Goal: Task Accomplishment & Management: Manage account settings

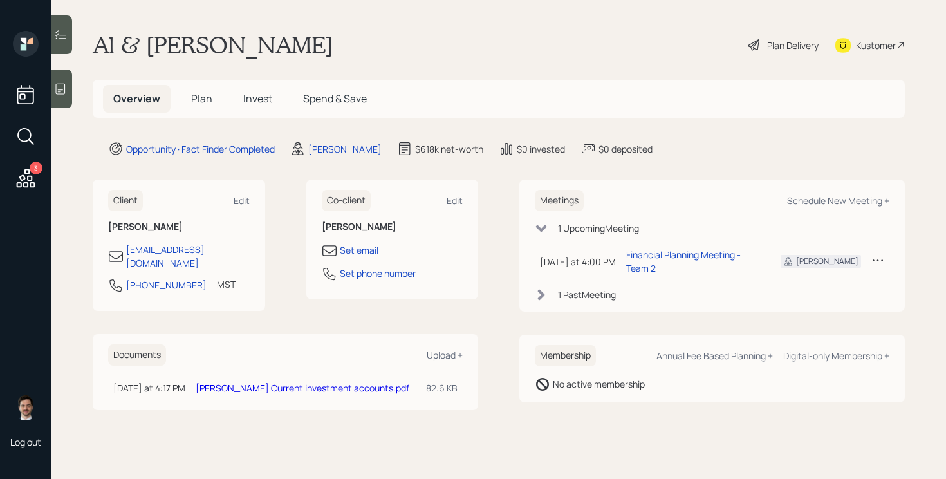
click at [205, 95] on span "Plan" at bounding box center [201, 98] width 21 height 14
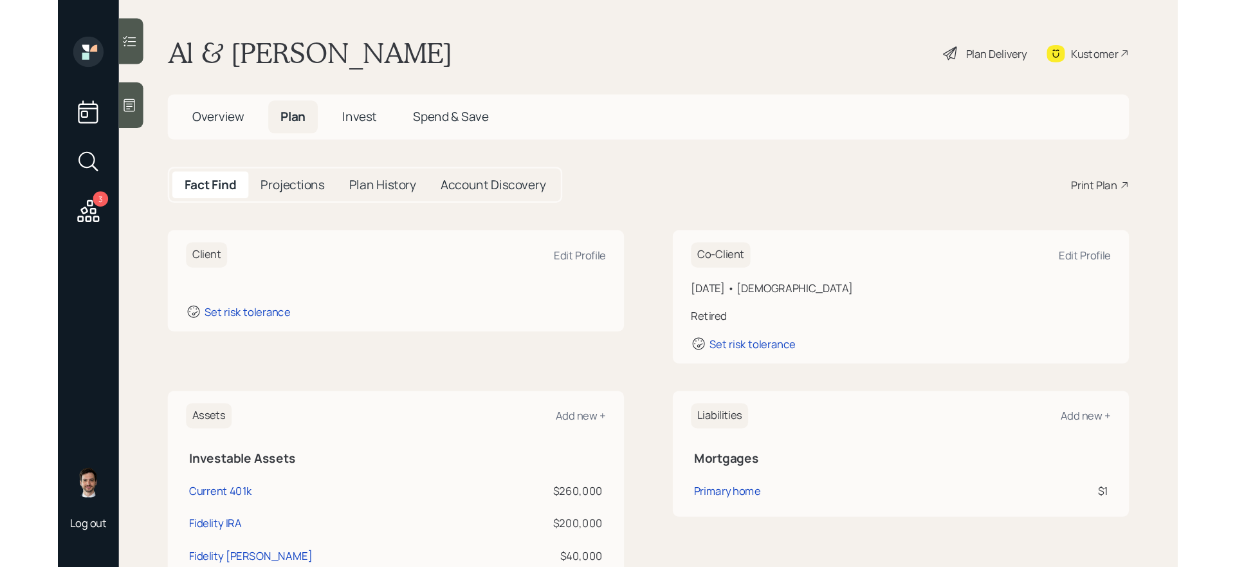
scroll to position [134, 0]
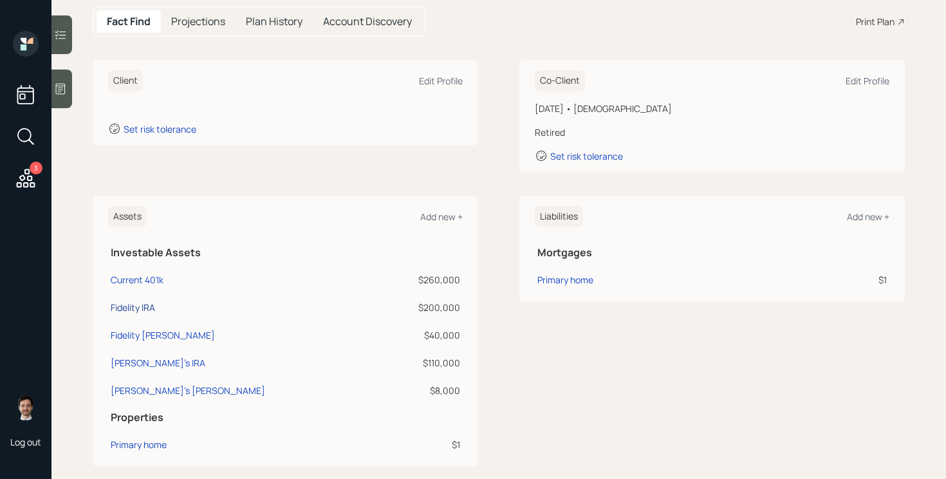
click at [144, 303] on div "Fidelity IRA" at bounding box center [133, 307] width 44 height 14
select select "ira"
select select "balanced"
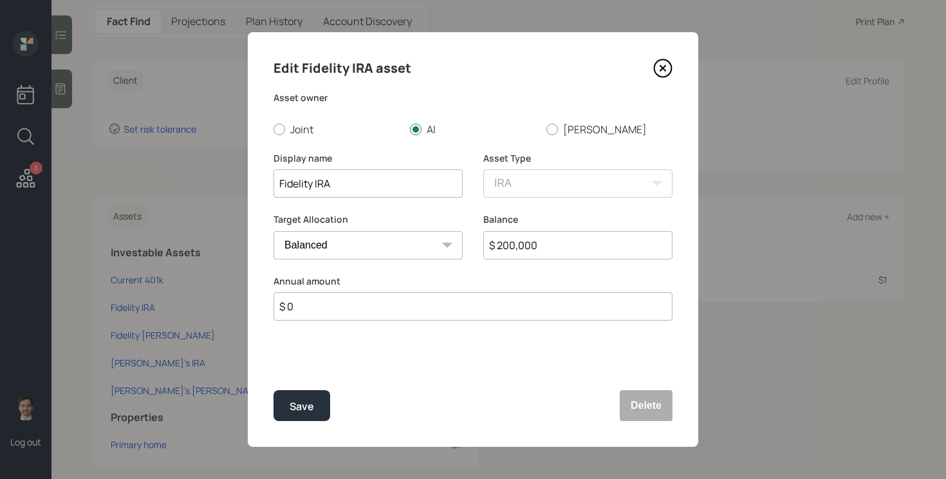
click at [558, 241] on input "$ 200,000" at bounding box center [577, 245] width 189 height 28
type input "$ 248,000"
click at [273, 390] on button "Save" at bounding box center [301, 405] width 57 height 31
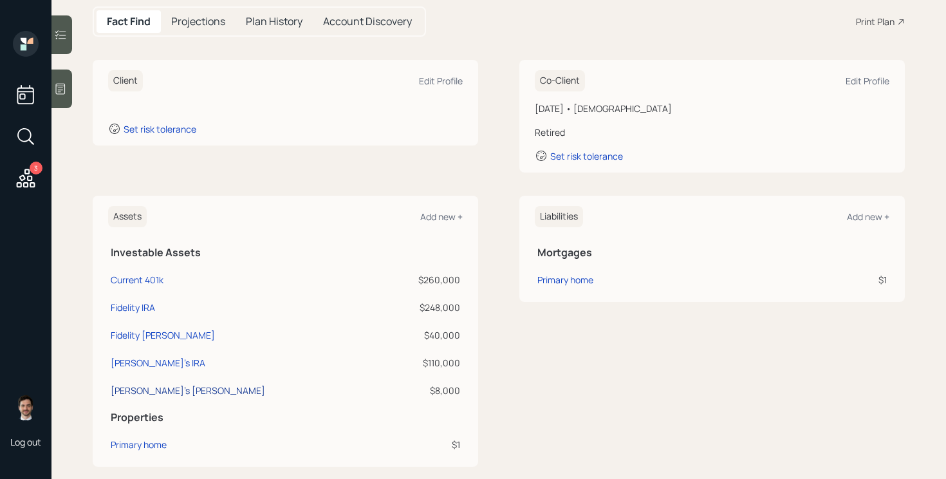
click at [136, 390] on div "[PERSON_NAME]'s [PERSON_NAME]" at bounding box center [188, 390] width 154 height 14
select select "roth_ira"
select select "balanced"
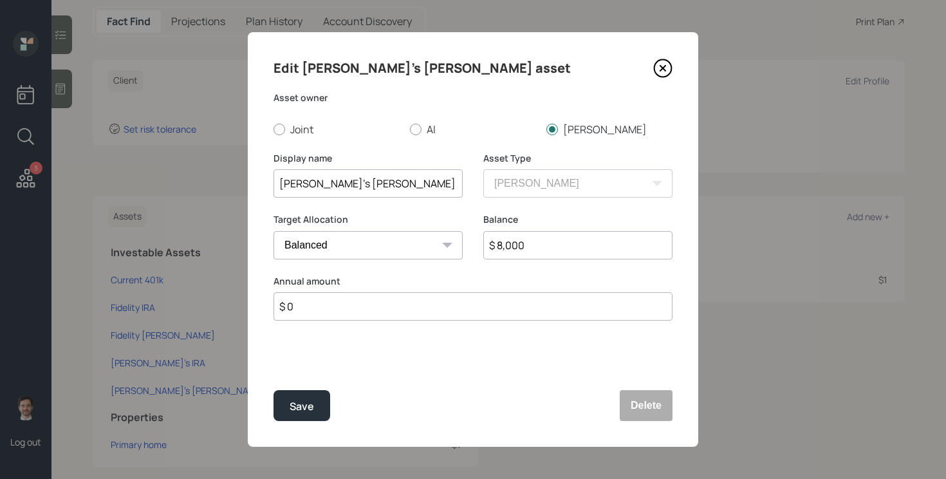
click at [546, 250] on input "$ 8,000" at bounding box center [577, 245] width 189 height 28
type input "$ 10,300"
click at [273, 390] on button "Save" at bounding box center [301, 405] width 57 height 31
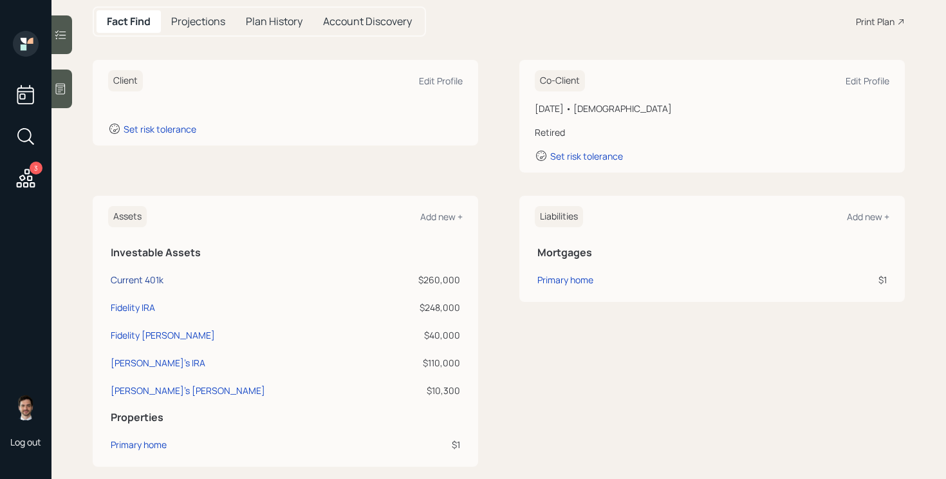
click at [147, 282] on div "Current 401k" at bounding box center [137, 280] width 53 height 14
select select "company_sponsored"
select select "balanced"
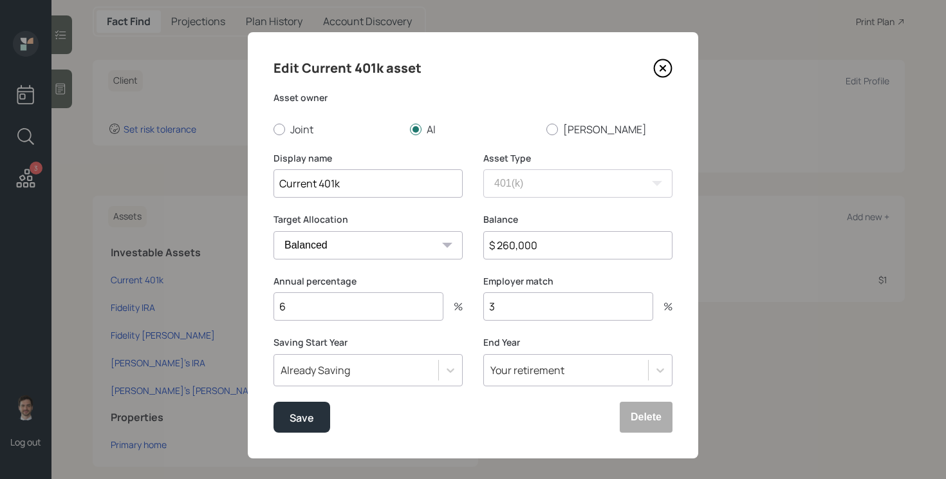
click at [551, 241] on input "$ 260,000" at bounding box center [577, 245] width 189 height 28
type input "$ 276,000"
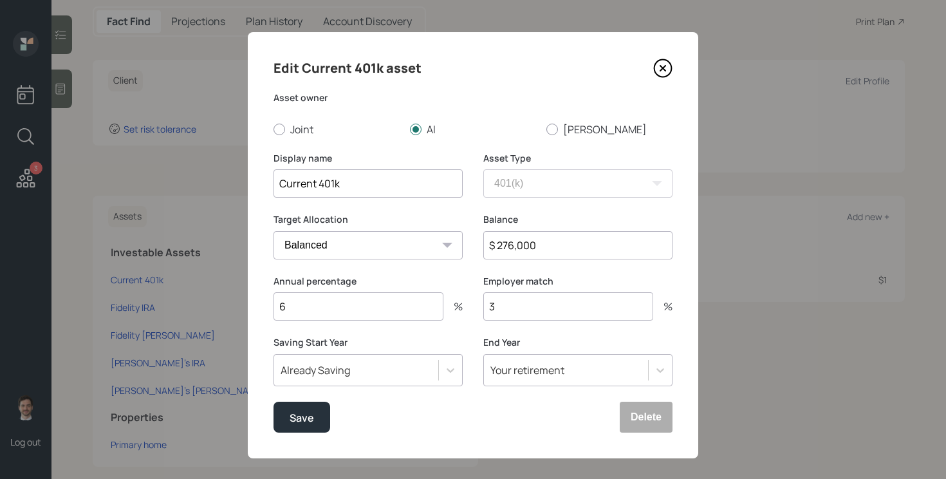
click at [273, 401] on button "Save" at bounding box center [301, 416] width 57 height 31
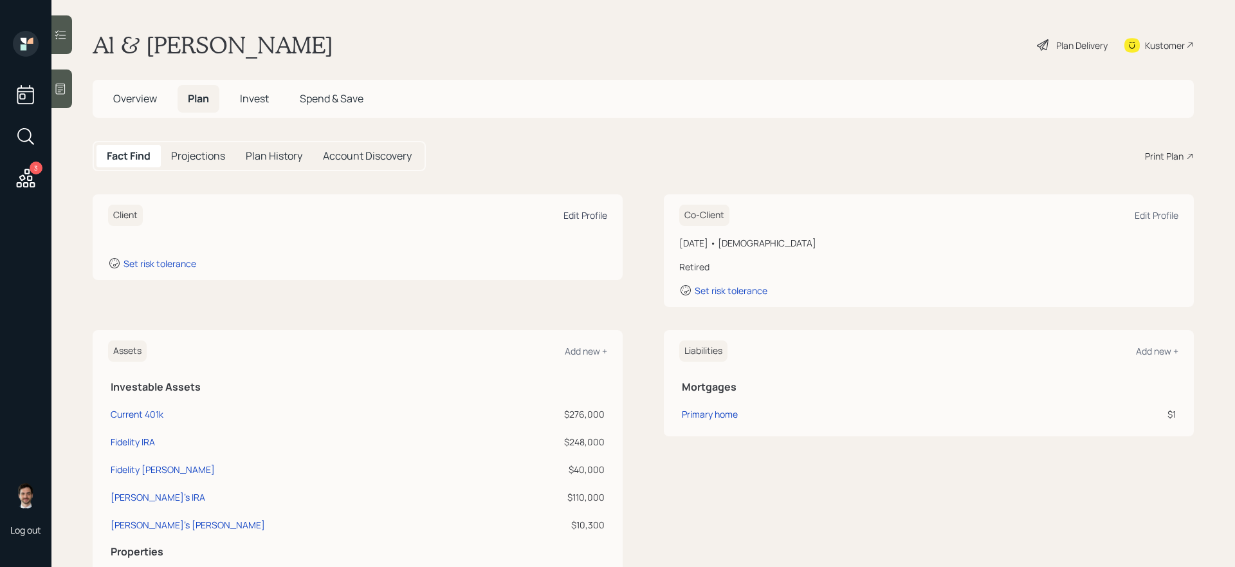
click at [587, 213] on div "Edit Profile" at bounding box center [586, 215] width 44 height 12
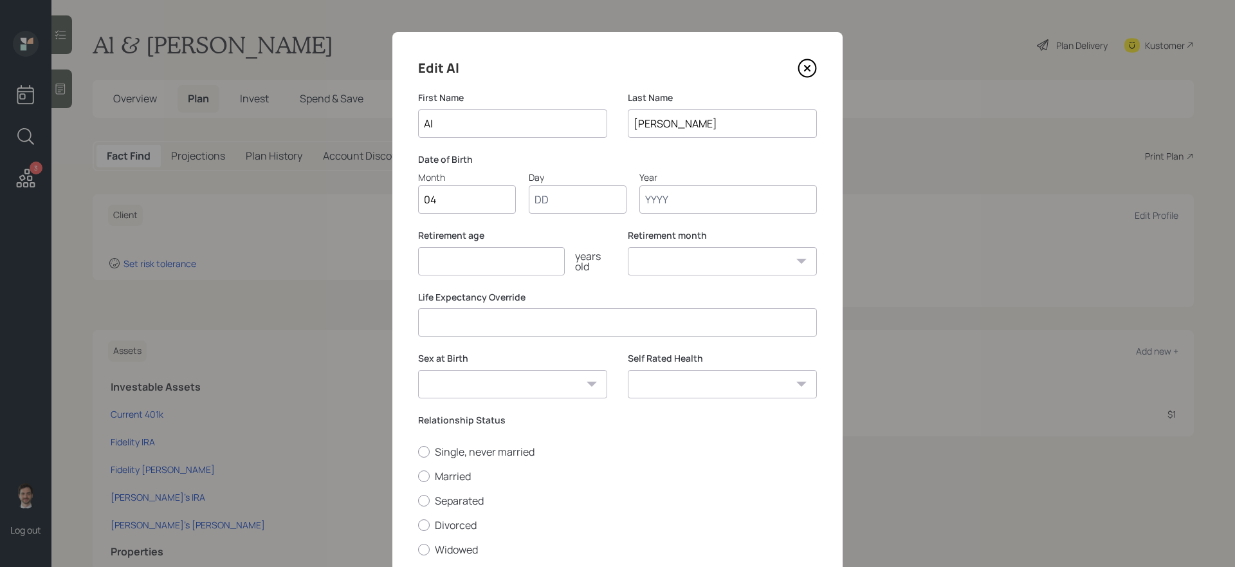
click at [465, 201] on input "04" at bounding box center [467, 199] width 98 height 28
type input "\"
type input "11"
type input "04"
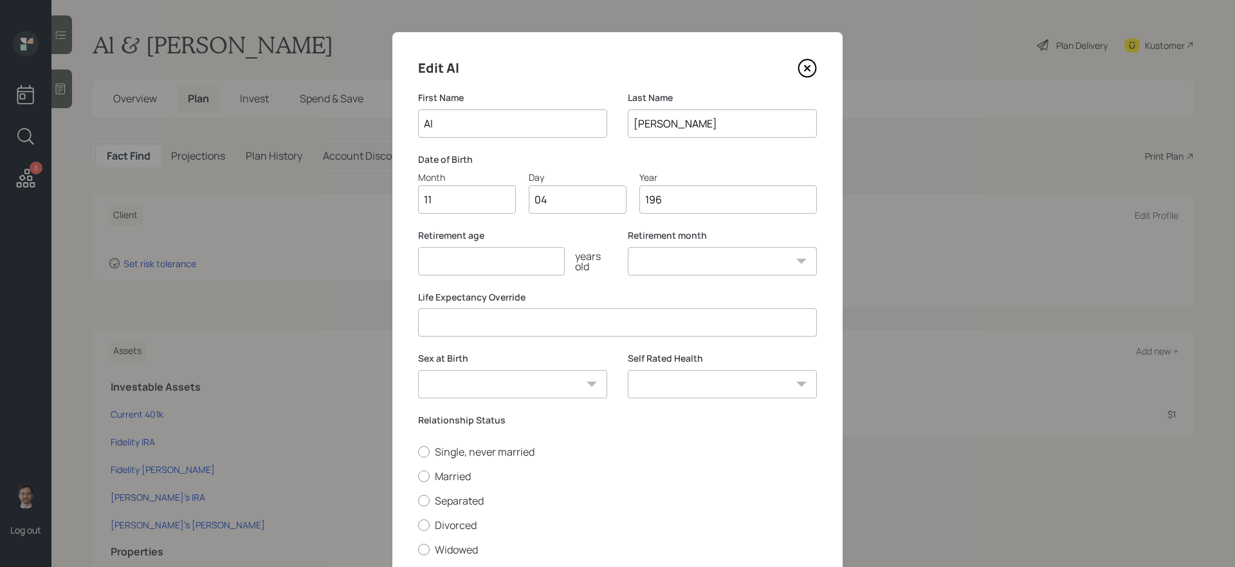
type input "1965"
select select "11"
type input "1965"
click at [539, 257] on input "number" at bounding box center [491, 261] width 147 height 28
type input "65"
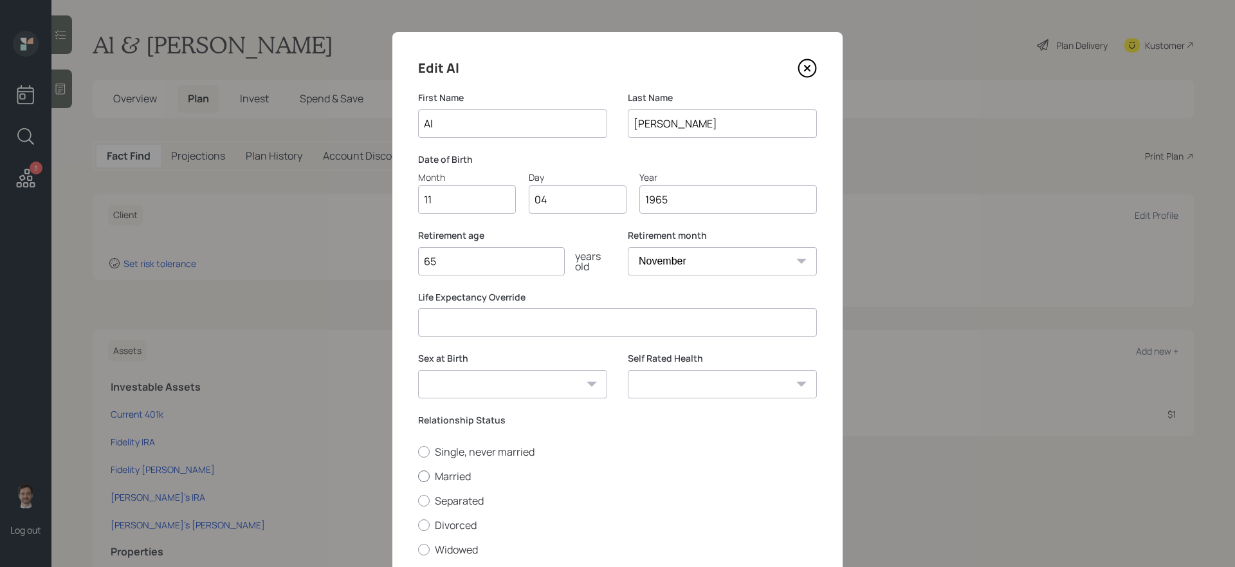
click at [455, 477] on label "Married" at bounding box center [617, 476] width 399 height 14
click at [418, 476] on input "Married" at bounding box center [418, 475] width 1 height 1
radio input "true"
click at [507, 387] on select "[DEMOGRAPHIC_DATA] [DEMOGRAPHIC_DATA] Other / Prefer not to say" at bounding box center [512, 384] width 189 height 28
select select "[DEMOGRAPHIC_DATA]"
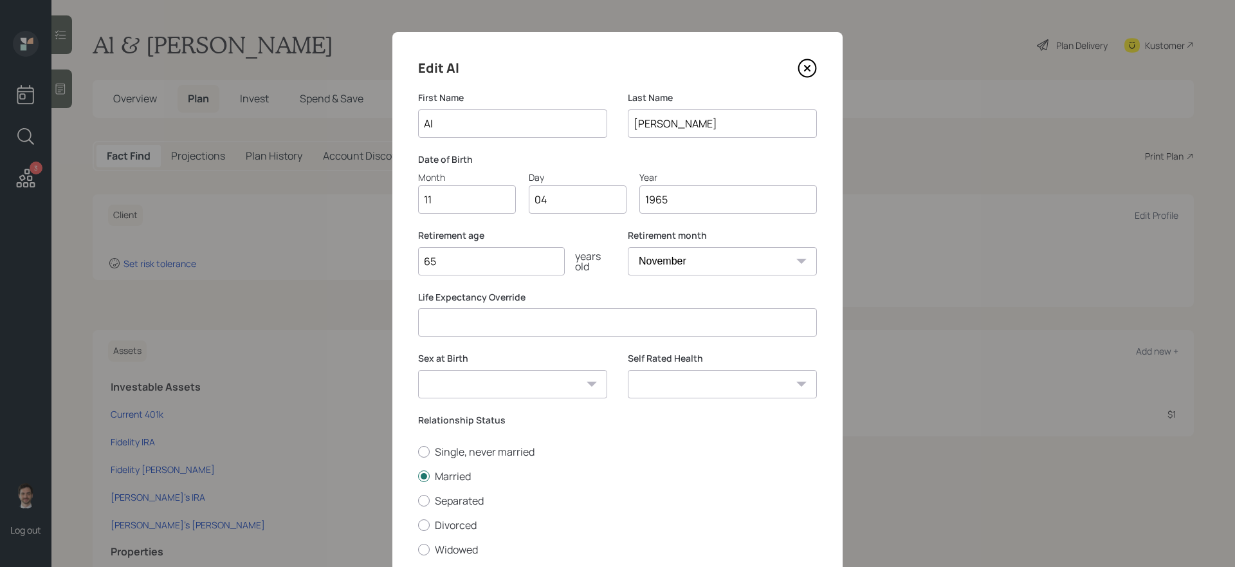
click at [418, 370] on select "[DEMOGRAPHIC_DATA] [DEMOGRAPHIC_DATA] Other / Prefer not to say" at bounding box center [512, 384] width 189 height 28
click at [717, 390] on select "Excellent Very Good Good Fair Poor" at bounding box center [722, 384] width 189 height 28
select select "excellent"
click at [628, 370] on select "Excellent Very Good Good Fair Poor" at bounding box center [722, 384] width 189 height 28
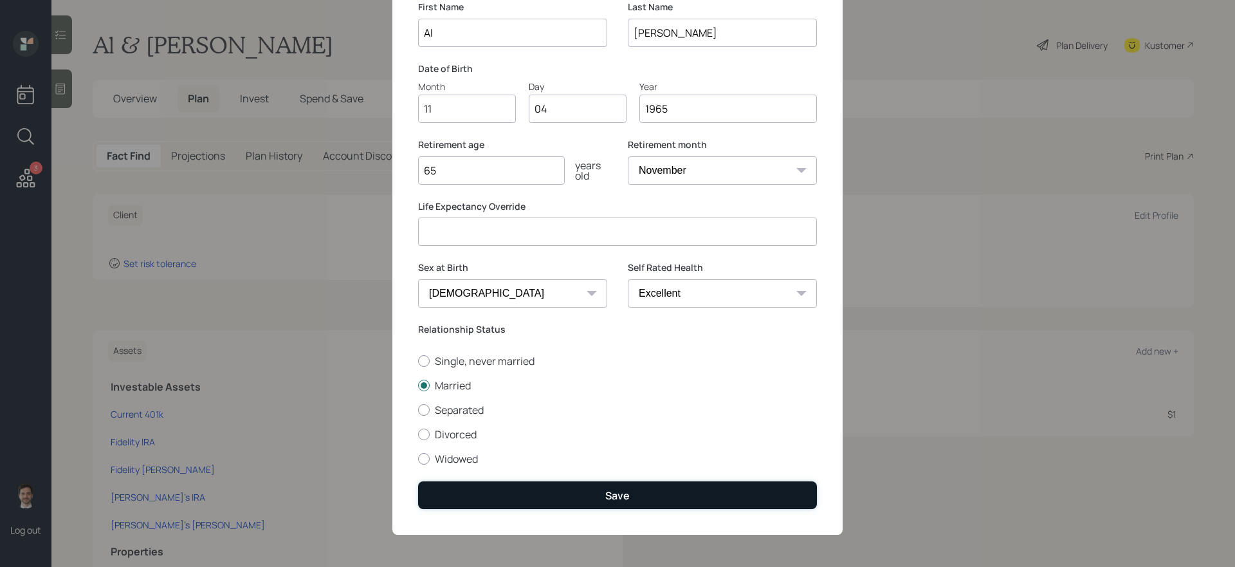
click at [577, 478] on button "Save" at bounding box center [617, 495] width 399 height 28
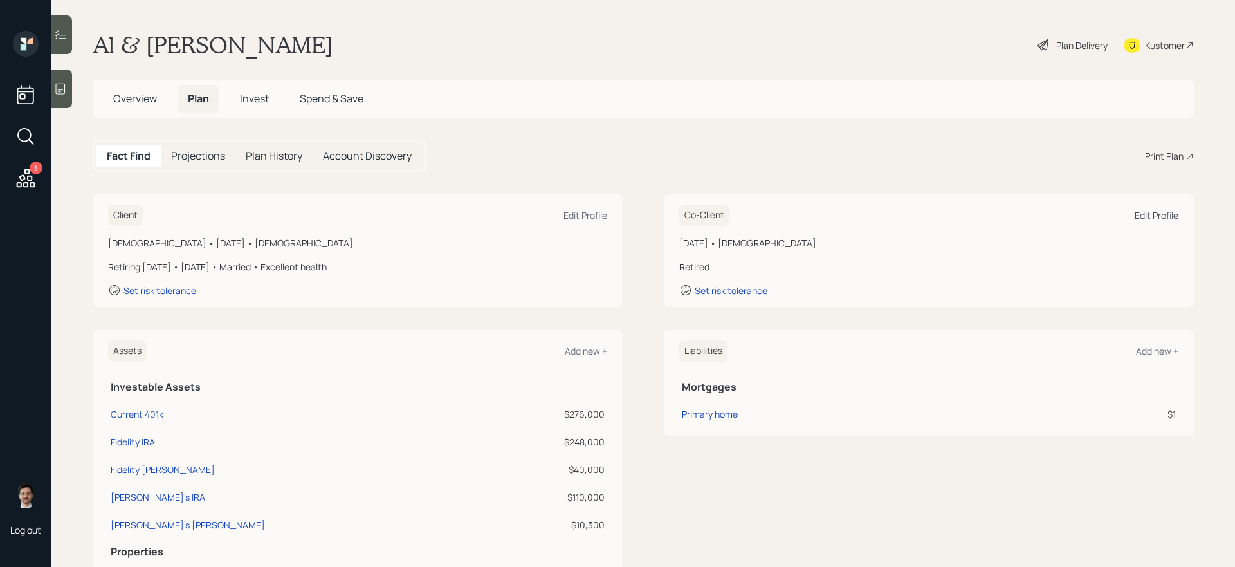
click at [945, 214] on div "Edit Profile" at bounding box center [1157, 215] width 44 height 12
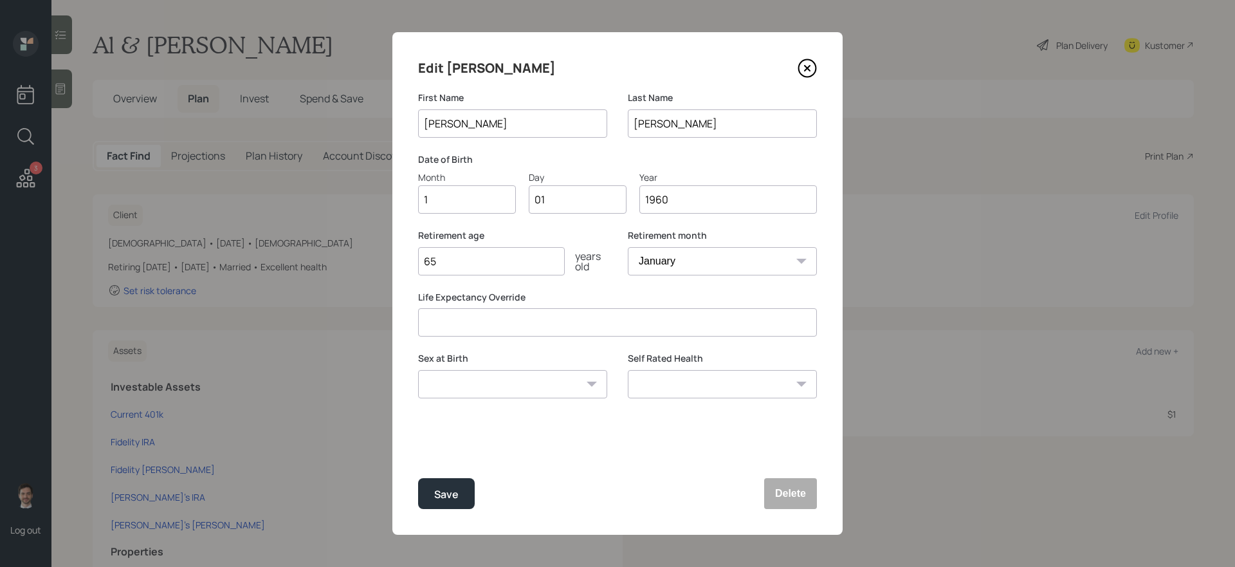
type input "12"
type input "0"
type input "24"
type input "1967"
click at [504, 258] on input "65" at bounding box center [491, 261] width 147 height 28
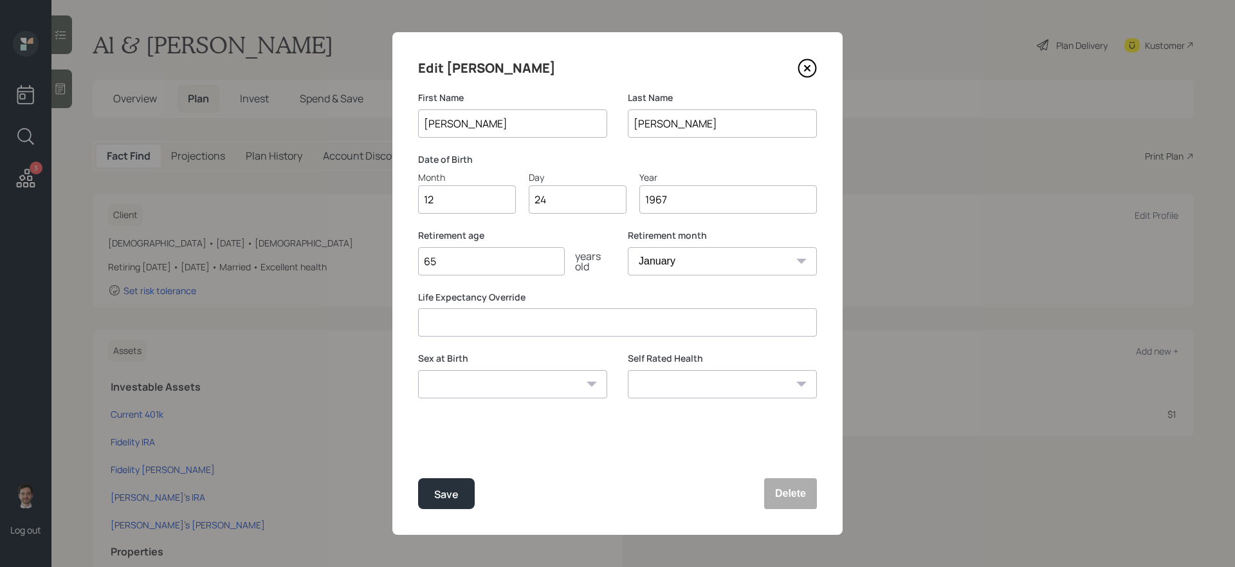
click at [729, 386] on select "Excellent Very Good Good Fair Poor" at bounding box center [722, 384] width 189 height 28
select select "excellent"
click at [628, 370] on select "Excellent Very Good Good Fair Poor" at bounding box center [722, 384] width 189 height 28
click at [571, 390] on select "[DEMOGRAPHIC_DATA] [DEMOGRAPHIC_DATA] Other / Prefer not to say" at bounding box center [512, 384] width 189 height 28
select select "[DEMOGRAPHIC_DATA]"
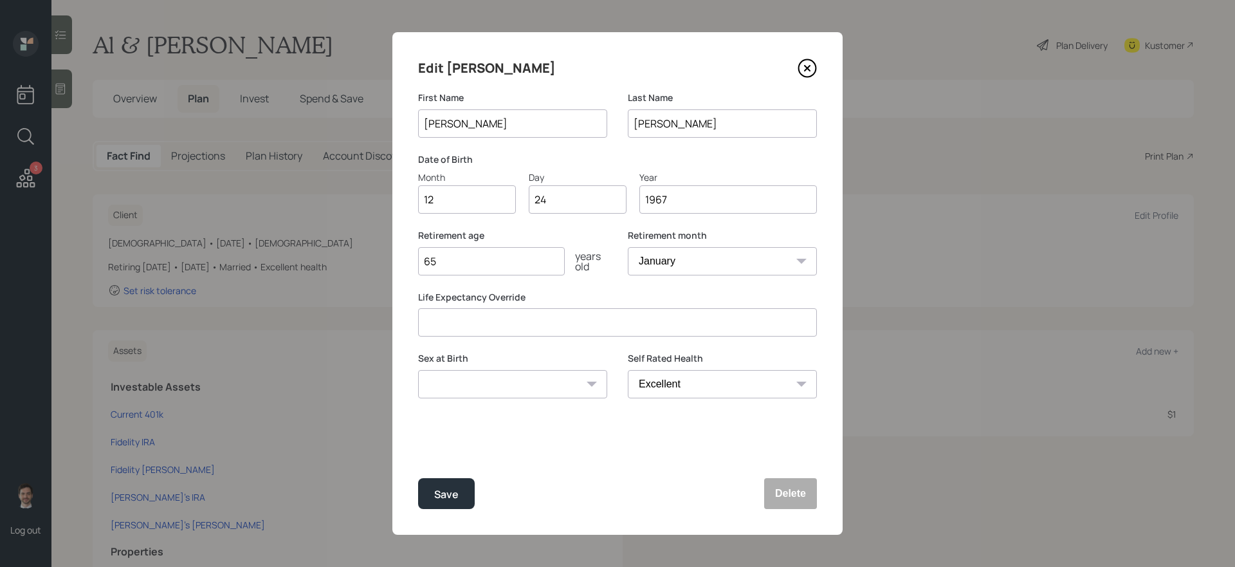
click at [418, 370] on select "[DEMOGRAPHIC_DATA] [DEMOGRAPHIC_DATA] Other / Prefer not to say" at bounding box center [512, 384] width 189 height 28
click at [450, 478] on div "Save" at bounding box center [446, 494] width 24 height 17
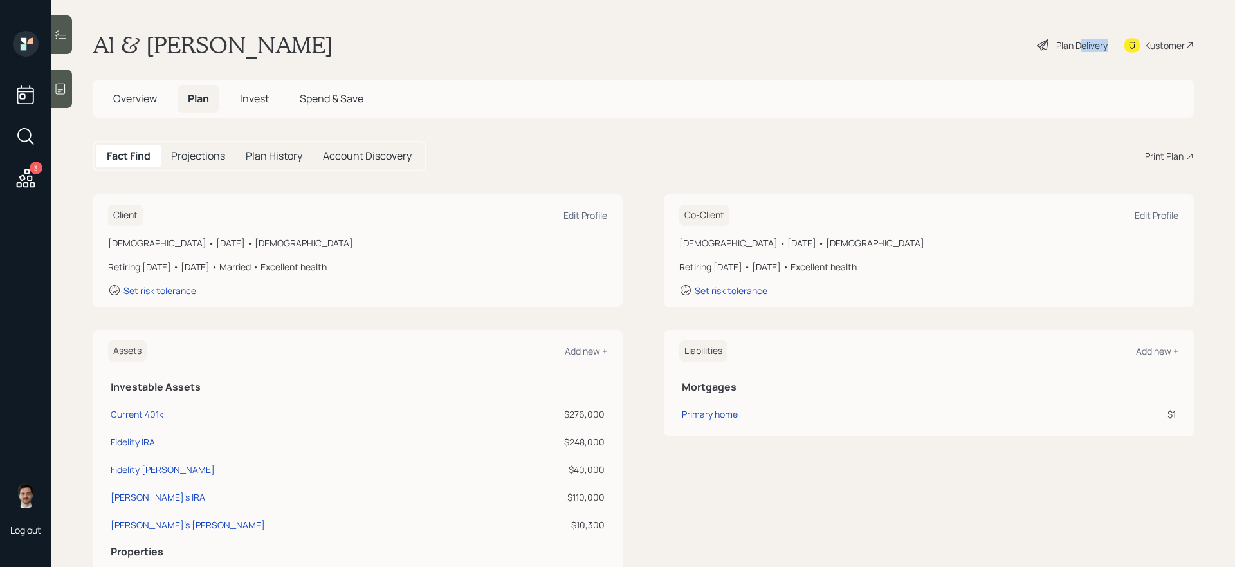
click at [945, 51] on div "Plan Delivery" at bounding box center [1072, 45] width 73 height 28
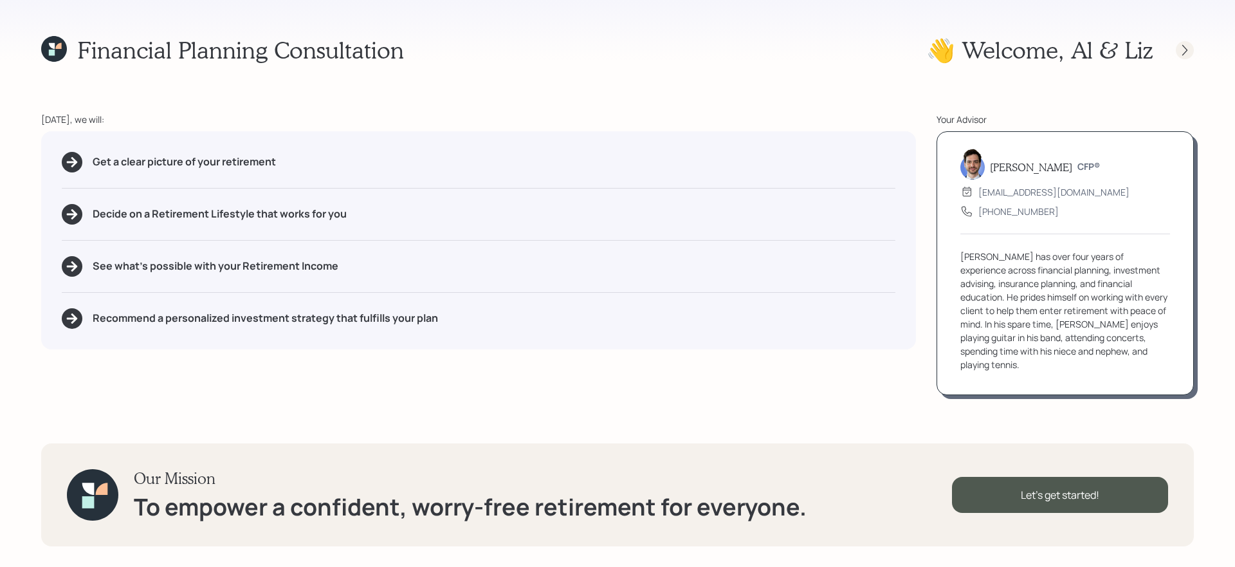
click at [945, 45] on icon at bounding box center [1185, 50] width 13 height 13
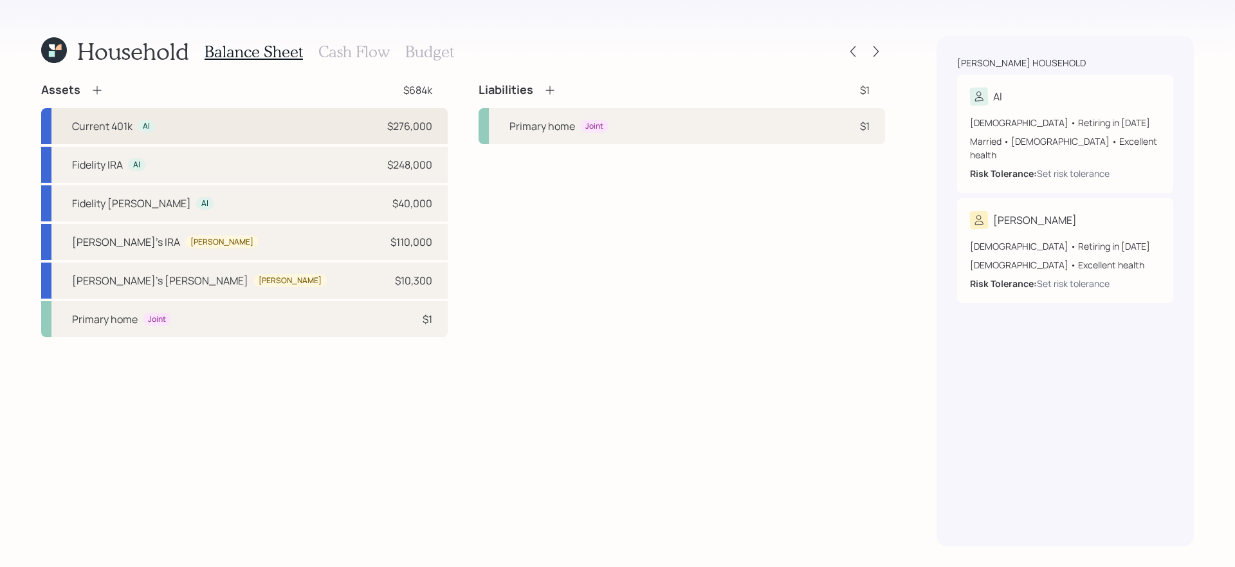
click at [306, 127] on div "Current 401k Al $276,000" at bounding box center [244, 126] width 407 height 36
select select "company_sponsored"
select select "balanced"
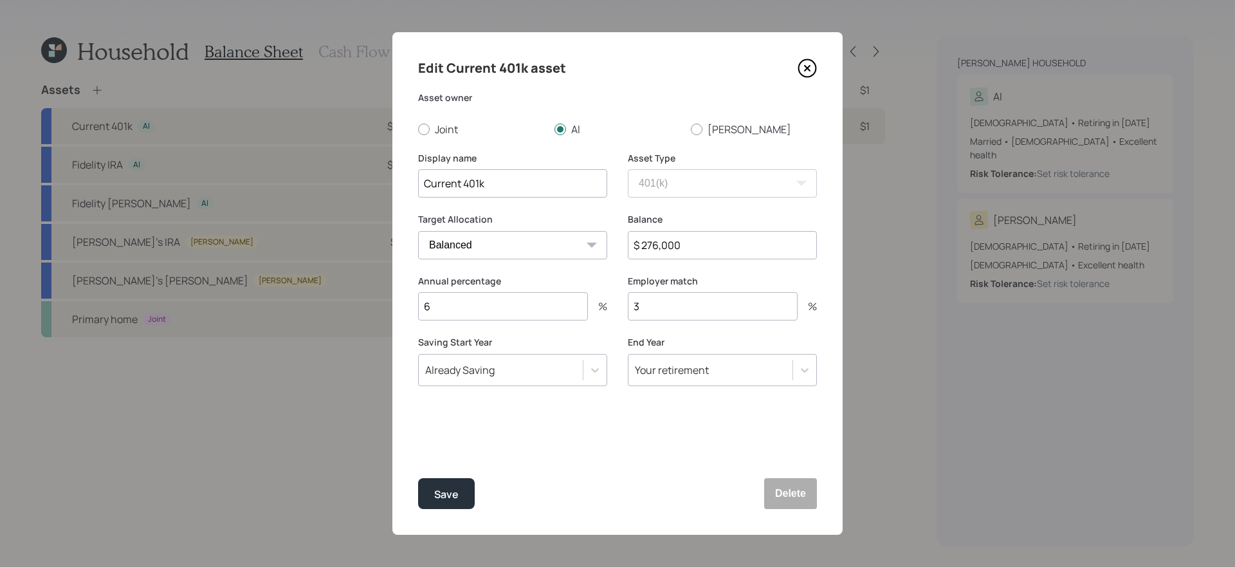
click at [528, 306] on input "6" at bounding box center [503, 306] width 170 height 28
type input "20"
type input "0"
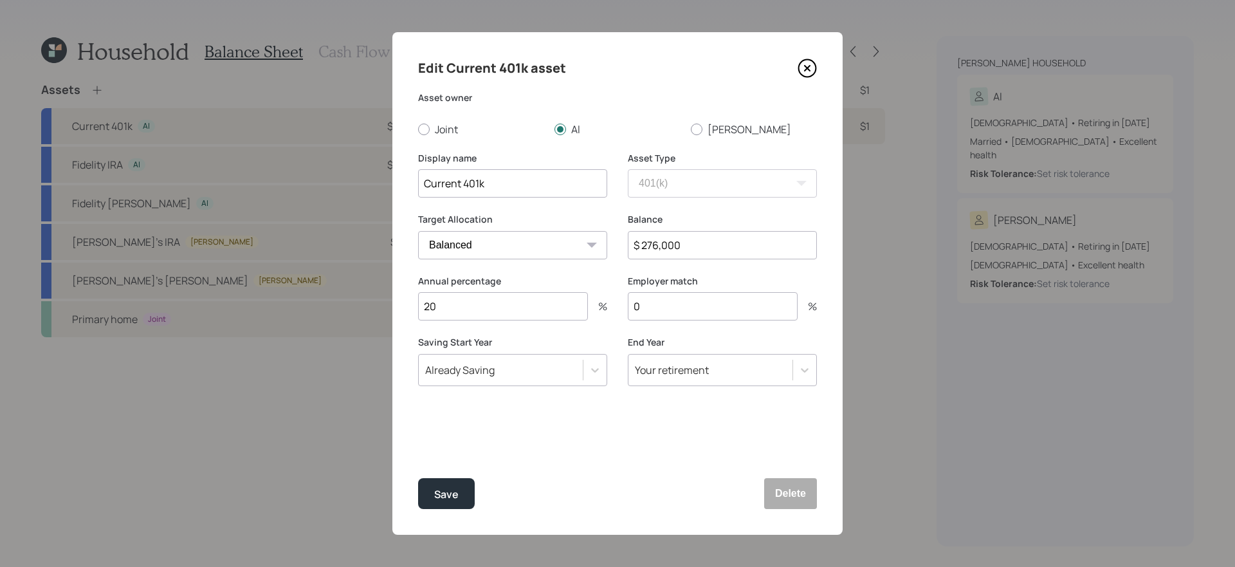
click at [418, 478] on button "Save" at bounding box center [446, 493] width 57 height 31
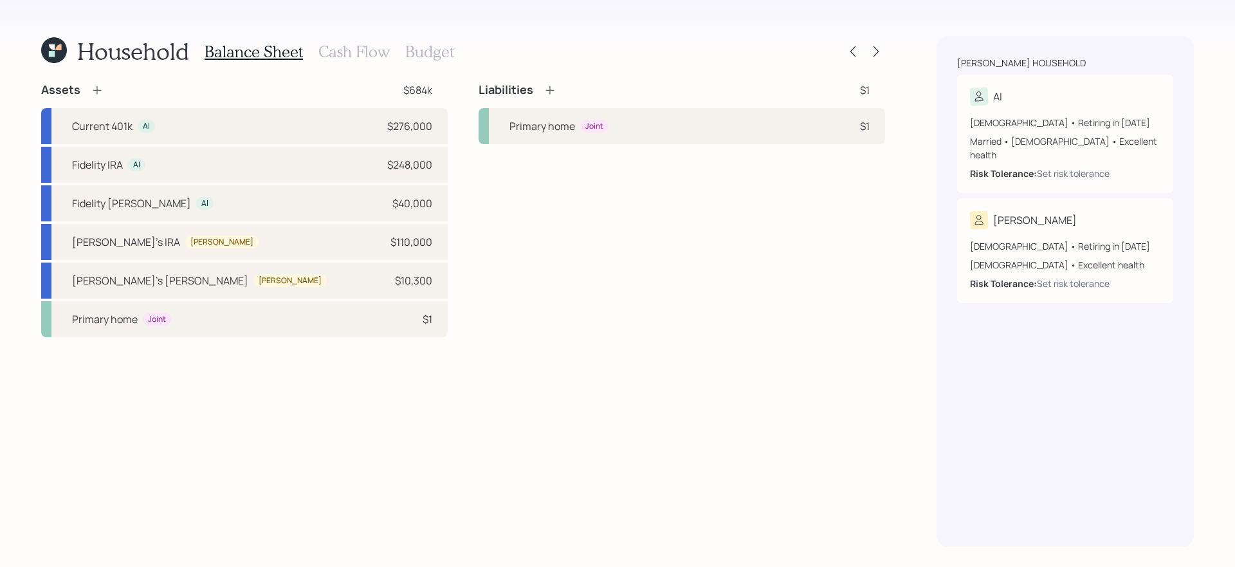
click at [207, 364] on div "Assets $684k Current 401k Al $276,000 Fidelity IRA Al $248,000 Fidelity [PERSON…" at bounding box center [463, 314] width 844 height 464
click at [96, 89] on icon at bounding box center [97, 90] width 13 height 13
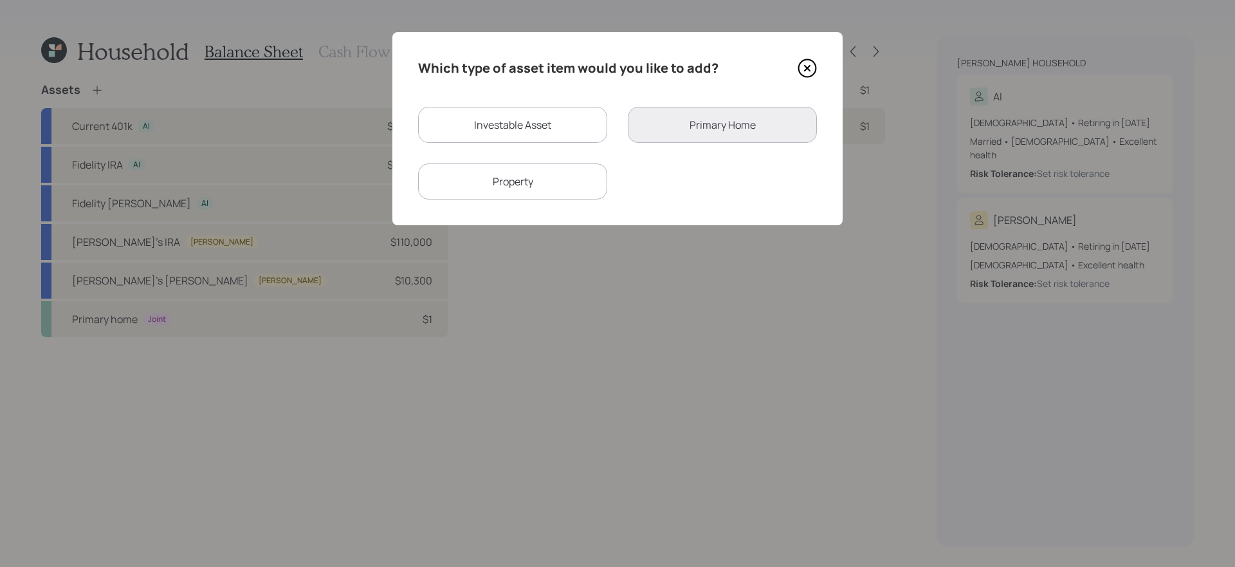
click at [508, 130] on div "Investable Asset" at bounding box center [512, 125] width 189 height 36
select select "taxable"
select select "balanced"
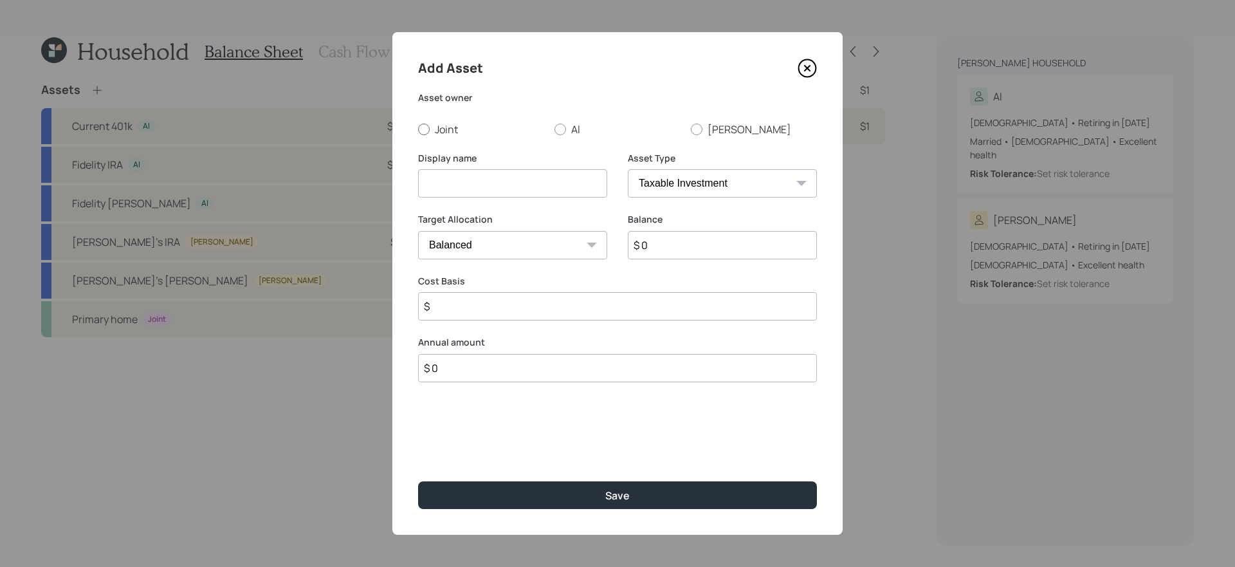
click at [459, 126] on label "Joint" at bounding box center [481, 129] width 126 height 14
click at [418, 129] on input "Joint" at bounding box center [418, 129] width 1 height 1
radio input "true"
click at [497, 178] on input at bounding box center [512, 183] width 189 height 28
type input "HYS"
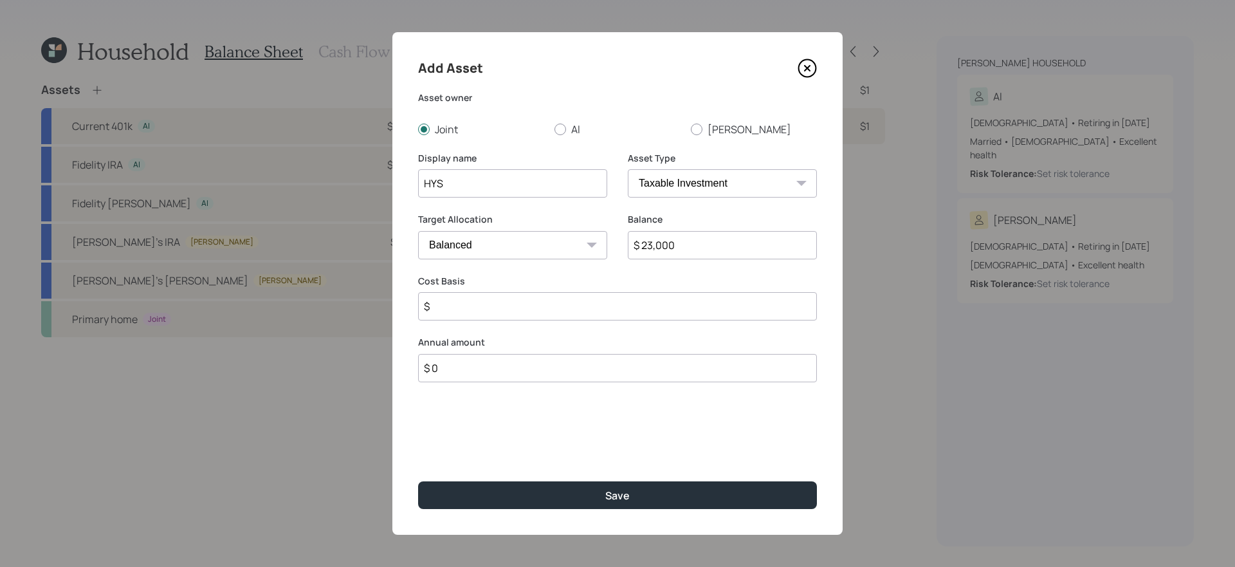
click at [418, 478] on button "Save" at bounding box center [617, 495] width 399 height 28
click at [631, 306] on input "$" at bounding box center [617, 306] width 399 height 28
click at [707, 252] on input "$ 23,000" at bounding box center [722, 245] width 189 height 28
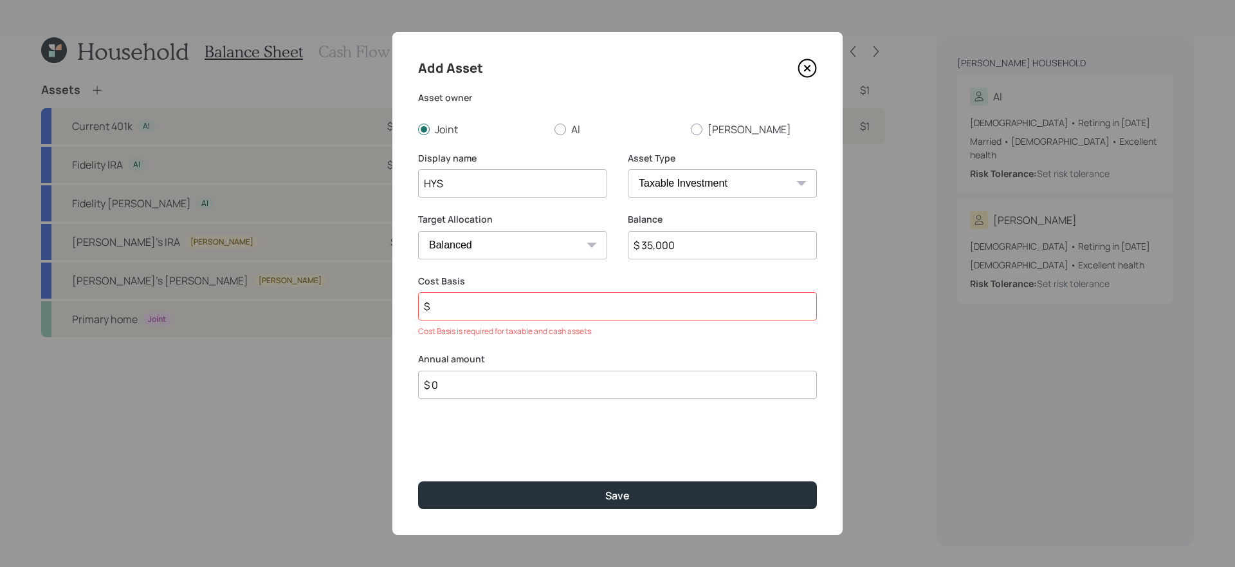
type input "$ 35,000"
click at [567, 172] on input "HYS" at bounding box center [512, 183] width 189 height 28
click at [552, 192] on input "HYS" at bounding box center [512, 183] width 189 height 28
type input "HYS (2)"
click at [477, 303] on input "$" at bounding box center [617, 306] width 399 height 28
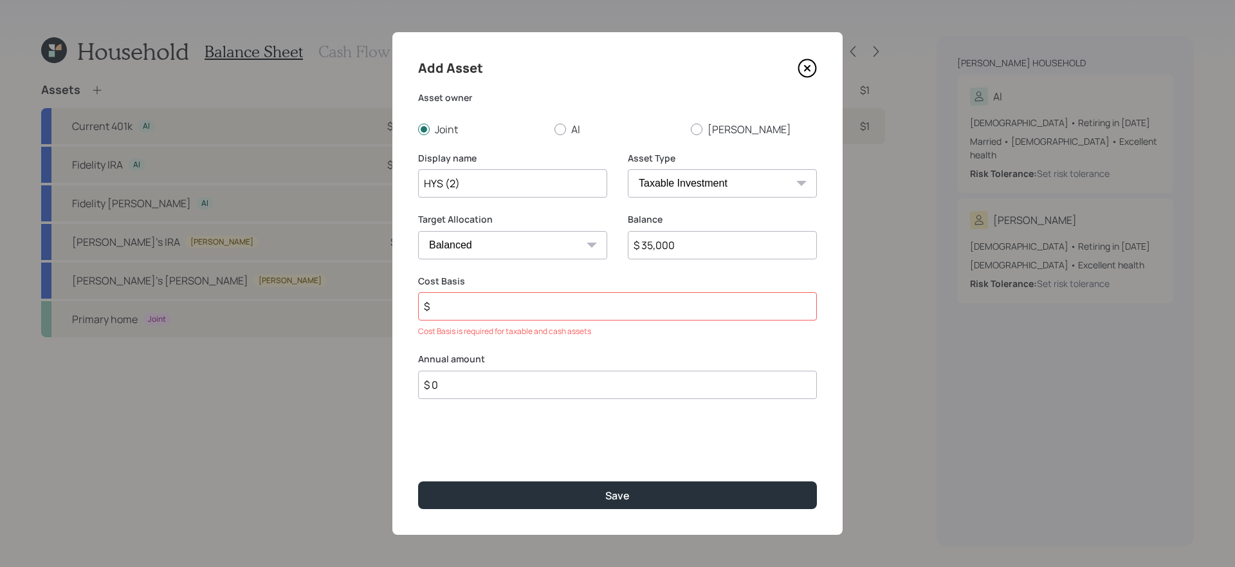
click at [492, 243] on select "Cash Conservative Balanced Aggressive" at bounding box center [512, 245] width 189 height 28
select select "uninvested"
click at [418, 231] on select "Cash Conservative Balanced Aggressive" at bounding box center [512, 245] width 189 height 28
click at [457, 306] on input "$" at bounding box center [617, 306] width 399 height 28
type input "$ 35,000"
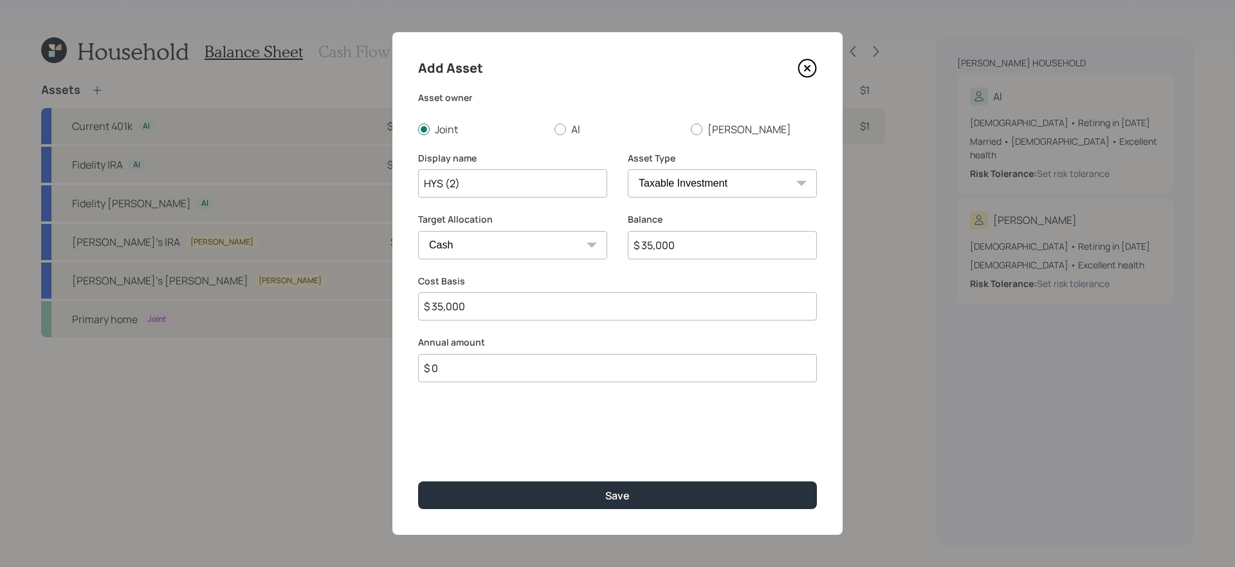
click at [418, 478] on button "Save" at bounding box center [617, 495] width 399 height 28
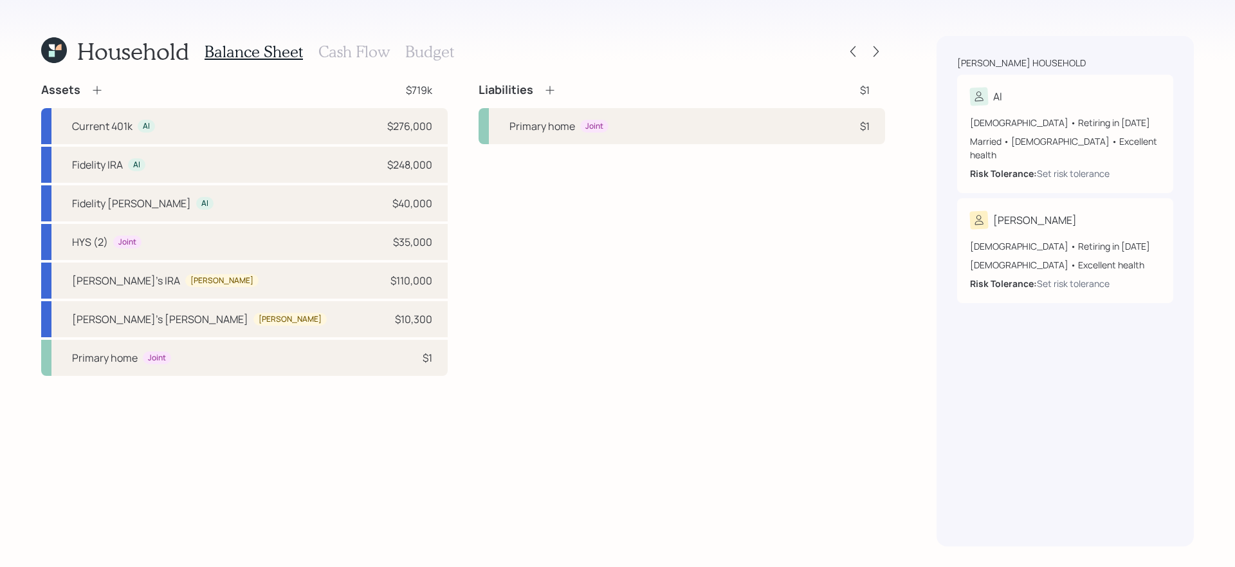
click at [95, 88] on icon at bounding box center [97, 90] width 13 height 13
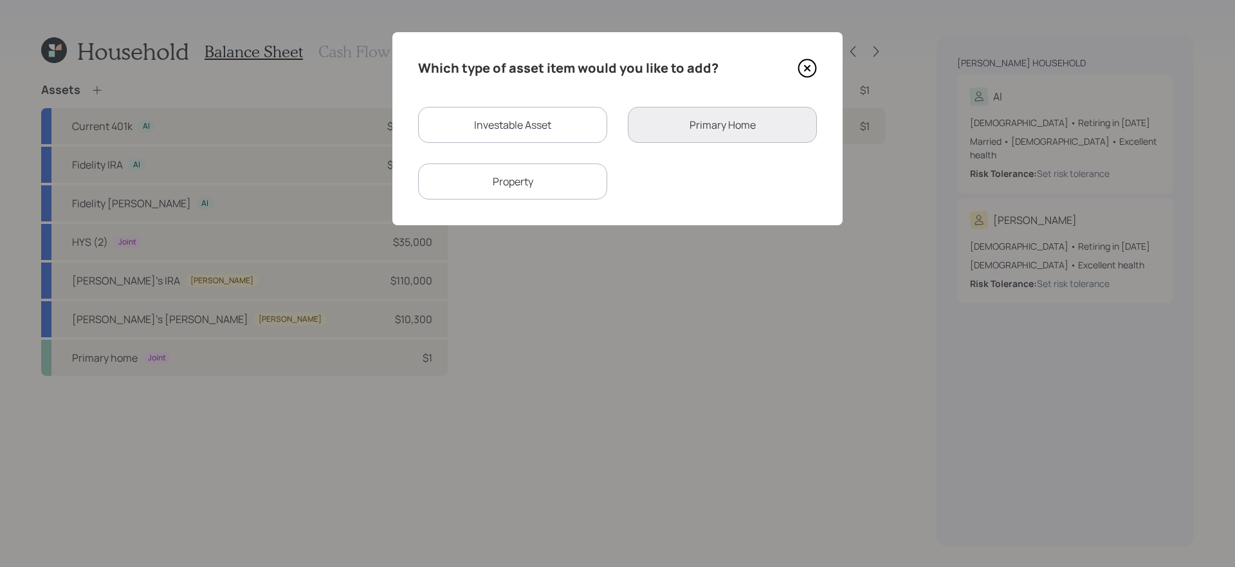
click at [457, 120] on div "Investable Asset" at bounding box center [512, 125] width 189 height 36
select select "taxable"
select select "balanced"
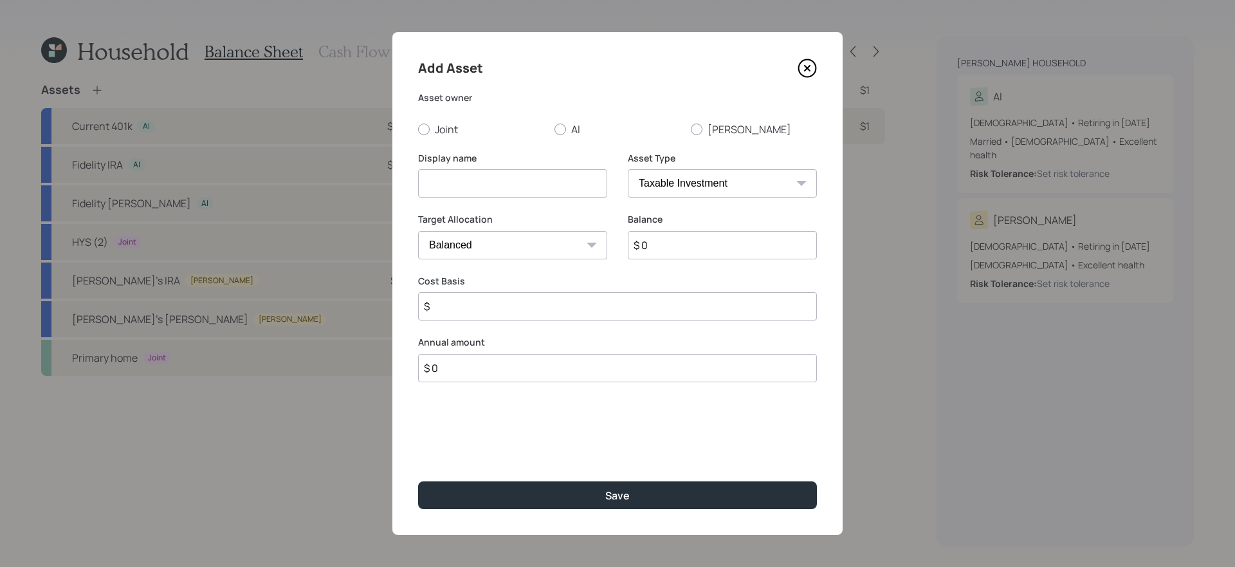
click at [472, 177] on input at bounding box center [512, 183] width 189 height 28
type input "I-Bond"
click at [440, 127] on label "Joint" at bounding box center [481, 129] width 126 height 14
click at [418, 129] on input "Joint" at bounding box center [418, 129] width 1 height 1
radio input "true"
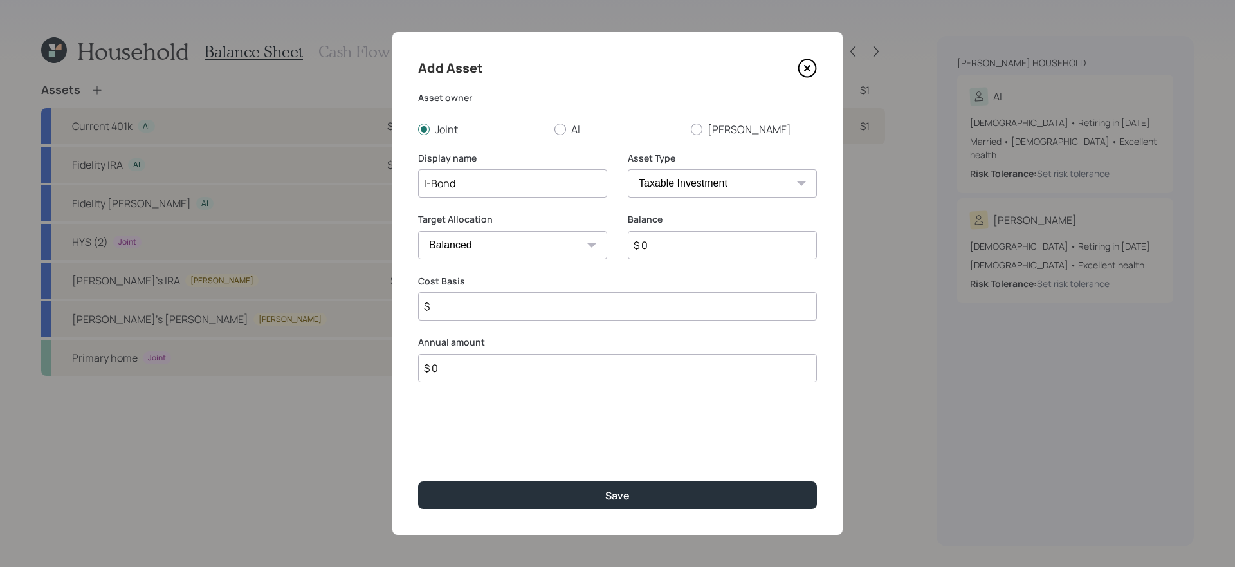
click at [713, 243] on input "$ 0" at bounding box center [722, 245] width 189 height 28
type input "$ 5,000"
click at [580, 252] on select "Cash Conservative Balanced Aggressive" at bounding box center [512, 245] width 189 height 28
select select "conservative"
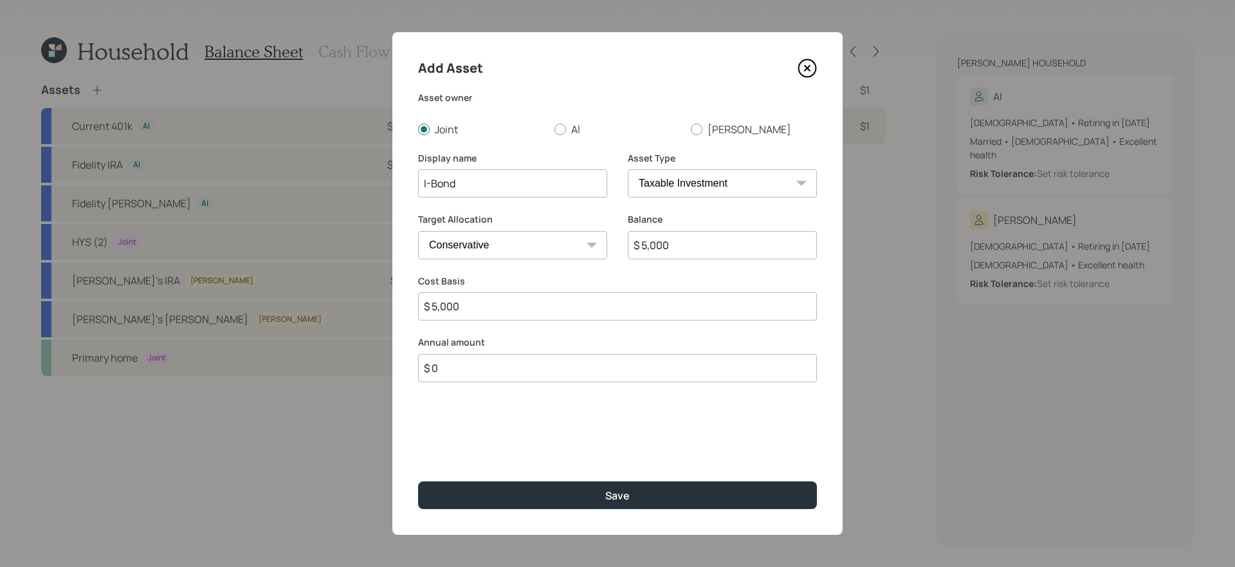
click at [418, 231] on select "Cash Conservative Balanced Aggressive" at bounding box center [512, 245] width 189 height 28
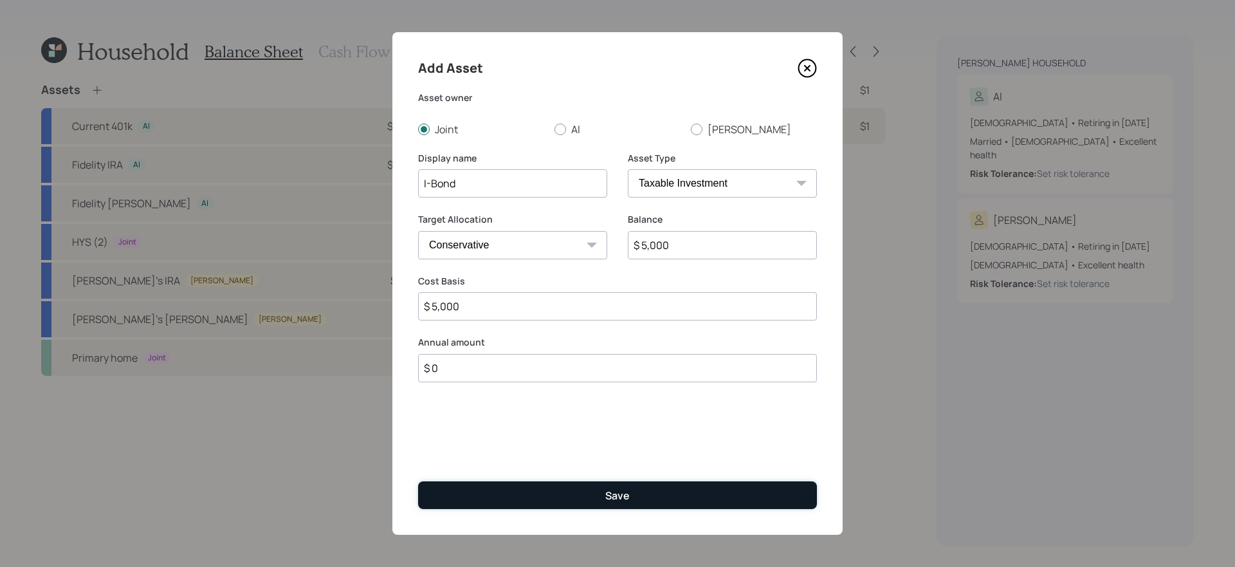
click at [580, 478] on button "Save" at bounding box center [617, 495] width 399 height 28
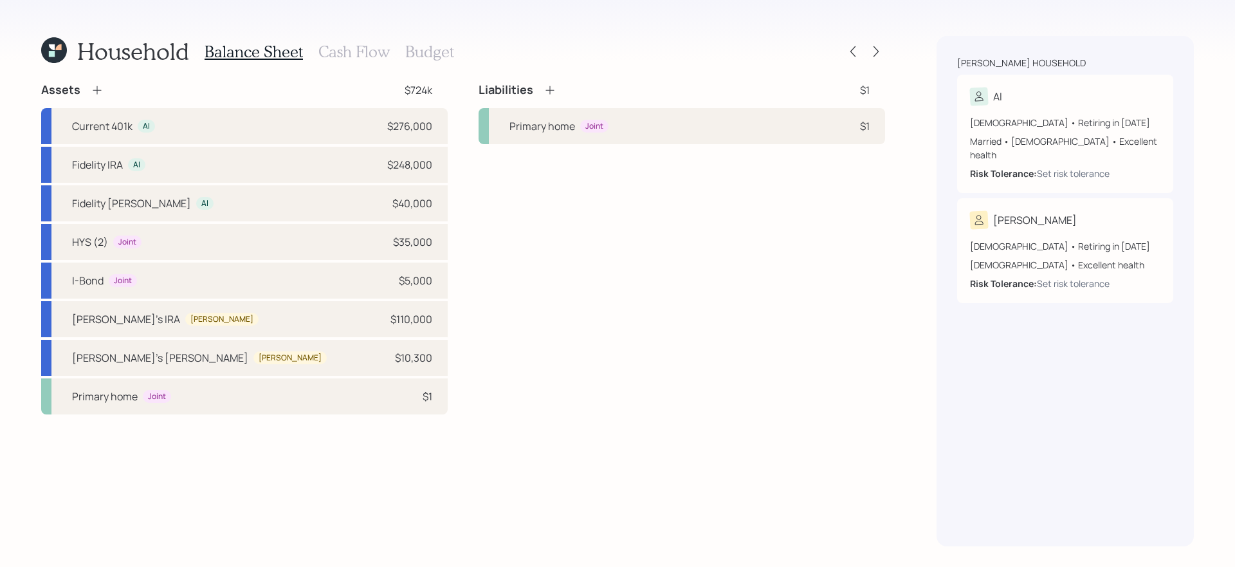
click at [102, 89] on icon at bounding box center [97, 90] width 13 height 13
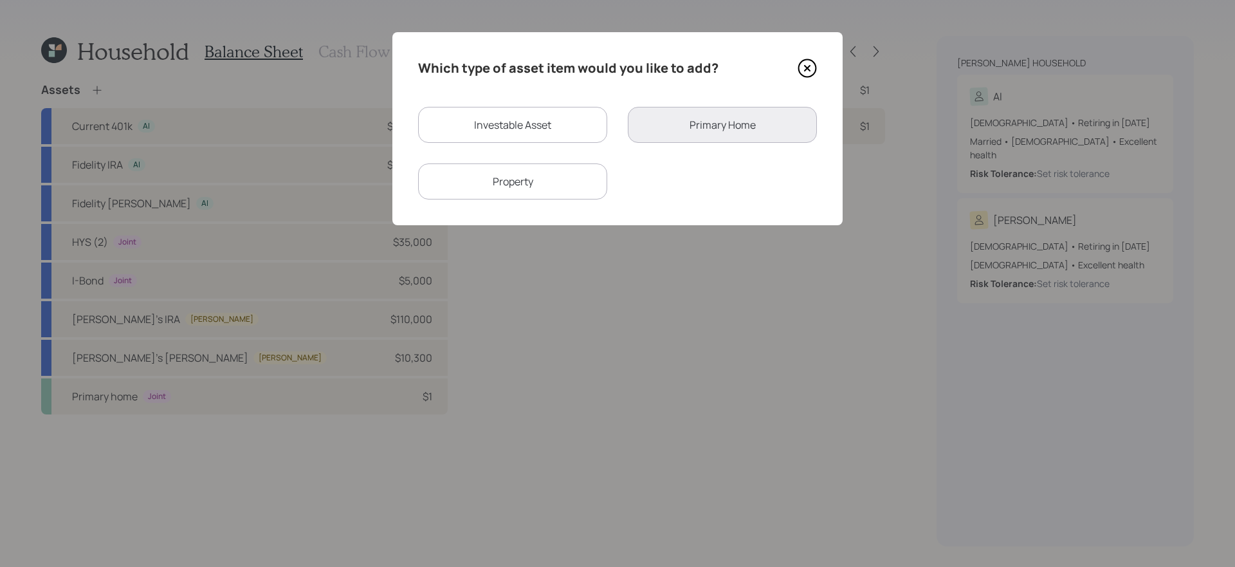
click at [573, 140] on div "Investable Asset" at bounding box center [512, 125] width 189 height 36
select select "taxable"
select select "balanced"
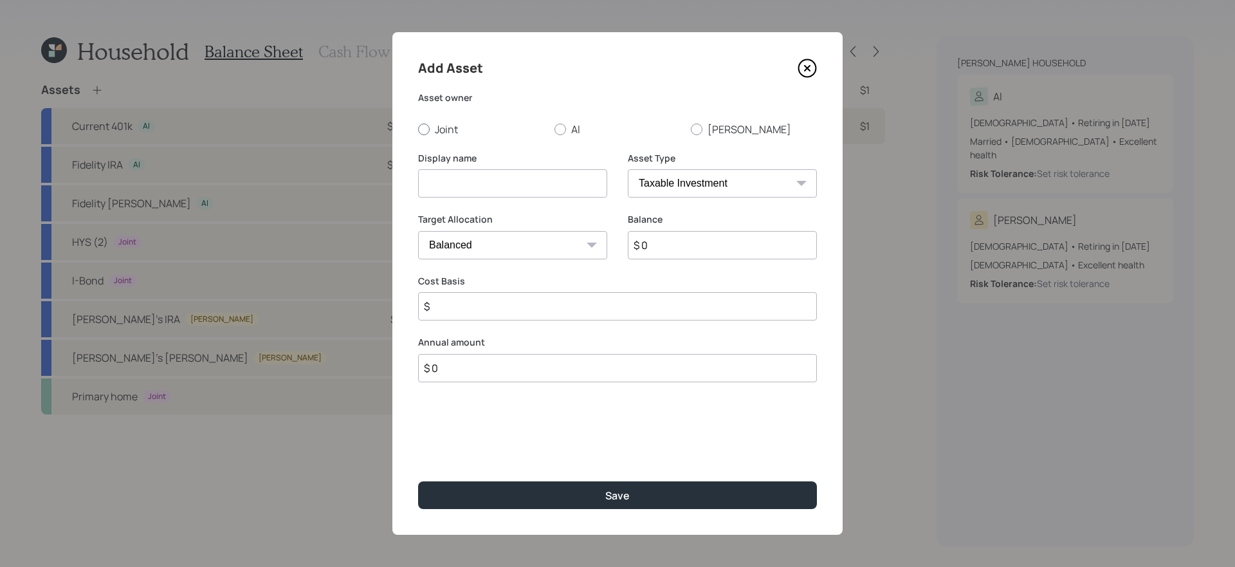
click at [452, 131] on label "Joint" at bounding box center [481, 129] width 126 height 14
click at [418, 129] on input "Joint" at bounding box center [418, 129] width 1 height 1
radio input "true"
click at [517, 184] on input at bounding box center [512, 183] width 189 height 28
type input "Navy Federal"
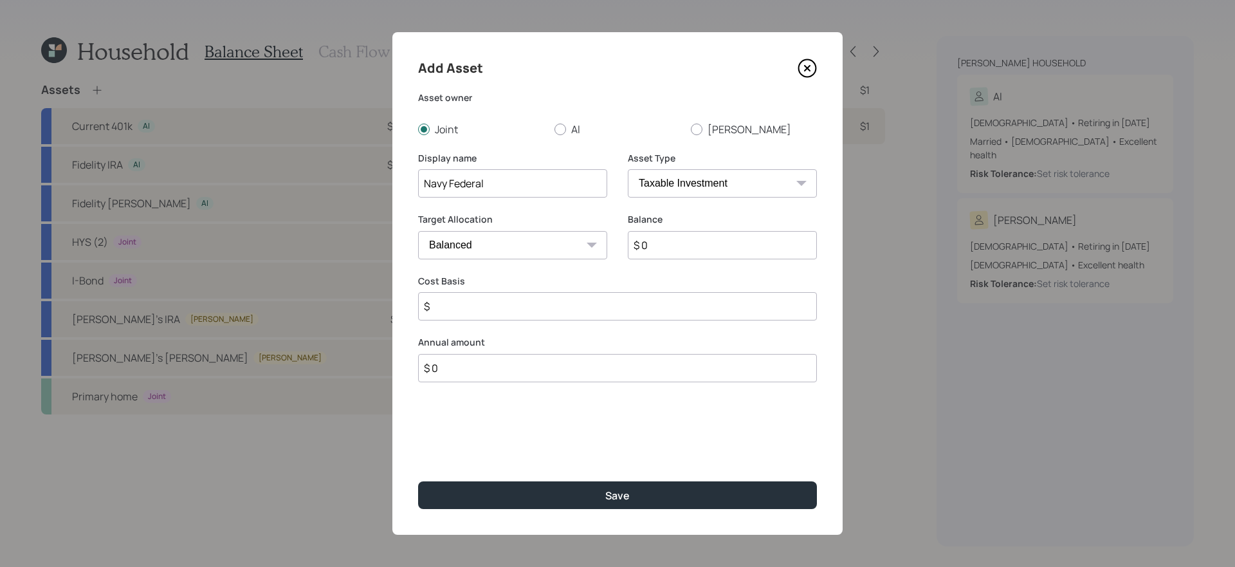
select select "emergency_fund"
type input "$ 2,000"
click at [418, 478] on button "Save" at bounding box center [617, 495] width 399 height 28
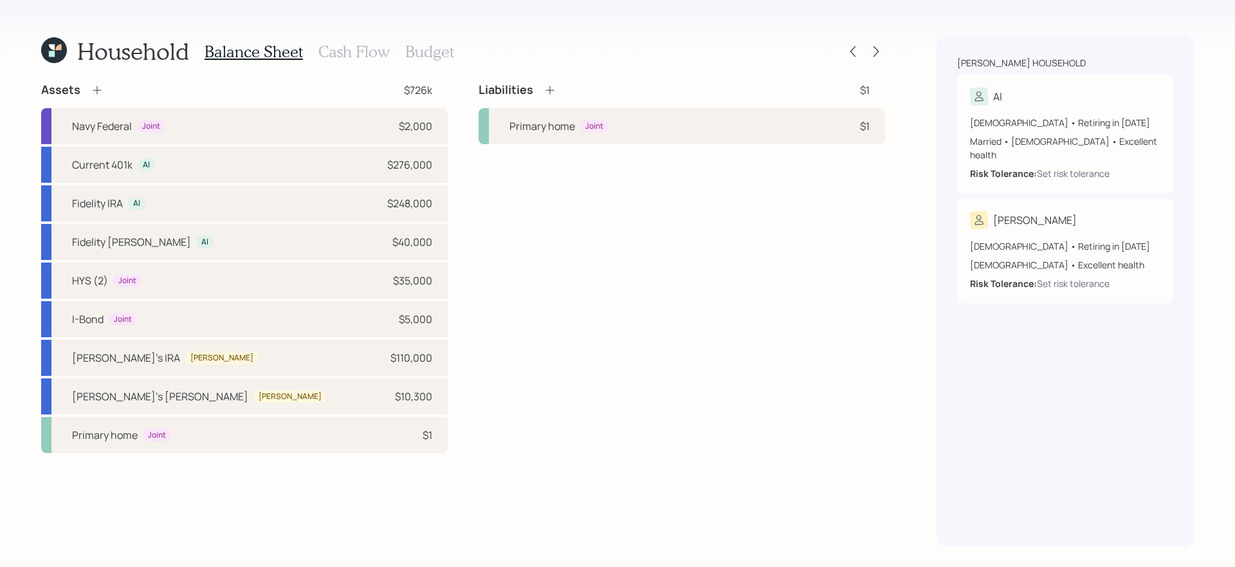
click at [526, 330] on div "Liabilities $1 Primary home Joint $1" at bounding box center [682, 267] width 407 height 371
click at [335, 425] on div "Primary home Joint $1" at bounding box center [244, 435] width 407 height 36
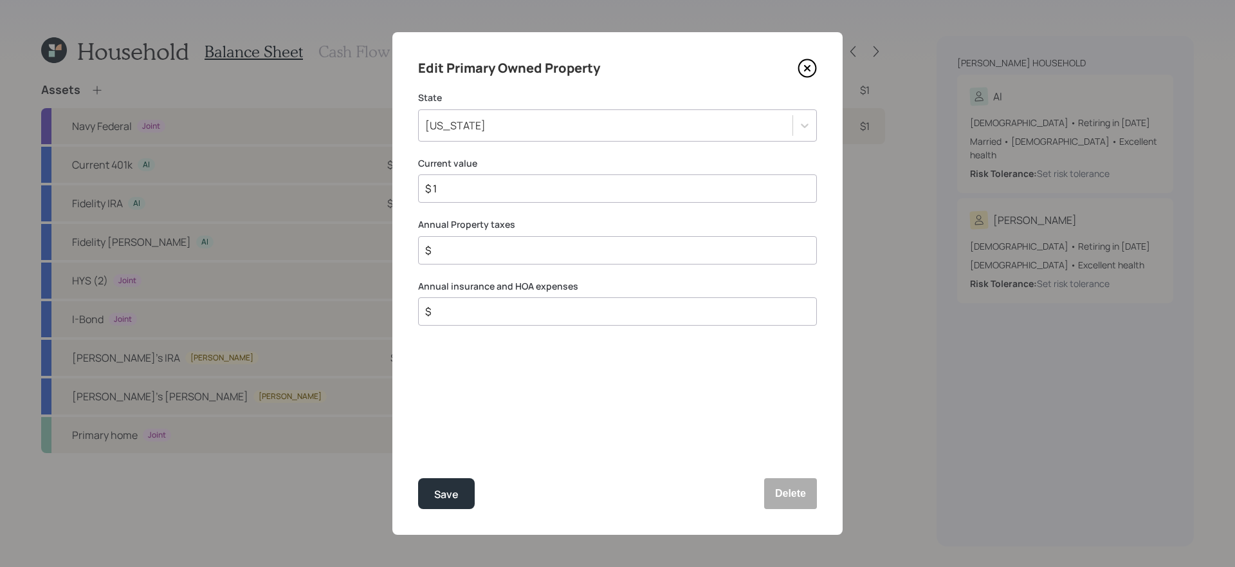
click at [555, 188] on input "$ 1" at bounding box center [612, 188] width 377 height 15
type input "$ 580,000"
type input "$ 3,000"
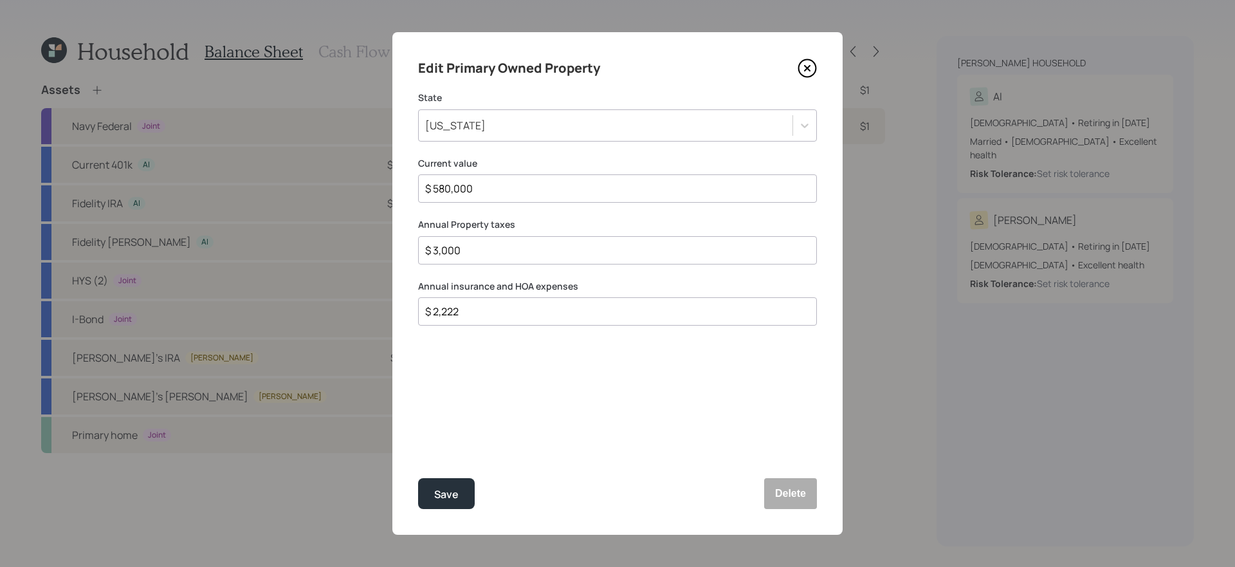
type input "$ 2,222"
click at [418, 478] on button "Save" at bounding box center [446, 493] width 57 height 31
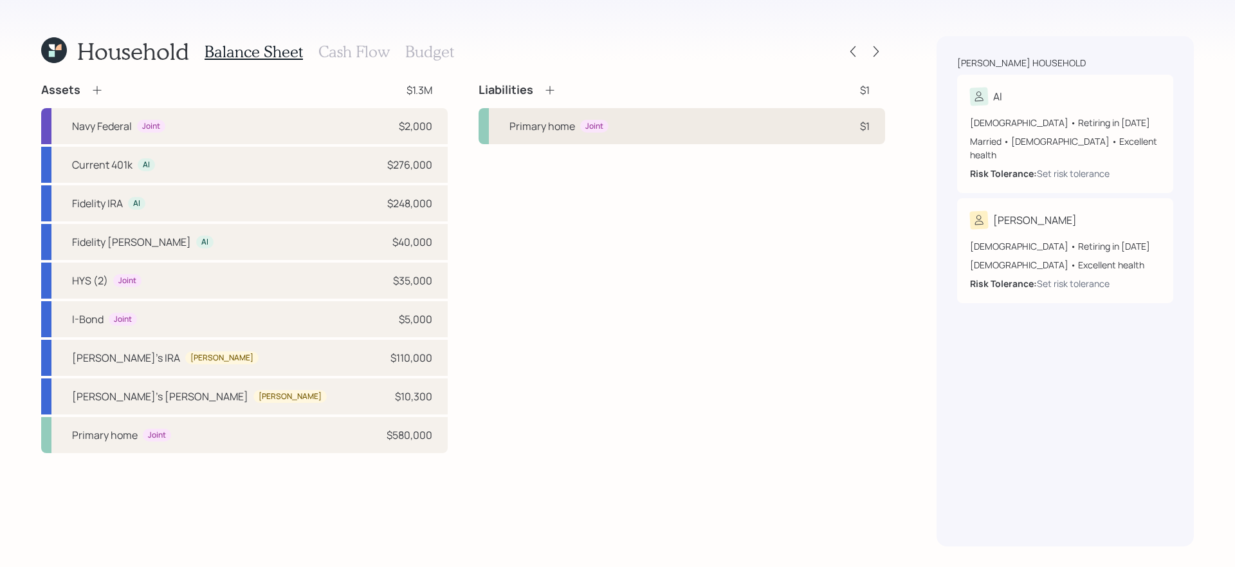
click at [688, 133] on div "Primary home Joint $1" at bounding box center [682, 126] width 407 height 36
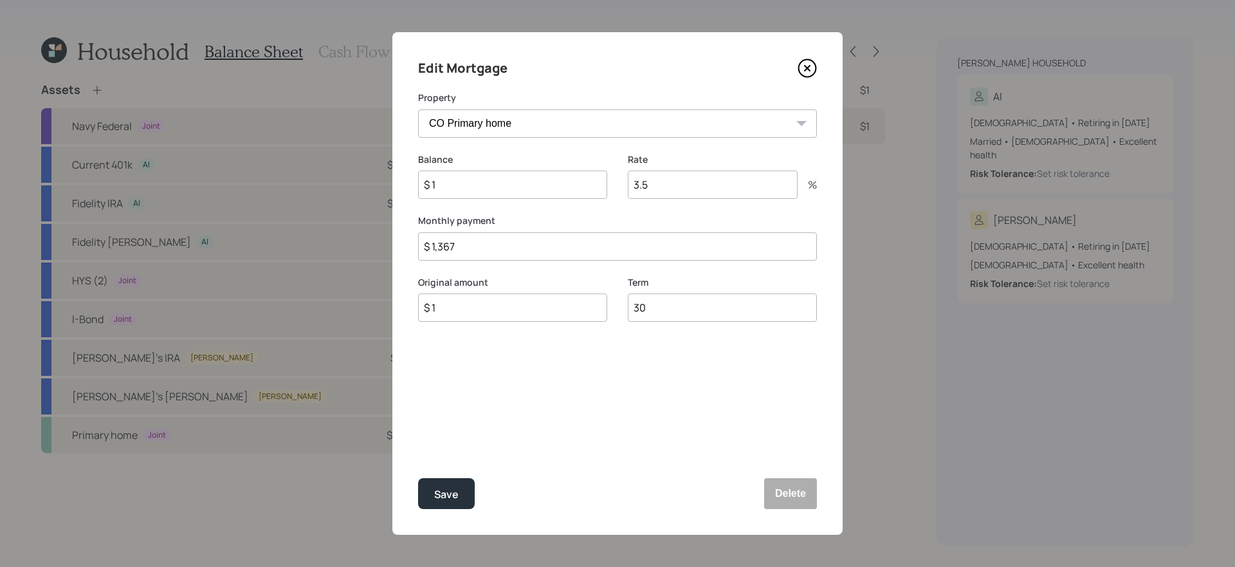
click at [803, 69] on icon at bounding box center [807, 68] width 19 height 19
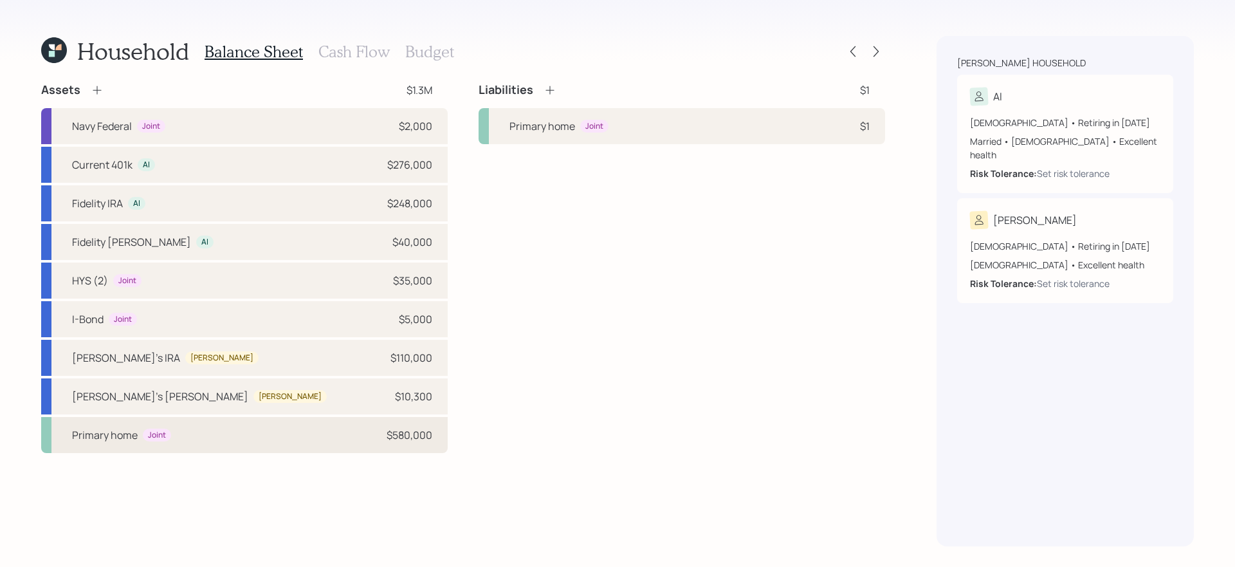
click at [293, 434] on div "Primary home Joint $580,000" at bounding box center [244, 435] width 407 height 36
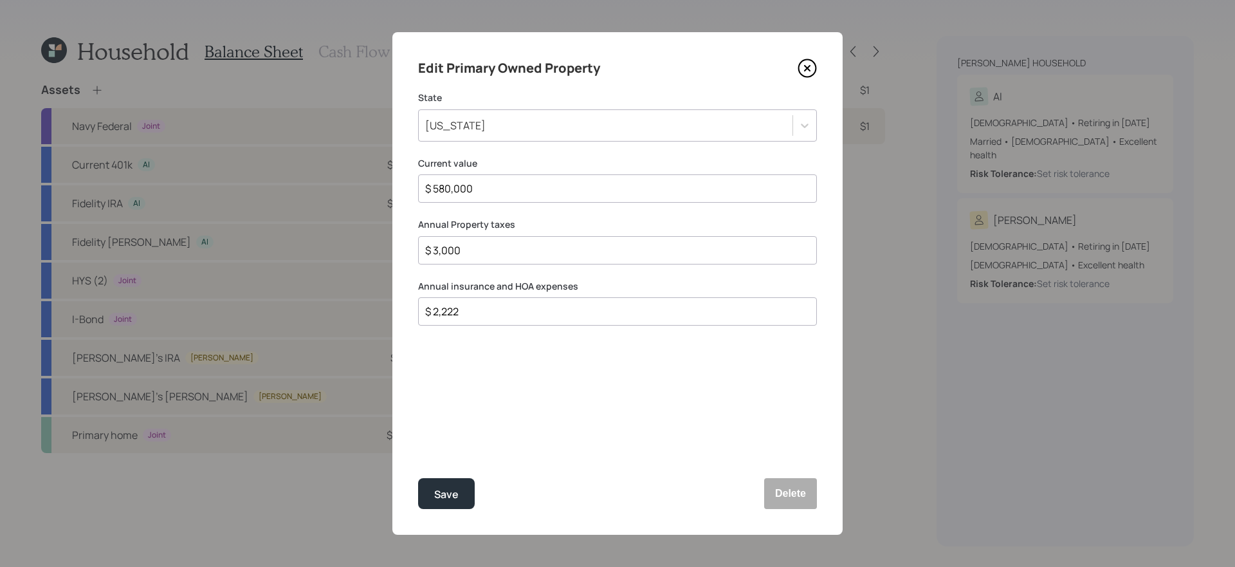
click at [809, 62] on icon at bounding box center [807, 68] width 19 height 19
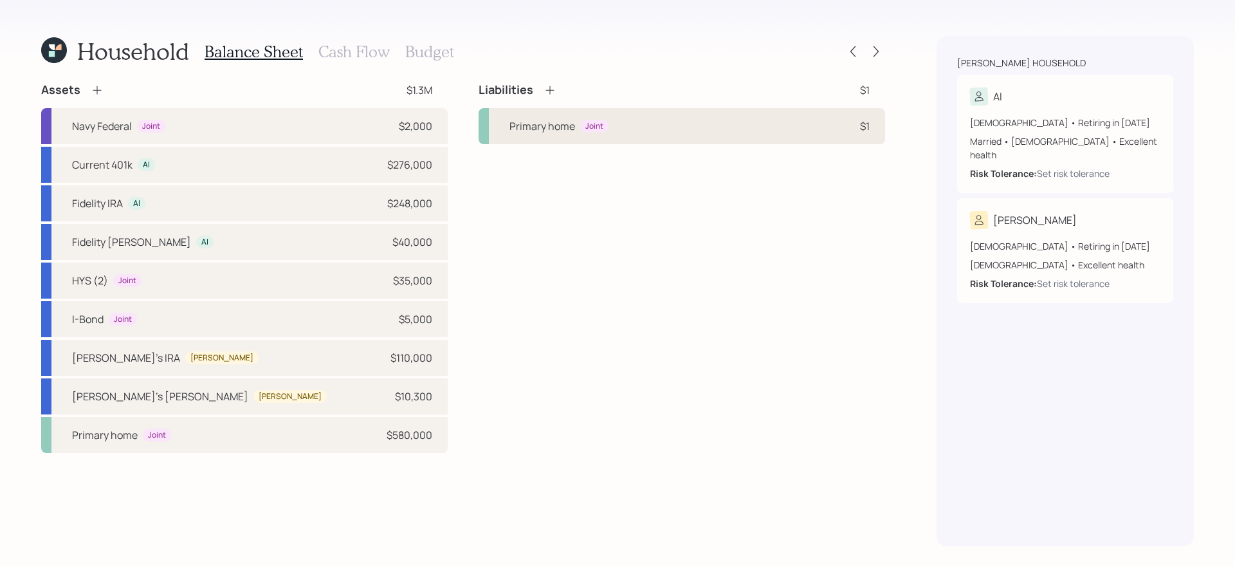
click at [717, 115] on div "Primary home Joint $1" at bounding box center [682, 126] width 407 height 36
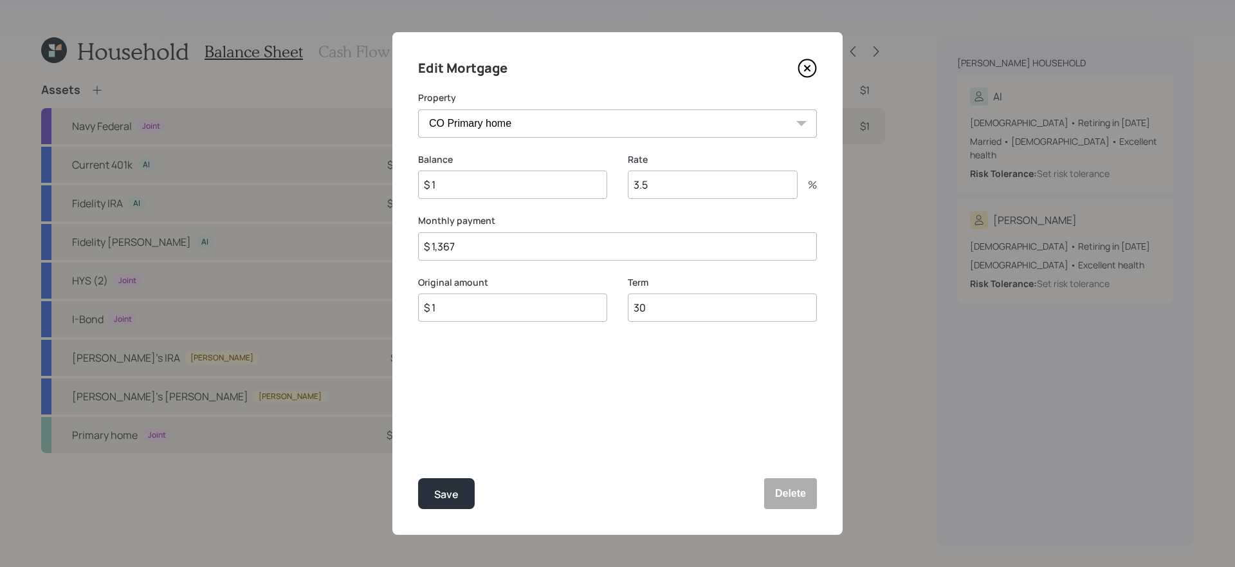
click at [562, 241] on input "$ 1,367" at bounding box center [617, 246] width 399 height 28
type input "$ 931"
click at [683, 186] on input "3.5" at bounding box center [713, 185] width 170 height 28
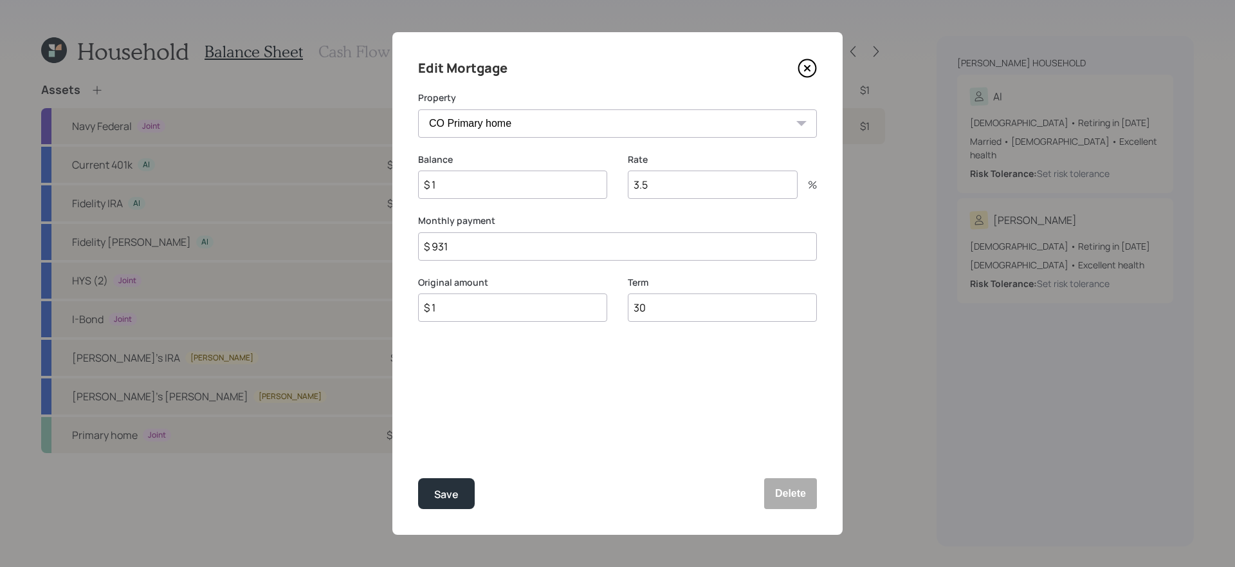
click at [683, 186] on input "3.5" at bounding box center [713, 185] width 170 height 28
type input "3.33"
click at [551, 189] on input "$ 1" at bounding box center [512, 185] width 189 height 28
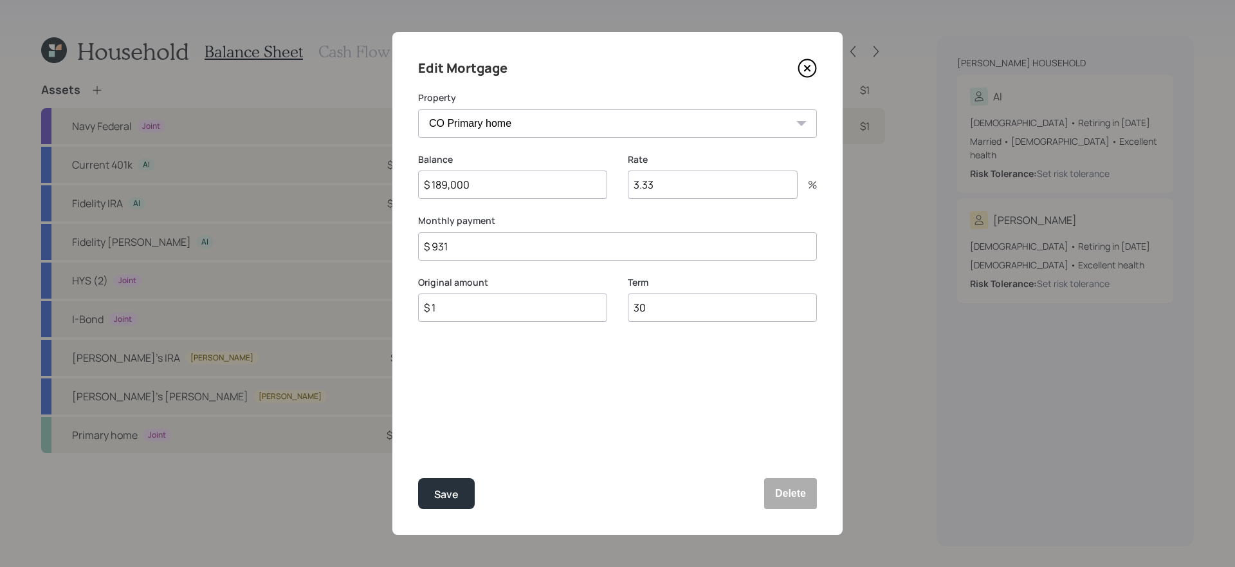
type input "$ 189,000"
click at [418, 478] on button "Save" at bounding box center [446, 493] width 57 height 31
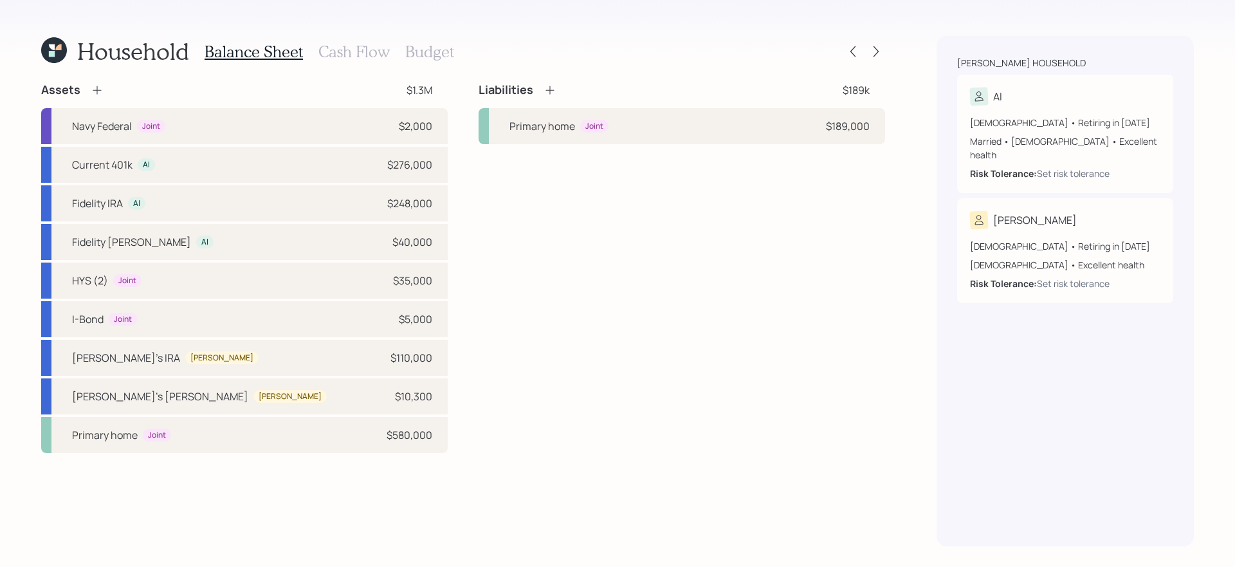
click at [547, 198] on div "Liabilities $189k Primary home Joint $189,000" at bounding box center [682, 267] width 407 height 371
click at [356, 51] on h3 "Cash Flow" at bounding box center [353, 51] width 71 height 19
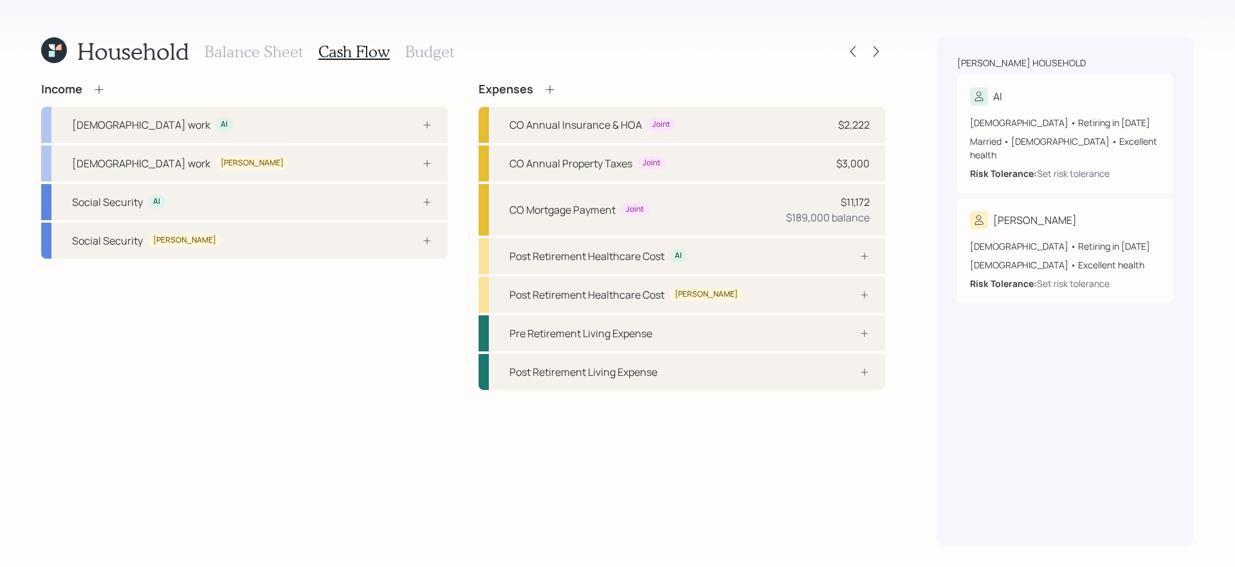
click at [285, 364] on div "Income [DEMOGRAPHIC_DATA] work Al [DEMOGRAPHIC_DATA] work Liz Social Security A…" at bounding box center [244, 236] width 407 height 308
click at [351, 124] on div "[DEMOGRAPHIC_DATA] work [PERSON_NAME]" at bounding box center [244, 125] width 407 height 36
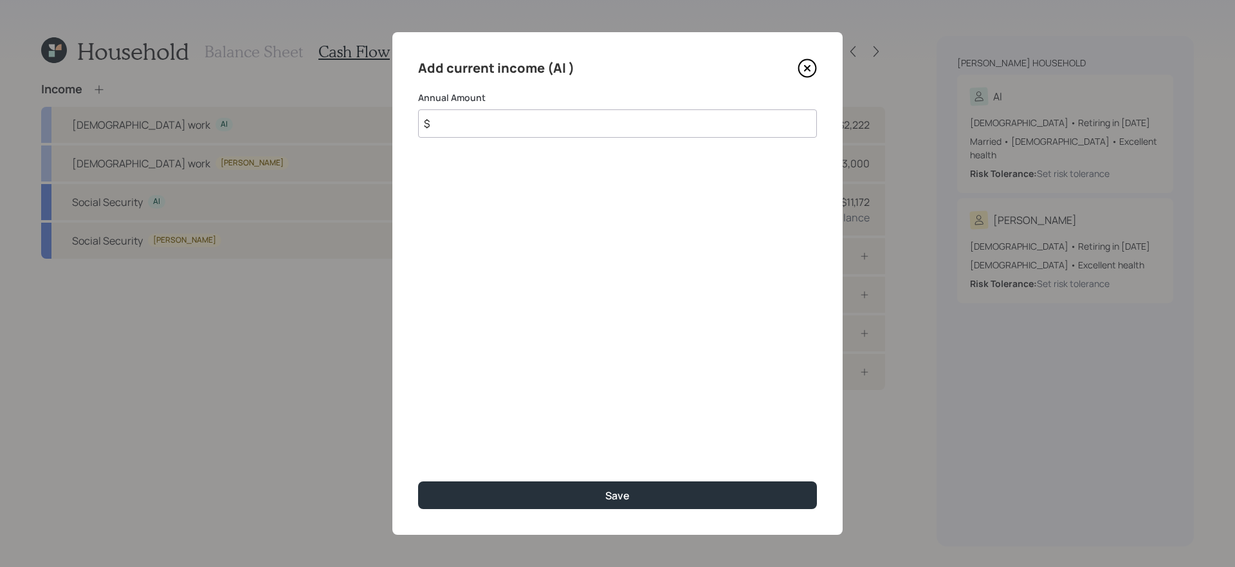
click at [524, 121] on input "$" at bounding box center [617, 123] width 399 height 28
type input "$ 98,000"
click at [418, 478] on button "Save" at bounding box center [617, 495] width 399 height 28
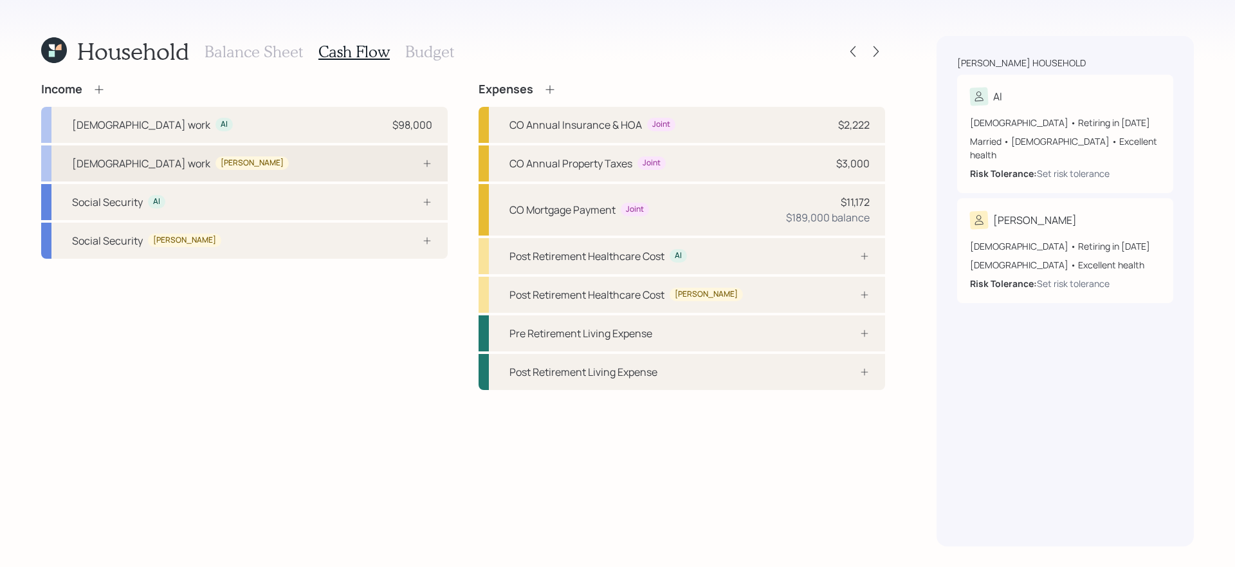
click at [341, 159] on div "[DEMOGRAPHIC_DATA] work [PERSON_NAME]" at bounding box center [244, 163] width 407 height 36
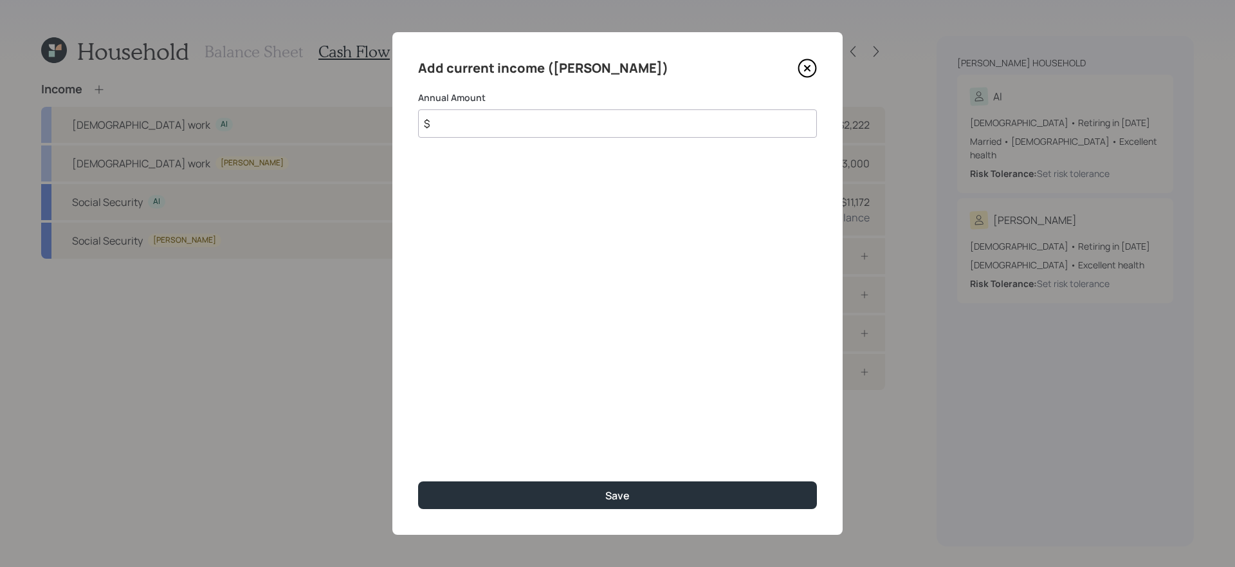
click at [511, 127] on input "$" at bounding box center [617, 123] width 399 height 28
type input "$ 25,000"
click at [418, 478] on button "Save" at bounding box center [617, 495] width 399 height 28
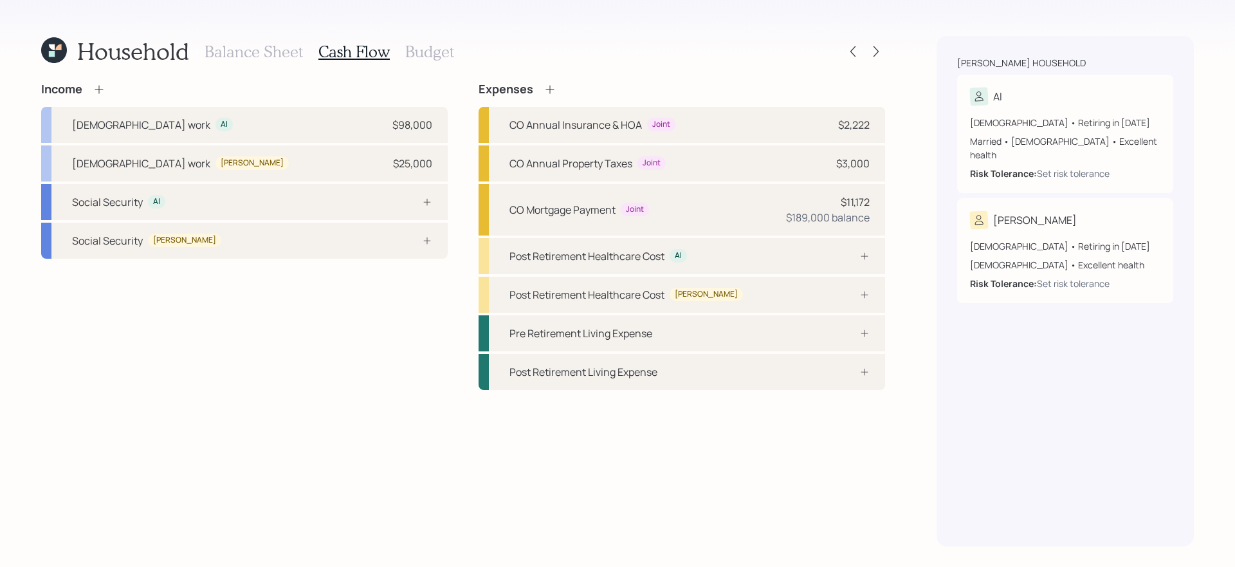
click at [299, 342] on div "Income [DEMOGRAPHIC_DATA] work Al $98,000 [DEMOGRAPHIC_DATA] work [PERSON_NAME]…" at bounding box center [244, 236] width 407 height 308
click at [415, 198] on div at bounding box center [413, 202] width 39 height 10
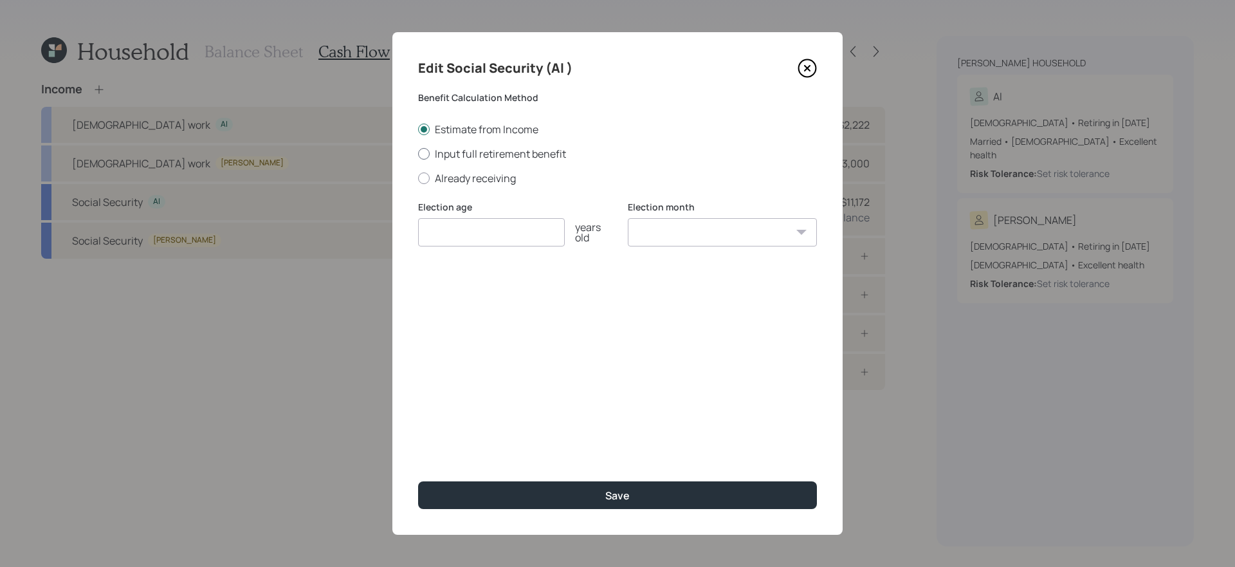
click at [475, 154] on label "Input full retirement benefit" at bounding box center [617, 154] width 399 height 14
click at [418, 154] on input "Input full retirement benefit" at bounding box center [418, 153] width 1 height 1
radio input "true"
click at [464, 226] on input "number" at bounding box center [491, 232] width 147 height 28
type input "67"
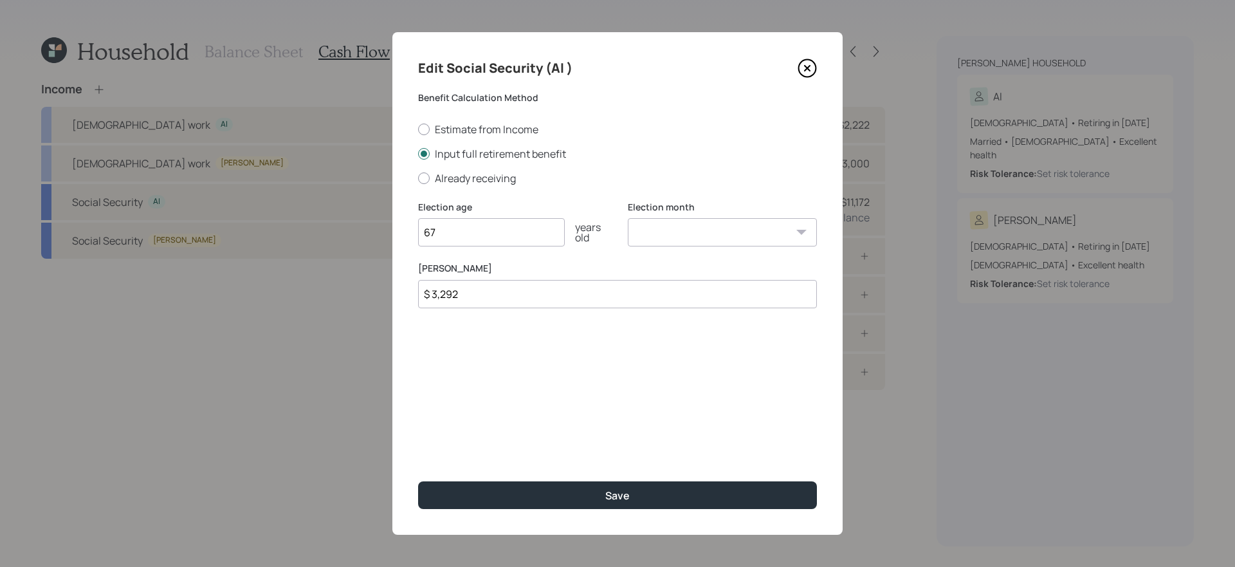
type input "$ 3,292"
click at [418, 478] on button "Save" at bounding box center [617, 495] width 399 height 28
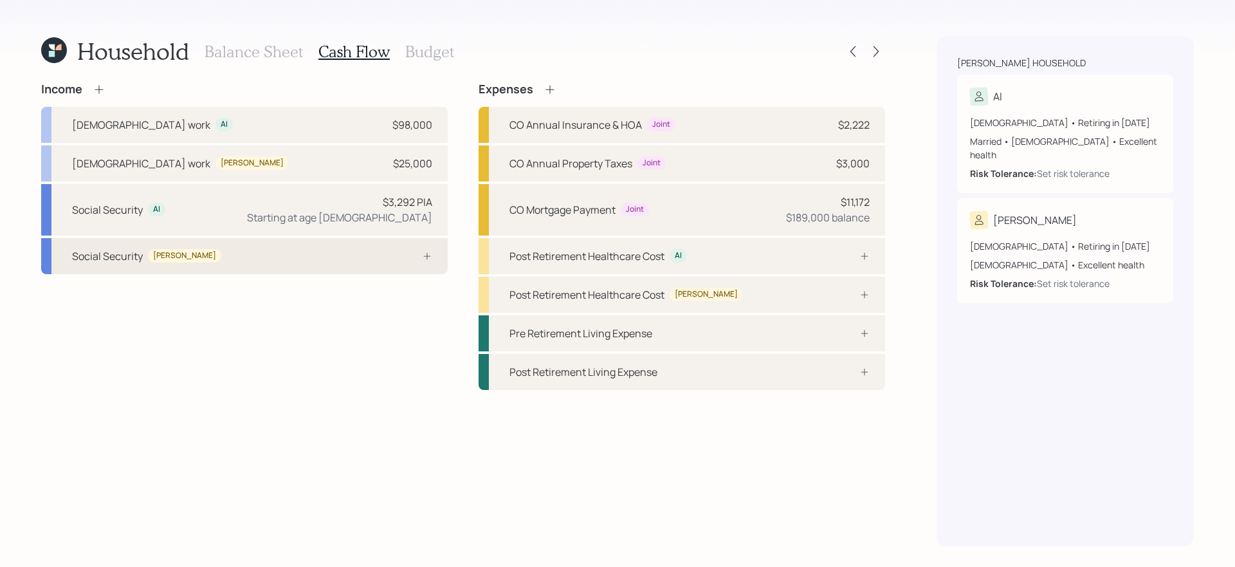
click at [286, 264] on div "Social Security [PERSON_NAME]" at bounding box center [244, 256] width 407 height 36
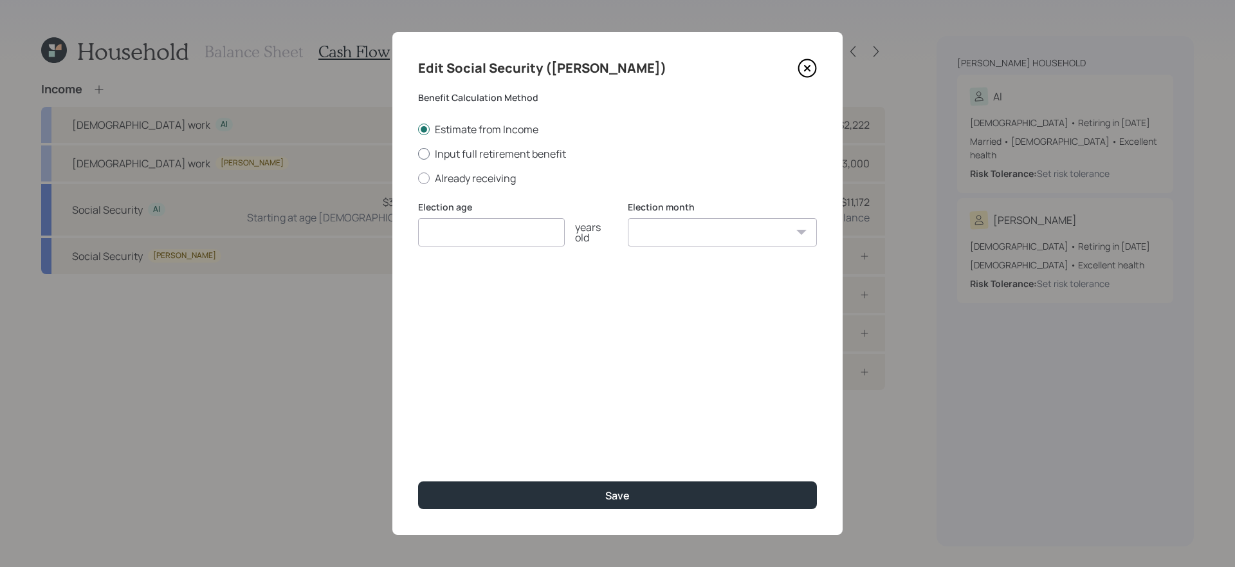
click at [474, 159] on label "Input full retirement benefit" at bounding box center [617, 154] width 399 height 14
click at [418, 154] on input "Input full retirement benefit" at bounding box center [418, 153] width 1 height 1
radio input "true"
click at [458, 234] on input "number" at bounding box center [491, 232] width 147 height 28
type input "67"
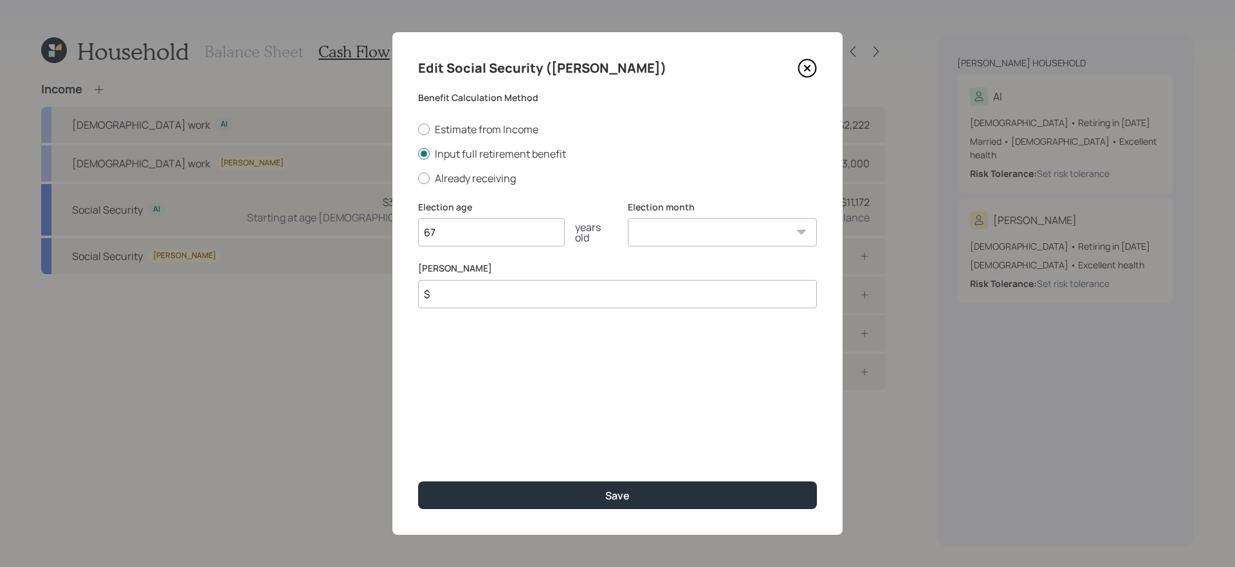
click at [461, 297] on input "$" at bounding box center [617, 294] width 399 height 28
type input "$ 1,800"
click at [418, 478] on button "Save" at bounding box center [617, 495] width 399 height 28
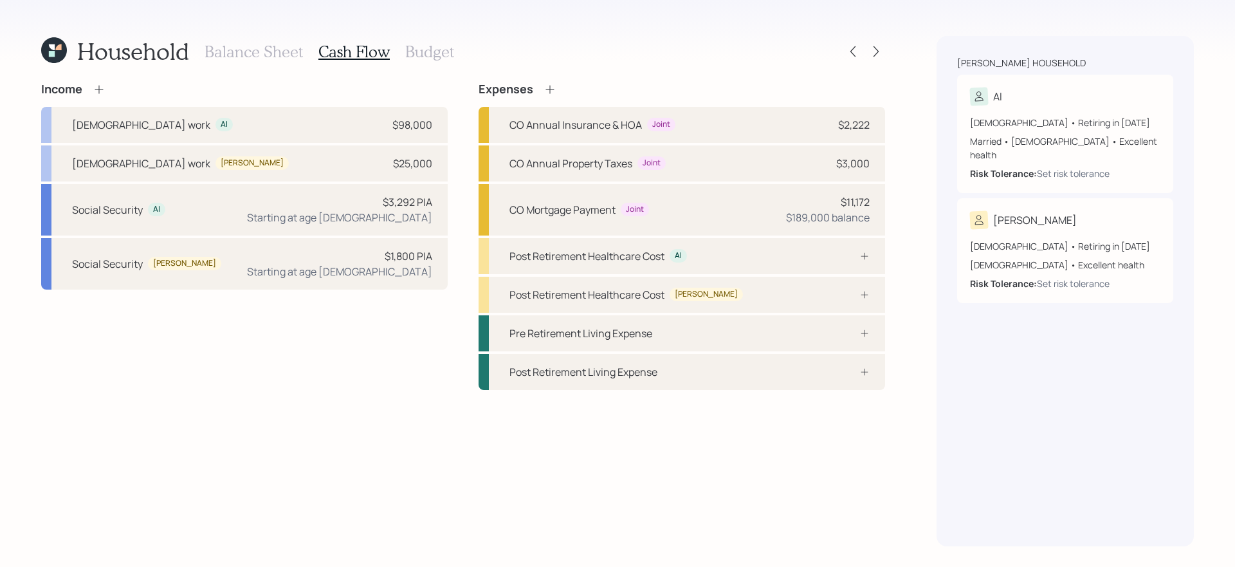
click at [214, 393] on div "Income [DEMOGRAPHIC_DATA] work Al $98,000 [DEMOGRAPHIC_DATA] work [PERSON_NAME]…" at bounding box center [463, 314] width 844 height 464
click at [97, 88] on icon at bounding box center [99, 89] width 13 height 13
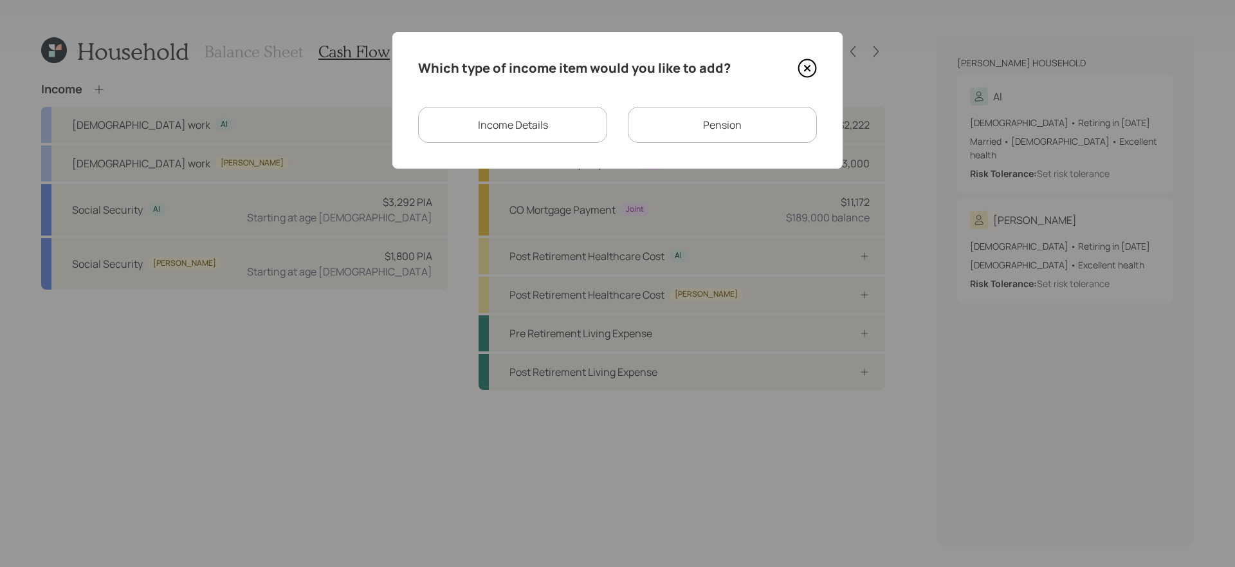
click at [575, 136] on div "Income Details" at bounding box center [512, 125] width 189 height 36
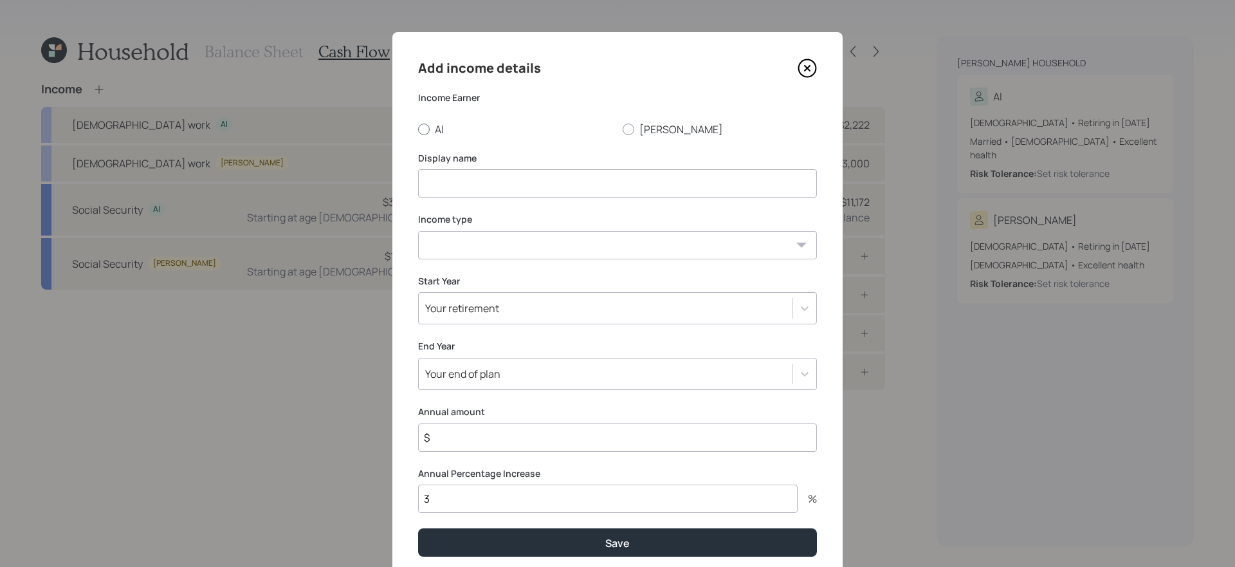
click at [439, 133] on label "Al" at bounding box center [515, 129] width 194 height 14
click at [418, 129] on input "Al" at bounding box center [418, 129] width 1 height 1
radio input "true"
click at [475, 180] on input at bounding box center [617, 183] width 399 height 28
type input "[DEMOGRAPHIC_DATA] Work"
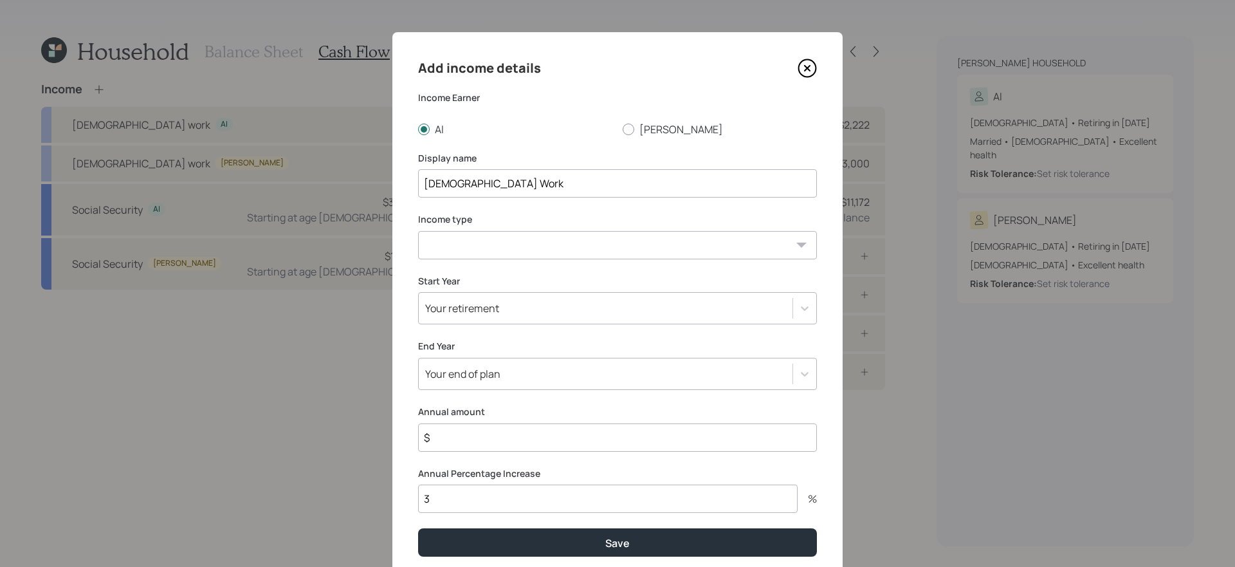
select select "part_time"
click at [483, 376] on div "Your end of plan" at bounding box center [617, 374] width 399 height 32
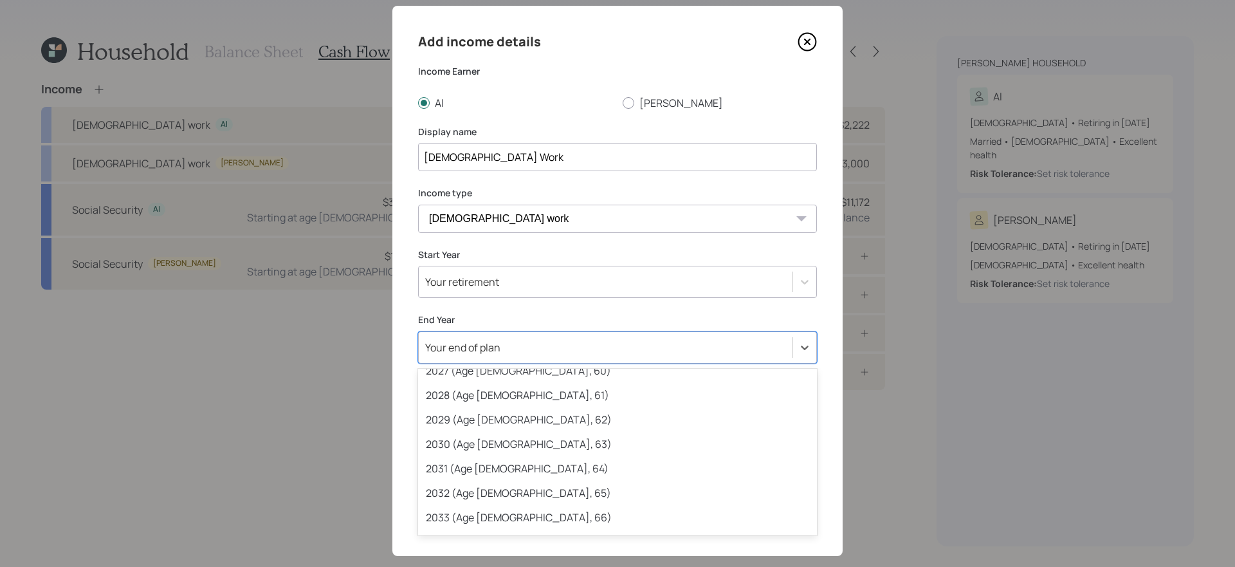
scroll to position [236, 0]
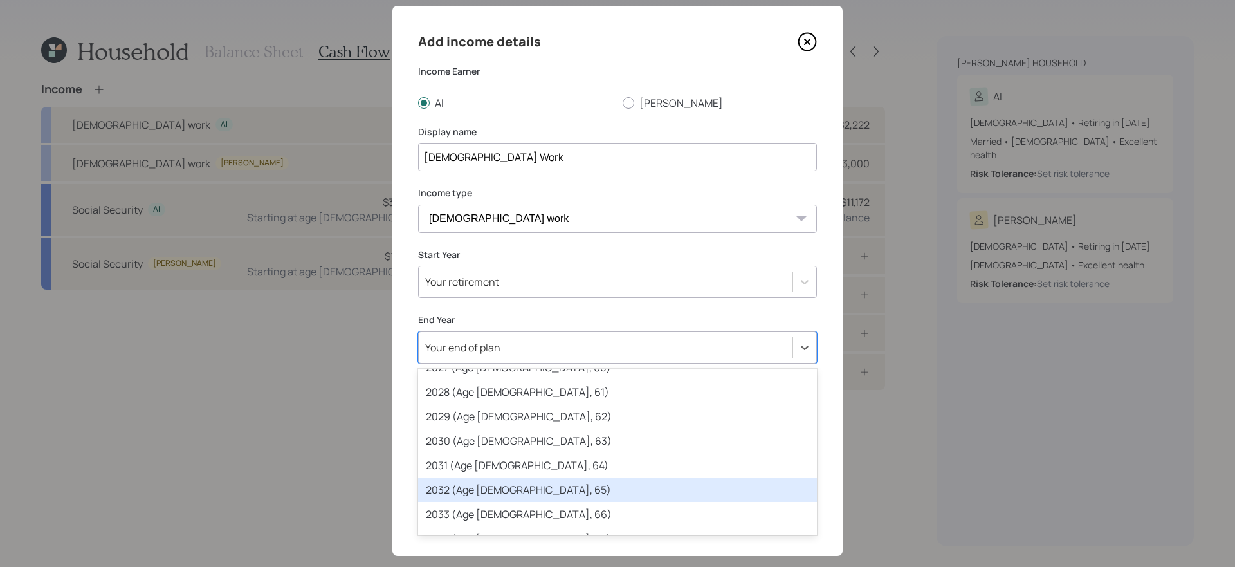
click at [502, 478] on div "2032 (Age [DEMOGRAPHIC_DATA], 65)" at bounding box center [617, 489] width 399 height 24
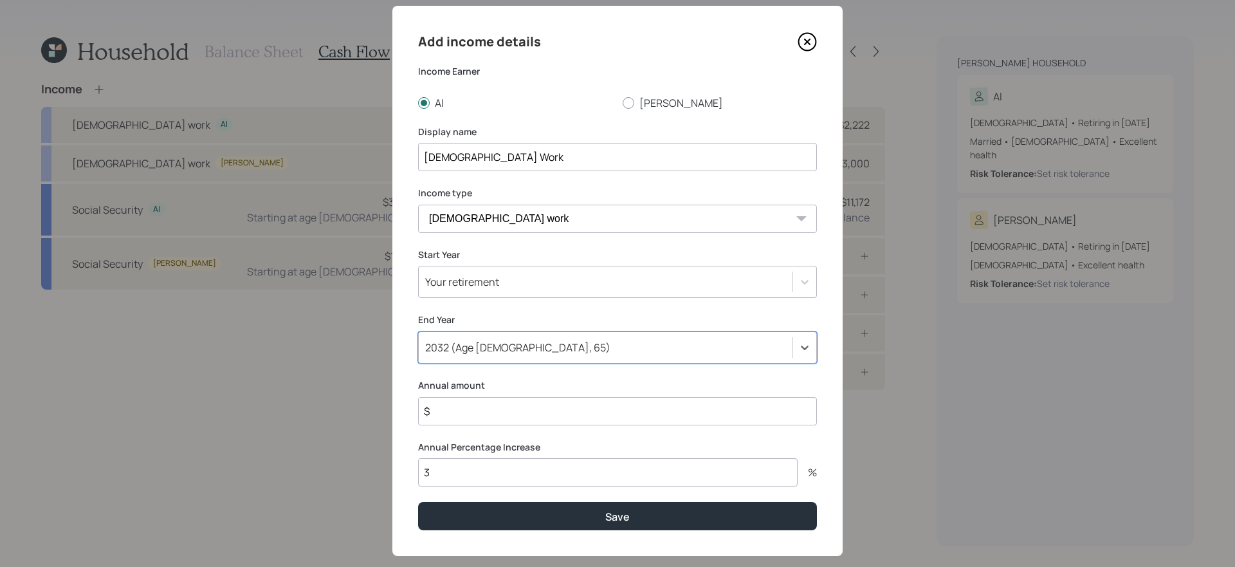
click at [492, 415] on input "$" at bounding box center [617, 411] width 399 height 28
type input "$ 40,000"
click at [418, 478] on button "Save" at bounding box center [617, 516] width 399 height 28
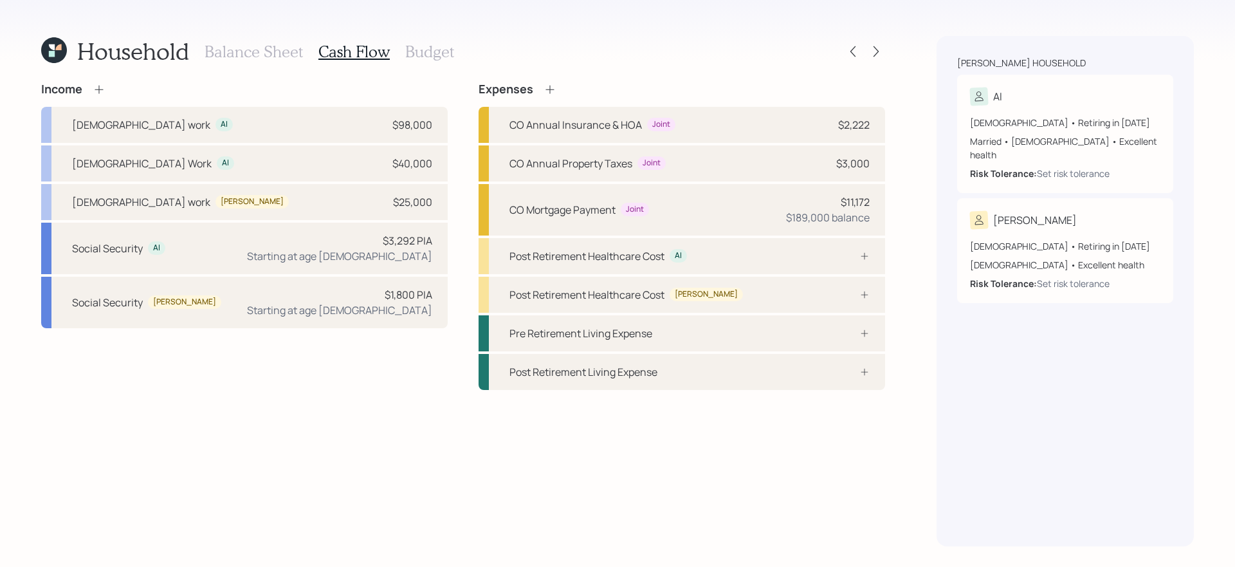
click at [101, 88] on icon at bounding box center [99, 89] width 13 height 13
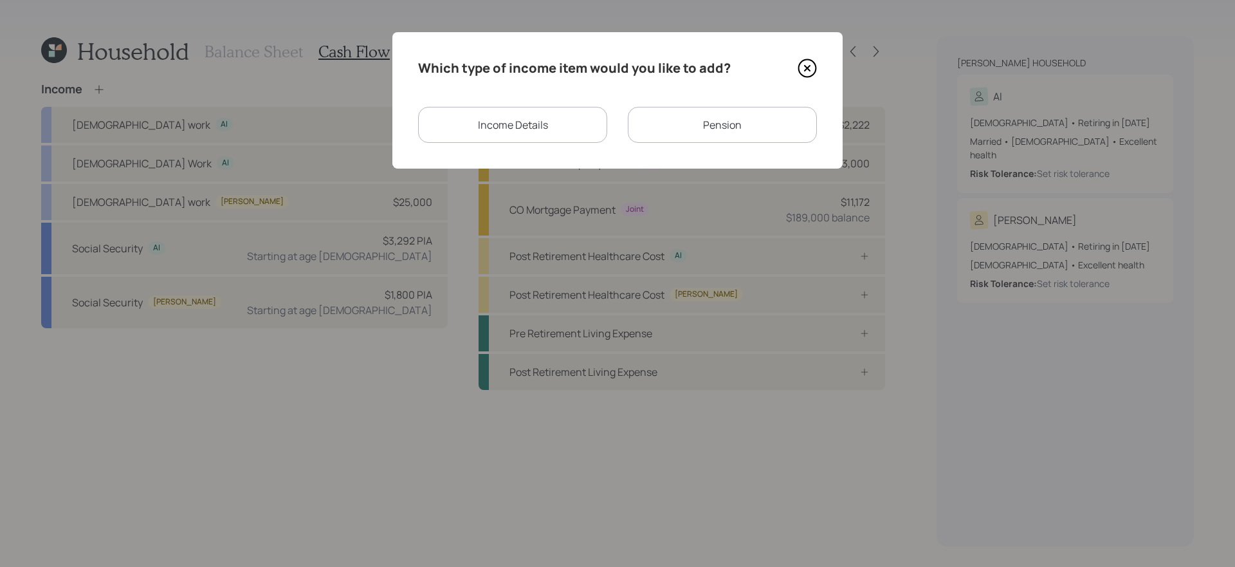
click at [588, 119] on div "Income Details" at bounding box center [512, 125] width 189 height 36
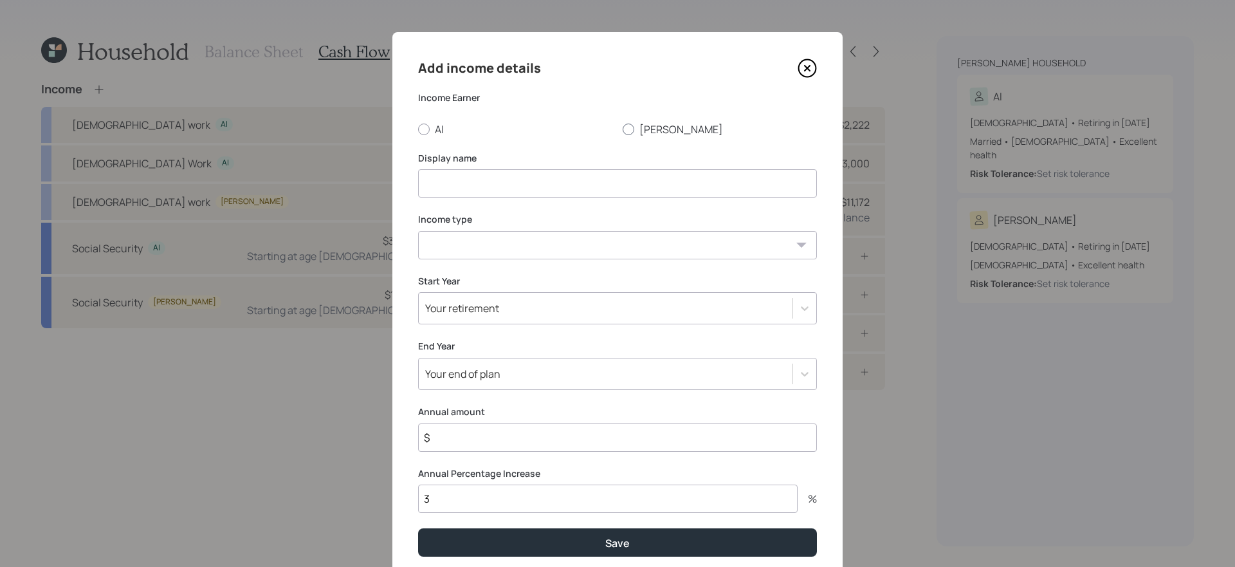
click at [628, 127] on div at bounding box center [629, 130] width 12 height 12
click at [623, 129] on input "[PERSON_NAME]" at bounding box center [622, 129] width 1 height 1
radio input "true"
click at [567, 187] on input at bounding box center [617, 183] width 399 height 28
type input "[DEMOGRAPHIC_DATA] Work"
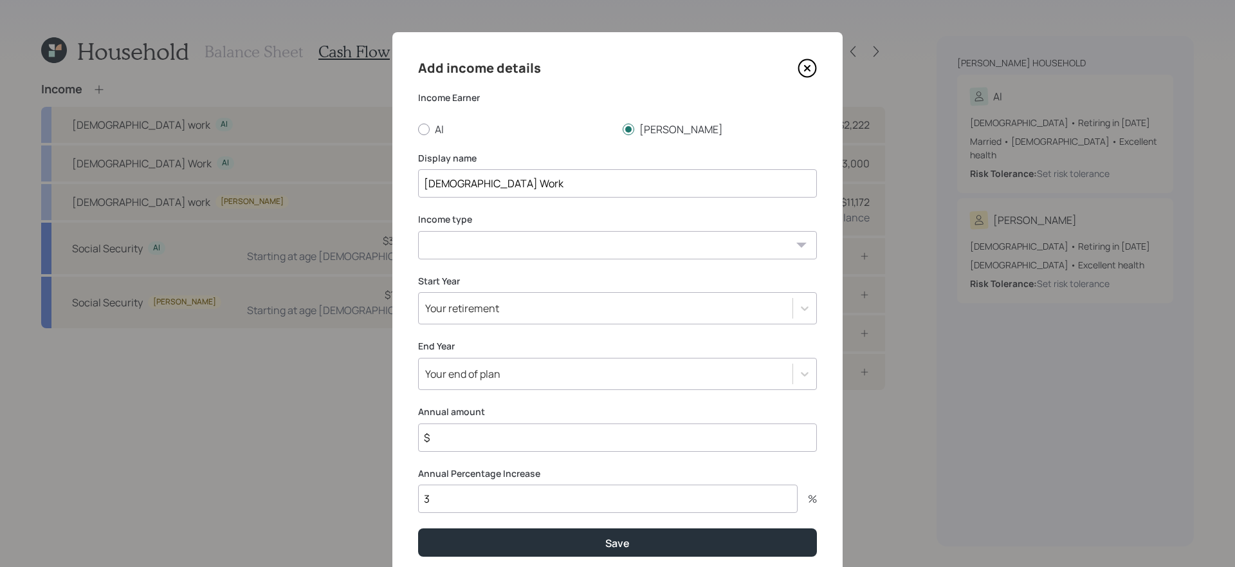
select select "part_time"
click at [603, 362] on div "Your end of plan" at bounding box center [617, 374] width 399 height 32
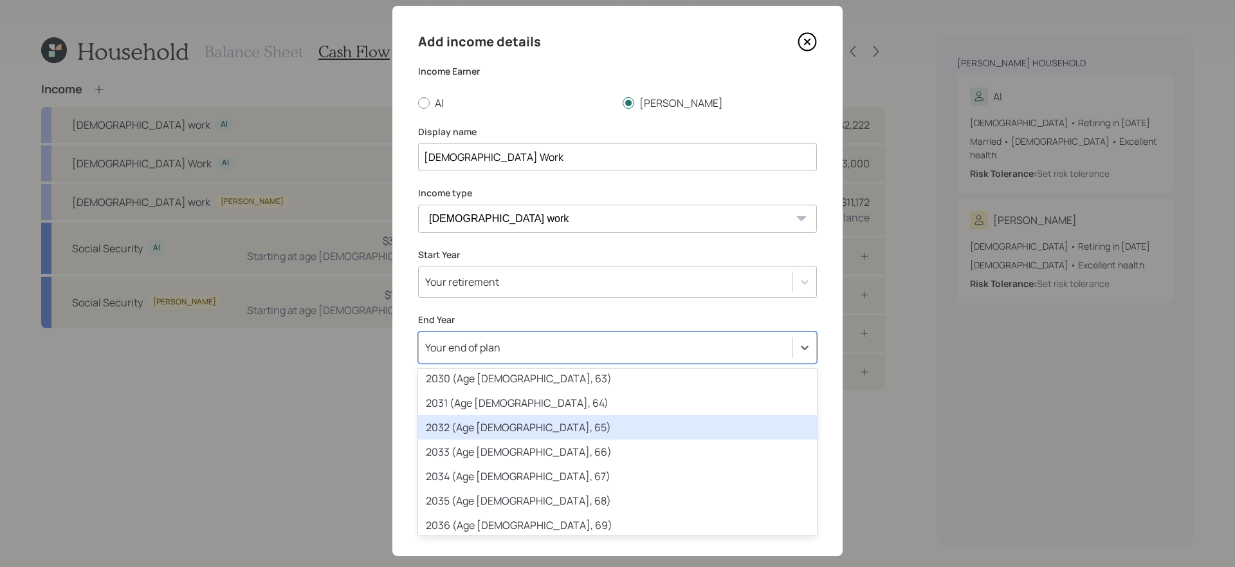
scroll to position [299, 0]
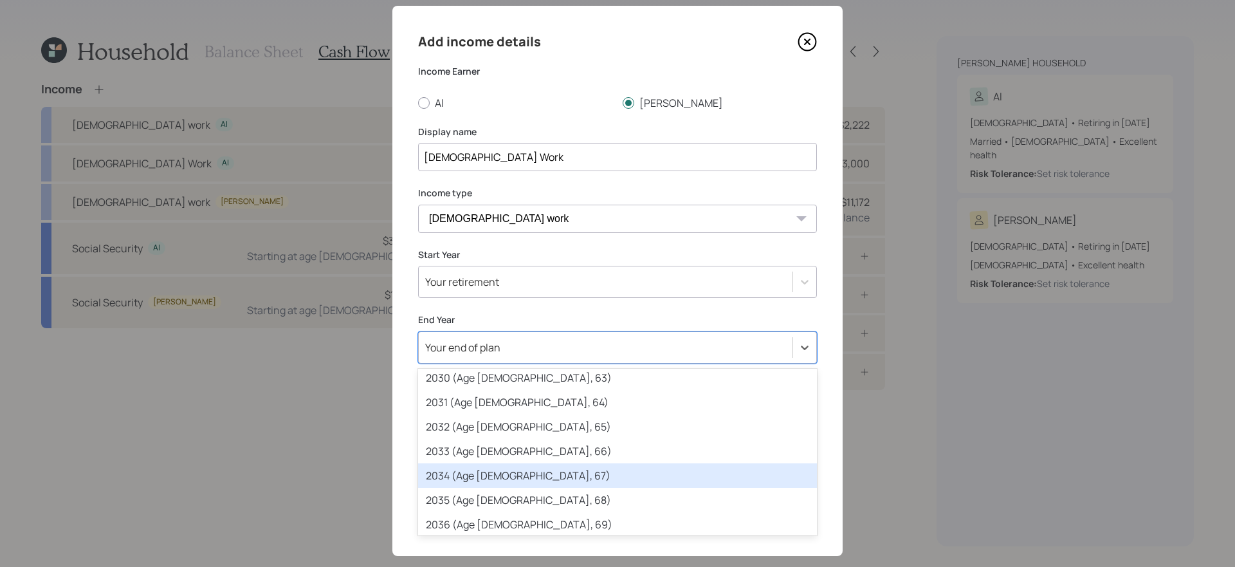
click at [562, 475] on div "2034 (Age [DEMOGRAPHIC_DATA], 67)" at bounding box center [617, 475] width 399 height 24
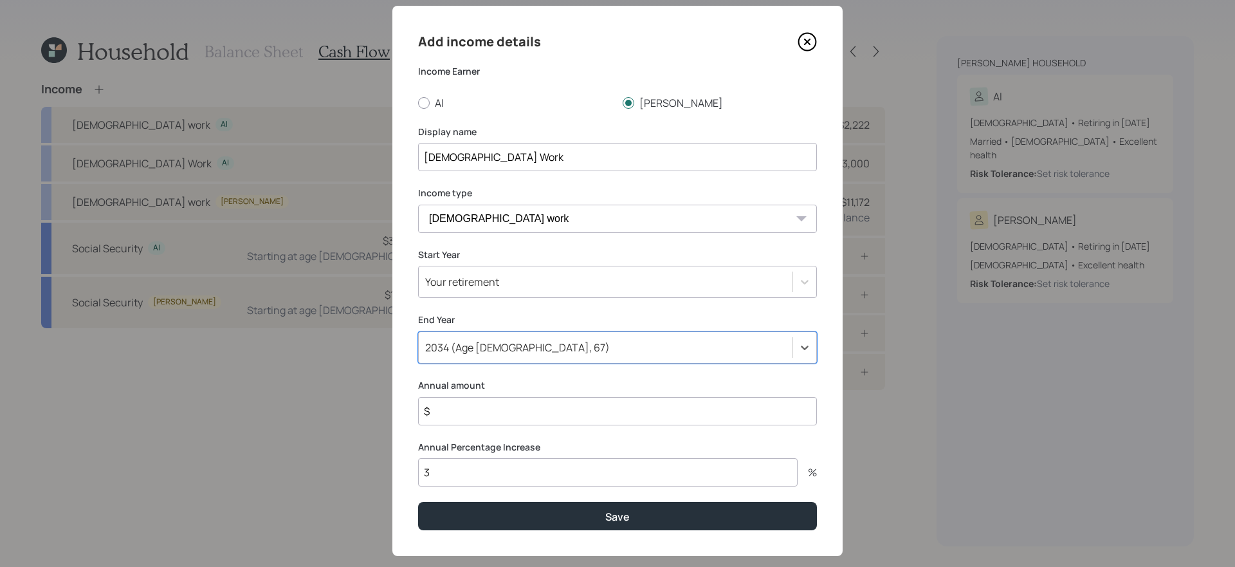
click at [562, 407] on input "$" at bounding box center [617, 411] width 399 height 28
type input "$ 20,000"
click at [418, 478] on button "Save" at bounding box center [617, 516] width 399 height 28
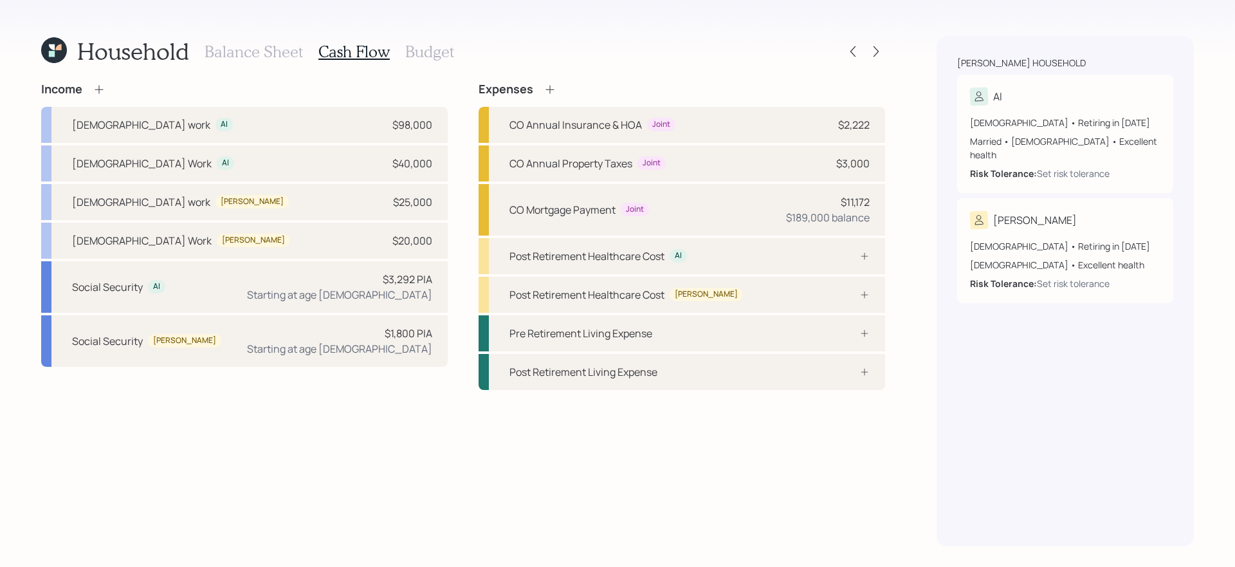
click at [455, 469] on div "Income [DEMOGRAPHIC_DATA] work Al $98,000 [DEMOGRAPHIC_DATA] Work Al $40,000 [D…" at bounding box center [463, 314] width 844 height 464
click at [336, 450] on div "Income [DEMOGRAPHIC_DATA] work Al $98,000 [DEMOGRAPHIC_DATA] Work Al $40,000 [D…" at bounding box center [463, 314] width 844 height 464
click at [418, 478] on div "Income [DEMOGRAPHIC_DATA] work Al $98,000 [DEMOGRAPHIC_DATA] Work Al $40,000 [D…" at bounding box center [463, 314] width 844 height 464
click at [453, 252] on div "Income [DEMOGRAPHIC_DATA] work Al $98,000 [DEMOGRAPHIC_DATA] Work Al $40,000 [D…" at bounding box center [463, 236] width 844 height 308
click at [694, 290] on div "Post Retirement Healthcare Cost [PERSON_NAME]" at bounding box center [682, 295] width 407 height 36
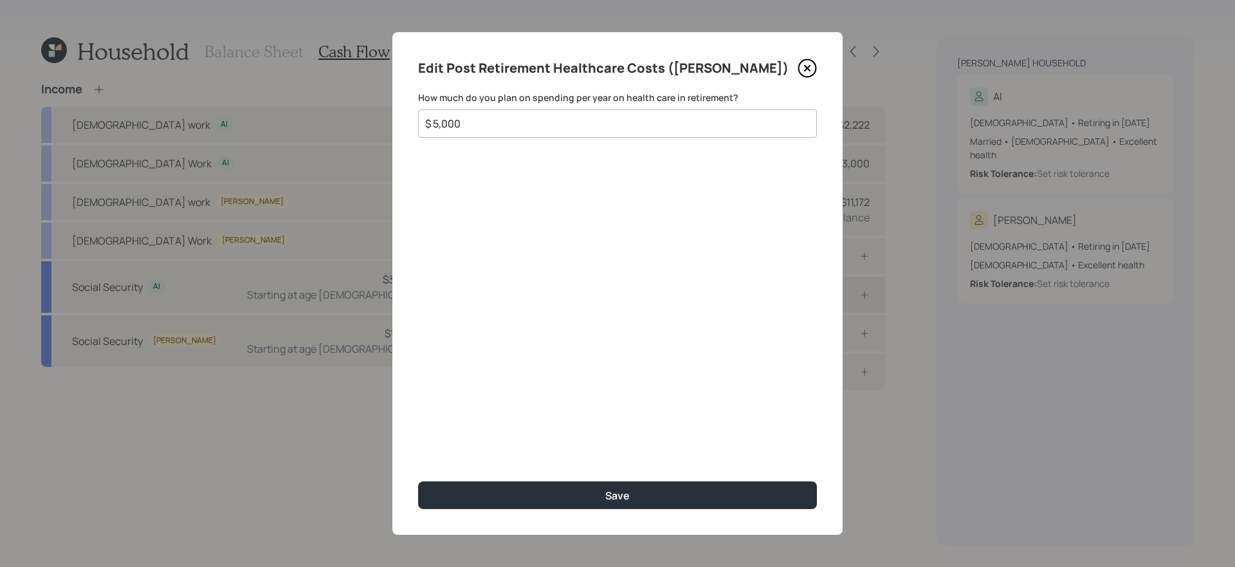
type input "$ 5,000"
click at [418, 478] on button "Save" at bounding box center [617, 495] width 399 height 28
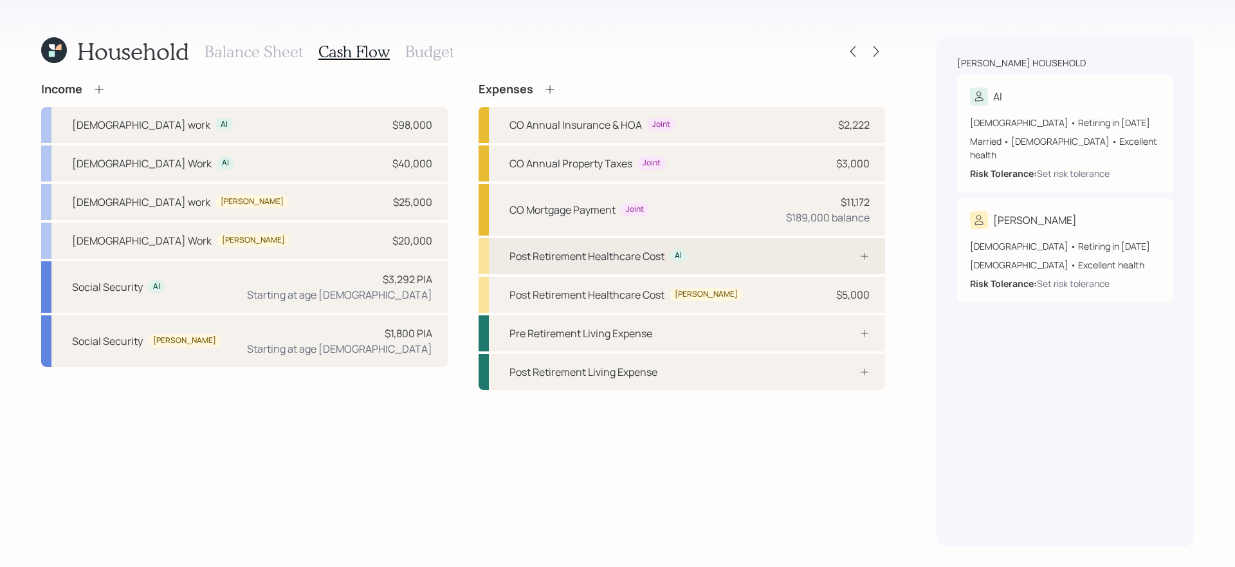
click at [744, 252] on div "Post Retirement Healthcare Cost Al" at bounding box center [682, 256] width 407 height 36
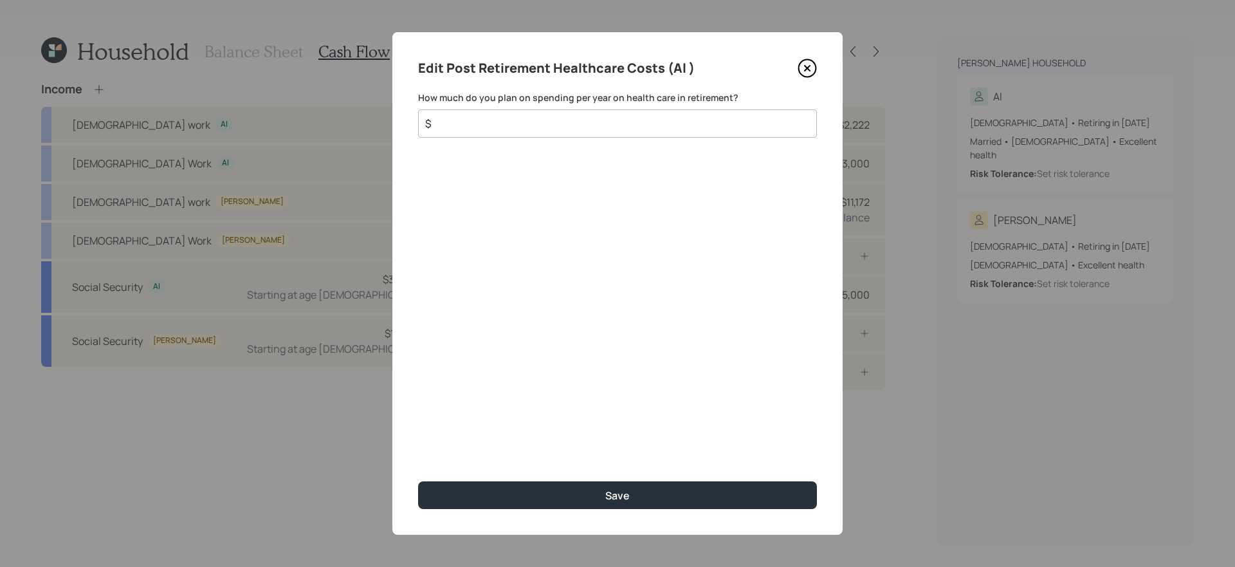
click at [568, 128] on input "$" at bounding box center [612, 123] width 377 height 15
type input "$ 3,000"
click at [418, 478] on button "Save" at bounding box center [617, 495] width 399 height 28
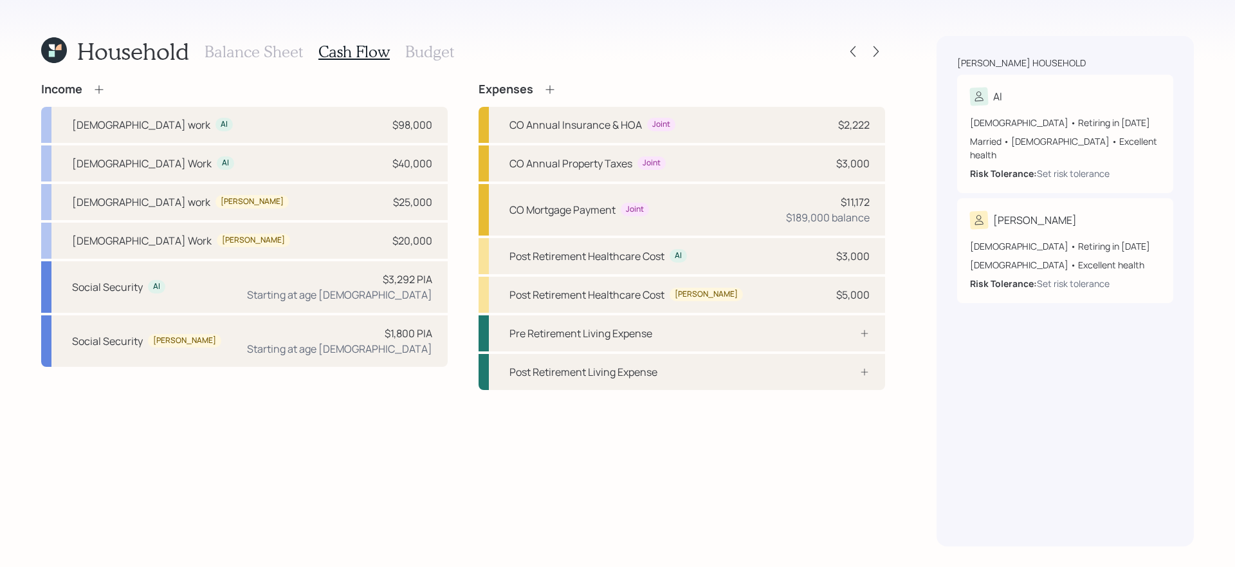
click at [420, 454] on div "Income [DEMOGRAPHIC_DATA] work Al $98,000 [DEMOGRAPHIC_DATA] Work Al $40,000 [D…" at bounding box center [463, 314] width 844 height 464
click at [261, 48] on h3 "Balance Sheet" at bounding box center [254, 51] width 98 height 19
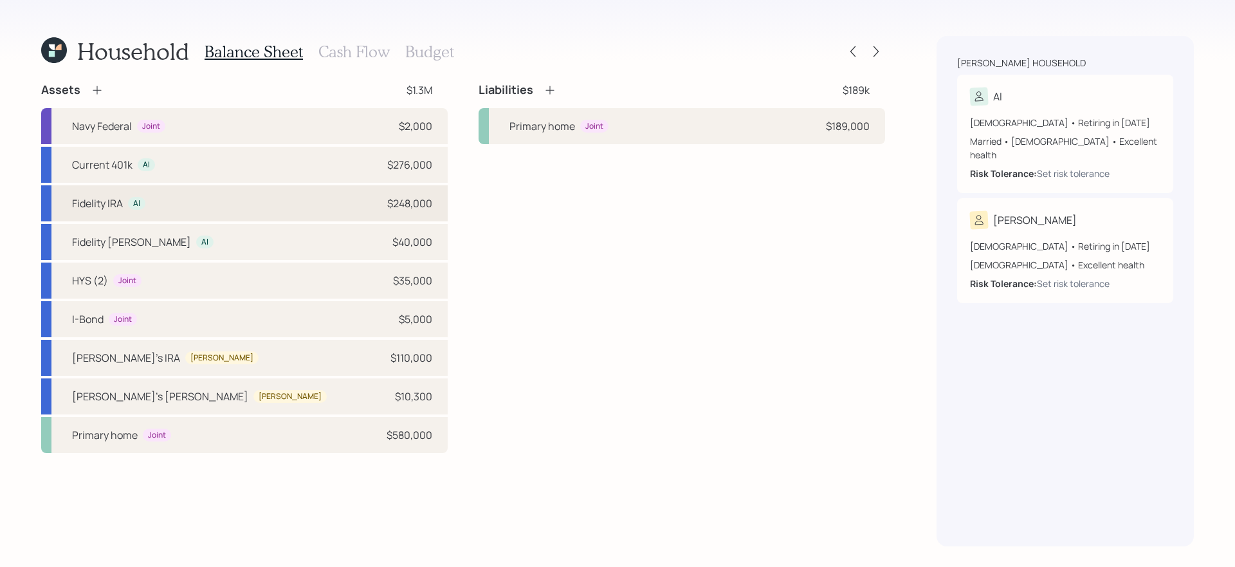
click at [311, 209] on div "Fidelity IRA Al $248,000" at bounding box center [244, 203] width 407 height 36
select select "ira"
select select "balanced"
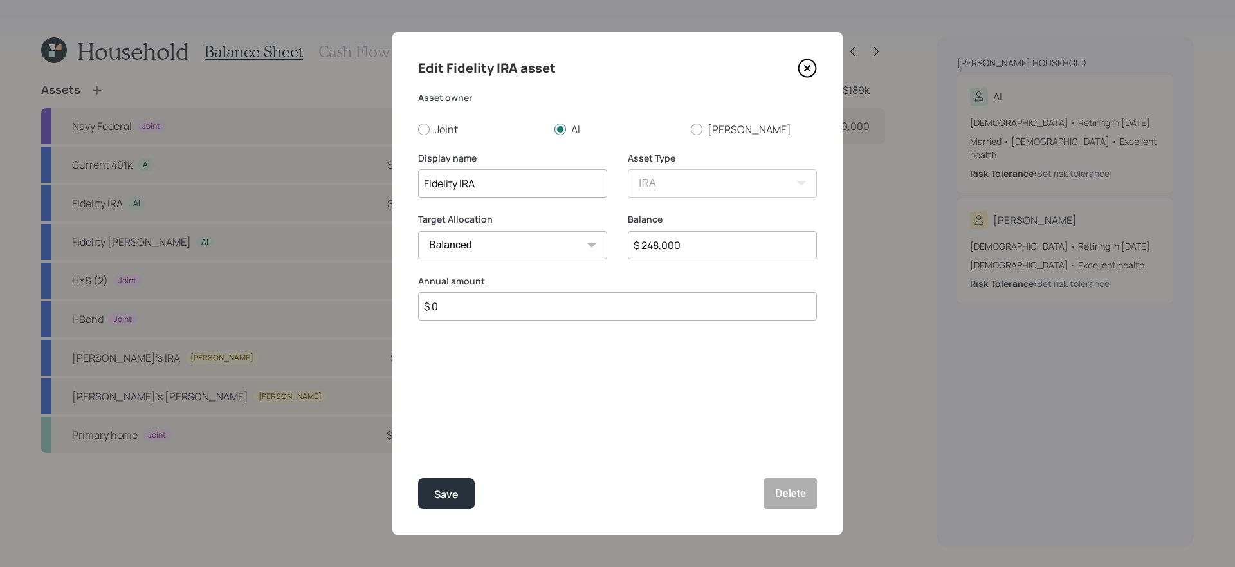
click at [806, 71] on icon at bounding box center [807, 68] width 19 height 19
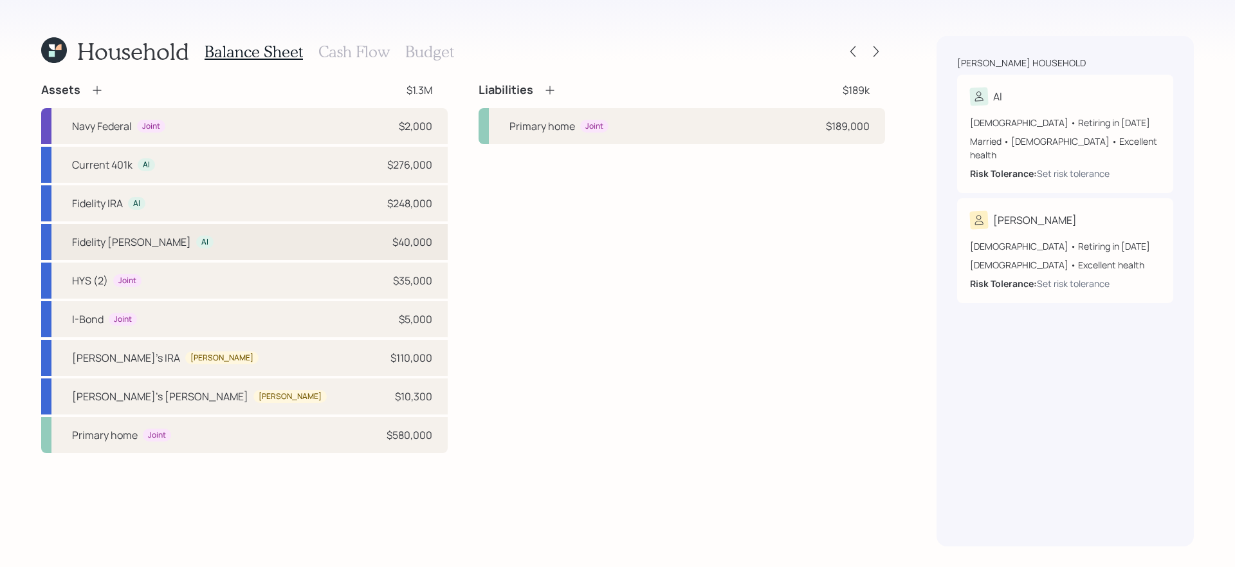
click at [284, 246] on div "Fidelity [PERSON_NAME] Al $40,000" at bounding box center [244, 242] width 407 height 36
select select "roth_ira"
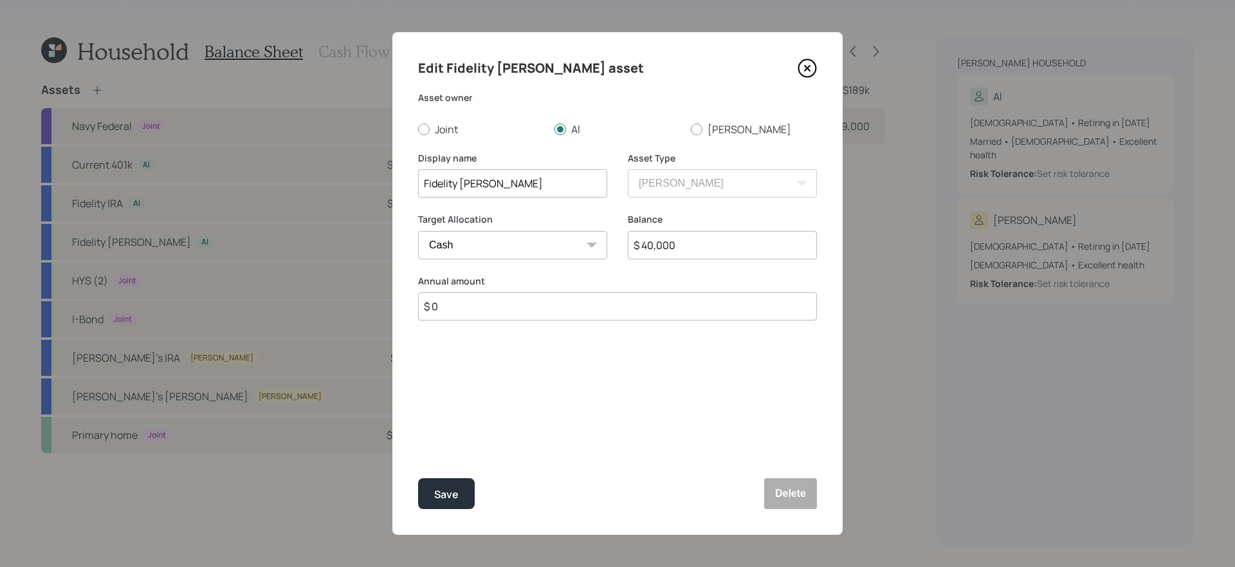
click at [634, 308] on input "$ 0" at bounding box center [617, 306] width 399 height 28
type input "$ 2,400"
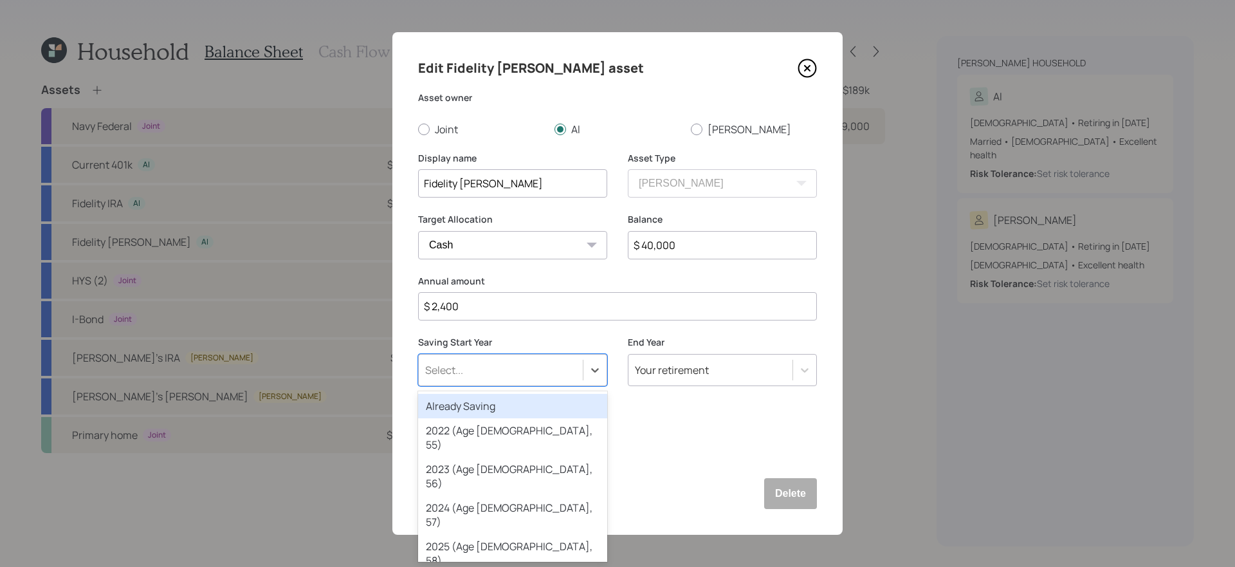
click at [577, 365] on div "Select..." at bounding box center [501, 370] width 164 height 22
click at [480, 400] on div "Already Saving" at bounding box center [512, 406] width 189 height 24
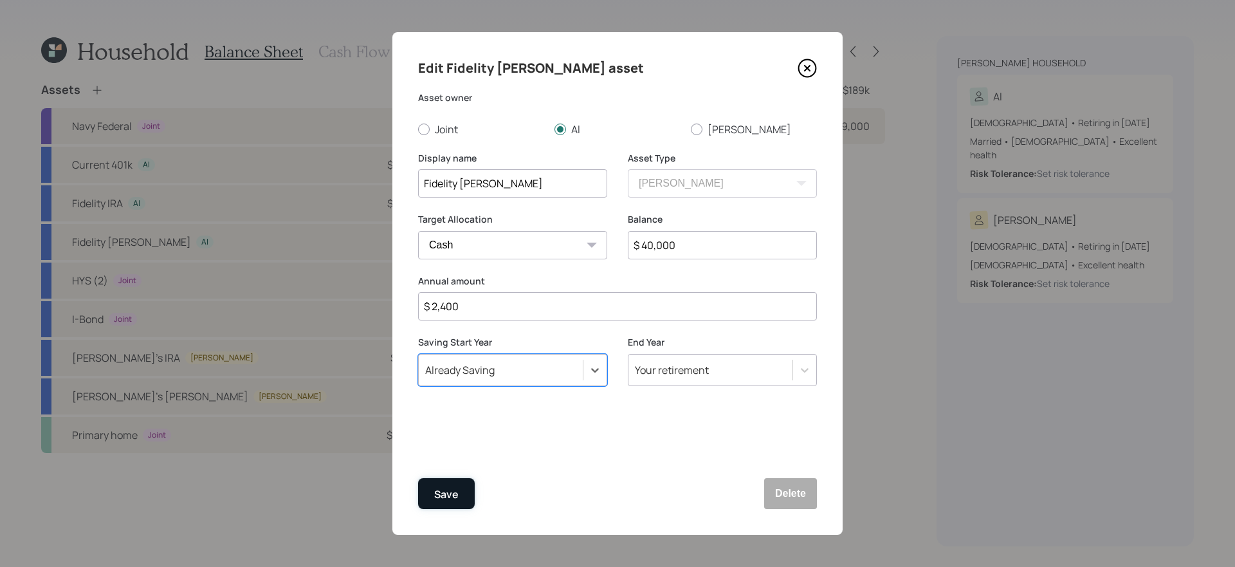
click at [444, 478] on div "Save" at bounding box center [446, 494] width 24 height 17
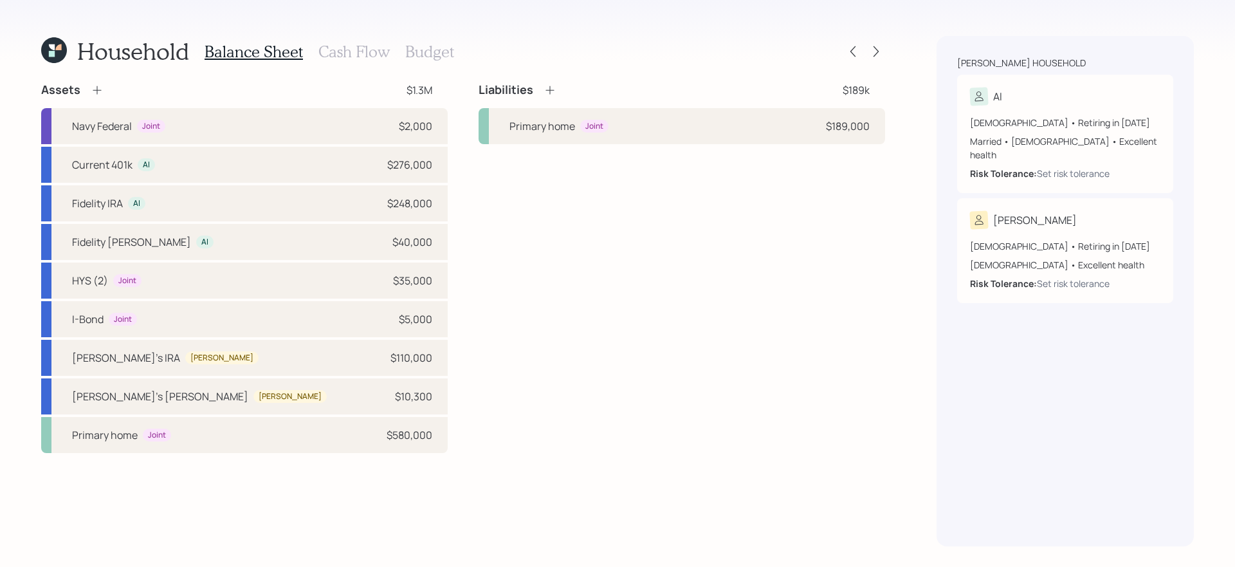
click at [586, 424] on div "Liabilities $189k Primary home Joint $189,000" at bounding box center [682, 267] width 407 height 371
click at [335, 281] on div "HYS (2) Joint $35,000" at bounding box center [244, 281] width 407 height 36
select select "taxable"
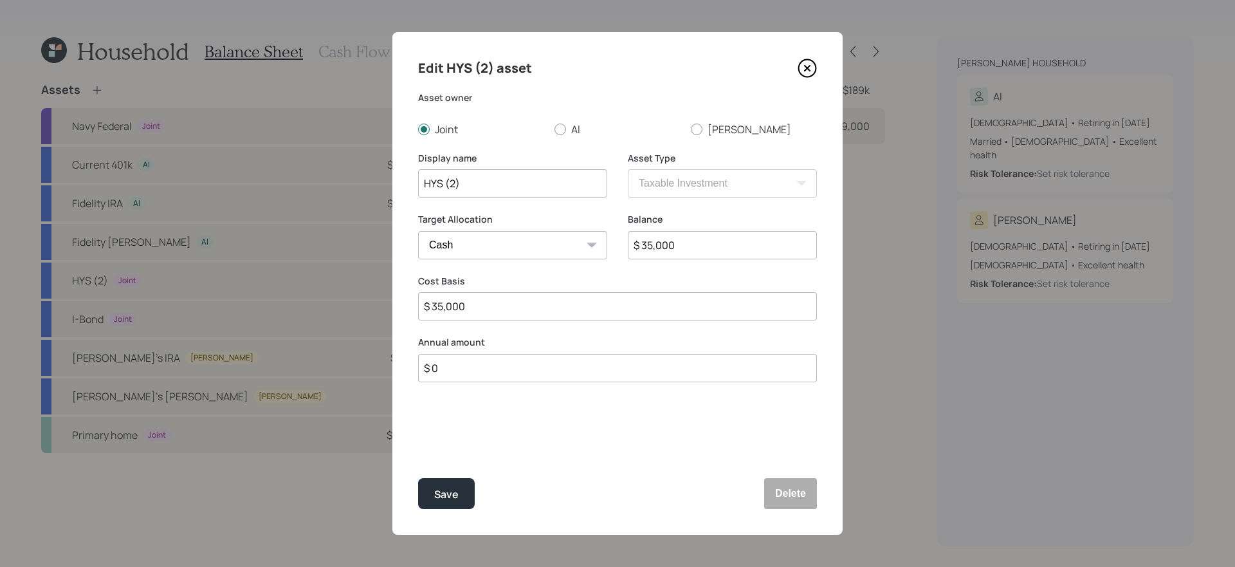
click at [513, 373] on input "$ 0" at bounding box center [617, 368] width 399 height 28
type input "$ 2,400"
type input "a"
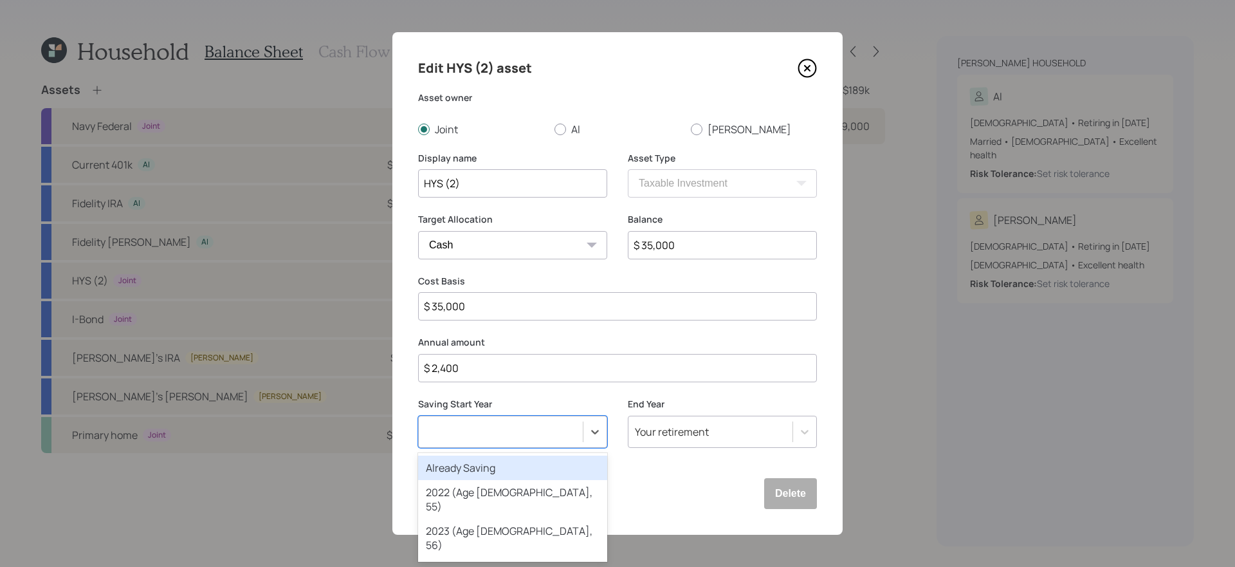
click at [418, 478] on button "Save" at bounding box center [446, 493] width 57 height 31
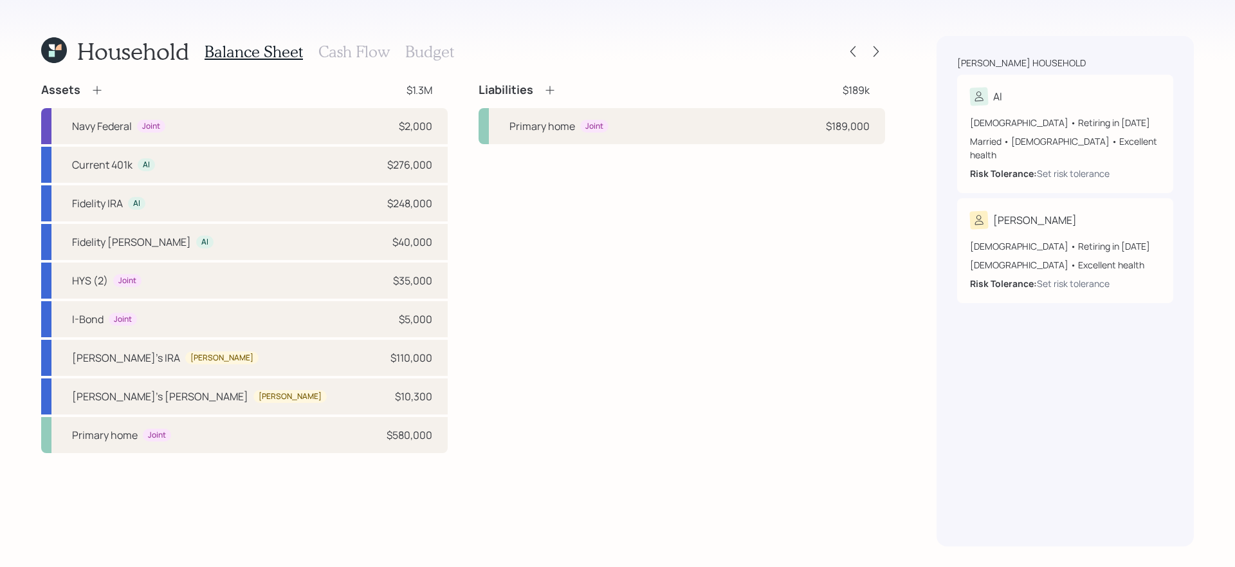
click at [438, 53] on h3 "Budget" at bounding box center [429, 51] width 49 height 19
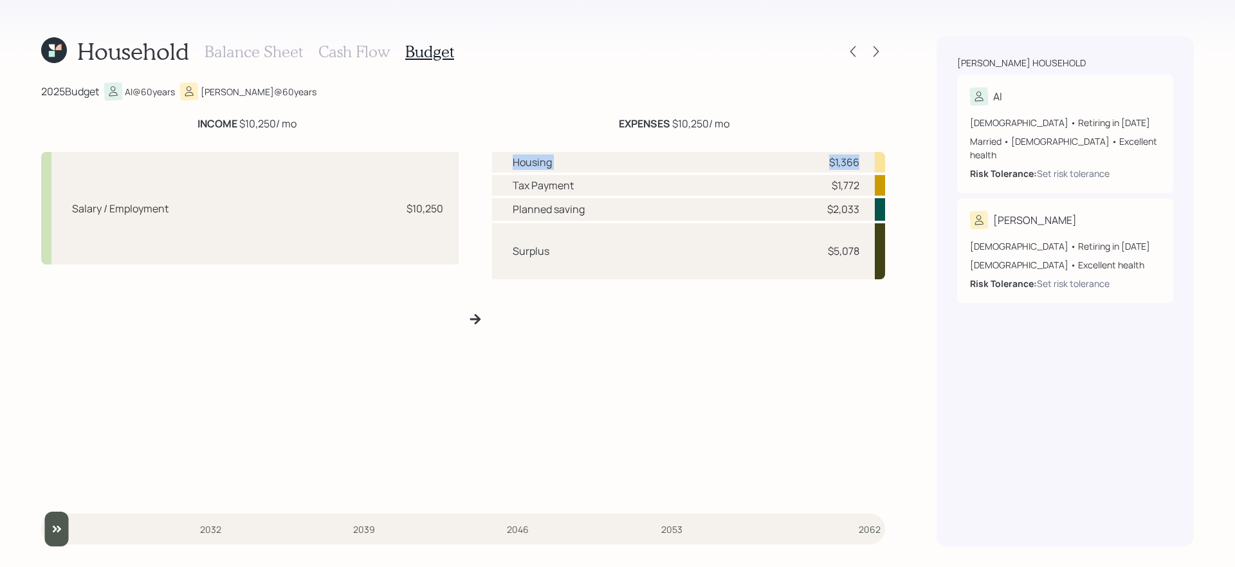
drag, startPoint x: 508, startPoint y: 162, endPoint x: 885, endPoint y: 167, distance: 376.4
click at [885, 167] on div "Housing $1,366" at bounding box center [688, 162] width 393 height 21
click at [717, 392] on div "Housing $1,366 Tax Payment $1,772 Planned saving $2,033 Surplus $5,078" at bounding box center [688, 324] width 393 height 344
drag, startPoint x: 516, startPoint y: 188, endPoint x: 905, endPoint y: 179, distance: 388.7
click at [905, 179] on div "Household Balance Sheet Cash Flow Budget 2025 Budget Al @ 60 years [PERSON_NAME…" at bounding box center [617, 283] width 1235 height 567
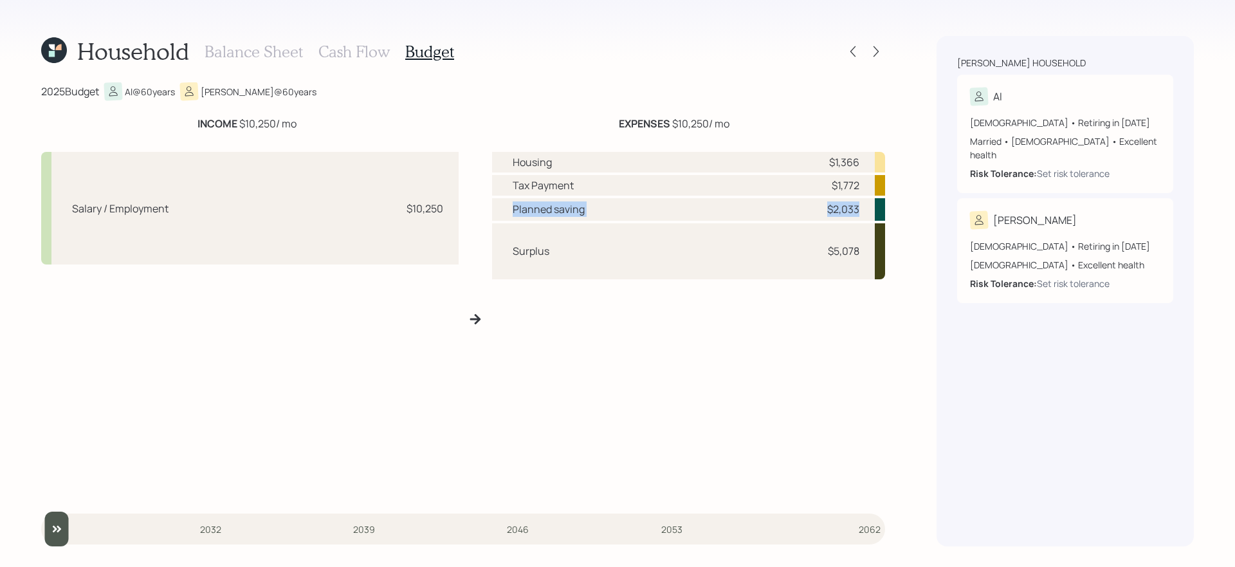
drag, startPoint x: 512, startPoint y: 211, endPoint x: 896, endPoint y: 220, distance: 384.9
click at [896, 220] on div "Household Balance Sheet Cash Flow Budget 2025 Budget Al @ 60 years [PERSON_NAME…" at bounding box center [617, 283] width 1235 height 567
click at [818, 308] on div "Housing $1,366 Tax Payment $1,772 Planned saving $2,033 Surplus $5,078" at bounding box center [688, 324] width 393 height 344
drag, startPoint x: 817, startPoint y: 252, endPoint x: 902, endPoint y: 252, distance: 84.9
click at [902, 252] on div "Household Balance Sheet Cash Flow Budget 2025 Budget Al @ 60 years [PERSON_NAME…" at bounding box center [617, 283] width 1235 height 567
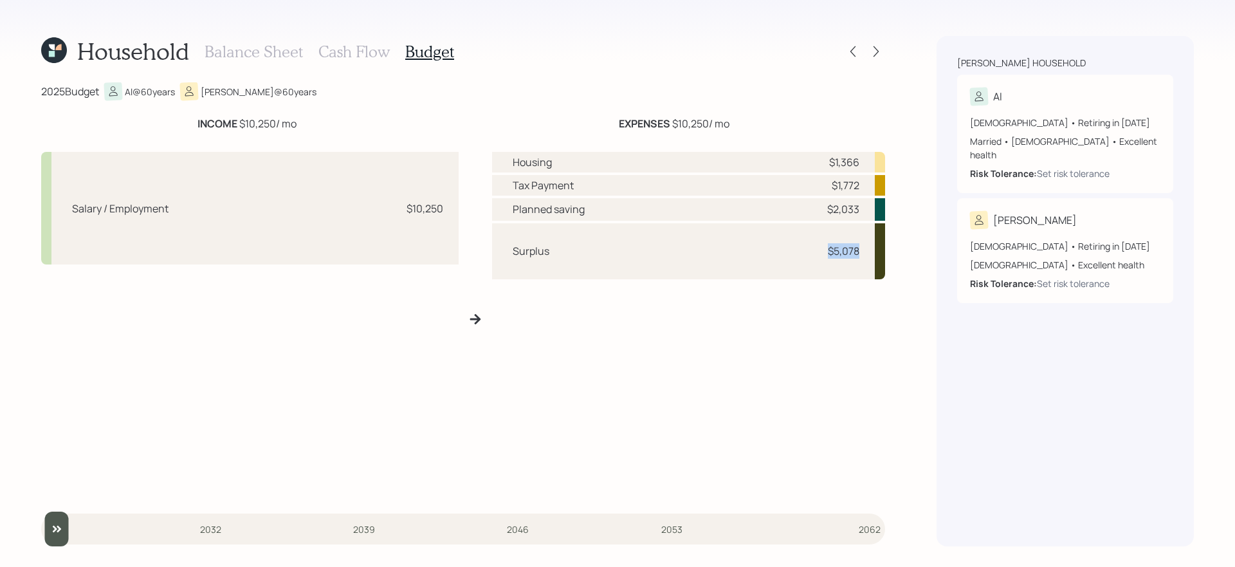
click at [745, 398] on div "Housing $1,366 Tax Payment $1,772 Planned saving $2,033 Surplus $5,078" at bounding box center [688, 324] width 393 height 344
click at [356, 57] on h3 "Cash Flow" at bounding box center [353, 51] width 71 height 19
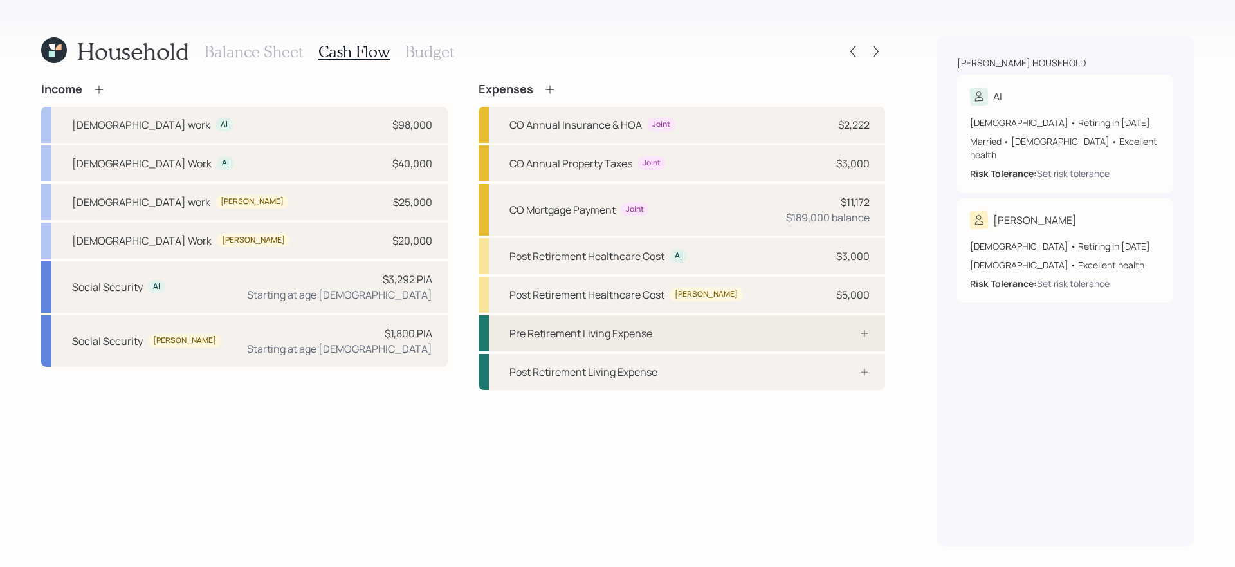
click at [816, 341] on div "Pre Retirement Living Expense" at bounding box center [682, 333] width 407 height 36
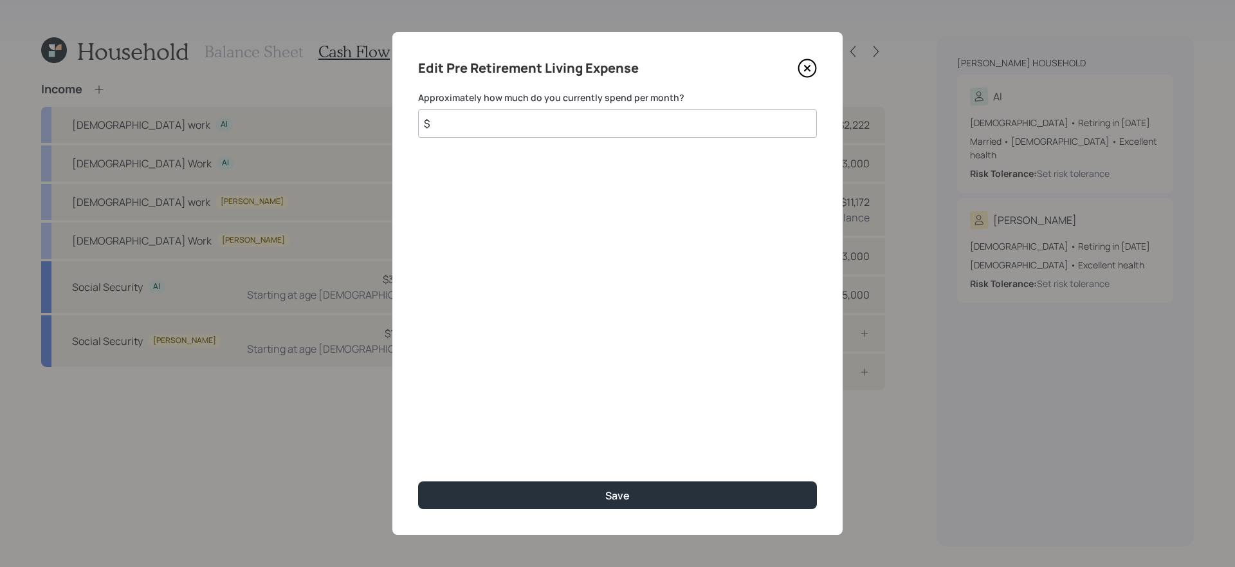
click at [675, 131] on input "$" at bounding box center [617, 123] width 399 height 28
type input "$ 5,000"
click at [418, 478] on button "Save" at bounding box center [617, 495] width 399 height 28
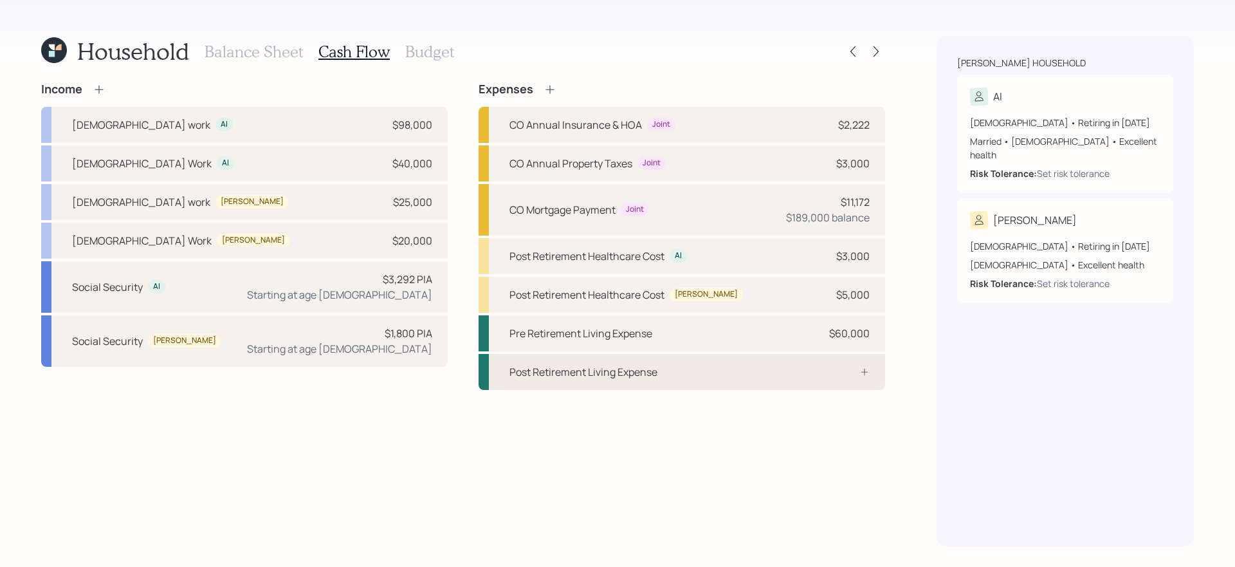
click at [649, 356] on div "Post Retirement Living Expense" at bounding box center [682, 372] width 407 height 36
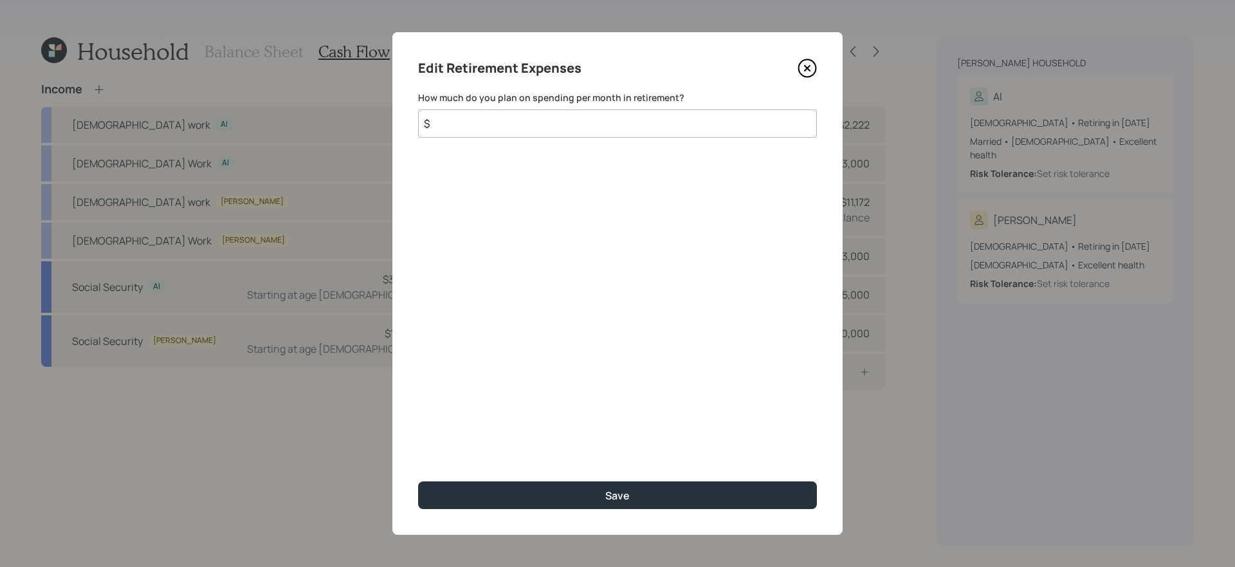
click at [630, 127] on input "$" at bounding box center [617, 123] width 399 height 28
type input "$ 5,000"
click at [418, 478] on button "Save" at bounding box center [617, 495] width 399 height 28
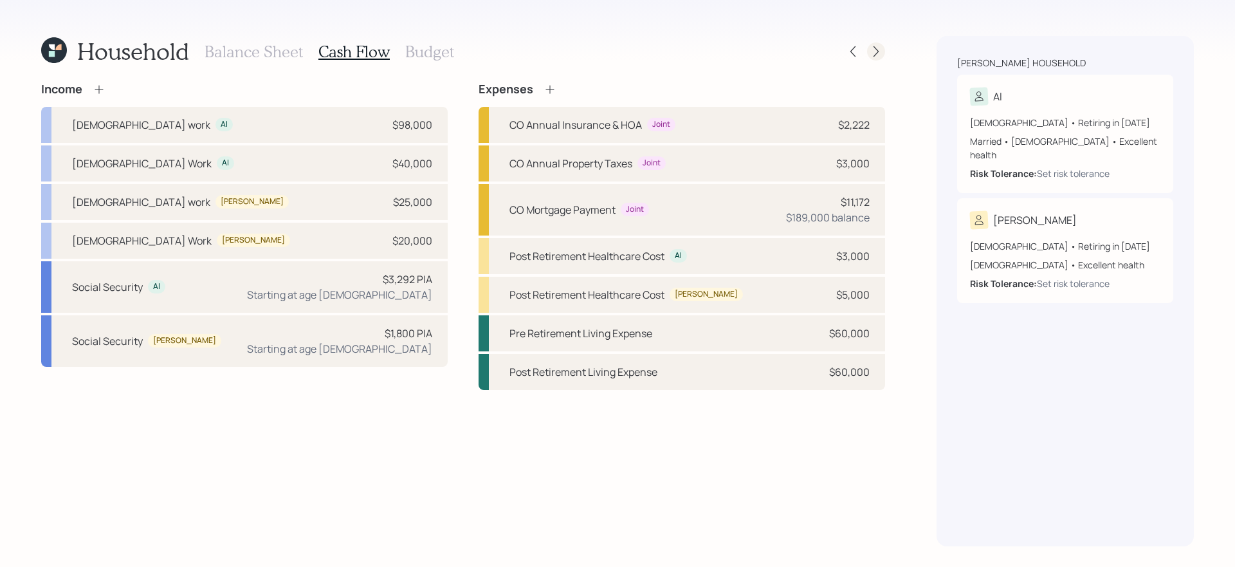
click at [880, 57] on icon at bounding box center [876, 51] width 13 height 13
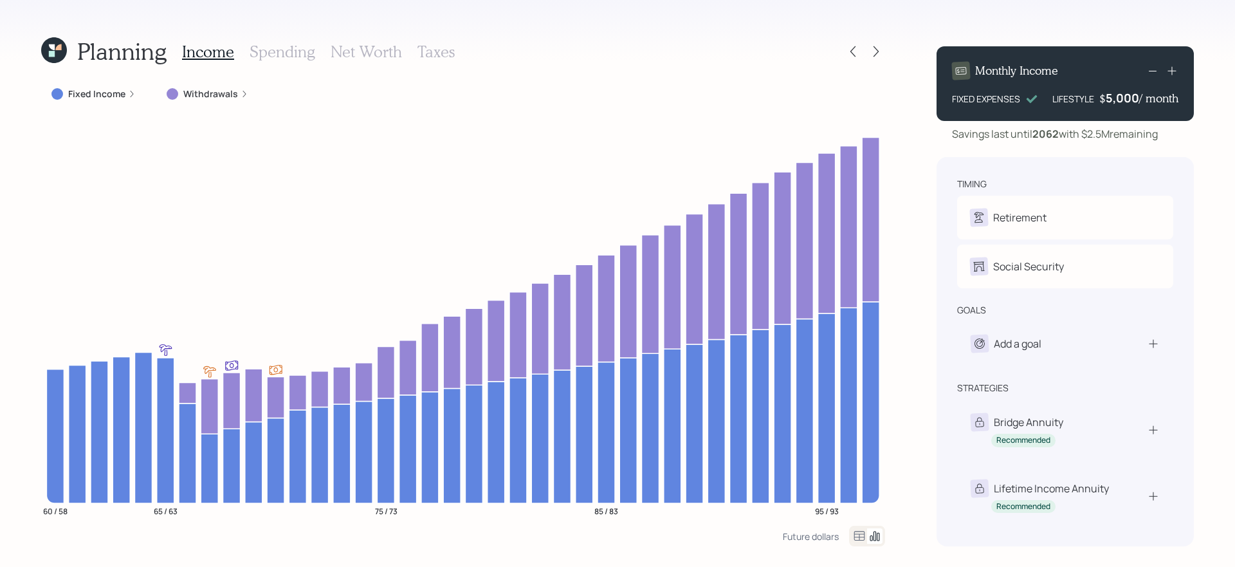
click at [225, 97] on label "Withdrawals" at bounding box center [210, 94] width 55 height 13
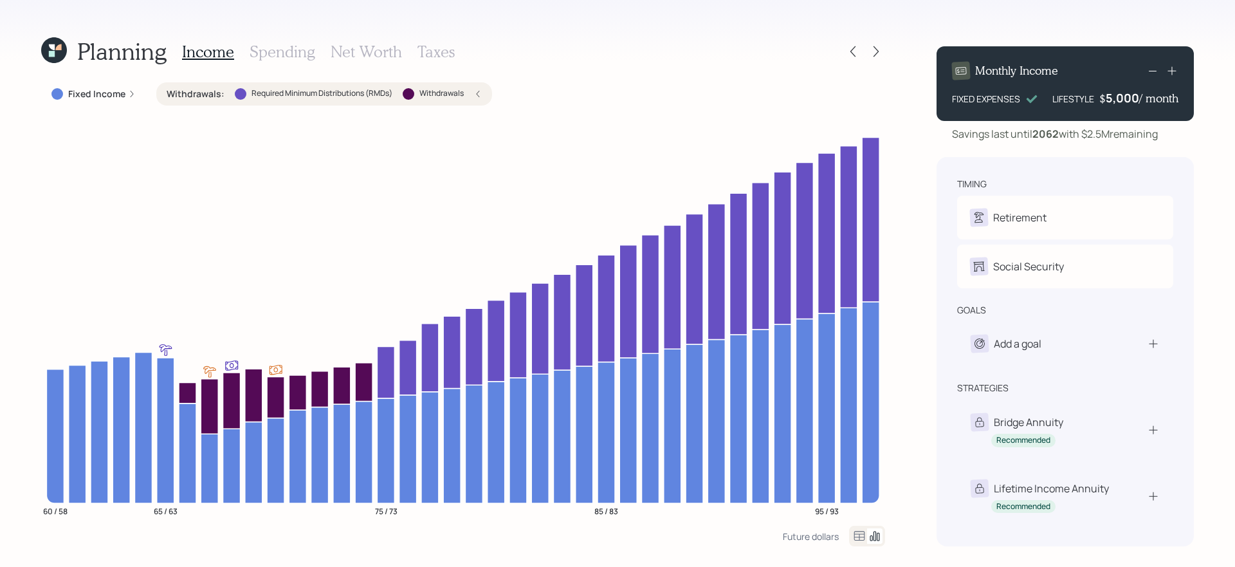
click at [196, 94] on label "Withdrawals :" at bounding box center [196, 94] width 58 height 13
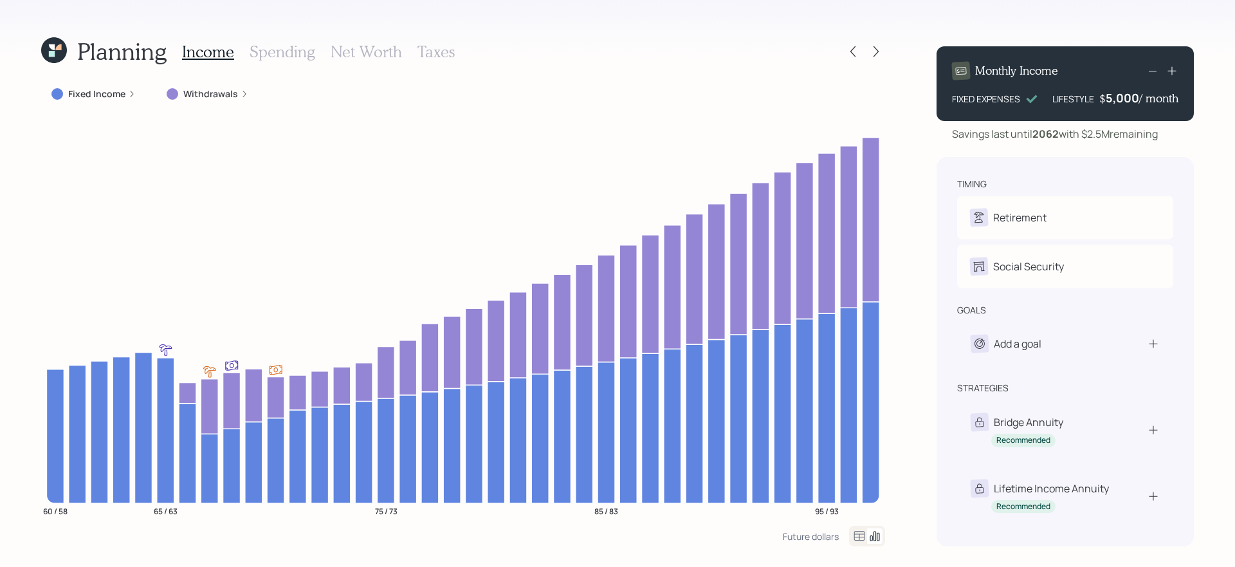
click at [364, 54] on h3 "Net Worth" at bounding box center [366, 51] width 71 height 19
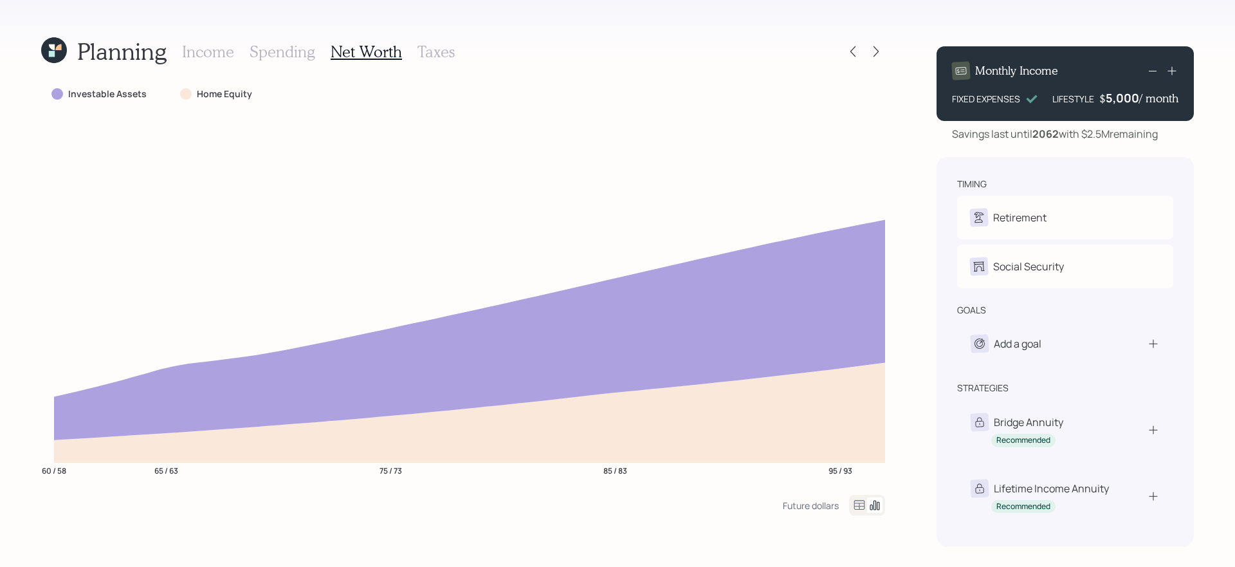
click at [220, 53] on h3 "Income" at bounding box center [208, 51] width 52 height 19
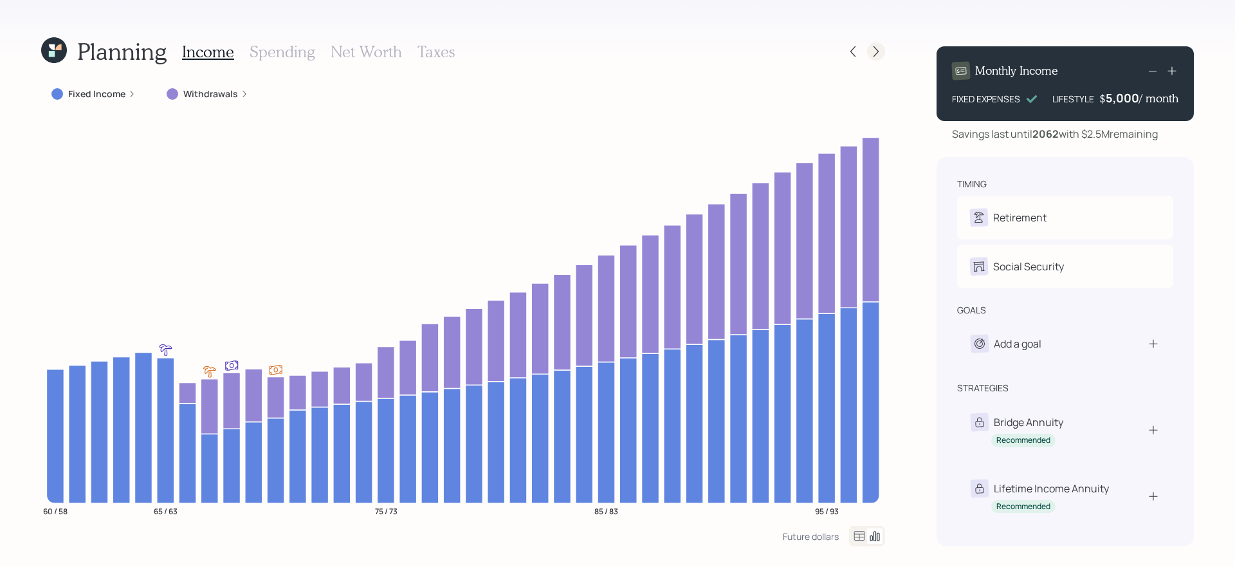
click at [874, 54] on icon at bounding box center [876, 51] width 13 height 13
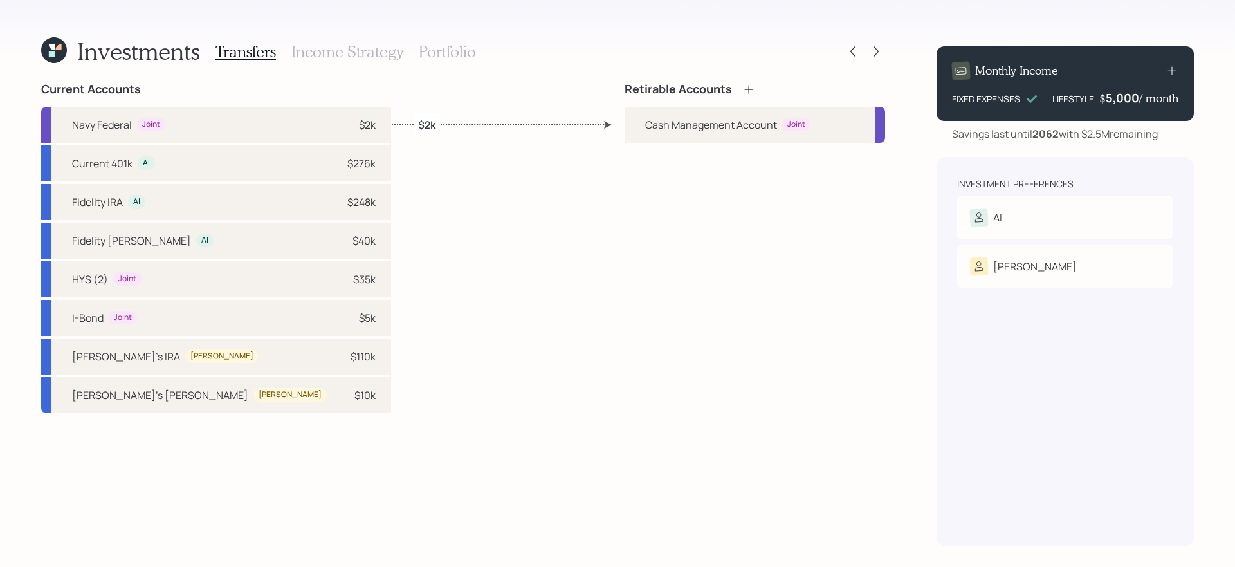
click at [945, 387] on div "Investment Preferences Al Risk Tolerance: N/A [PERSON_NAME] Tolerance: N/A" at bounding box center [1065, 351] width 257 height 389
click at [945, 232] on div "Risk Tolerance: N/A" at bounding box center [1065, 238] width 190 height 24
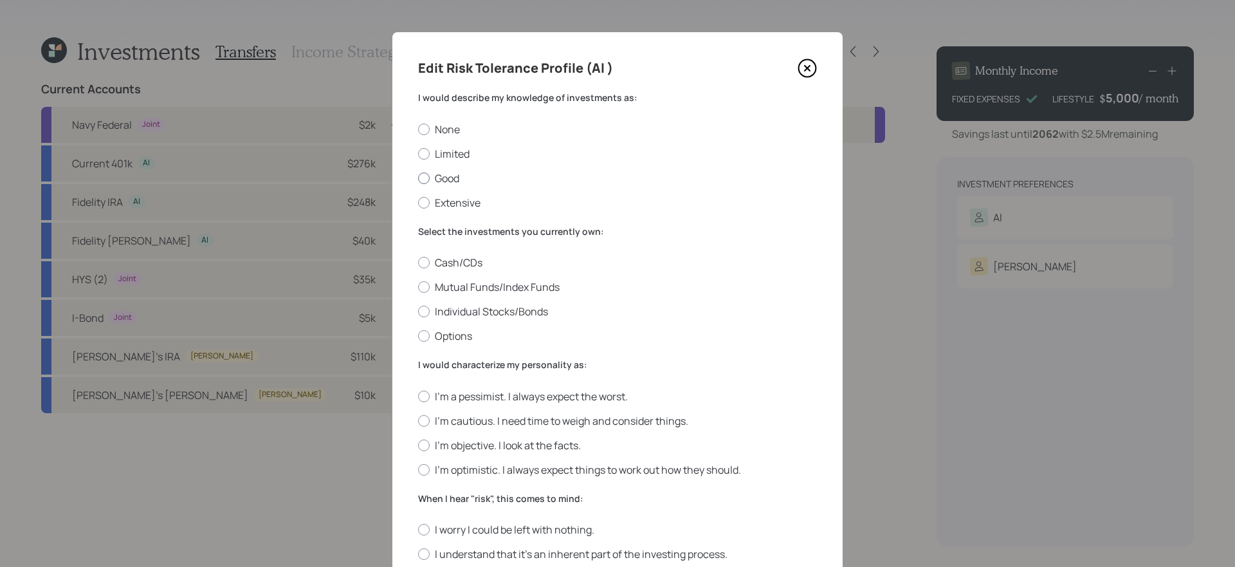
click at [506, 175] on label "Good" at bounding box center [617, 178] width 399 height 14
click at [418, 178] on input "Good" at bounding box center [418, 178] width 1 height 1
radio input "true"
click at [626, 312] on label "Individual Stocks/Bonds" at bounding box center [617, 311] width 399 height 14
click at [418, 312] on input "Individual Stocks/Bonds" at bounding box center [418, 311] width 1 height 1
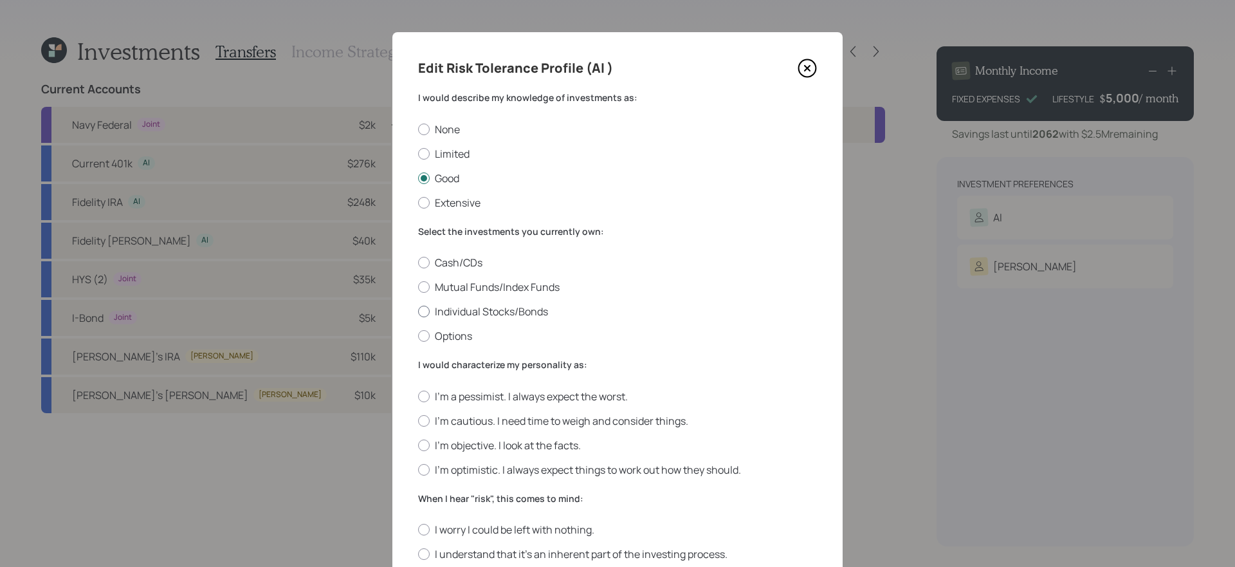
radio input "true"
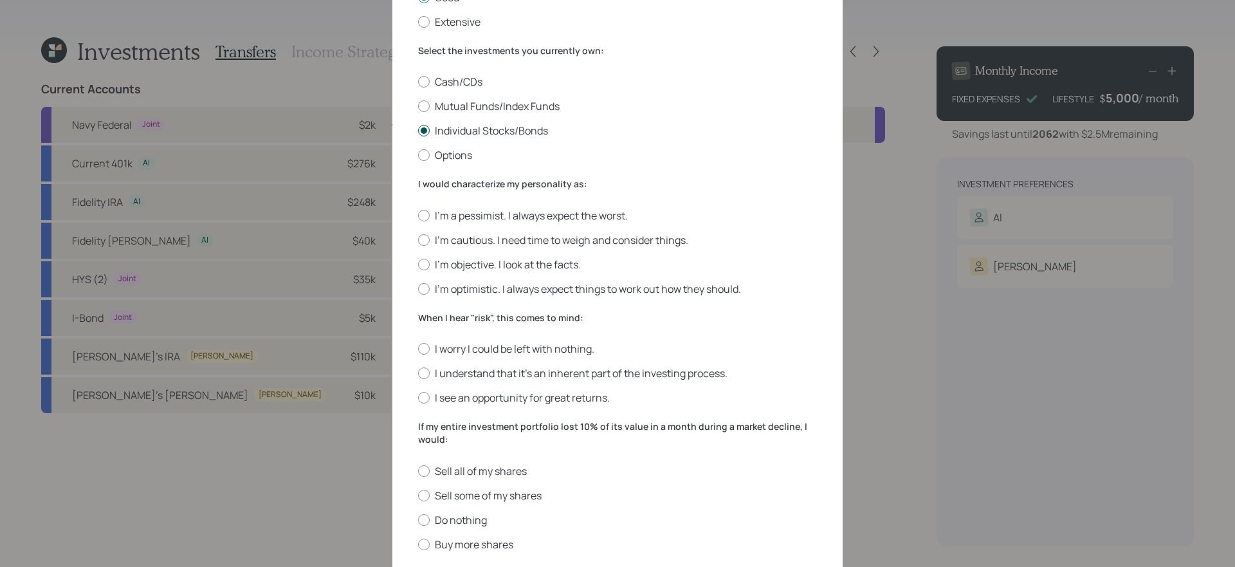
scroll to position [185, 0]
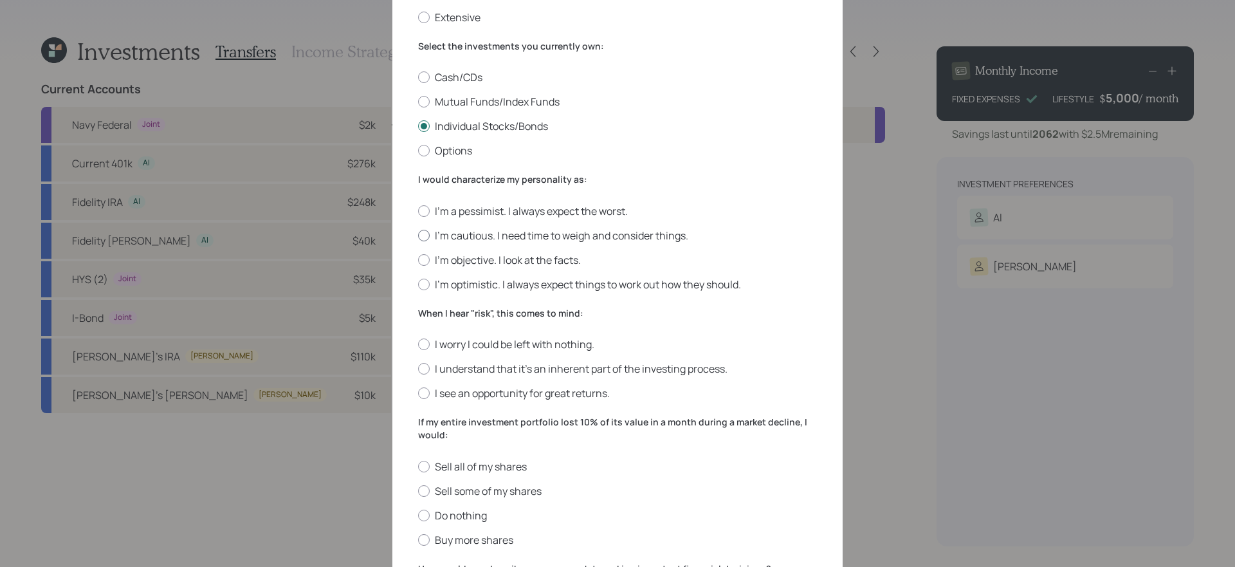
click at [515, 234] on label "I'm cautious. I need time to weigh and consider things." at bounding box center [617, 235] width 399 height 14
click at [418, 235] on input "I'm cautious. I need time to weigh and consider things." at bounding box center [418, 235] width 1 height 1
radio input "true"
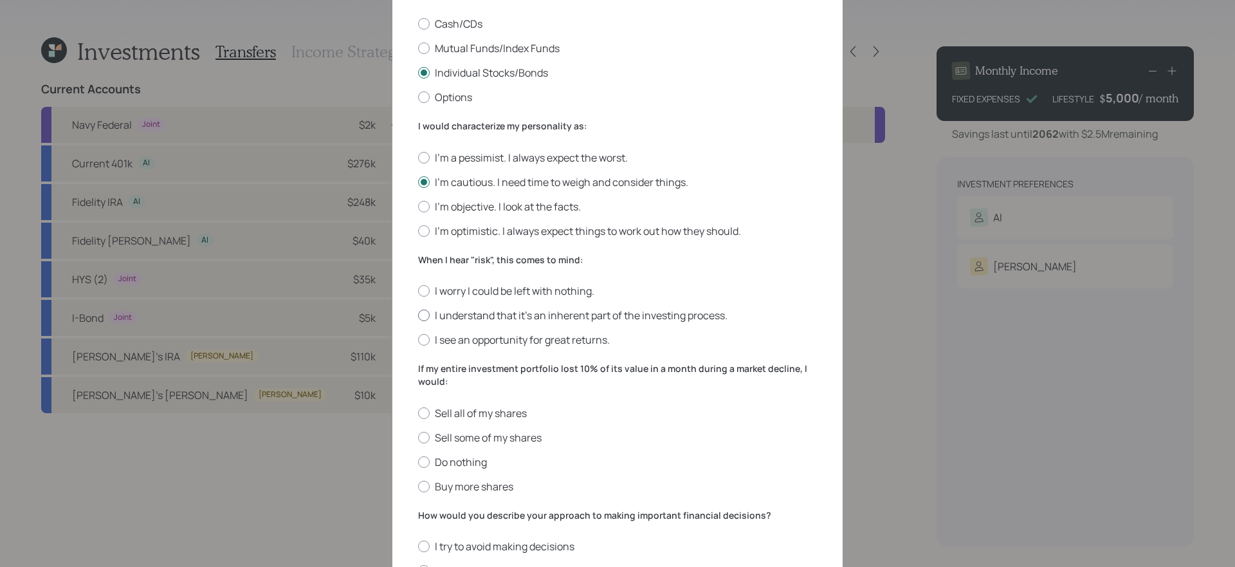
scroll to position [239, 0]
click at [692, 319] on label "I understand that it’s an inherent part of the investing process." at bounding box center [617, 315] width 399 height 14
click at [418, 315] on input "I understand that it’s an inherent part of the investing process." at bounding box center [418, 315] width 1 height 1
radio input "true"
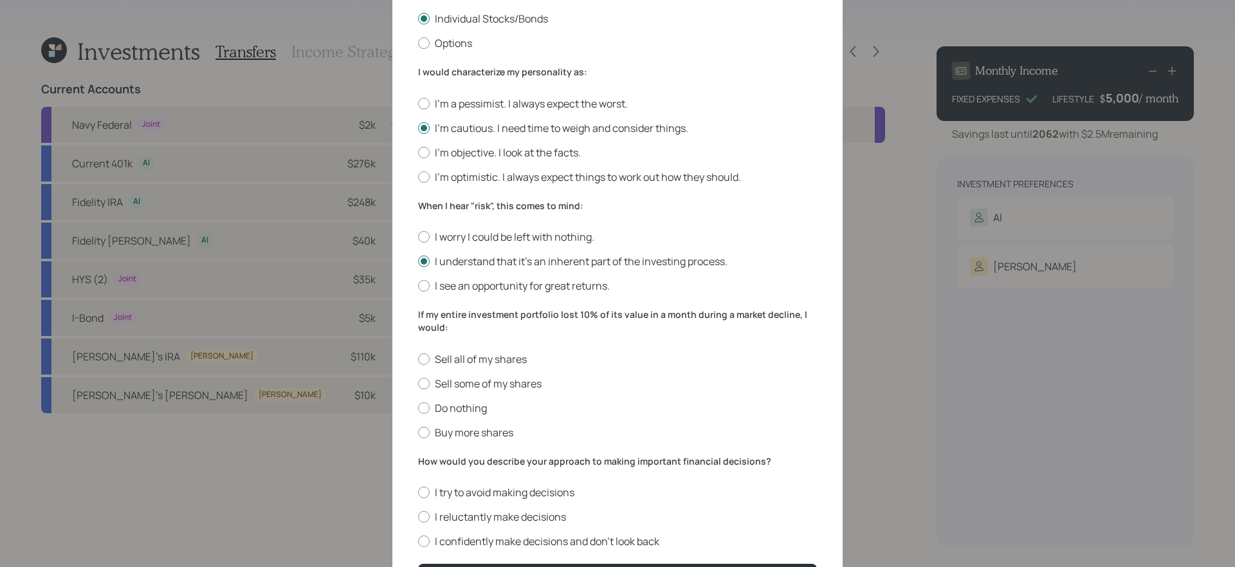
scroll to position [376, 0]
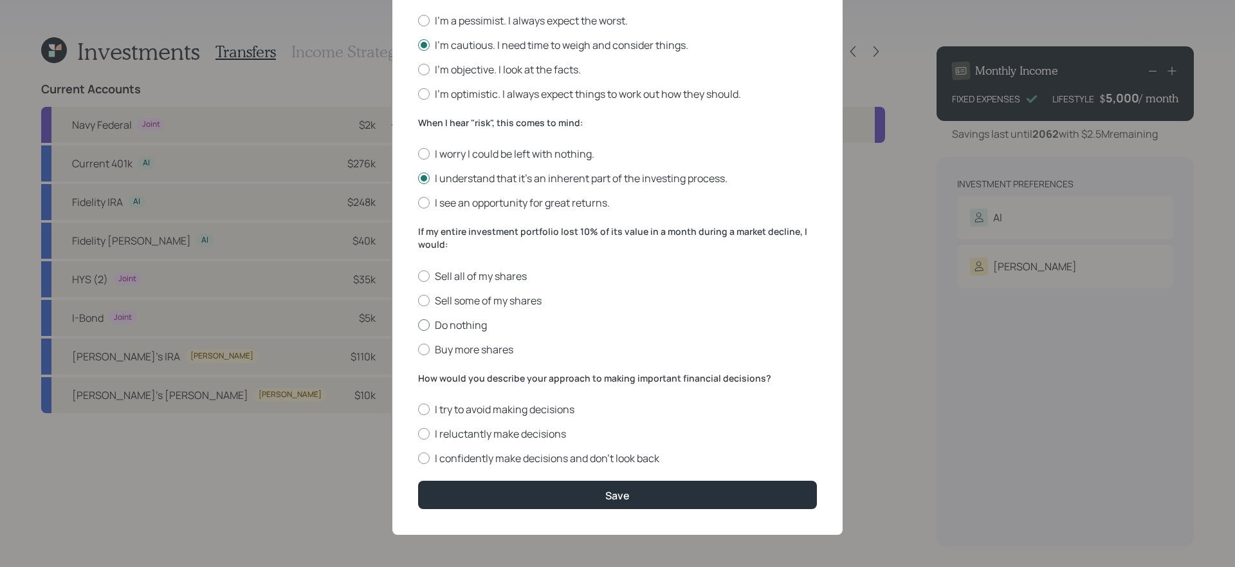
click at [478, 329] on label "Do nothing" at bounding box center [617, 325] width 399 height 14
click at [418, 325] on input "Do nothing" at bounding box center [418, 324] width 1 height 1
radio input "true"
click at [488, 343] on label "Buy more shares" at bounding box center [617, 349] width 399 height 14
click at [418, 349] on input "Buy more shares" at bounding box center [418, 349] width 1 height 1
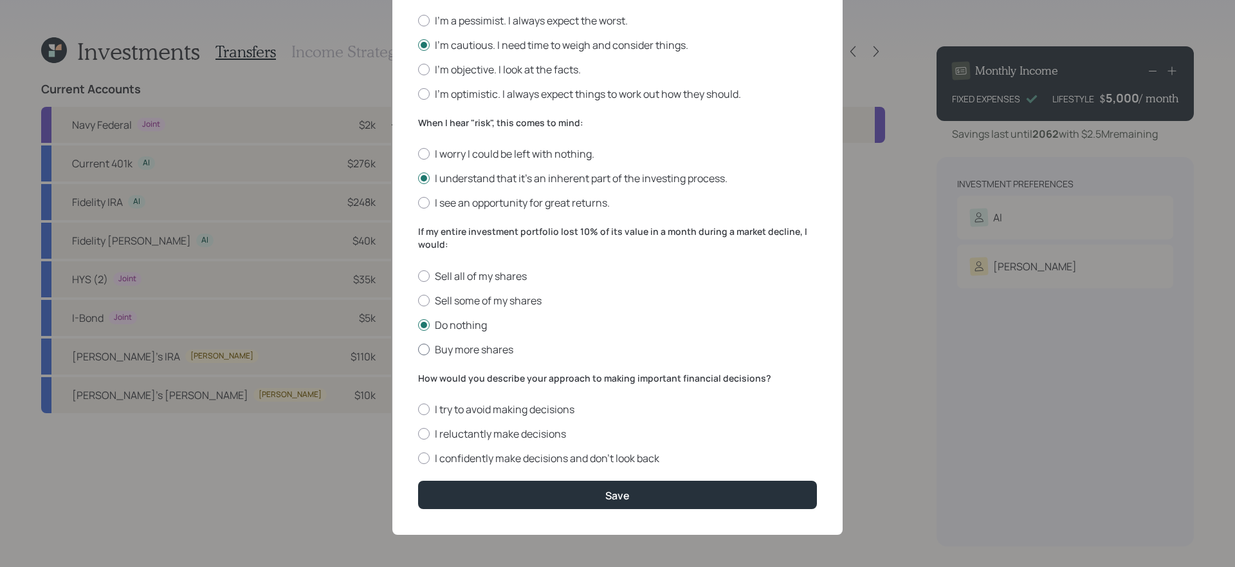
radio input "true"
click at [562, 436] on label "I reluctantly make decisions" at bounding box center [617, 434] width 399 height 14
click at [418, 434] on input "I reluctantly make decisions" at bounding box center [418, 434] width 1 height 1
radio input "true"
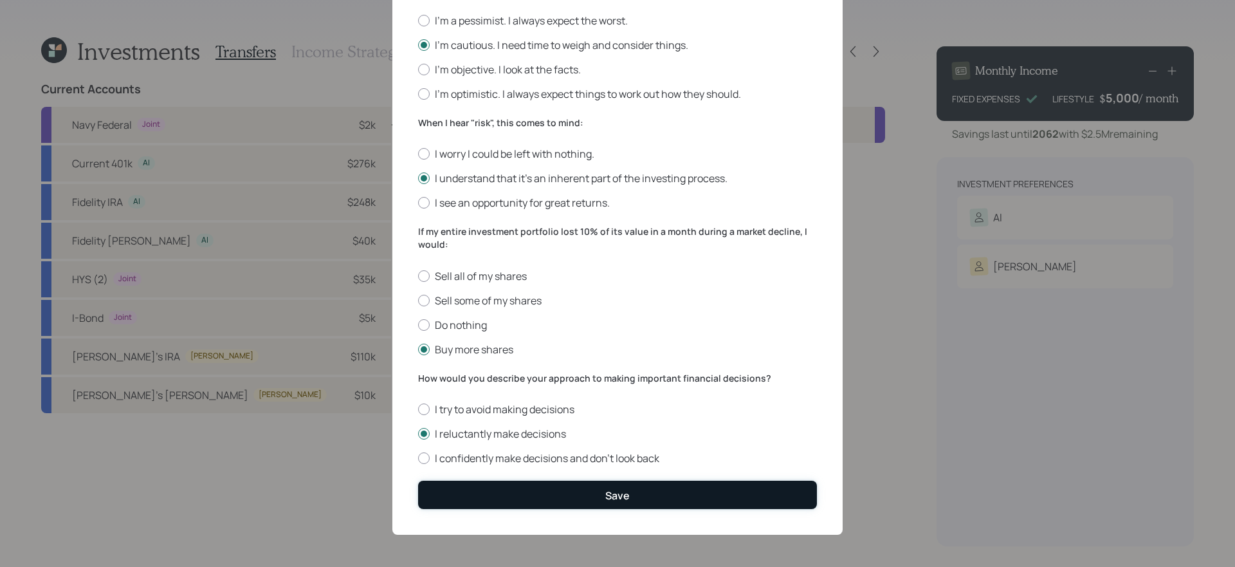
click at [544, 478] on button "Save" at bounding box center [617, 495] width 399 height 28
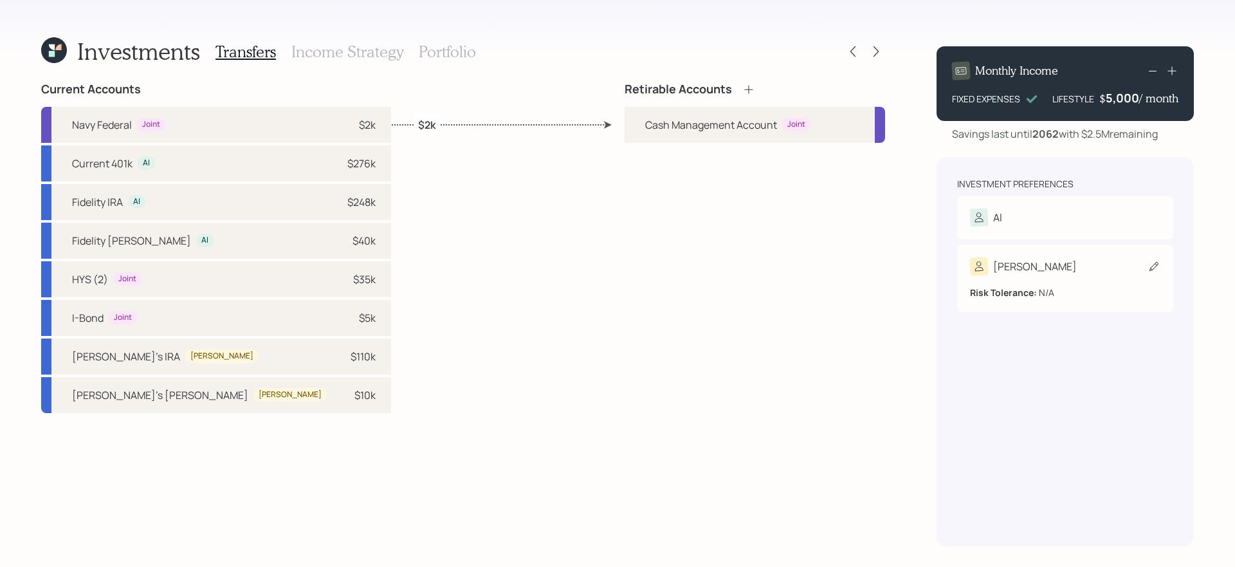
click at [945, 285] on div "Risk Tolerance: N/A" at bounding box center [1065, 287] width 190 height 24
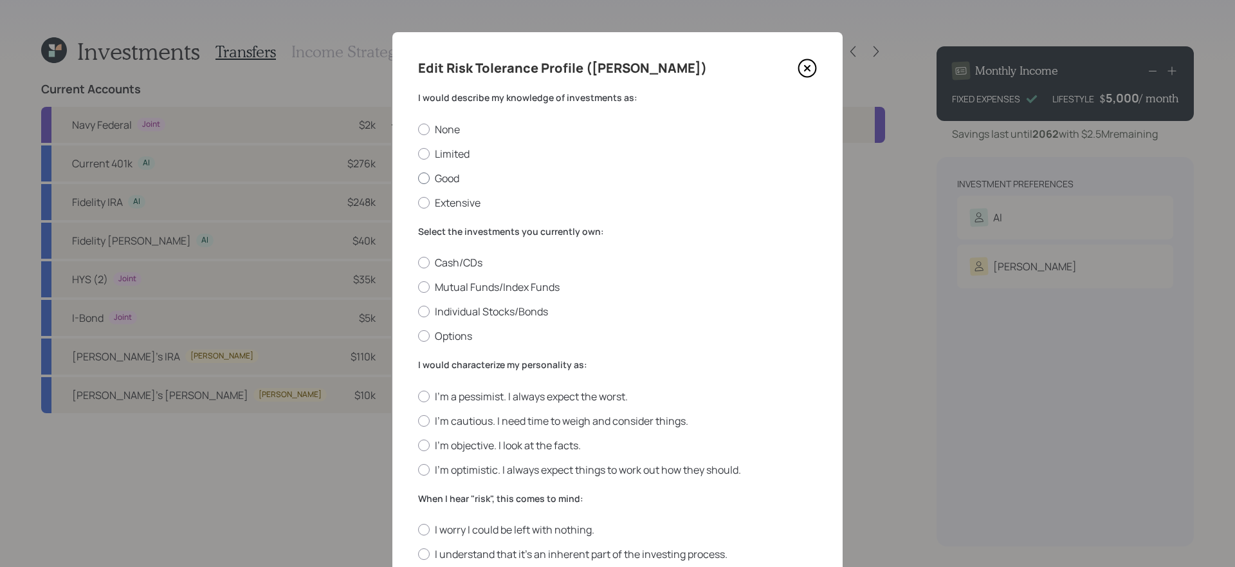
click at [438, 177] on label "Good" at bounding box center [617, 178] width 399 height 14
click at [418, 178] on input "Good" at bounding box center [418, 178] width 1 height 1
radio input "true"
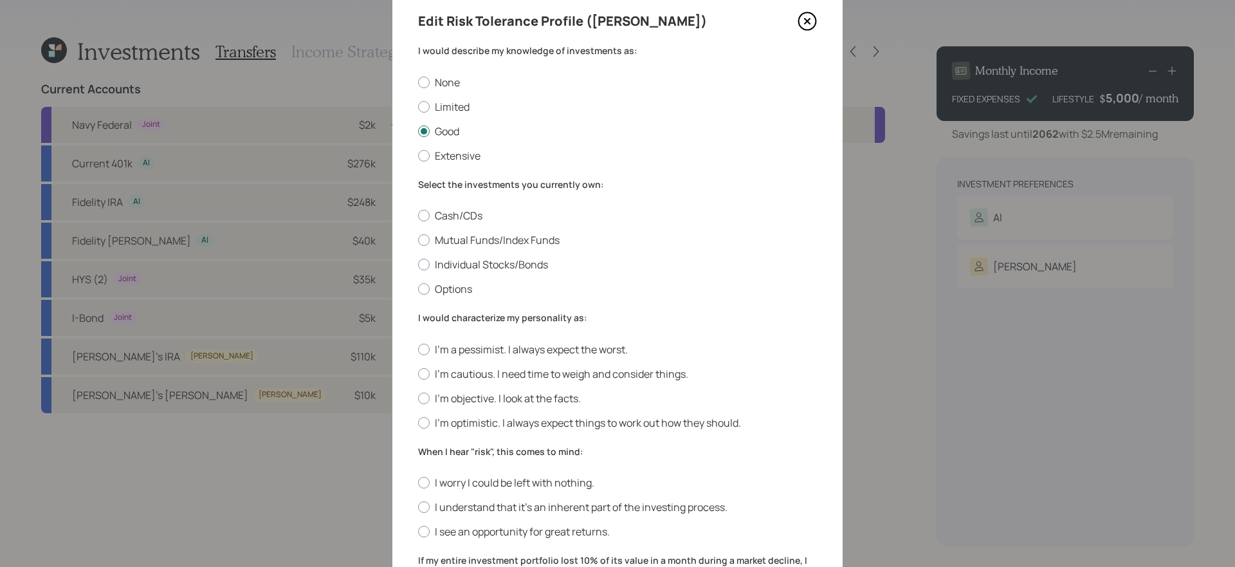
scroll to position [48, 0]
click at [512, 239] on label "Mutual Funds/Index Funds" at bounding box center [617, 239] width 399 height 14
click at [418, 239] on input "Mutual Funds/Index Funds" at bounding box center [418, 239] width 1 height 1
radio input "true"
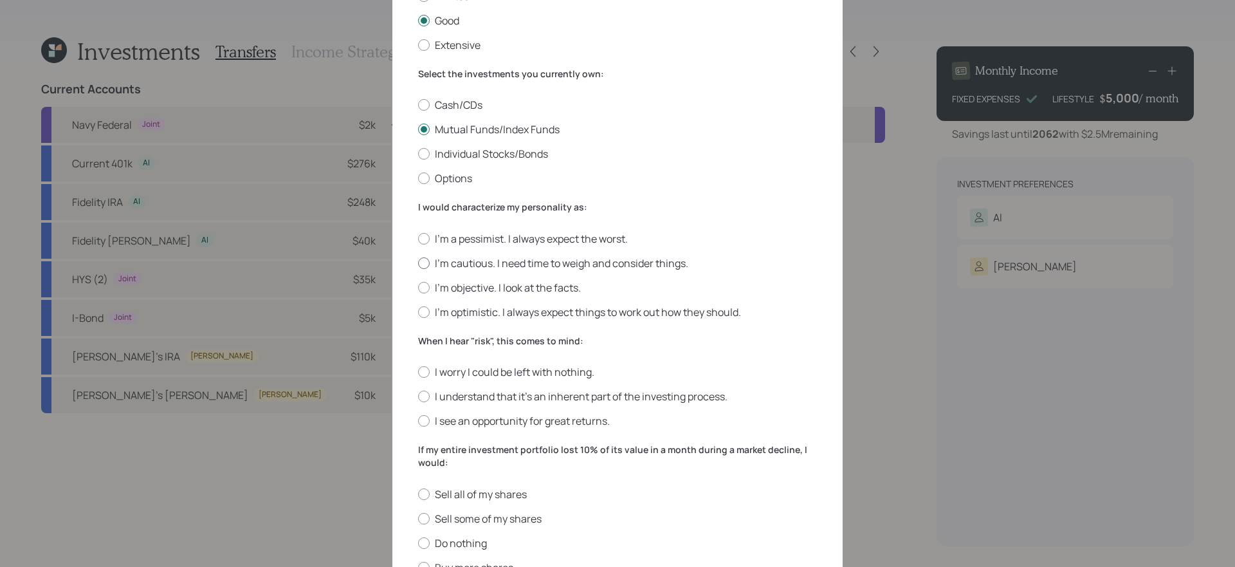
scroll to position [161, 0]
click at [519, 260] on label "I'm cautious. I need time to weigh and consider things." at bounding box center [617, 259] width 399 height 14
click at [418, 259] on input "I'm cautious. I need time to weigh and consider things." at bounding box center [418, 259] width 1 height 1
radio input "true"
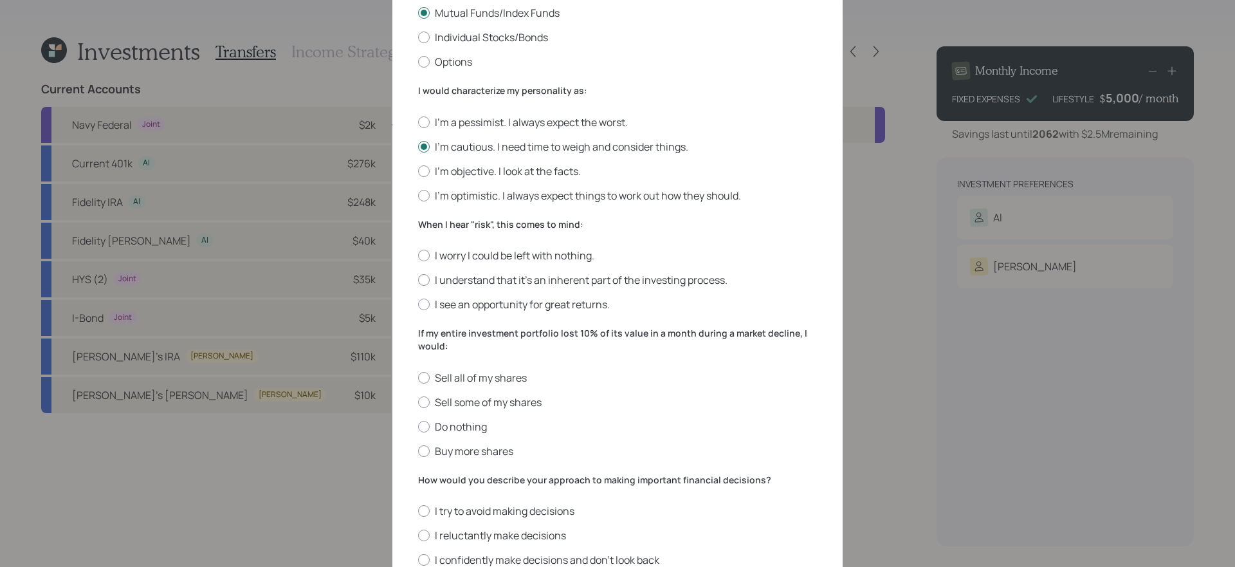
scroll to position [275, 0]
click at [620, 281] on label "I understand that it’s an inherent part of the investing process." at bounding box center [617, 279] width 399 height 14
click at [418, 279] on input "I understand that it’s an inherent part of the investing process." at bounding box center [418, 279] width 1 height 1
radio input "true"
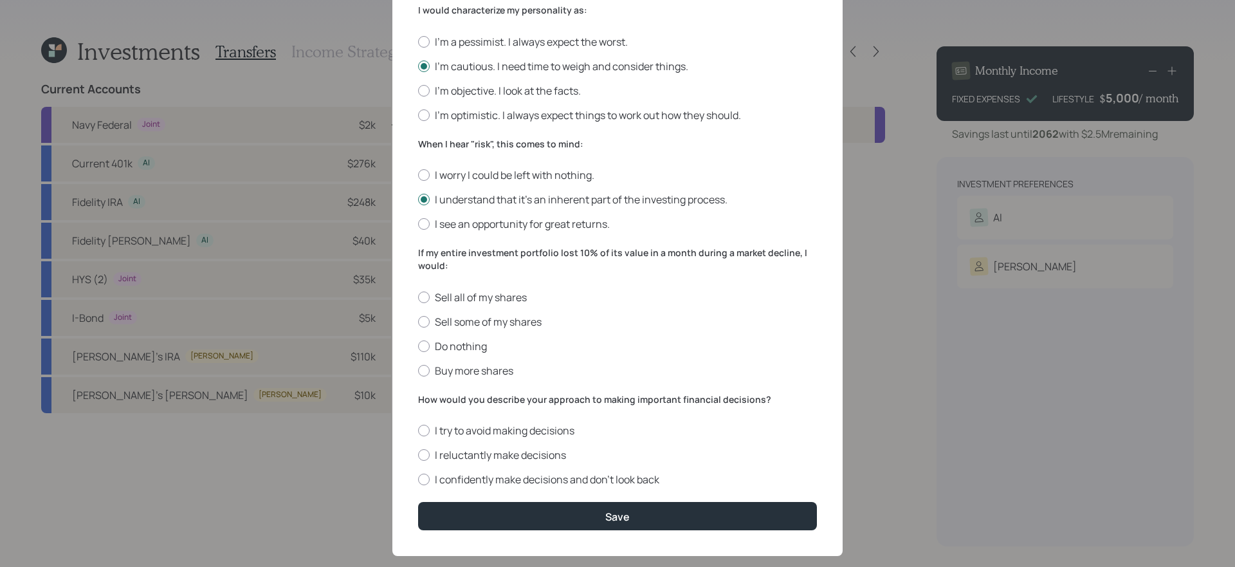
scroll to position [355, 0]
click at [492, 367] on label "Buy more shares" at bounding box center [617, 370] width 399 height 14
click at [418, 369] on input "Buy more shares" at bounding box center [418, 369] width 1 height 1
radio input "true"
click at [553, 454] on label "I reluctantly make decisions" at bounding box center [617, 454] width 399 height 14
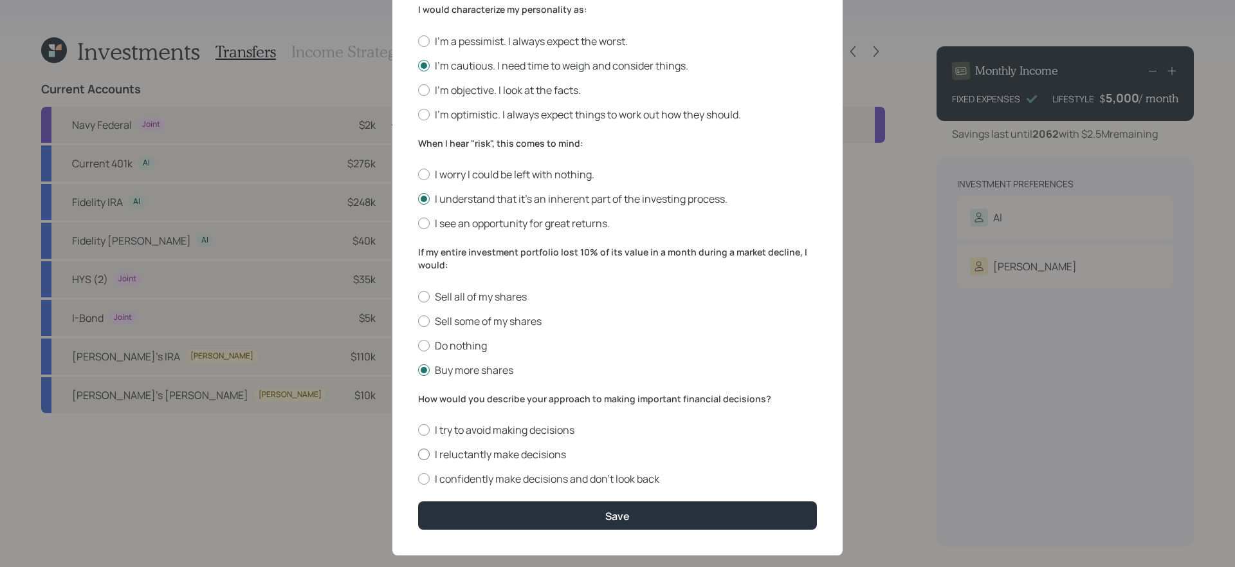
click at [418, 454] on input "I reluctantly make decisions" at bounding box center [418, 454] width 1 height 1
radio input "true"
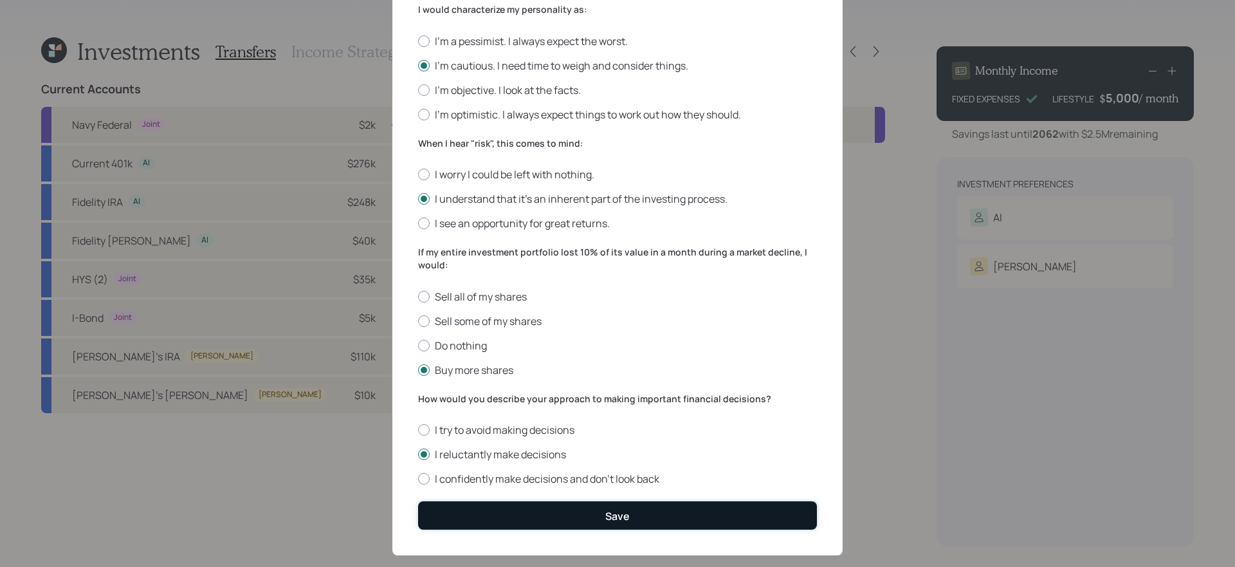
click at [535, 478] on button "Save" at bounding box center [617, 515] width 399 height 28
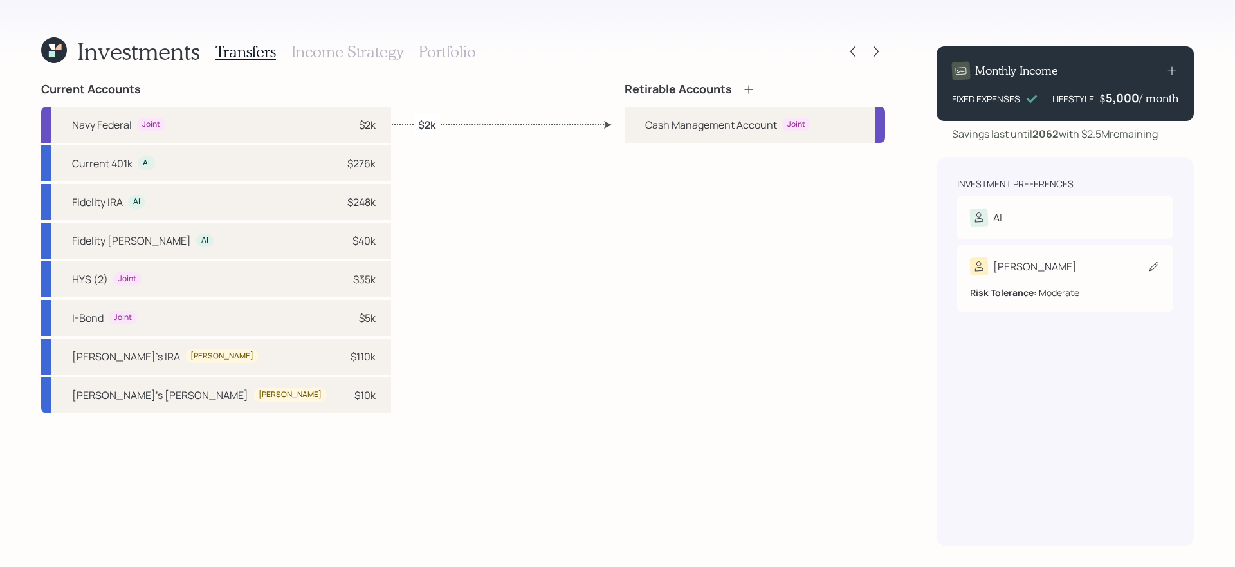
click at [945, 272] on div "[PERSON_NAME]" at bounding box center [1065, 266] width 190 height 18
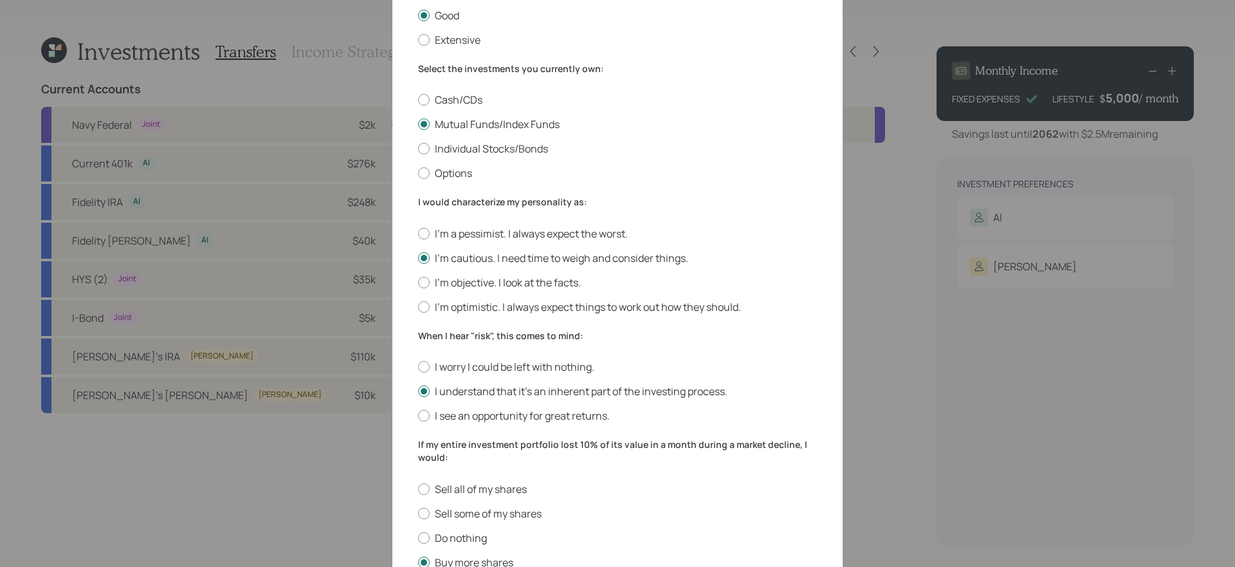
scroll to position [166, 0]
click at [508, 279] on label "I'm objective. I look at the facts." at bounding box center [617, 279] width 399 height 14
click at [418, 279] on input "I'm objective. I look at the facts." at bounding box center [418, 279] width 1 height 1
radio input "true"
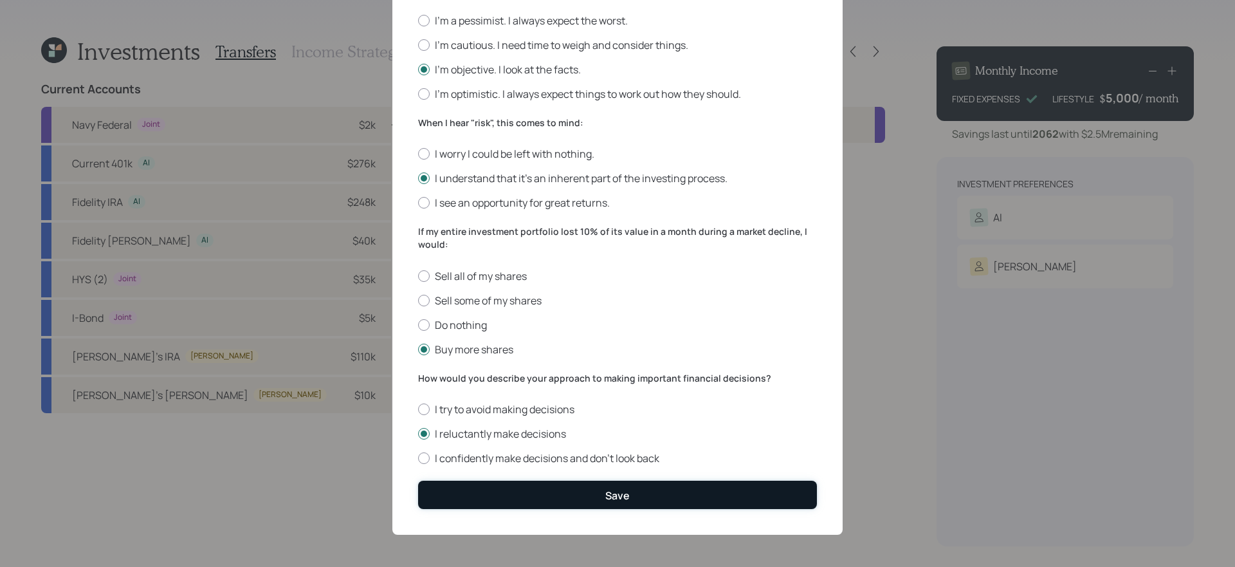
click at [547, 478] on button "Save" at bounding box center [617, 495] width 399 height 28
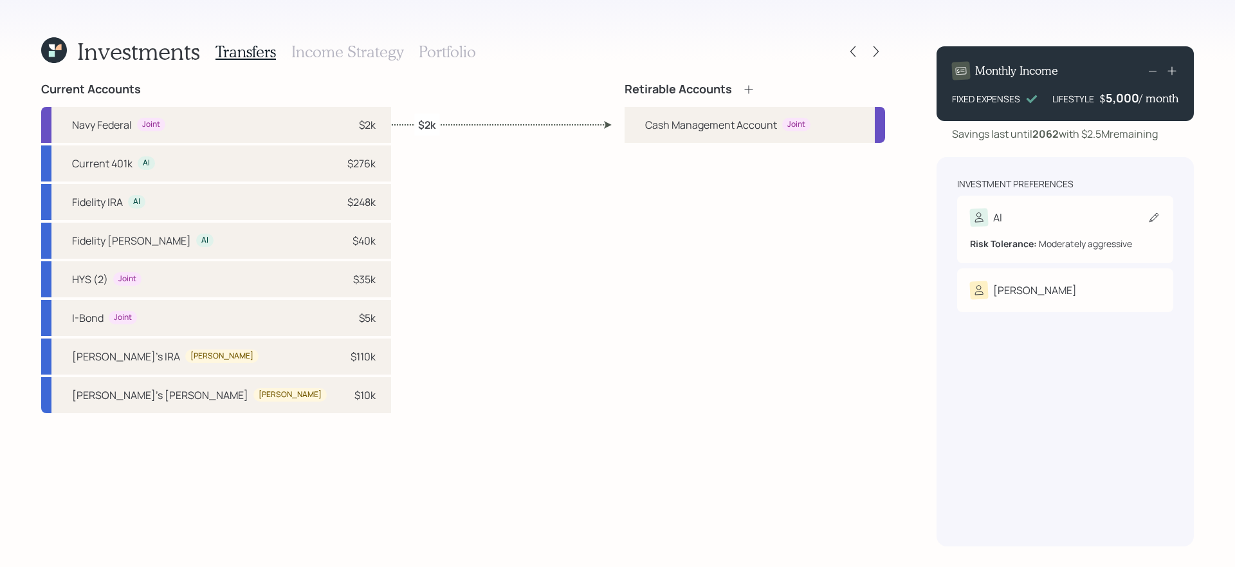
click at [945, 225] on div "Al" at bounding box center [1065, 217] width 190 height 18
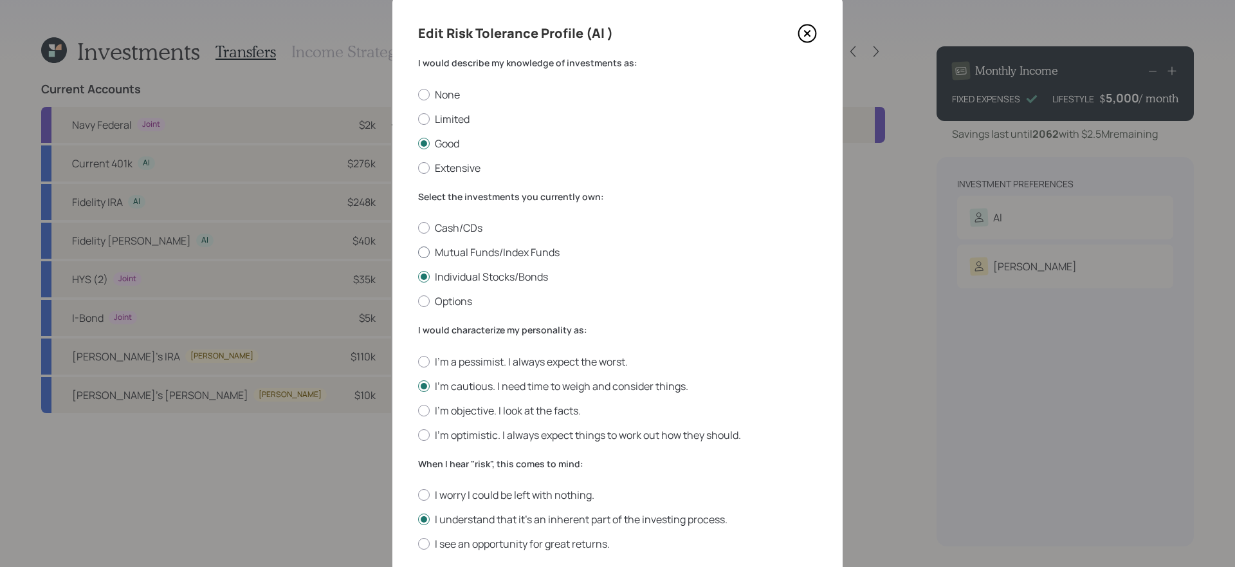
scroll to position [7, 0]
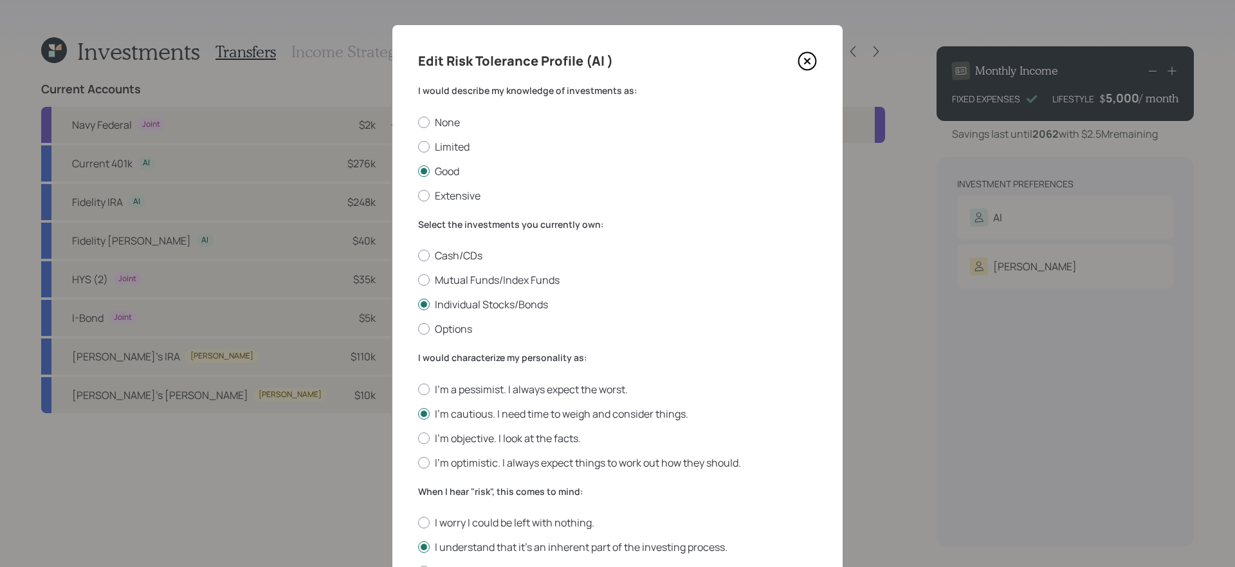
click at [803, 62] on icon at bounding box center [807, 60] width 19 height 19
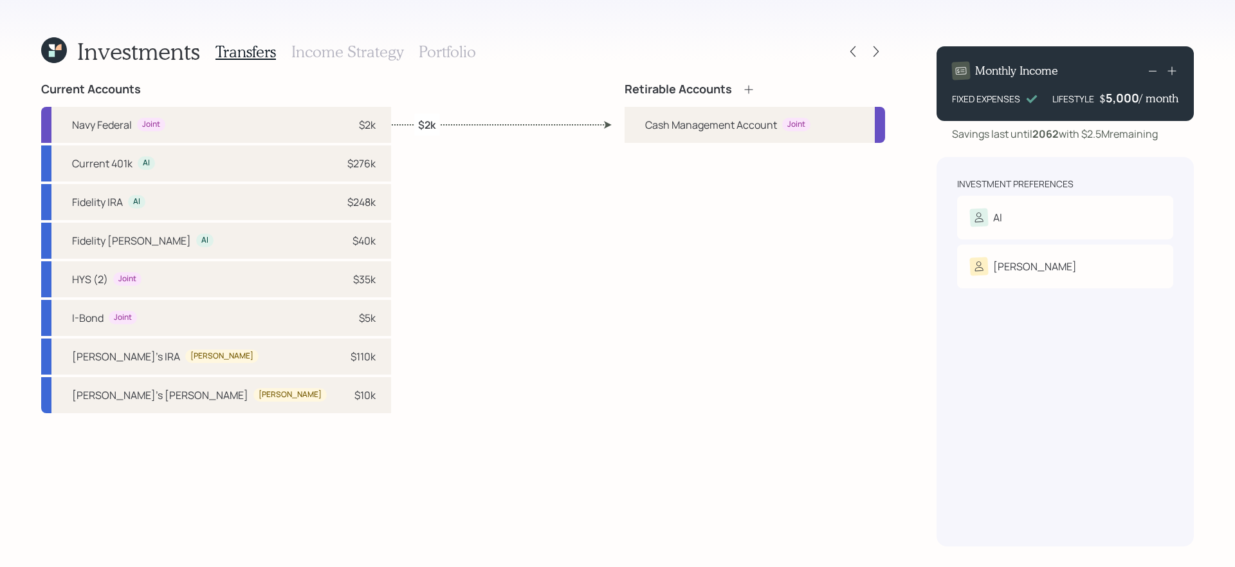
click at [517, 234] on div "Current Accounts Navy Federal Joint $2k Current 401k Al $276k Fidelity IRA Al $…" at bounding box center [463, 314] width 844 height 464
click at [747, 90] on icon at bounding box center [749, 89] width 13 height 13
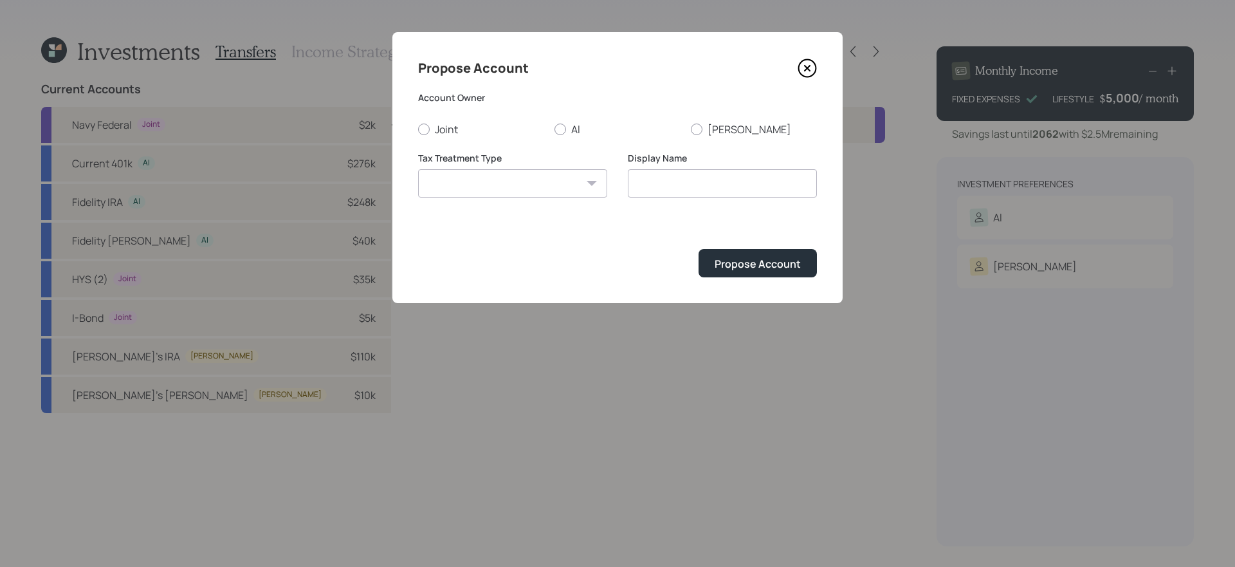
click at [687, 129] on div "Joint Al Liz" at bounding box center [617, 129] width 399 height 14
click at [698, 128] on div at bounding box center [697, 130] width 12 height 12
click at [691, 129] on input "[PERSON_NAME]" at bounding box center [690, 129] width 1 height 1
radio input "true"
click at [531, 191] on select "[PERSON_NAME] Taxable Traditional" at bounding box center [512, 183] width 189 height 28
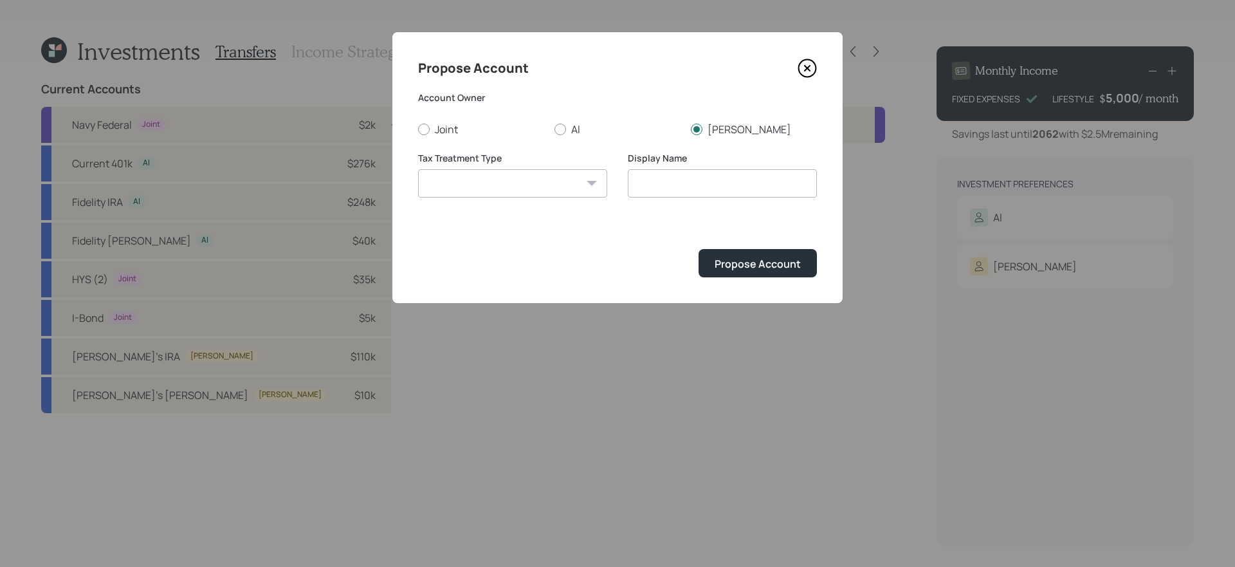
select select "[PERSON_NAME]"
click at [418, 169] on select "[PERSON_NAME] Taxable Traditional" at bounding box center [512, 183] width 189 height 28
type input "[PERSON_NAME]"
click at [789, 263] on div "Propose Account" at bounding box center [758, 264] width 86 height 14
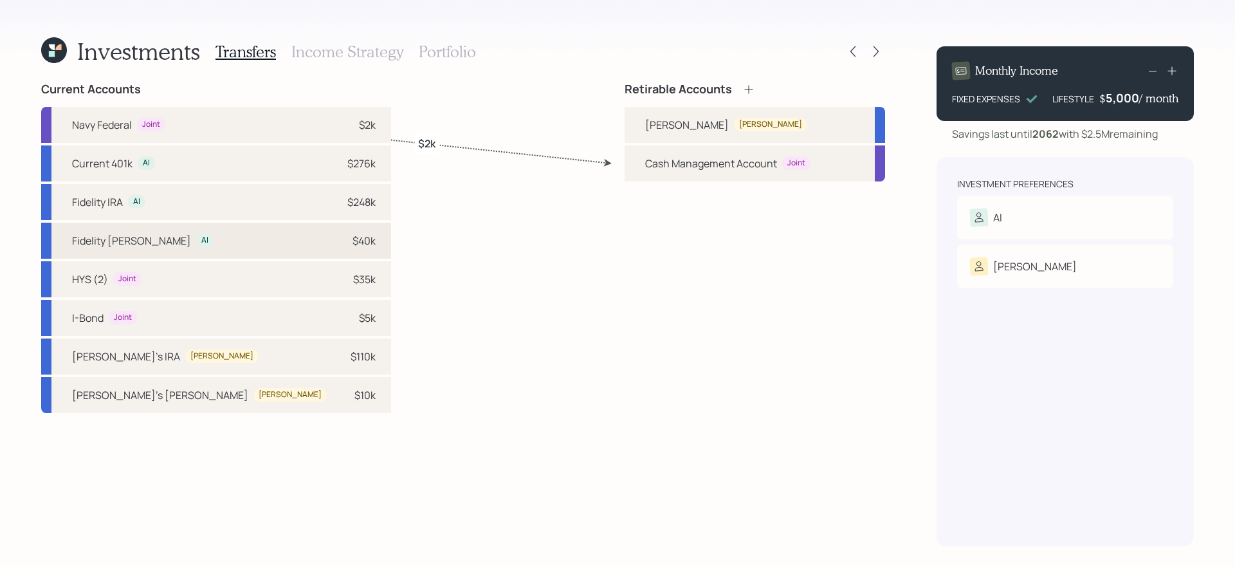
click at [98, 237] on div "Fidelity [PERSON_NAME]" at bounding box center [131, 240] width 119 height 15
click at [673, 111] on div "[PERSON_NAME]" at bounding box center [755, 125] width 261 height 36
select select "7a95c32c-2eb0-477c-9895-1d9ec82e8107"
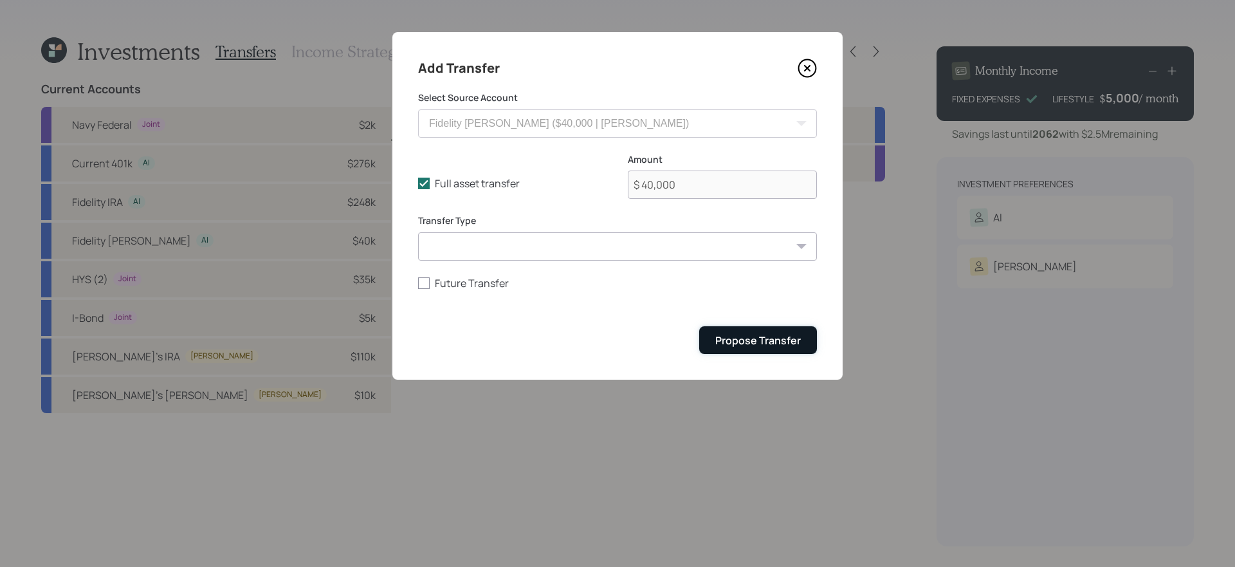
click at [770, 349] on button "Propose Transfer" at bounding box center [758, 340] width 118 height 28
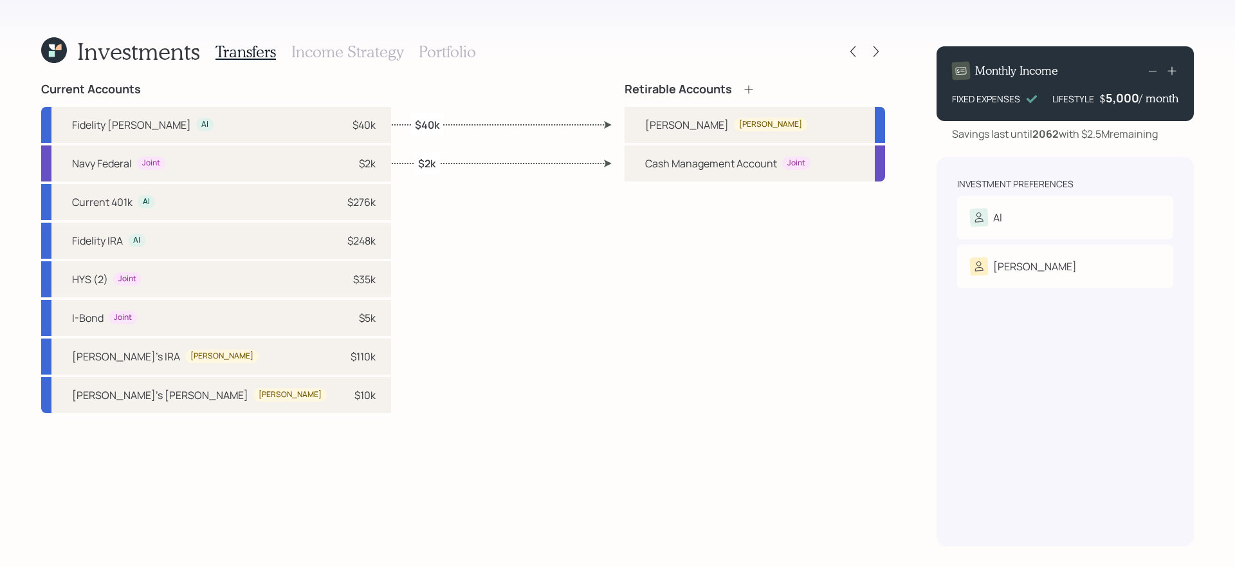
click at [750, 88] on icon at bounding box center [749, 89] width 13 height 13
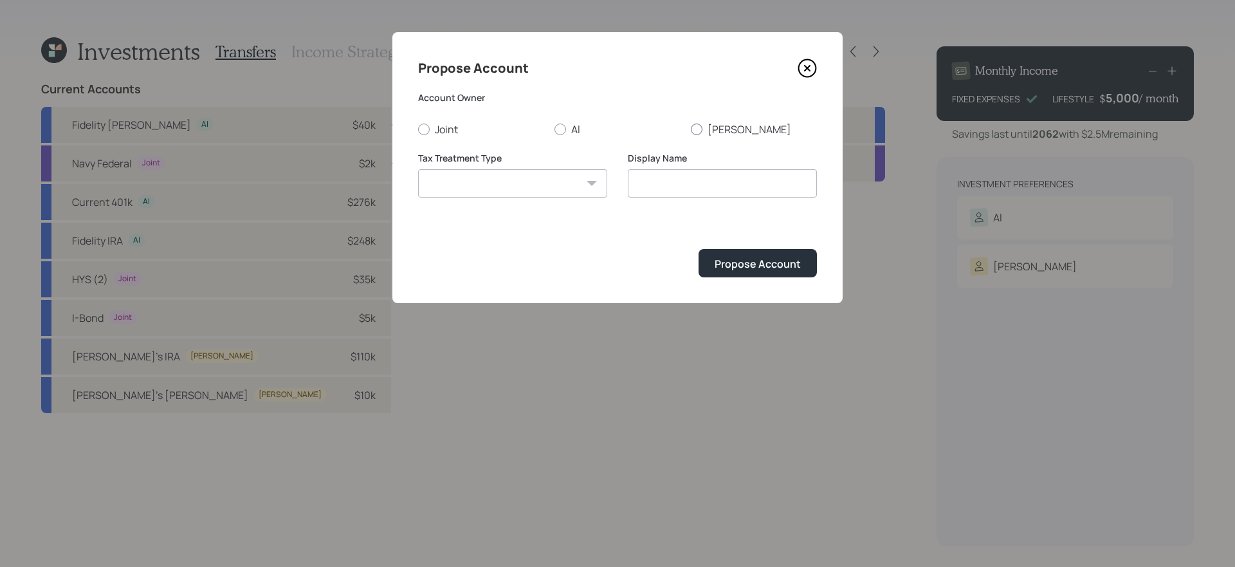
click at [714, 128] on label "[PERSON_NAME]" at bounding box center [754, 129] width 126 height 14
click at [691, 129] on input "[PERSON_NAME]" at bounding box center [690, 129] width 1 height 1
radio input "true"
click at [519, 181] on select "[PERSON_NAME] Taxable Traditional" at bounding box center [512, 183] width 189 height 28
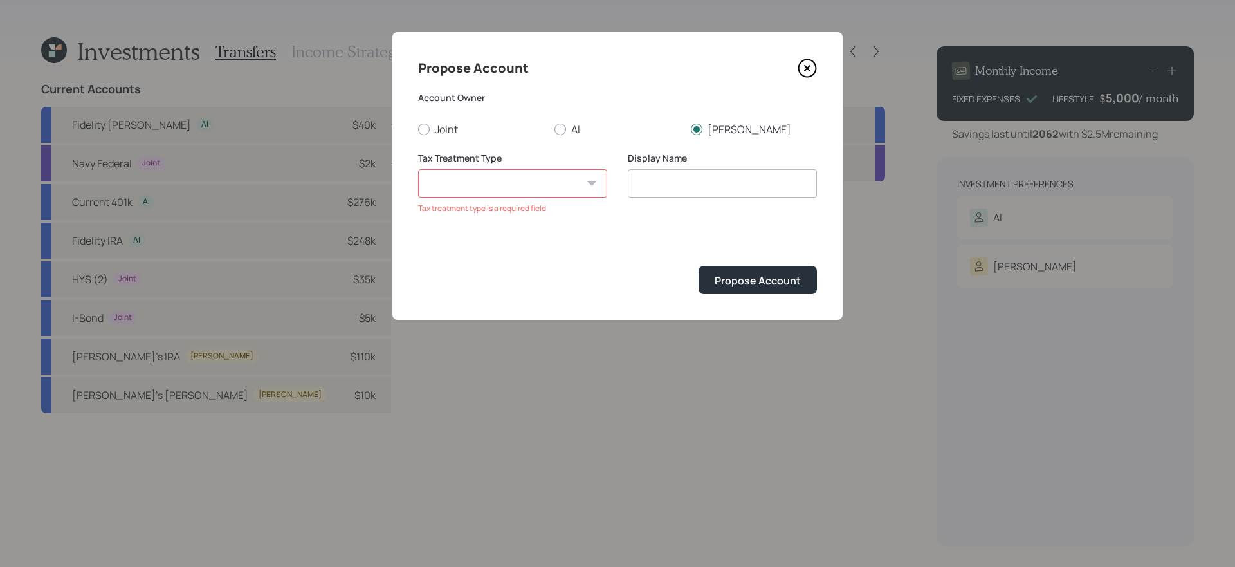
click at [806, 73] on icon at bounding box center [807, 68] width 19 height 19
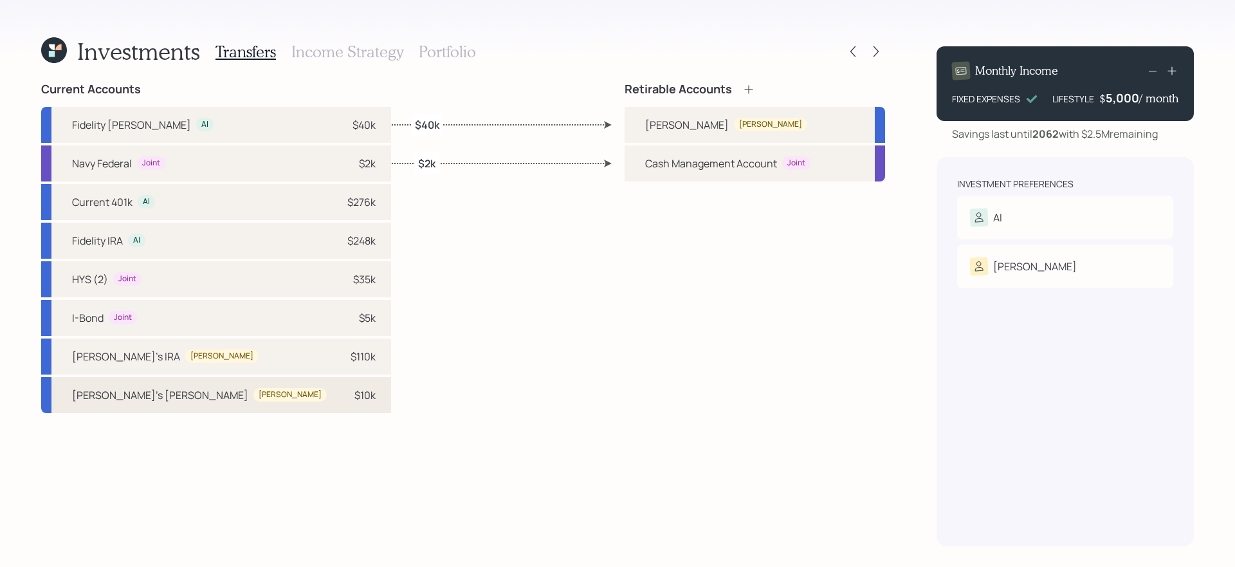
click at [337, 396] on div "$10k" at bounding box center [356, 394] width 39 height 15
click at [661, 132] on div "[PERSON_NAME]" at bounding box center [755, 125] width 261 height 36
select select "ef1a1176-1183-4a7d-bbd8-d77bf0efd47d"
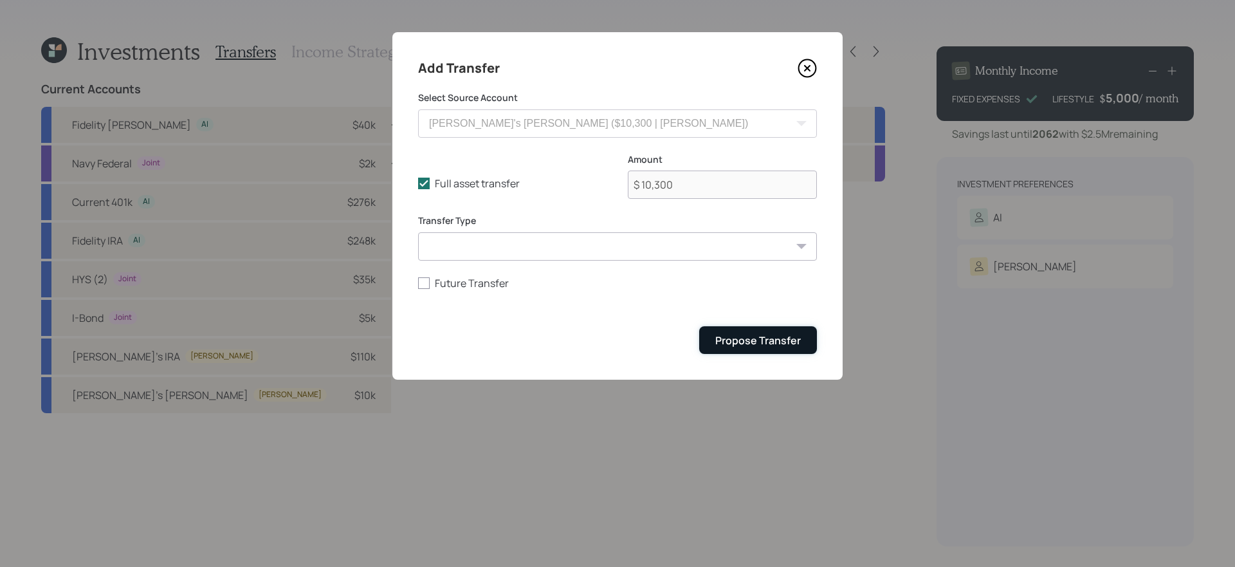
click at [748, 342] on div "Propose Transfer" at bounding box center [758, 340] width 86 height 14
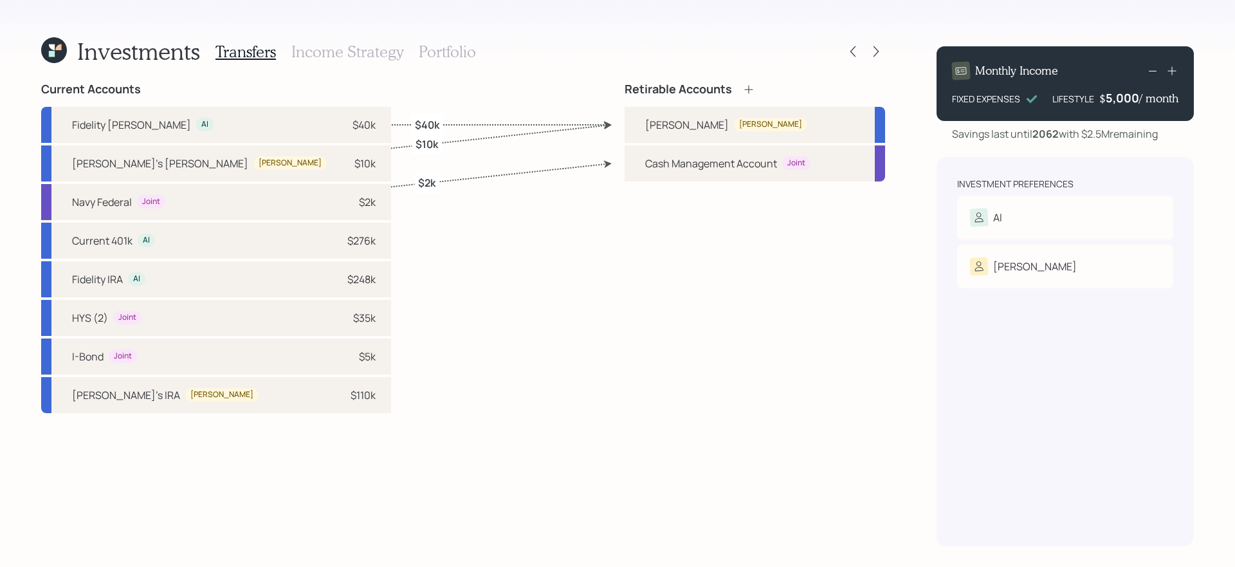
click at [46, 46] on icon at bounding box center [54, 50] width 26 height 26
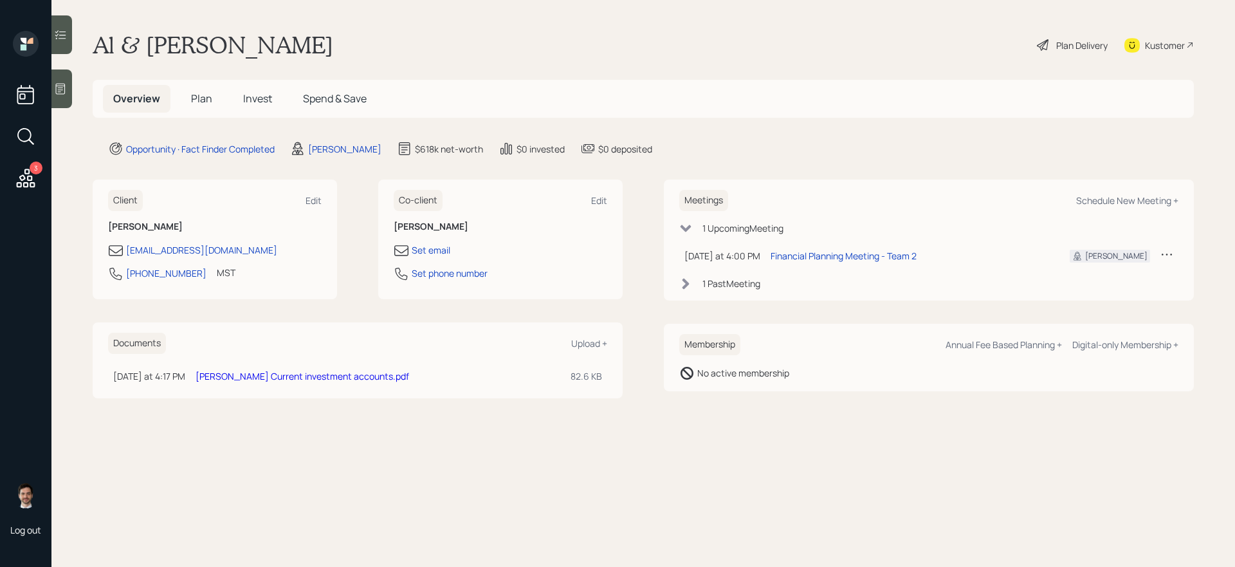
click at [255, 100] on span "Invest" at bounding box center [257, 98] width 29 height 14
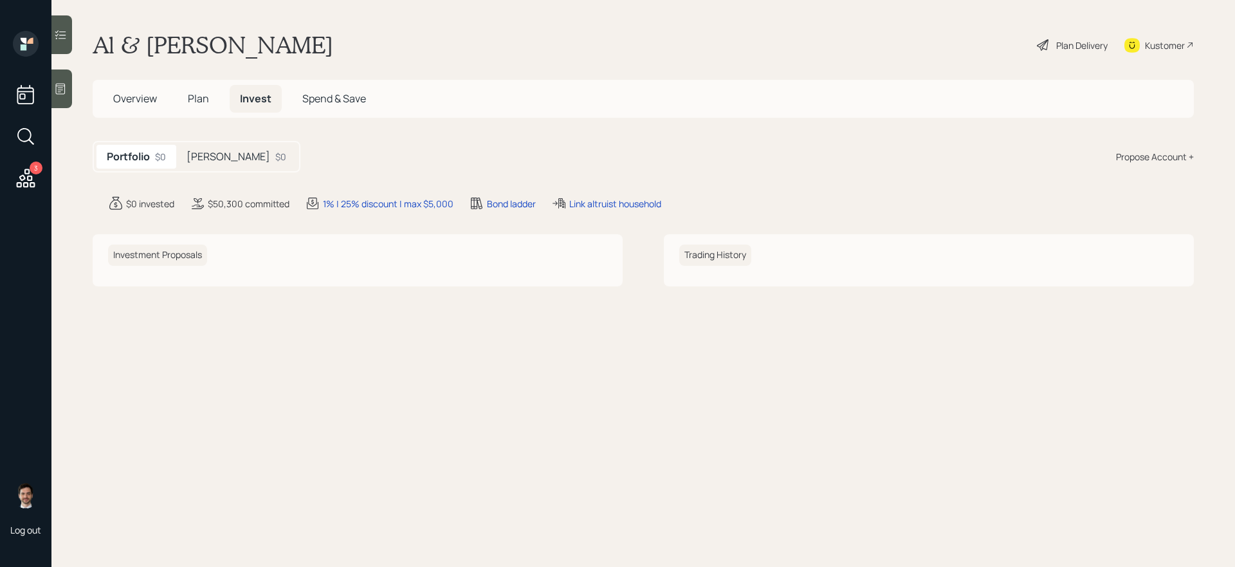
click at [194, 100] on span "Plan" at bounding box center [198, 98] width 21 height 14
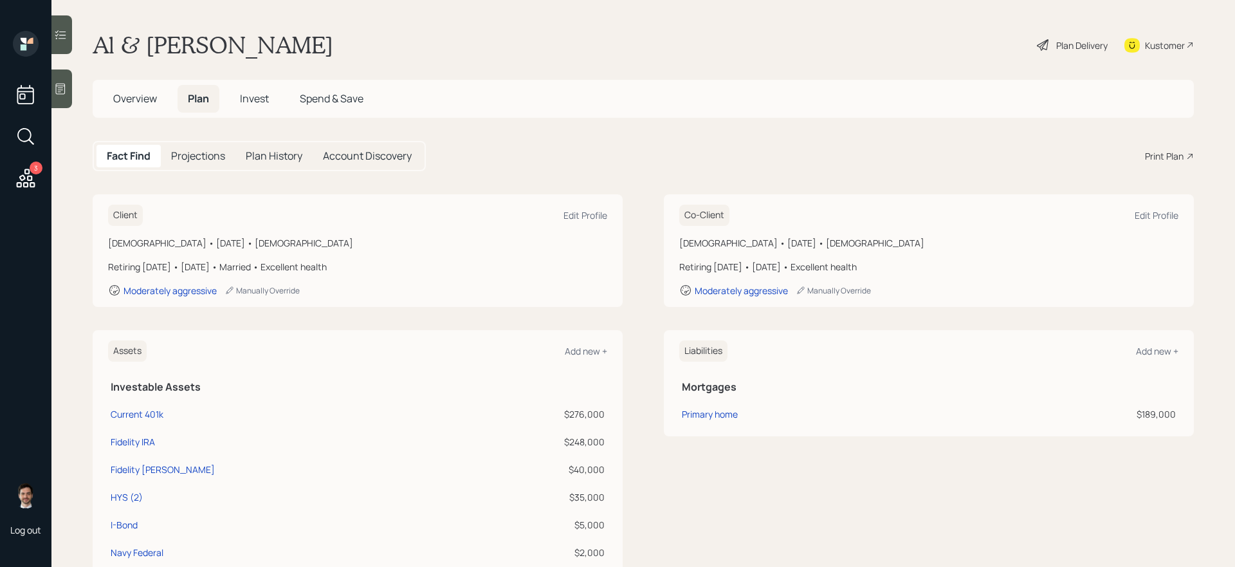
click at [246, 98] on span "Invest" at bounding box center [254, 98] width 29 height 14
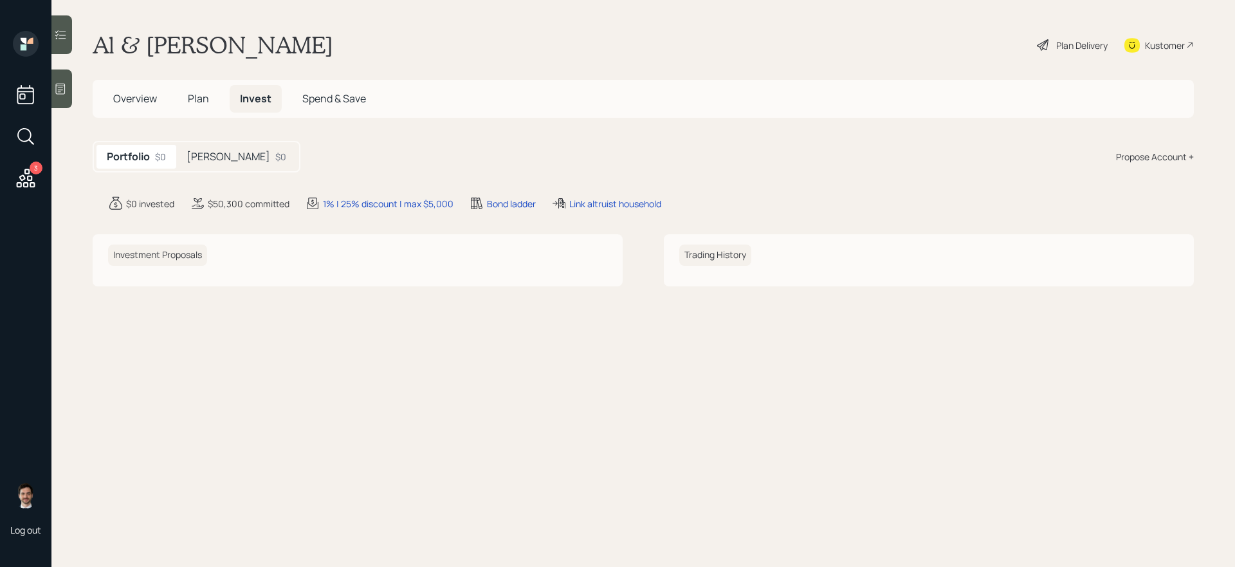
click at [225, 165] on div "[PERSON_NAME] $0" at bounding box center [236, 157] width 120 height 24
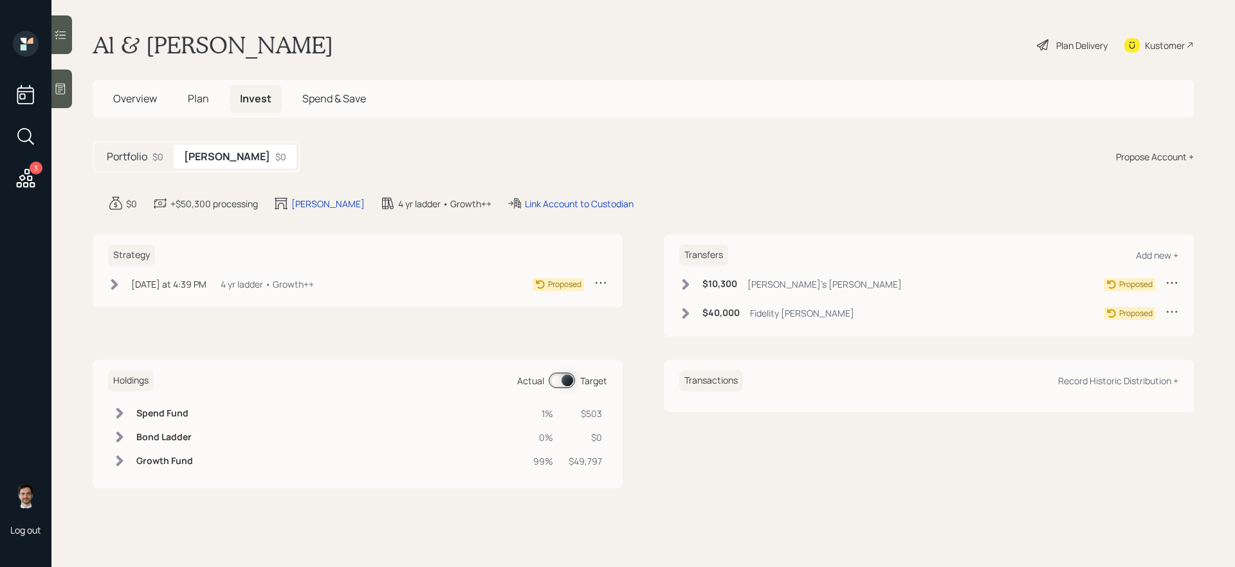
click at [945, 315] on icon at bounding box center [1172, 311] width 13 height 13
click at [945, 350] on div "Cancel Transfer" at bounding box center [1132, 348] width 93 height 12
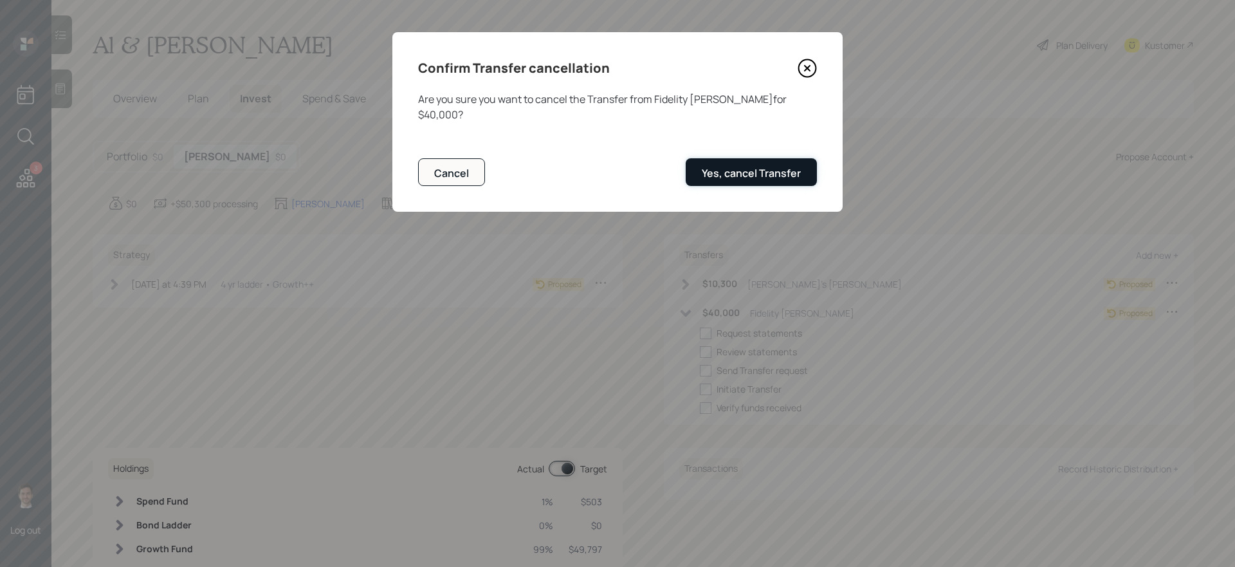
click at [760, 166] on div "Yes, cancel Transfer" at bounding box center [751, 173] width 99 height 14
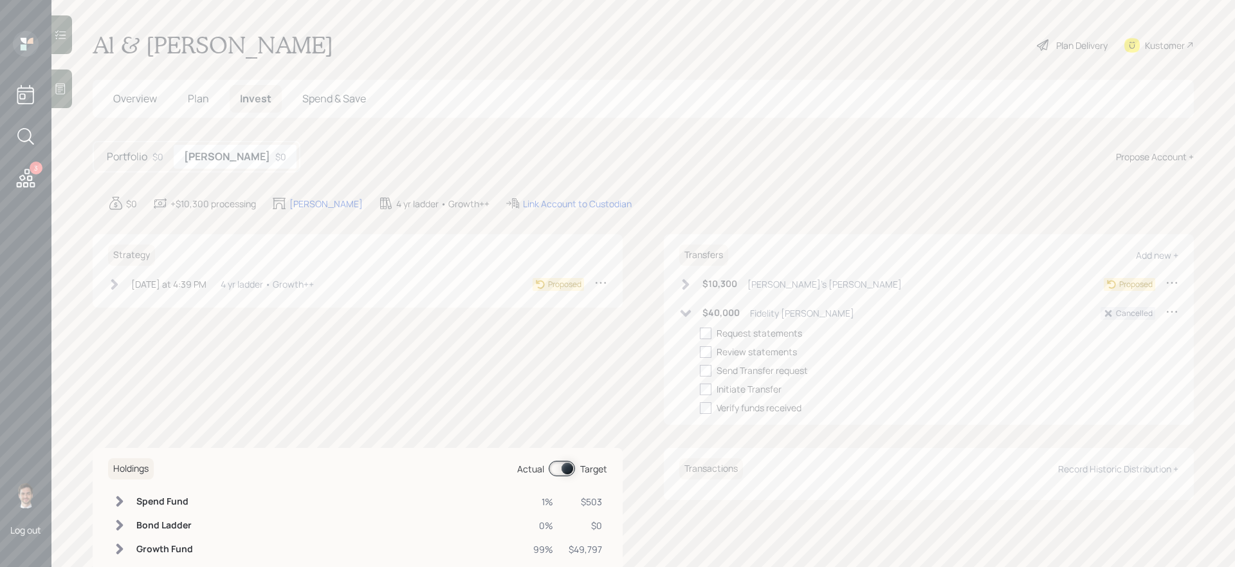
click at [945, 51] on div "Plan Delivery" at bounding box center [1081, 46] width 51 height 14
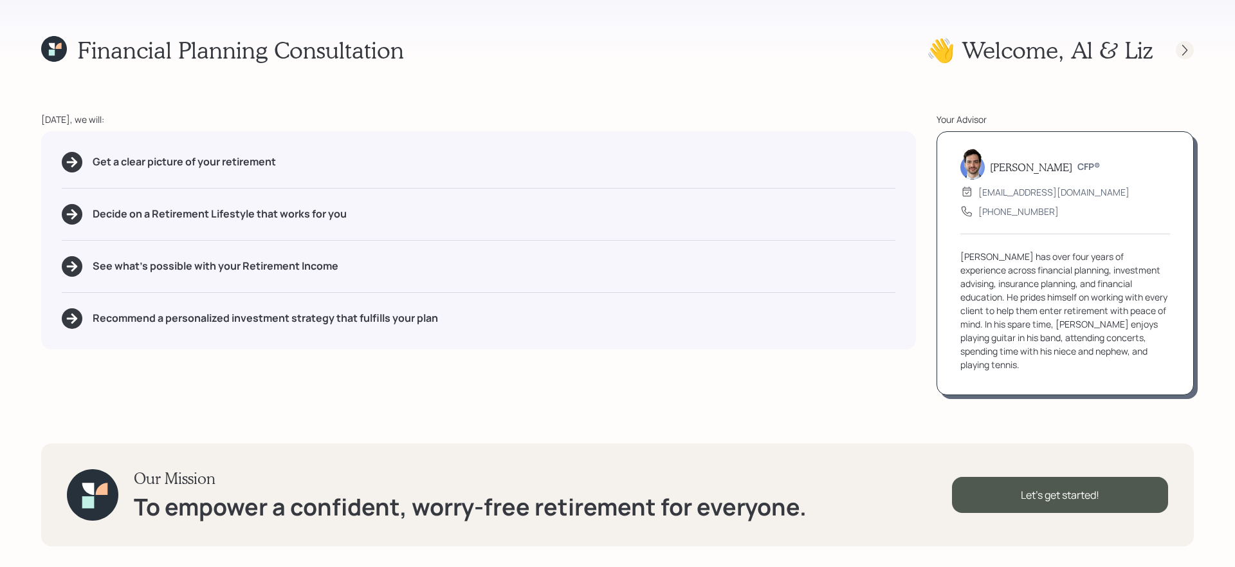
click at [945, 50] on icon at bounding box center [1185, 50] width 13 height 13
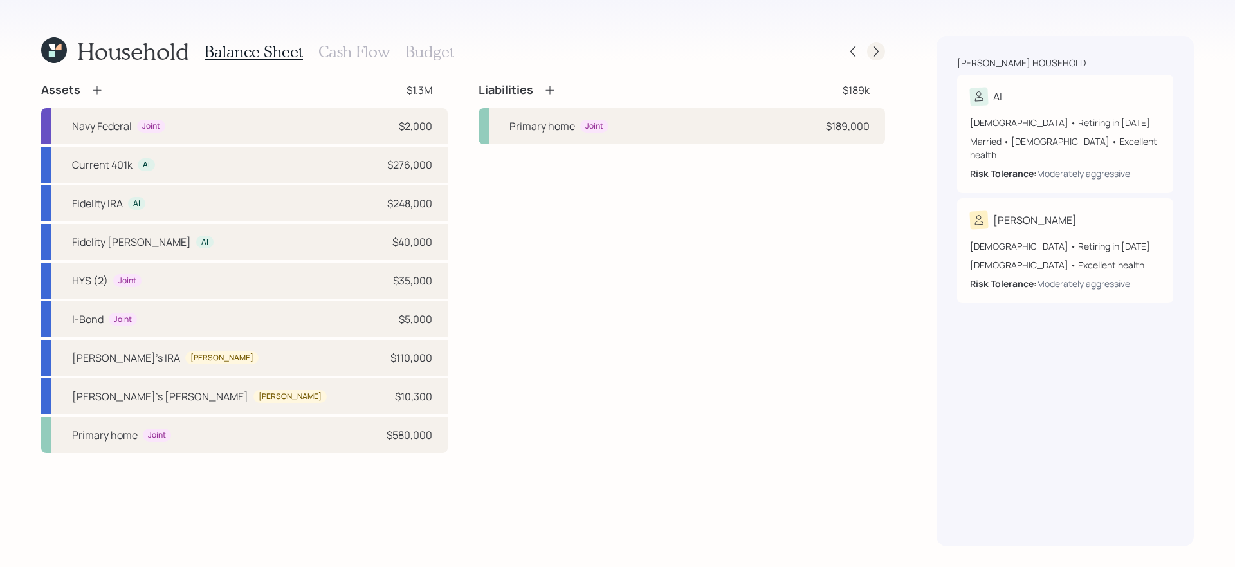
click at [874, 51] on icon at bounding box center [876, 51] width 13 height 13
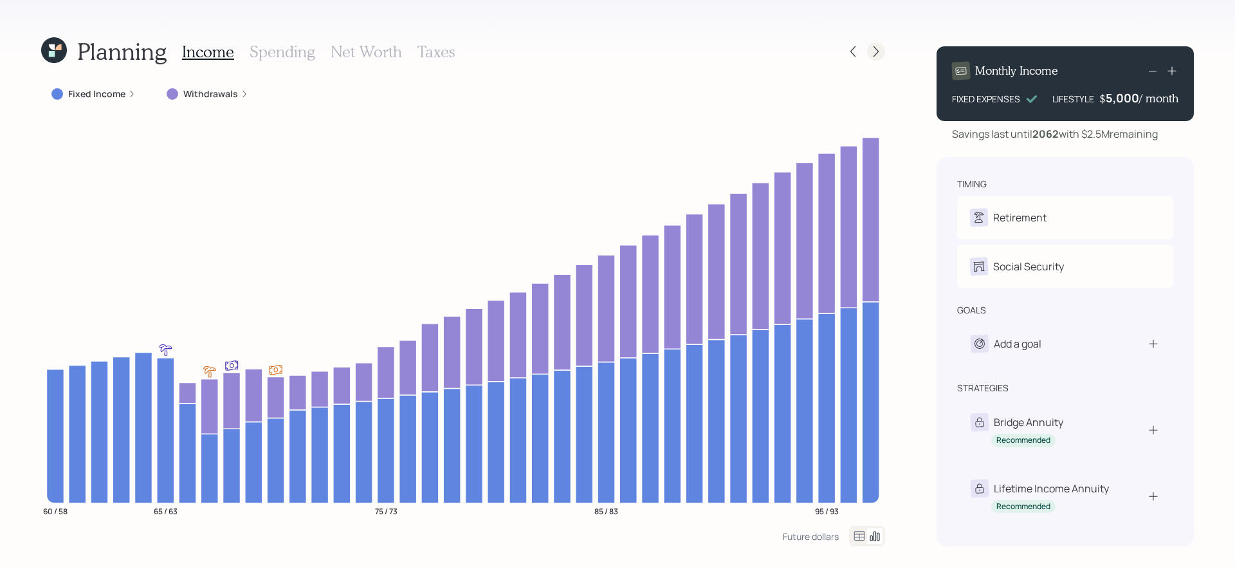
click at [876, 55] on icon at bounding box center [876, 51] width 13 height 13
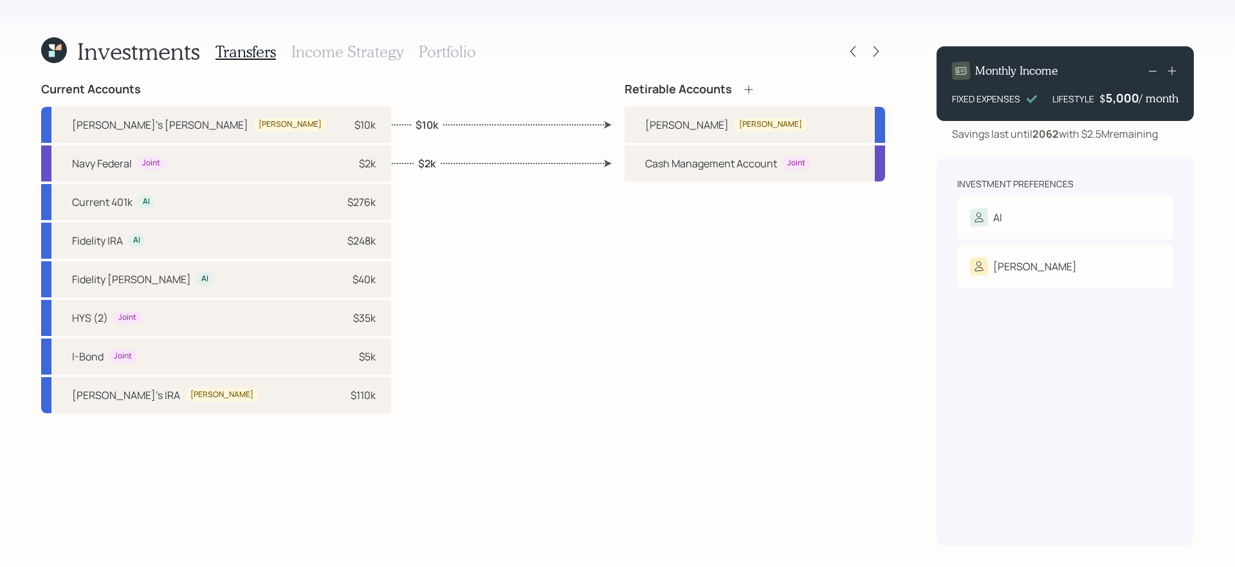
click at [750, 94] on icon at bounding box center [749, 89] width 13 height 13
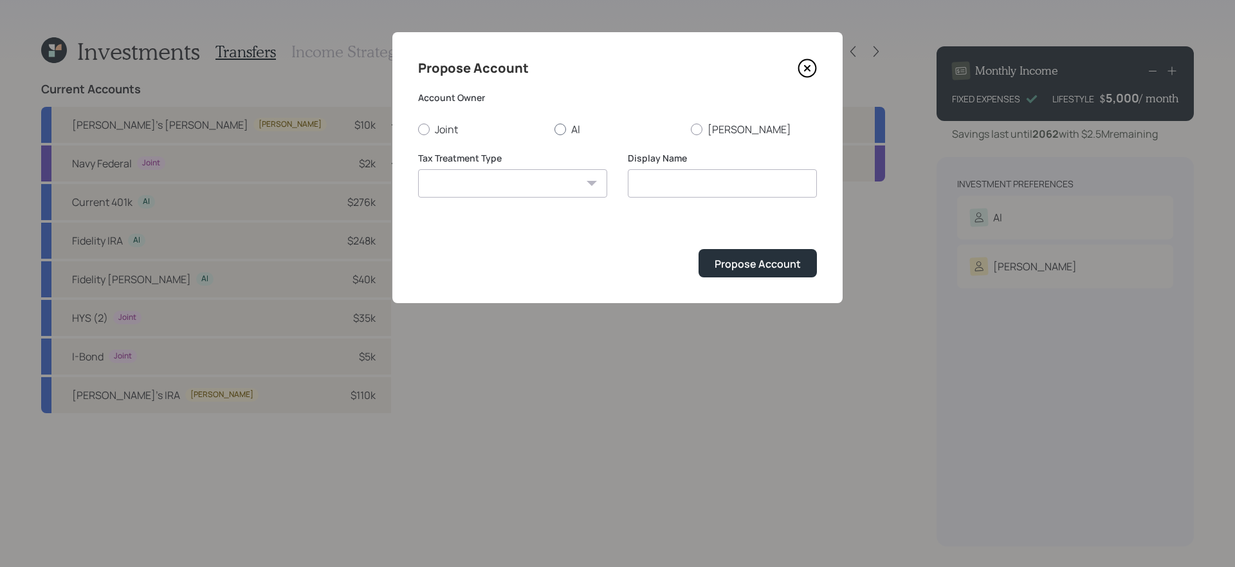
click at [564, 124] on label "Al" at bounding box center [618, 129] width 126 height 14
click at [555, 129] on input "Al" at bounding box center [554, 129] width 1 height 1
radio input "true"
click at [531, 194] on select "[PERSON_NAME] Taxable Traditional" at bounding box center [512, 183] width 189 height 28
select select "traditional"
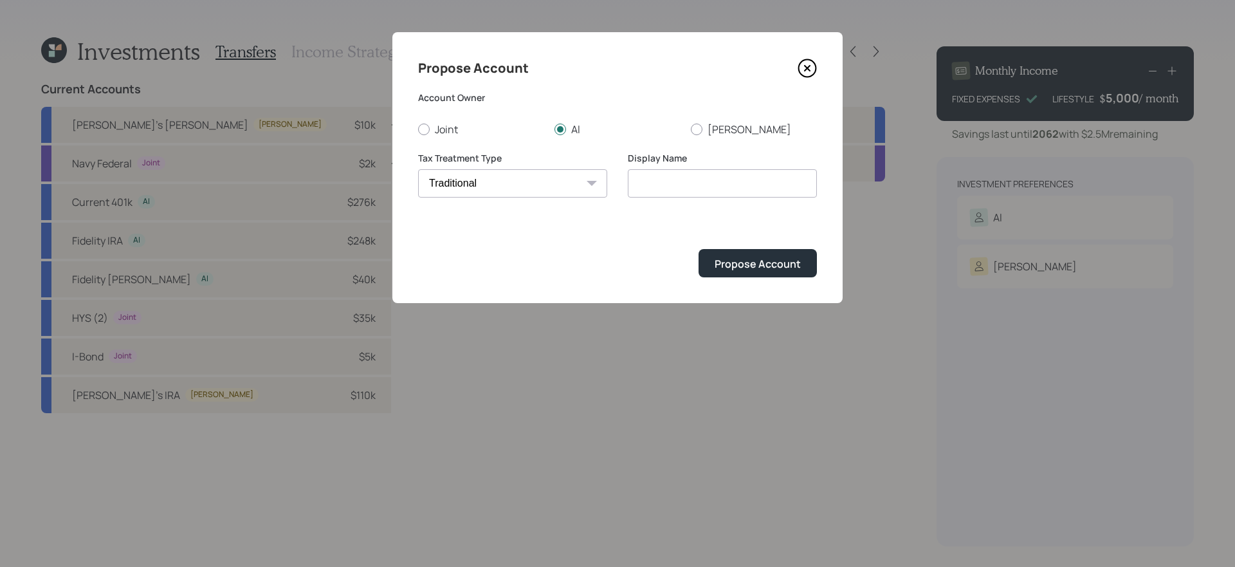
click at [418, 169] on select "[PERSON_NAME] Taxable Traditional" at bounding box center [512, 183] width 189 height 28
type input "Traditional"
click at [762, 270] on div "Propose Account" at bounding box center [758, 264] width 86 height 14
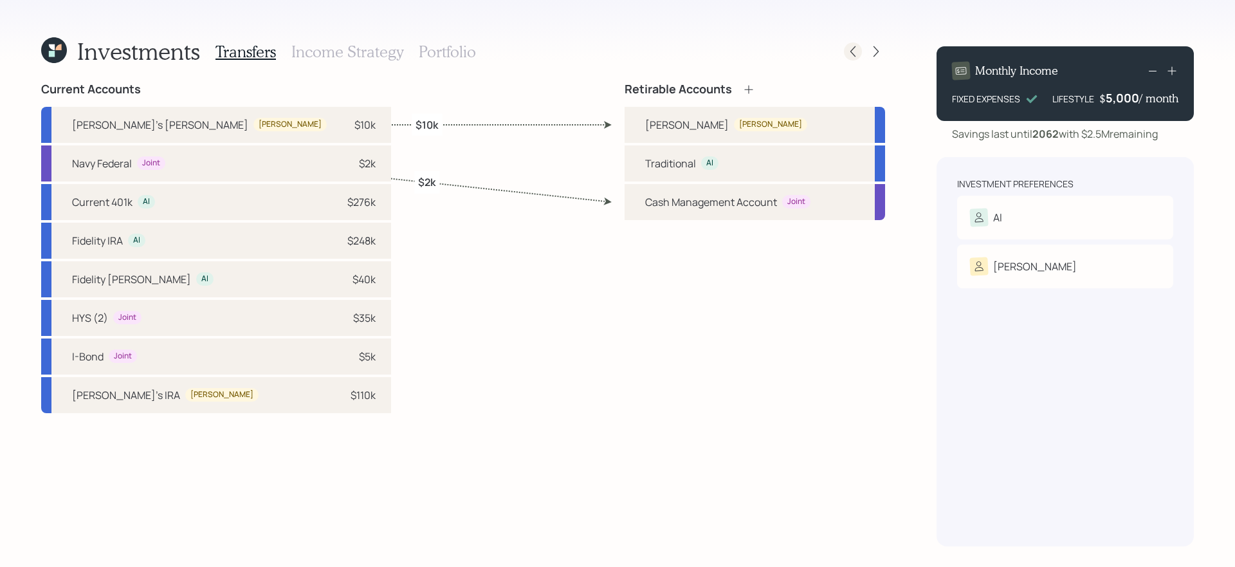
click at [849, 51] on icon at bounding box center [853, 51] width 13 height 13
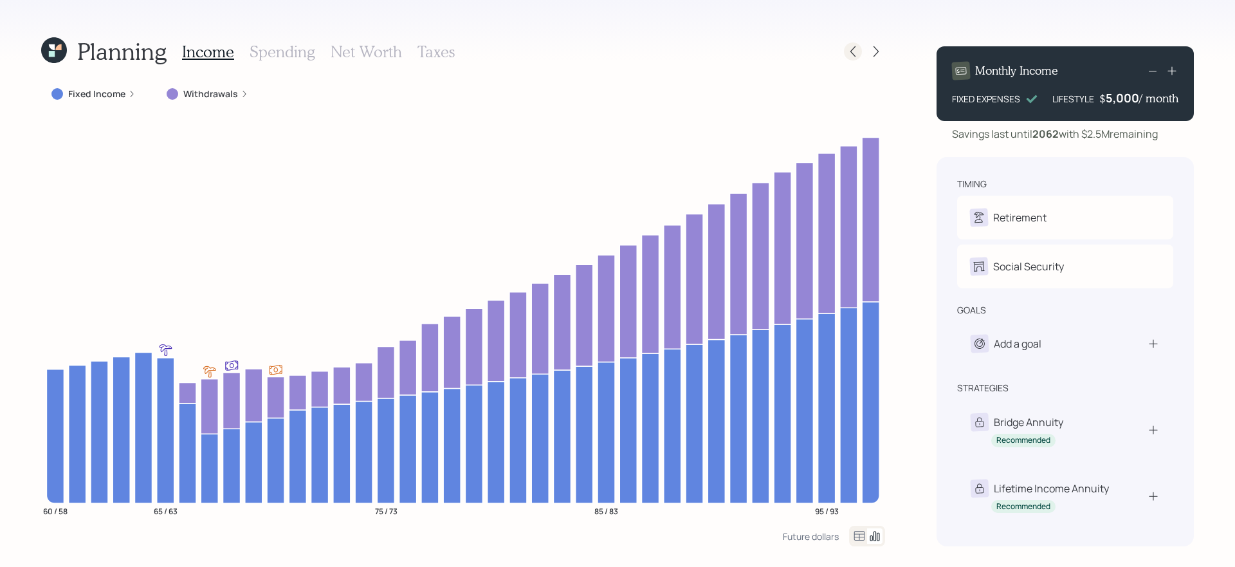
click at [856, 50] on icon at bounding box center [853, 51] width 13 height 13
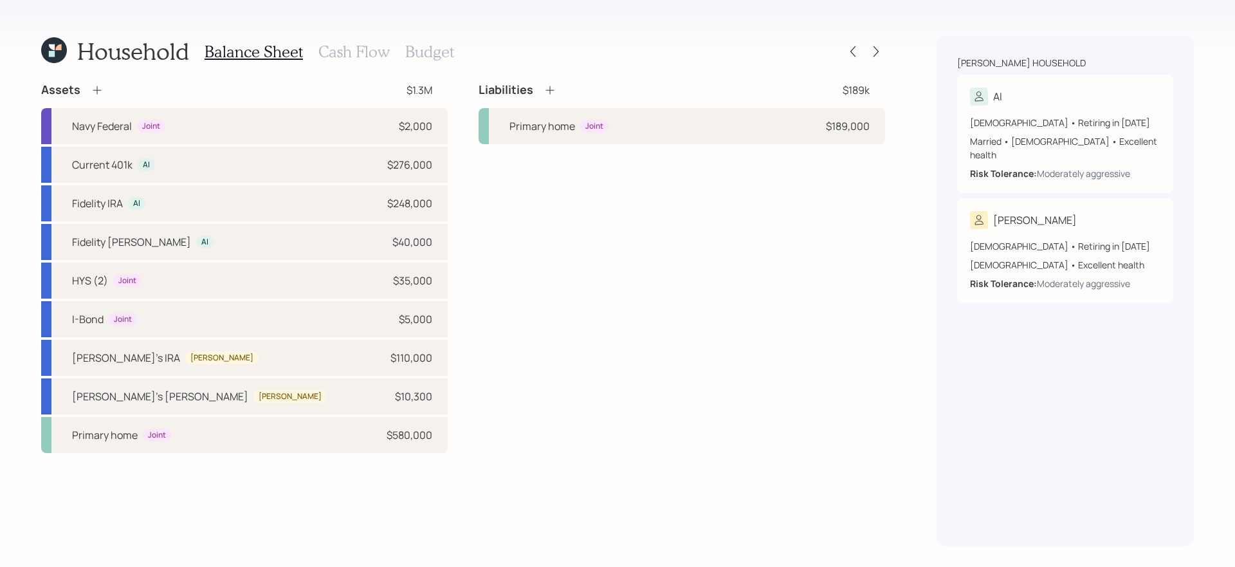
click at [96, 91] on icon at bounding box center [97, 90] width 8 height 8
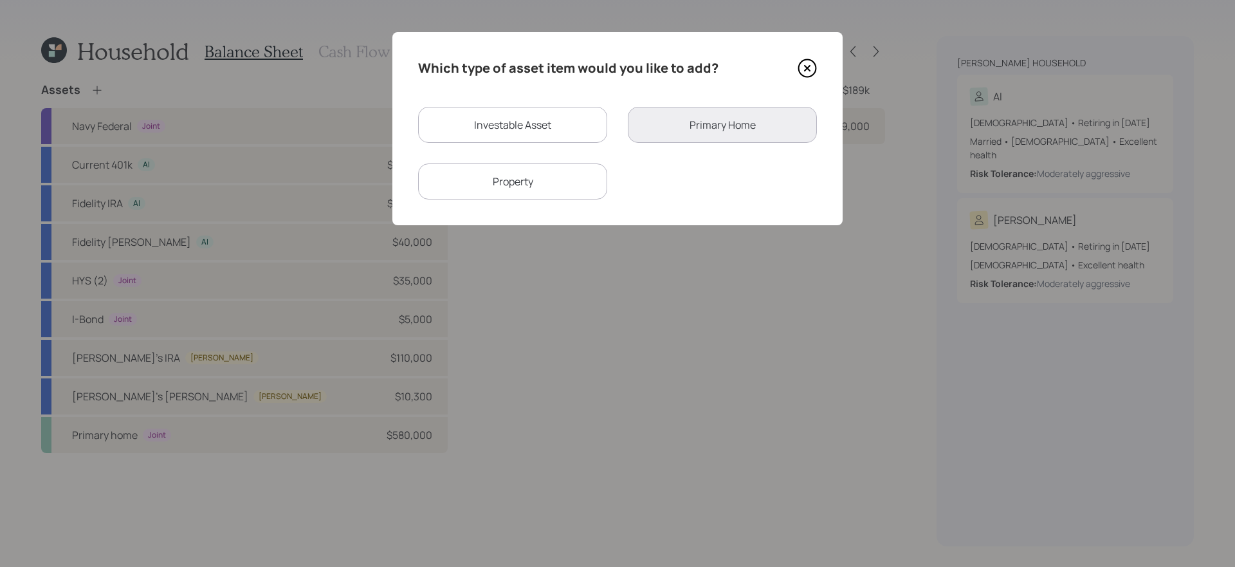
click at [521, 129] on div "Investable Asset" at bounding box center [512, 125] width 189 height 36
select select "taxable"
select select "balanced"
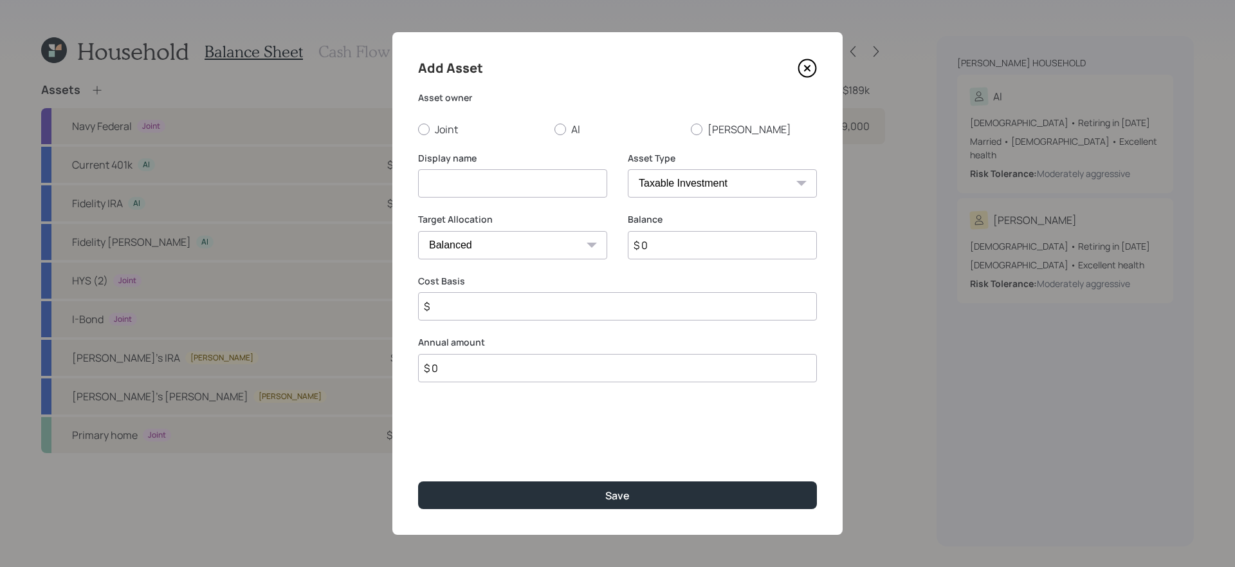
click at [478, 202] on div "Display name" at bounding box center [512, 183] width 189 height 62
click at [488, 181] on input at bounding box center [512, 183] width 189 height 28
click at [813, 66] on icon at bounding box center [807, 68] width 19 height 19
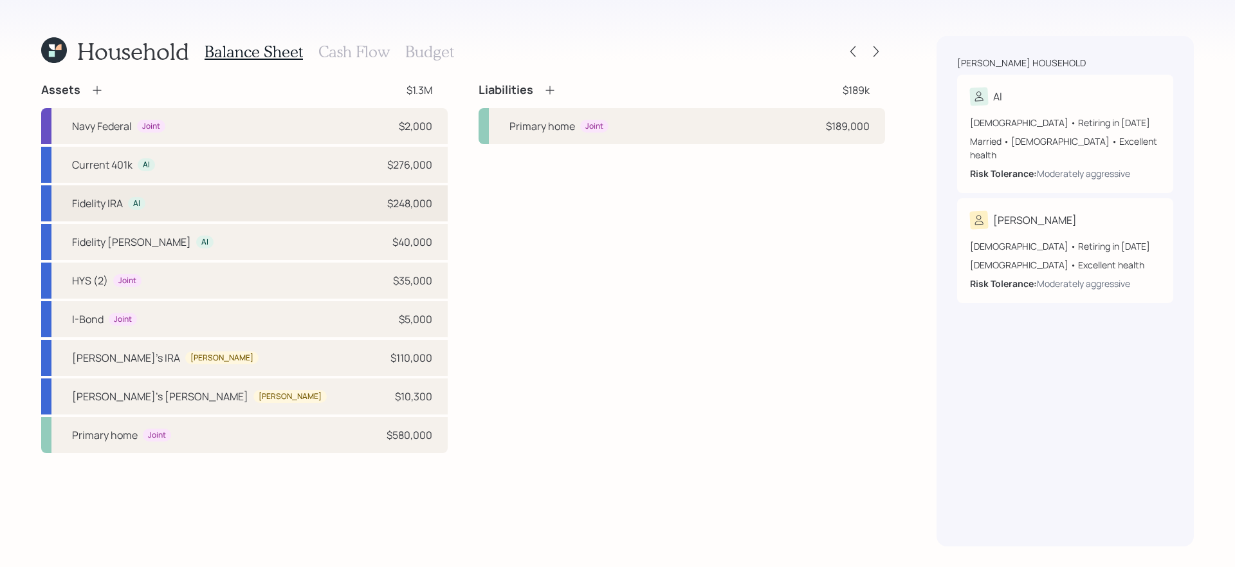
click at [329, 209] on div "Fidelity IRA Al $248,000" at bounding box center [244, 203] width 407 height 36
select select "ira"
select select "balanced"
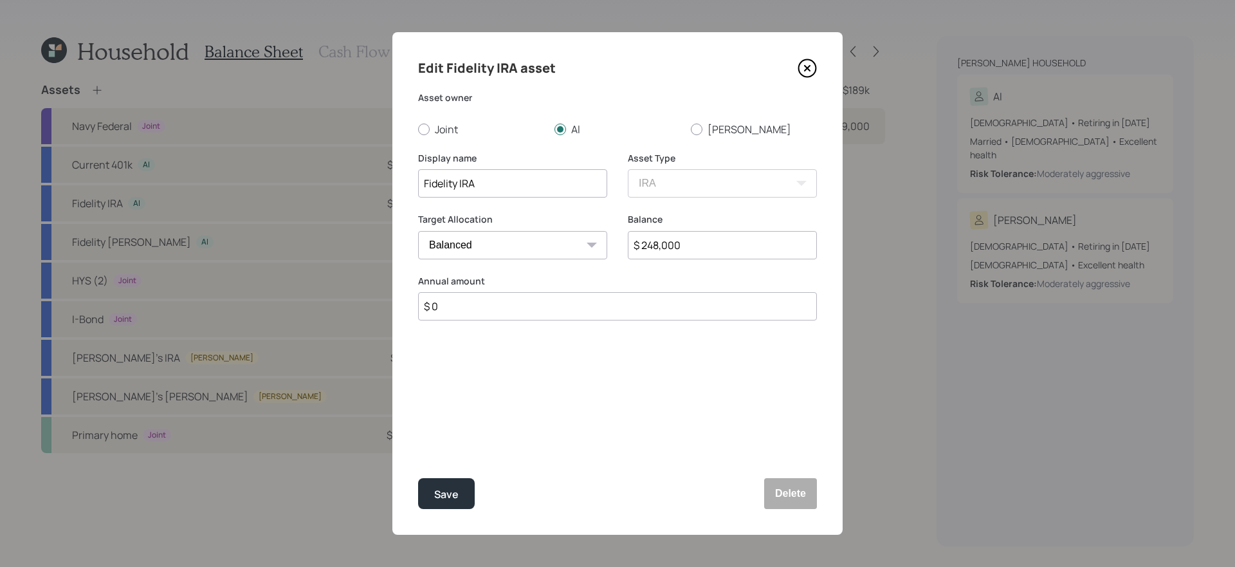
click at [462, 181] on input "Fidelity IRA" at bounding box center [512, 183] width 189 height 28
type input "Fidelity Managed IRA"
click at [418, 478] on button "Save" at bounding box center [446, 493] width 57 height 31
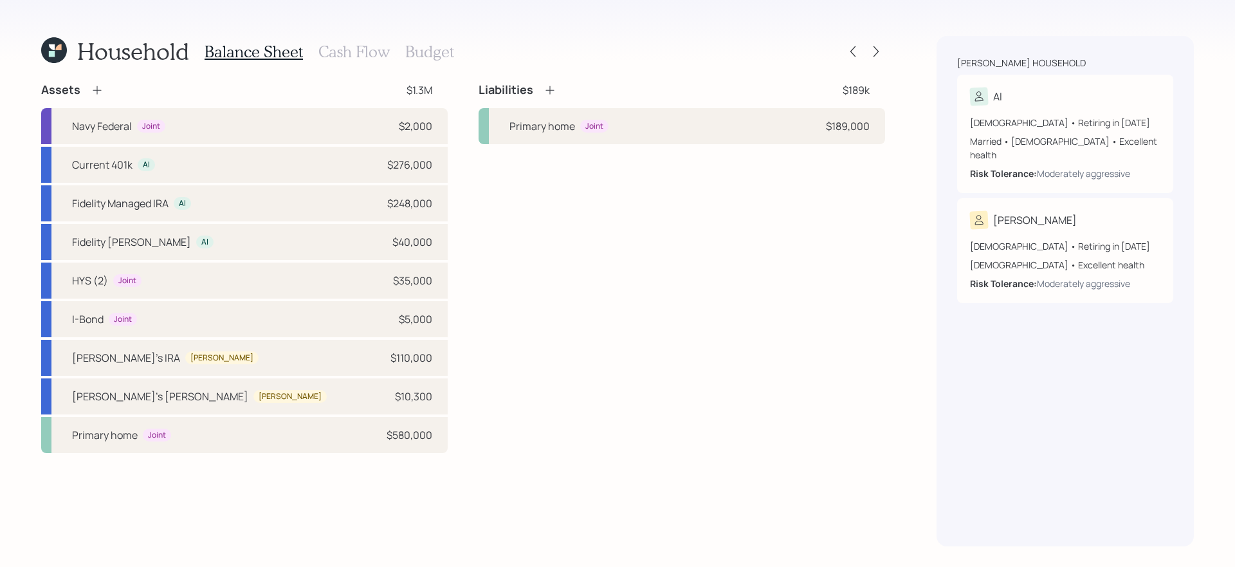
click at [94, 88] on icon at bounding box center [97, 90] width 13 height 13
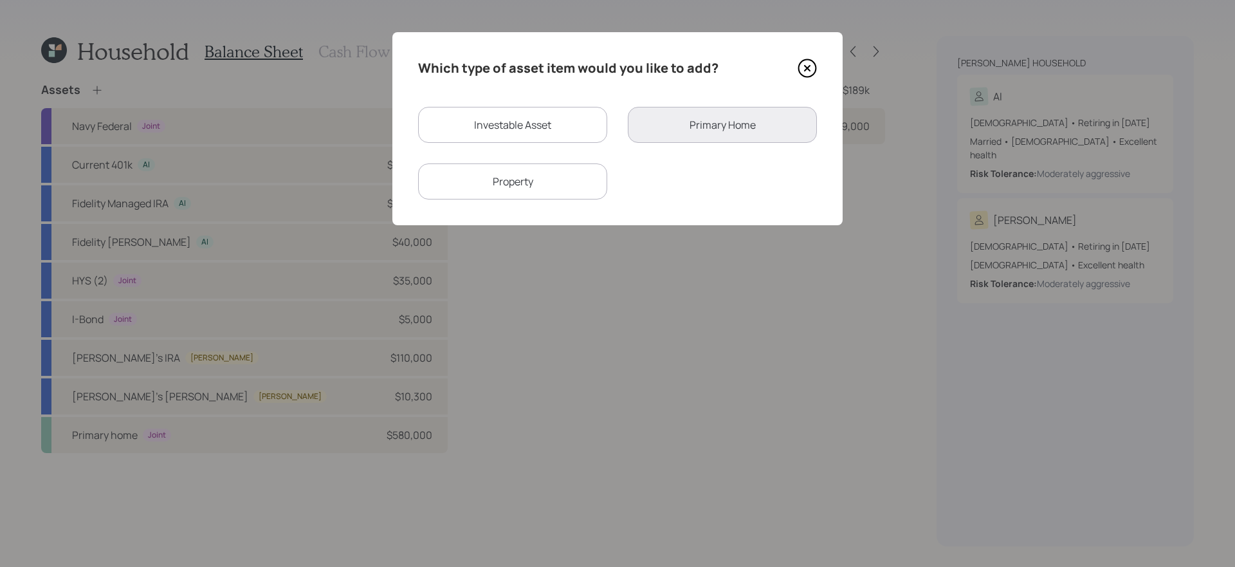
click at [526, 125] on div "Investable Asset" at bounding box center [512, 125] width 189 height 36
select select "taxable"
select select "balanced"
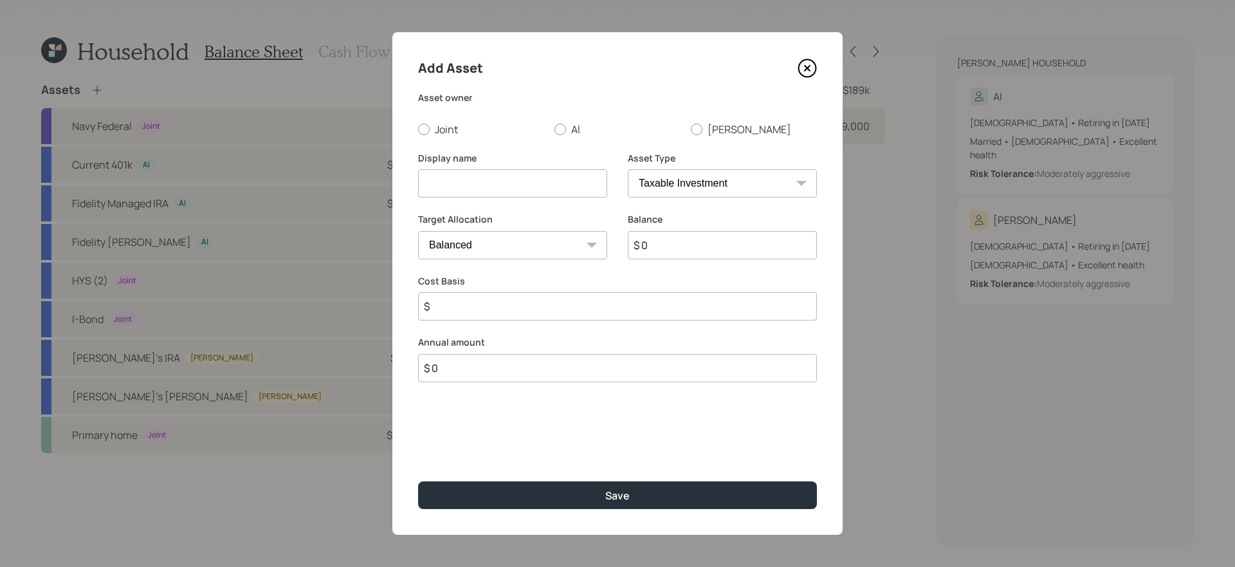
click at [580, 138] on div "Add Asset Asset owner Joint Al Liz Display name Asset Type SEP [PERSON_NAME] IR…" at bounding box center [617, 283] width 450 height 503
click at [569, 131] on label "Al" at bounding box center [618, 129] width 126 height 14
click at [555, 129] on input "Al" at bounding box center [554, 129] width 1 height 1
radio input "true"
click at [540, 187] on input at bounding box center [512, 183] width 189 height 28
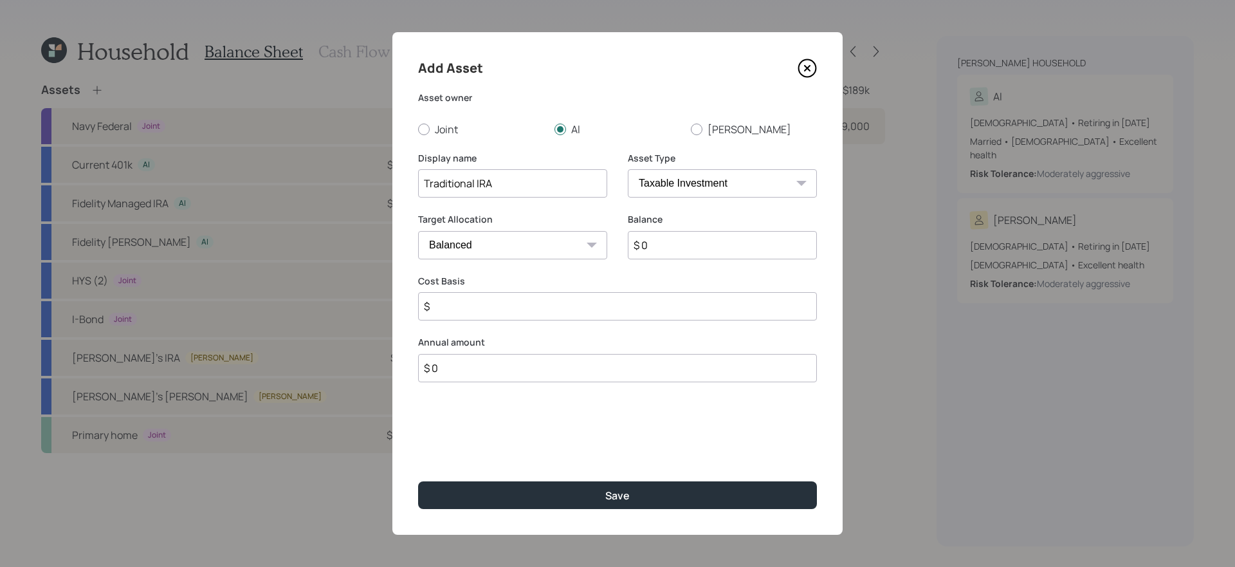
type input "Traditional IRA"
select select "ira"
type input "$"
type input "$ 42,000"
type input "$ 0"
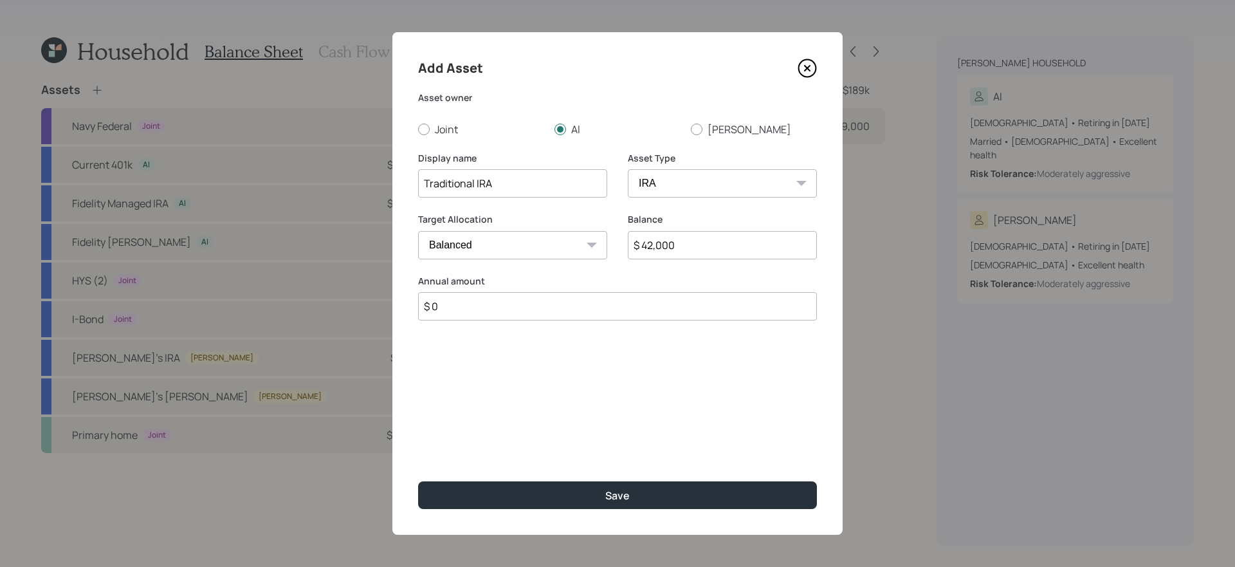
click at [418, 478] on button "Save" at bounding box center [617, 495] width 399 height 28
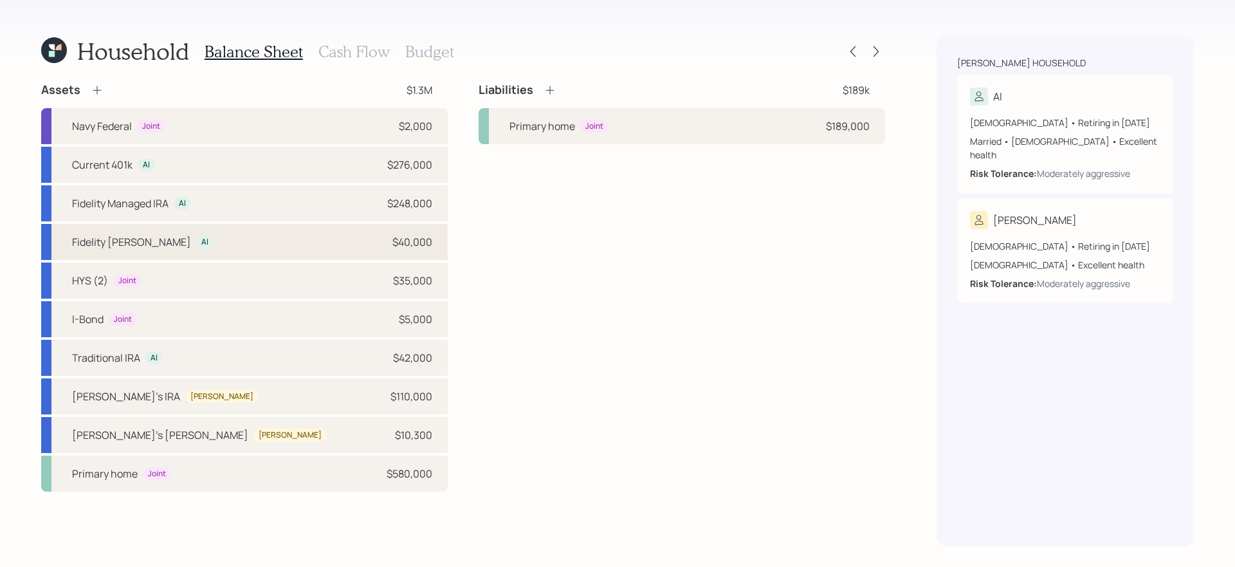
click at [259, 249] on div "Fidelity [PERSON_NAME] Al $40,000" at bounding box center [244, 242] width 407 height 36
select select "roth_ira"
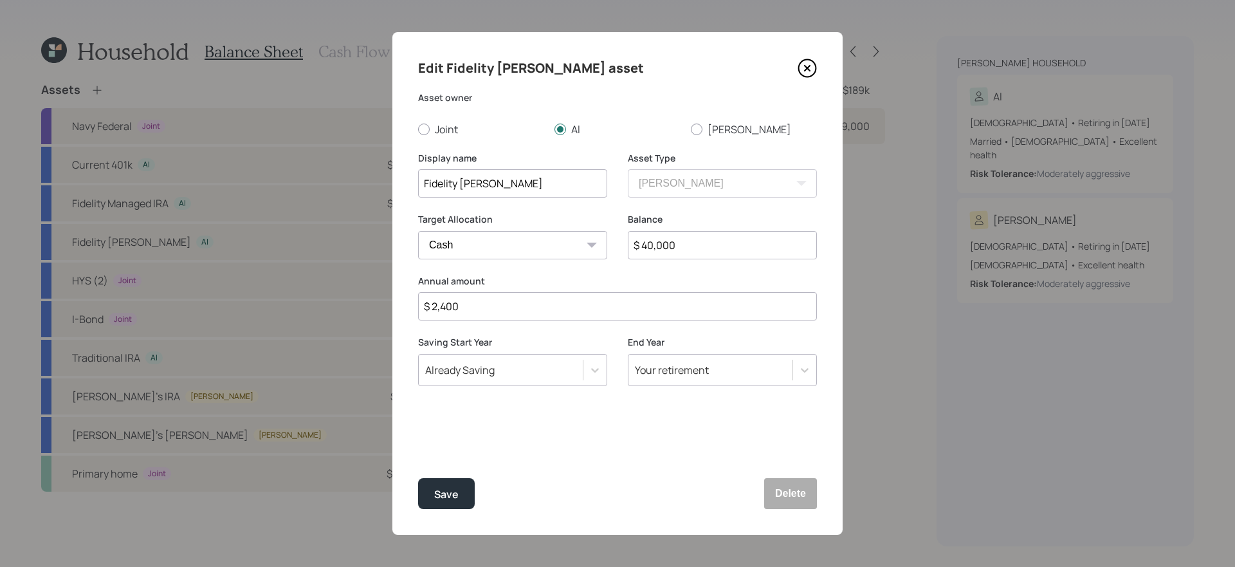
click at [742, 244] on input "$ 40,000" at bounding box center [722, 245] width 189 height 28
type input "$ 2,900"
click at [418, 478] on button "Save" at bounding box center [446, 493] width 57 height 31
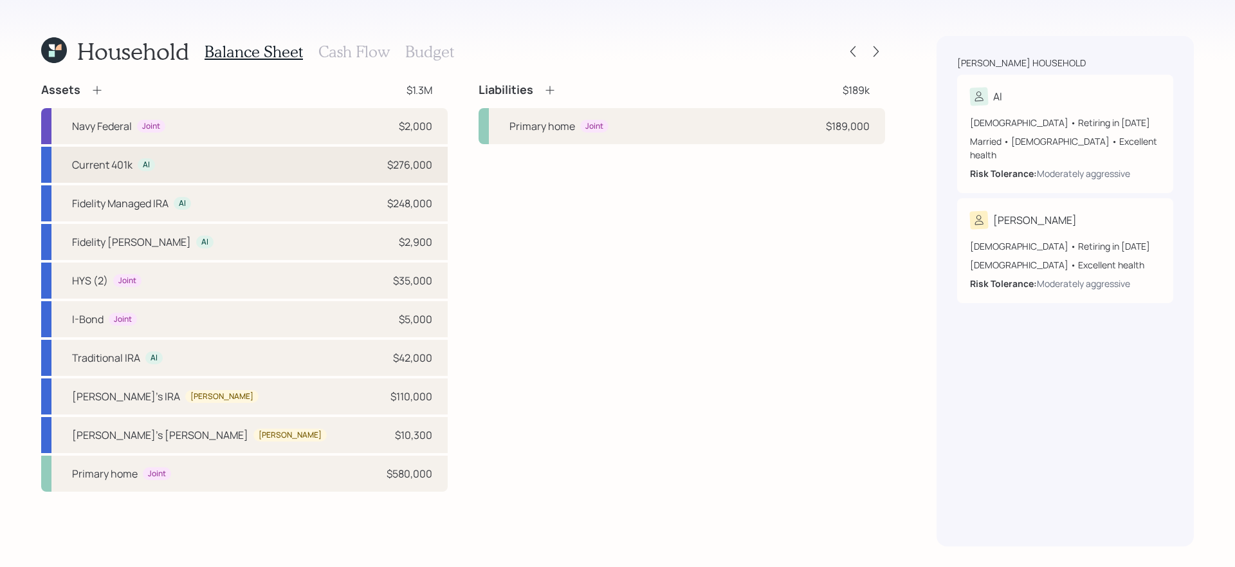
click at [344, 170] on div "Current 401k Al $276,000" at bounding box center [244, 165] width 407 height 36
select select "company_sponsored"
select select "balanced"
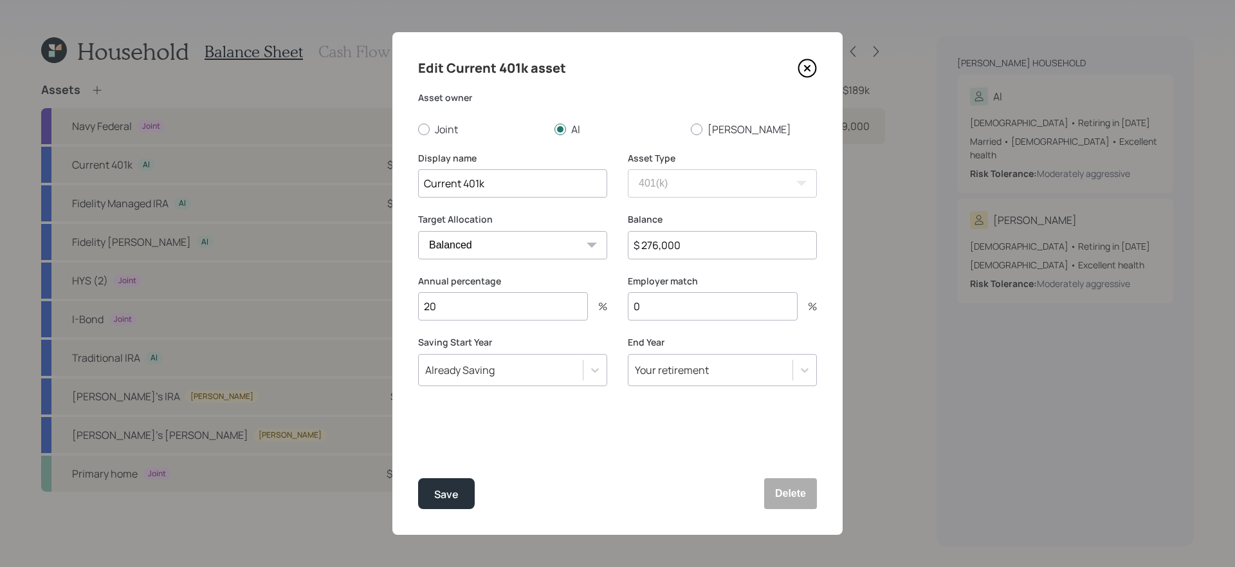
click at [811, 69] on icon at bounding box center [807, 68] width 19 height 19
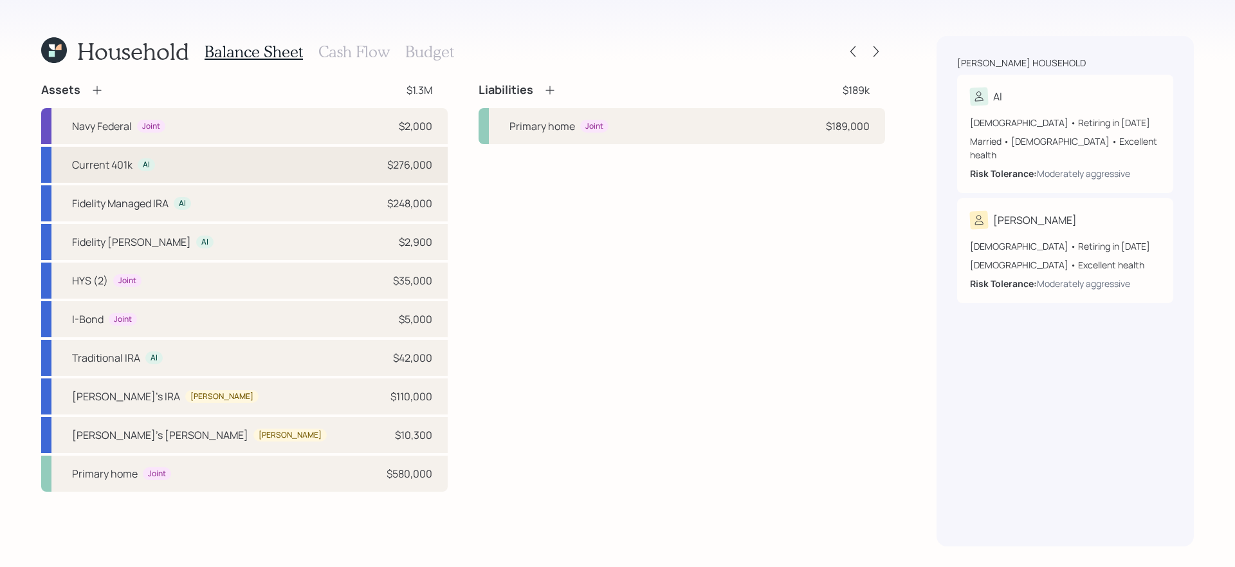
click at [321, 159] on div "Current 401k Al $276,000" at bounding box center [244, 165] width 407 height 36
select select "company_sponsored"
select select "balanced"
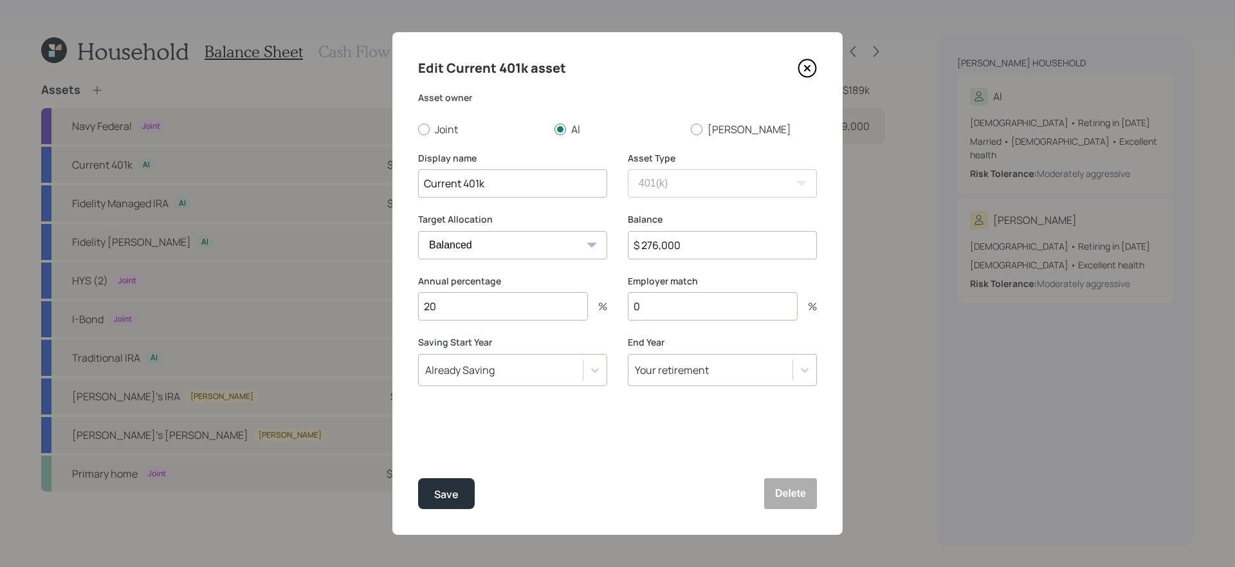
click at [696, 236] on input "$ 276,000" at bounding box center [722, 245] width 189 height 28
type input "$ 236,000"
click at [418, 478] on button "Save" at bounding box center [446, 493] width 57 height 31
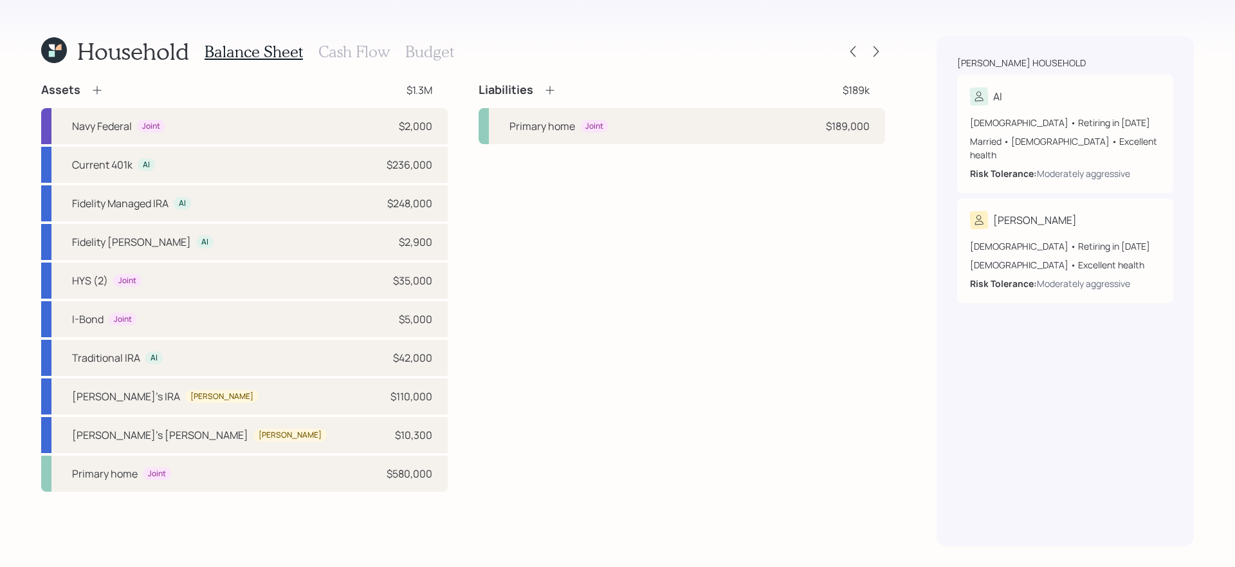
click at [100, 88] on icon at bounding box center [97, 90] width 13 height 13
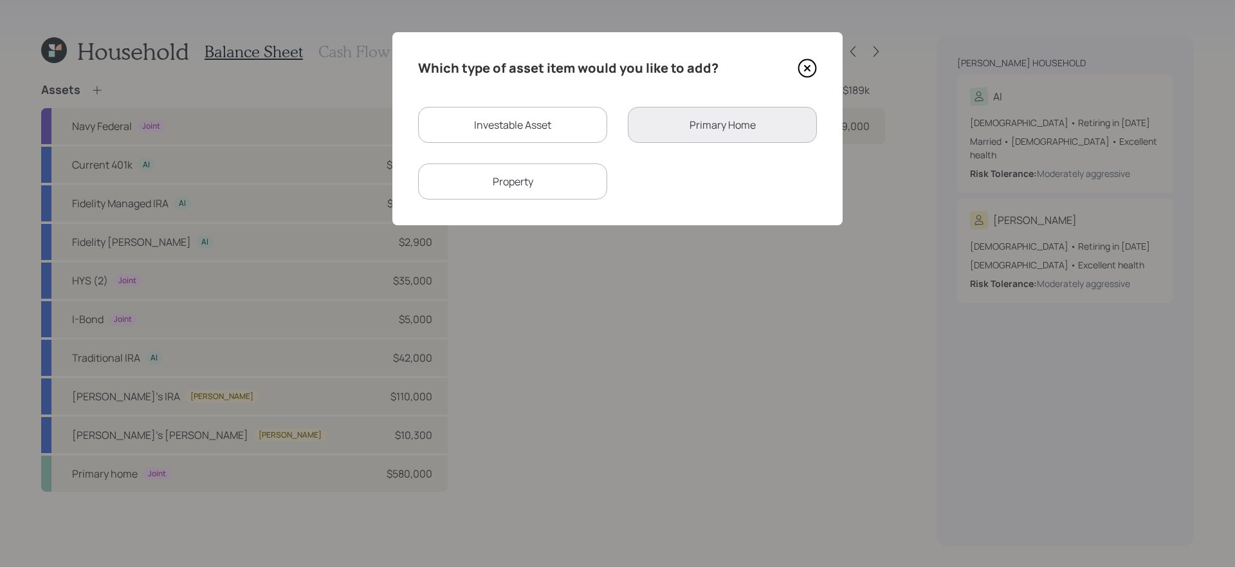
click at [549, 128] on div "Investable Asset" at bounding box center [512, 125] width 189 height 36
select select "taxable"
select select "balanced"
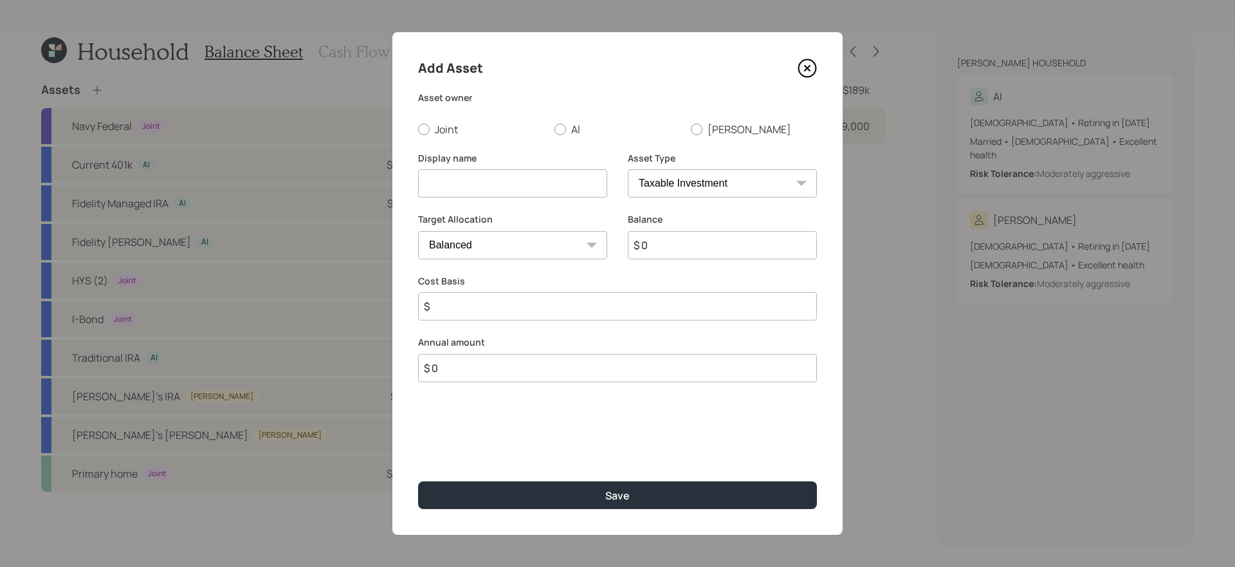
click at [499, 189] on input at bounding box center [512, 183] width 189 height 28
type input "Current [PERSON_NAME] 401k"
select select "roth_ira"
type input "$"
select select "roth_401k"
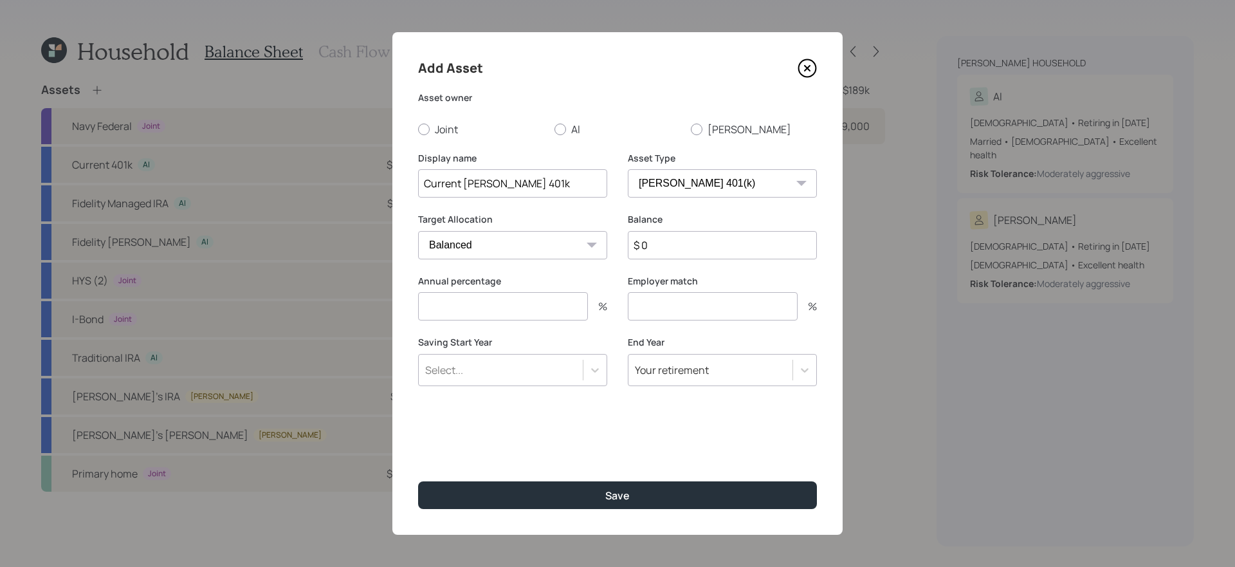
click at [715, 252] on input "$ 0" at bounding box center [722, 245] width 189 height 28
type input "$ 40,000"
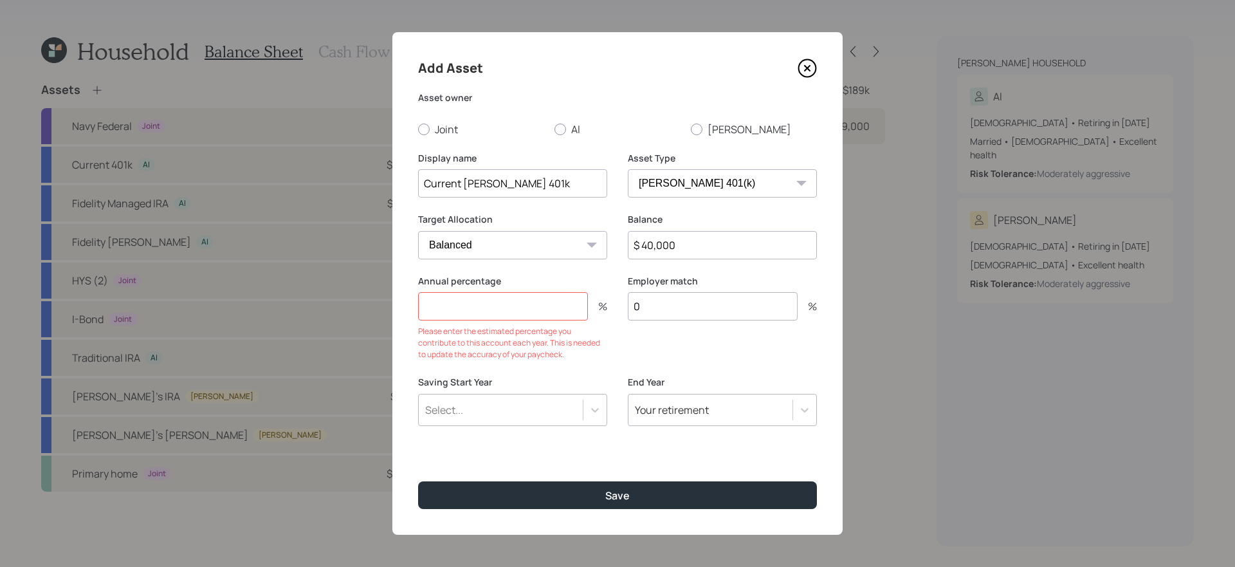
type input "0"
type input "a"
click at [540, 304] on input "number" at bounding box center [503, 306] width 170 height 28
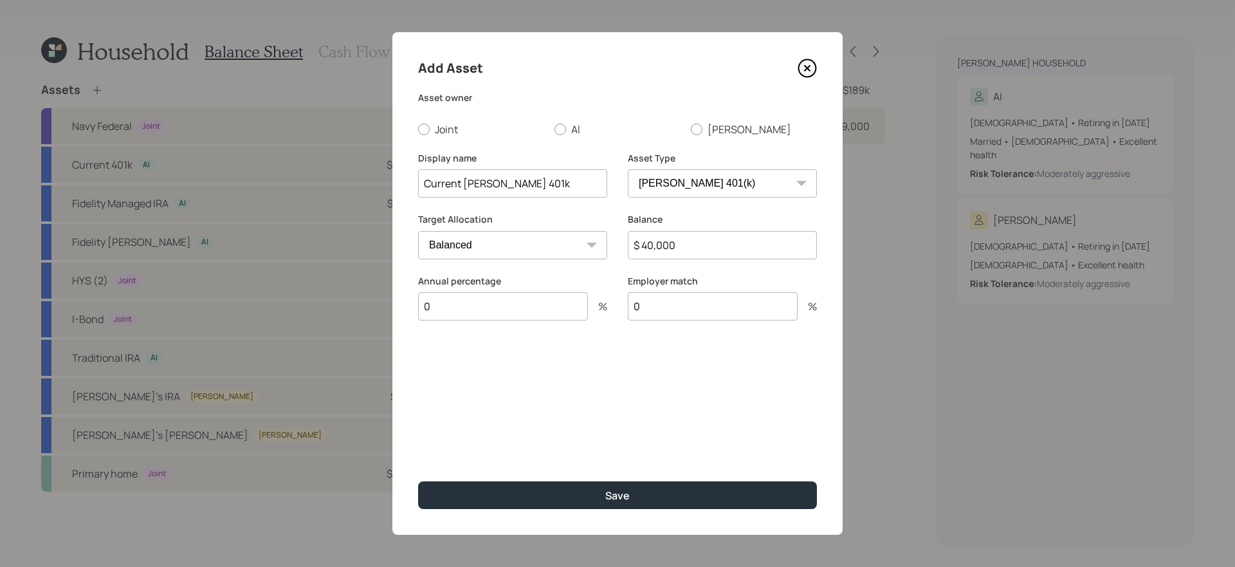
type input "0"
click at [418, 478] on button "Save" at bounding box center [617, 495] width 399 height 28
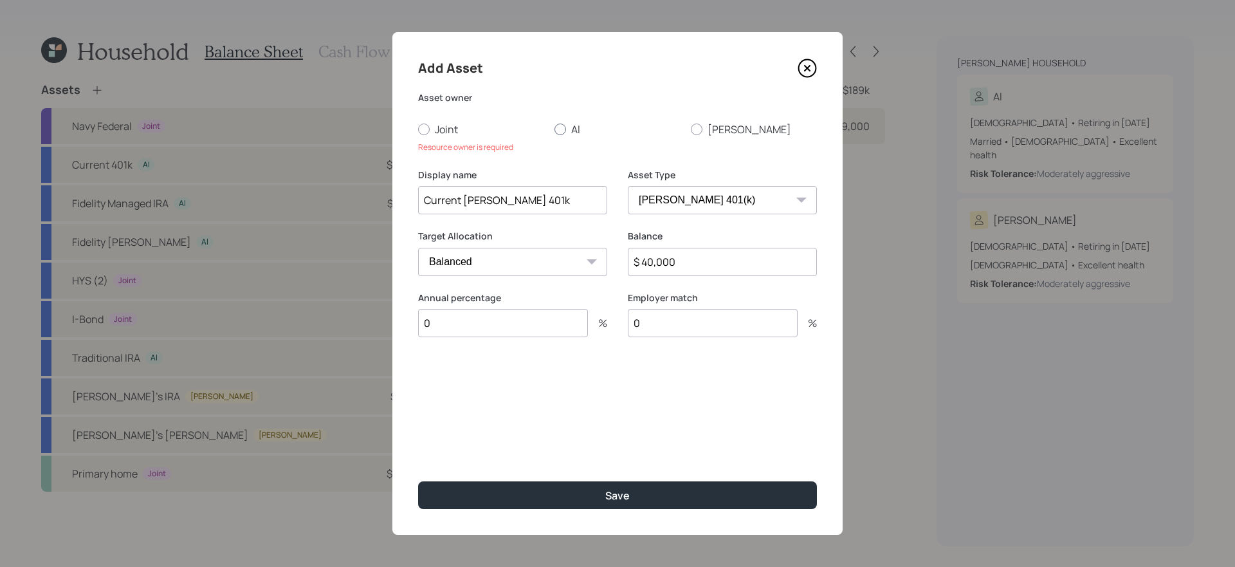
click at [563, 131] on div at bounding box center [561, 130] width 12 height 12
click at [555, 129] on input "Al" at bounding box center [554, 129] width 1 height 1
radio input "true"
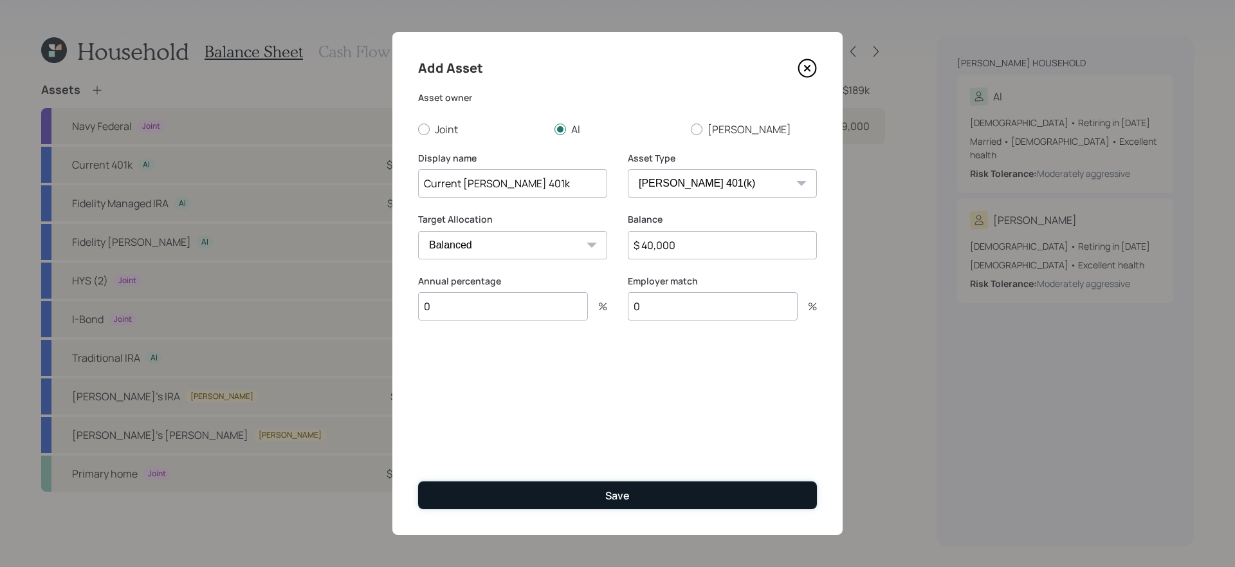
click at [523, 478] on button "Save" at bounding box center [617, 495] width 399 height 28
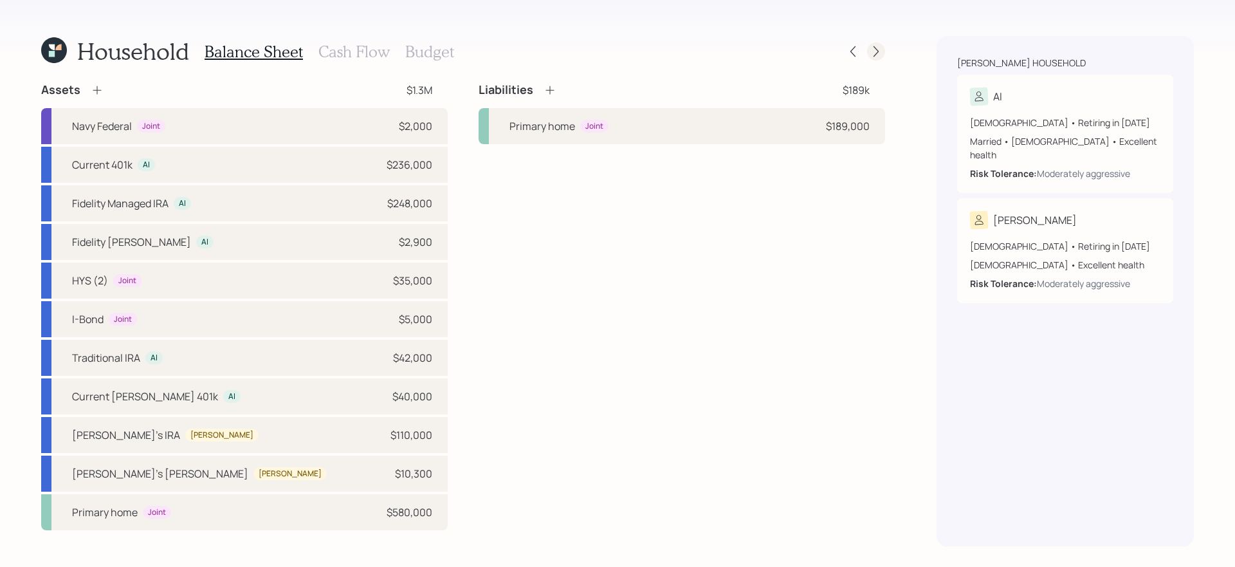
click at [876, 46] on icon at bounding box center [876, 51] width 13 height 13
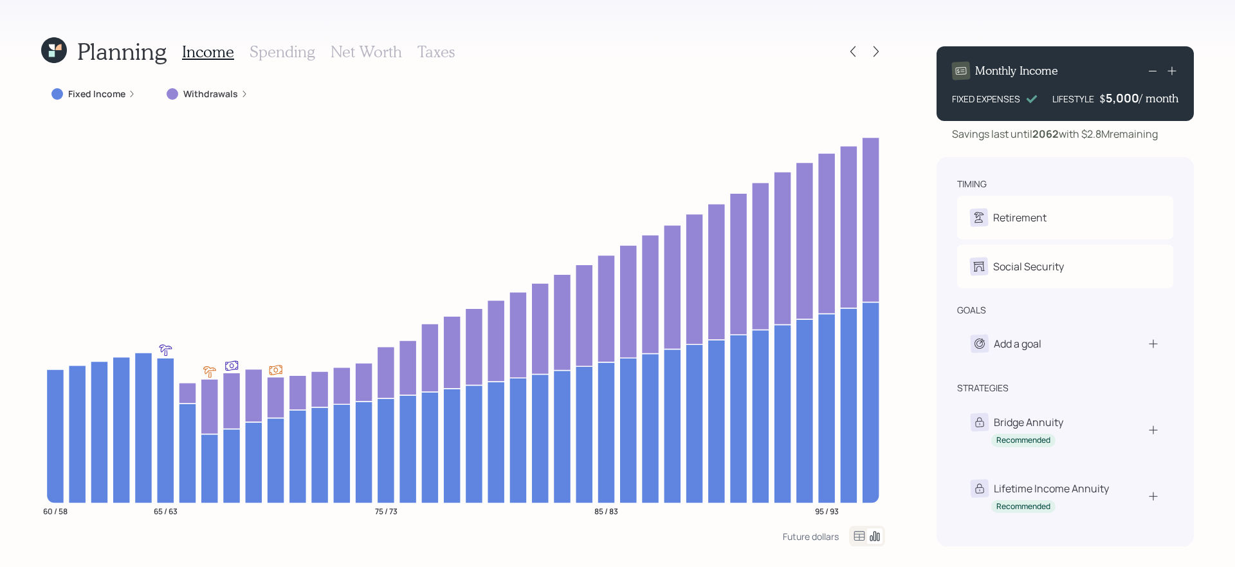
click at [876, 46] on icon at bounding box center [876, 51] width 13 height 13
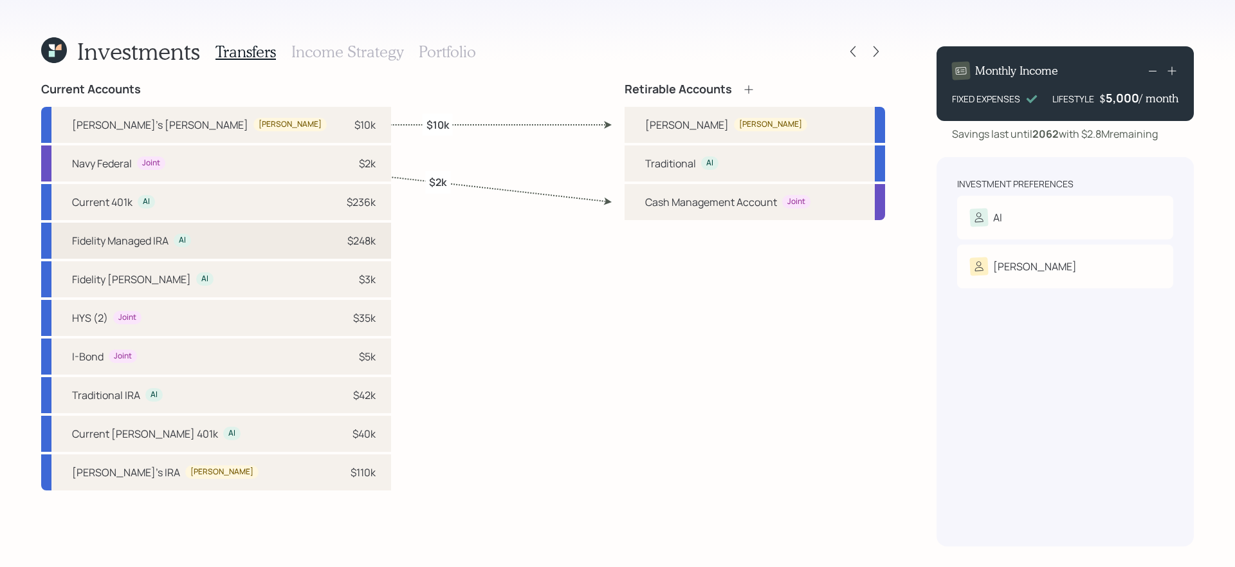
click at [183, 246] on div "Al" at bounding box center [182, 241] width 17 height 14
click at [690, 163] on div "Traditional" at bounding box center [670, 163] width 51 height 15
select select "b9be9b81-0784-41a7-be8f-e2de440e445f"
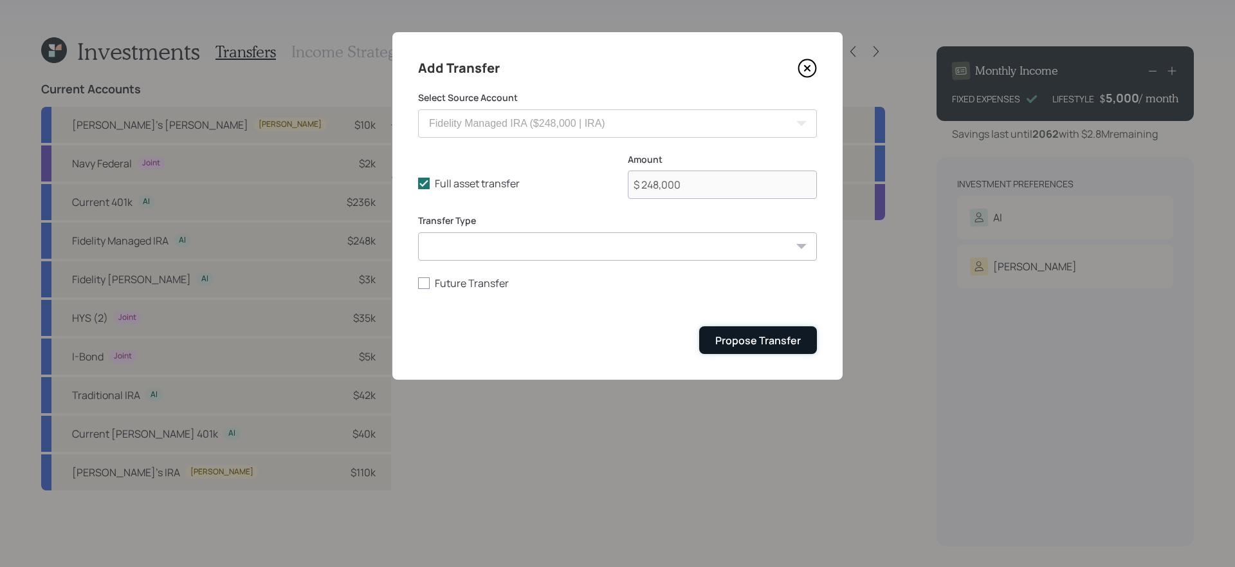
click at [807, 347] on button "Propose Transfer" at bounding box center [758, 340] width 118 height 28
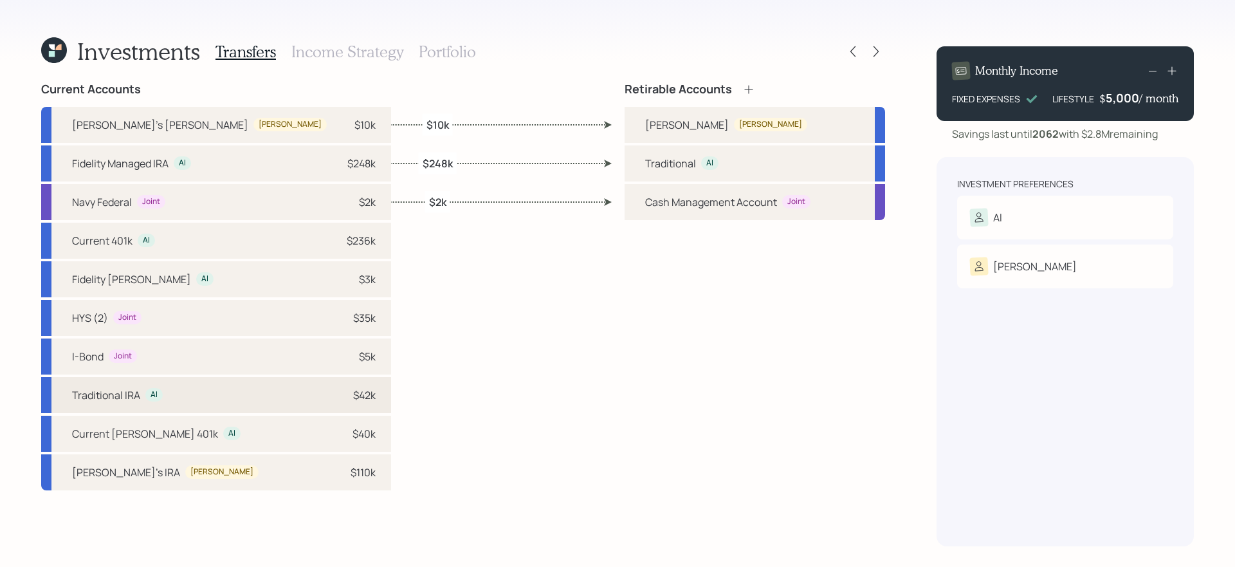
click at [194, 400] on div "Traditional IRA Al $42k" at bounding box center [216, 395] width 350 height 36
click at [678, 167] on div "Traditional" at bounding box center [670, 163] width 51 height 15
select select "f46dc99e-d391-4b06-8cb0-c3011ab28b6b"
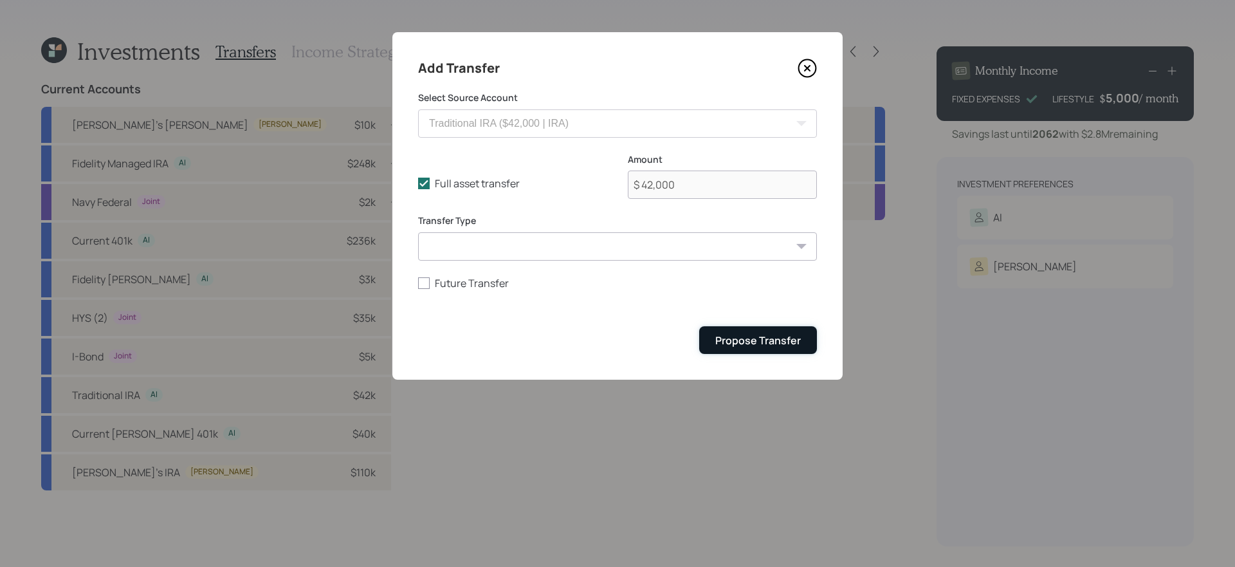
click at [759, 337] on div "Propose Transfer" at bounding box center [758, 340] width 86 height 14
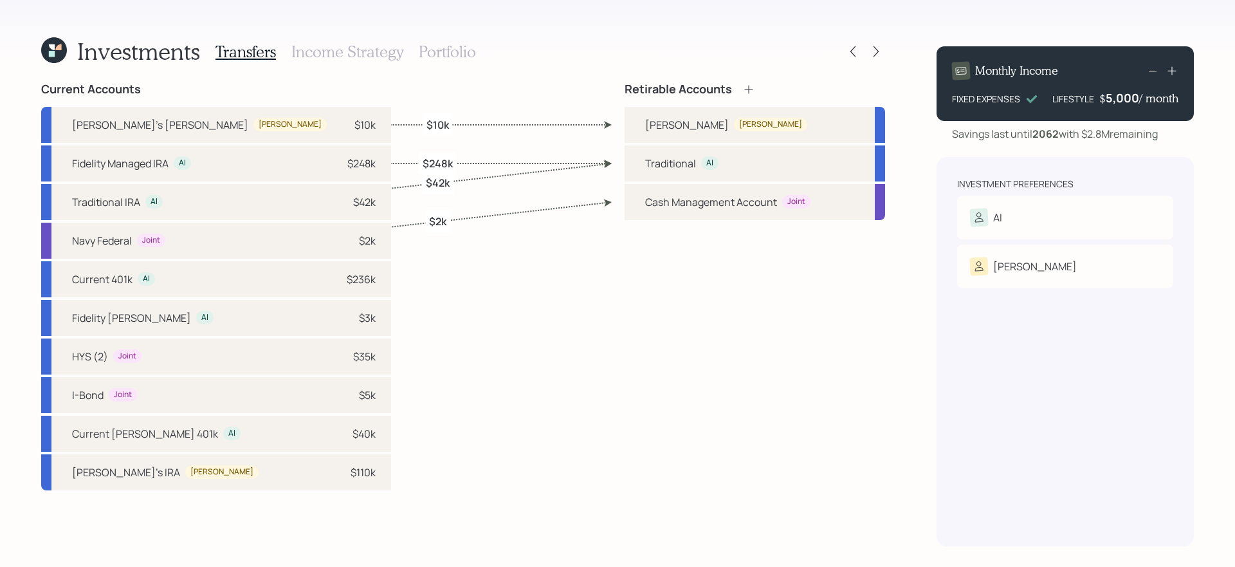
click at [753, 88] on icon at bounding box center [749, 89] width 13 height 13
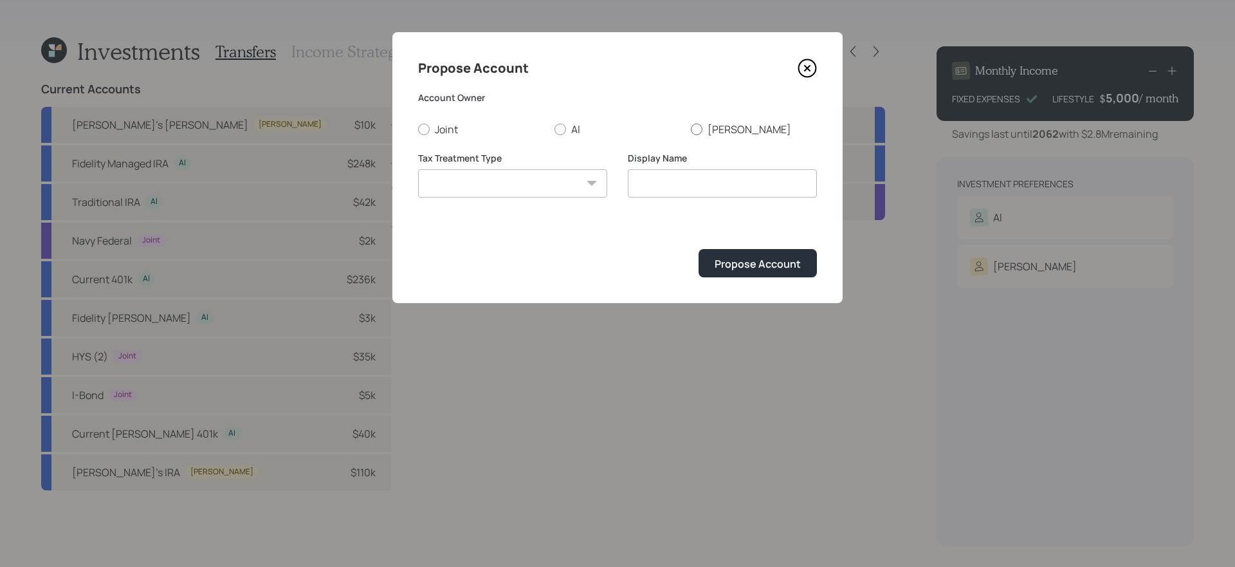
click at [703, 129] on label "[PERSON_NAME]" at bounding box center [754, 129] width 126 height 14
click at [691, 129] on input "[PERSON_NAME]" at bounding box center [690, 129] width 1 height 1
radio input "true"
click at [541, 187] on select "[PERSON_NAME] Taxable Traditional" at bounding box center [512, 183] width 189 height 28
select select "traditional"
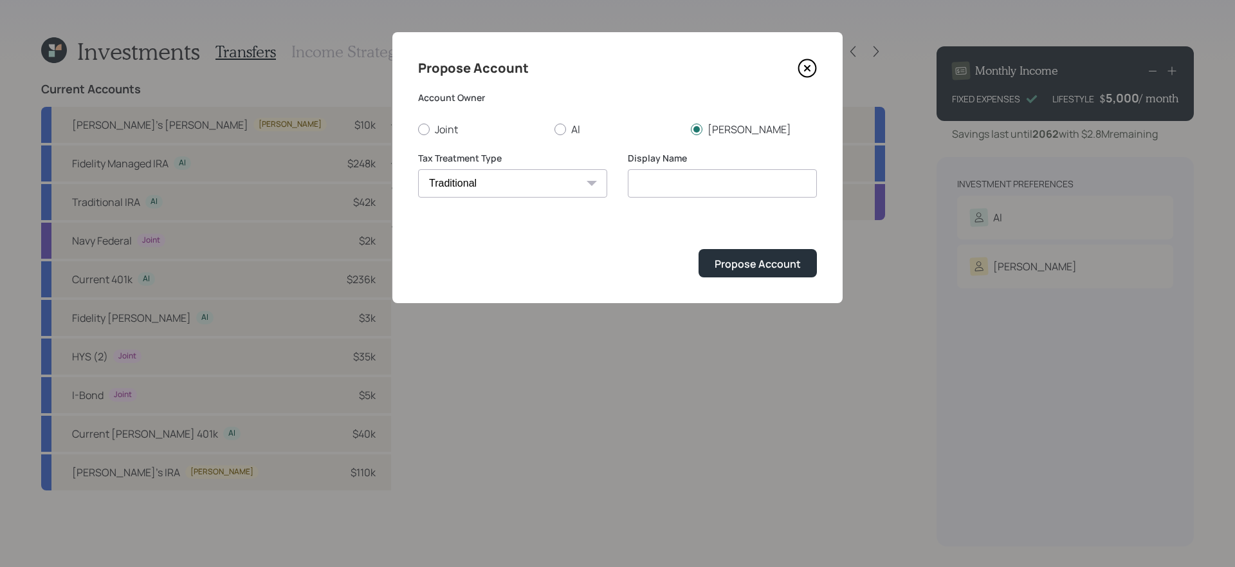
click at [418, 169] on select "[PERSON_NAME] Taxable Traditional" at bounding box center [512, 183] width 189 height 28
drag, startPoint x: 678, startPoint y: 182, endPoint x: 429, endPoint y: 182, distance: 249.0
click at [429, 182] on div "Tax Treatment Type [PERSON_NAME] Taxable Traditional Display Name Traditional" at bounding box center [617, 183] width 399 height 62
type input "[PERSON_NAME]'s Traditional"
click at [699, 249] on button "Propose Account" at bounding box center [758, 263] width 118 height 28
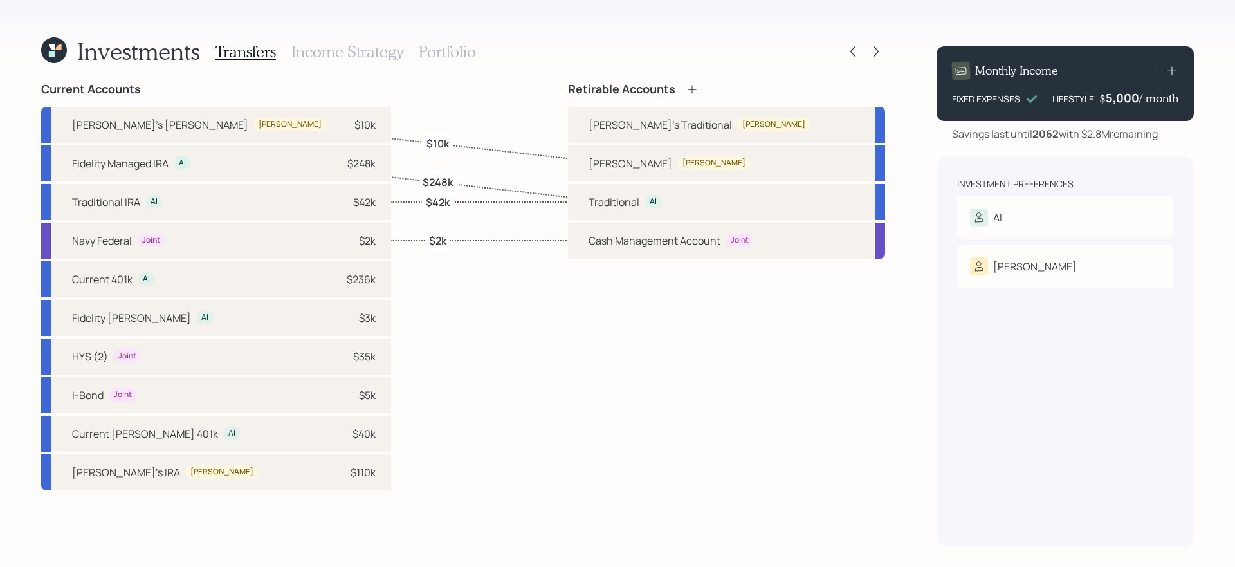
click at [176, 474] on div "[PERSON_NAME]'s IRA [PERSON_NAME] $110k" at bounding box center [216, 472] width 350 height 36
click at [688, 113] on div "[PERSON_NAME]'s Traditional [PERSON_NAME]" at bounding box center [726, 125] width 317 height 36
select select "2f2685f3-f847-4b6a-bef4-aa29daf2a8ba"
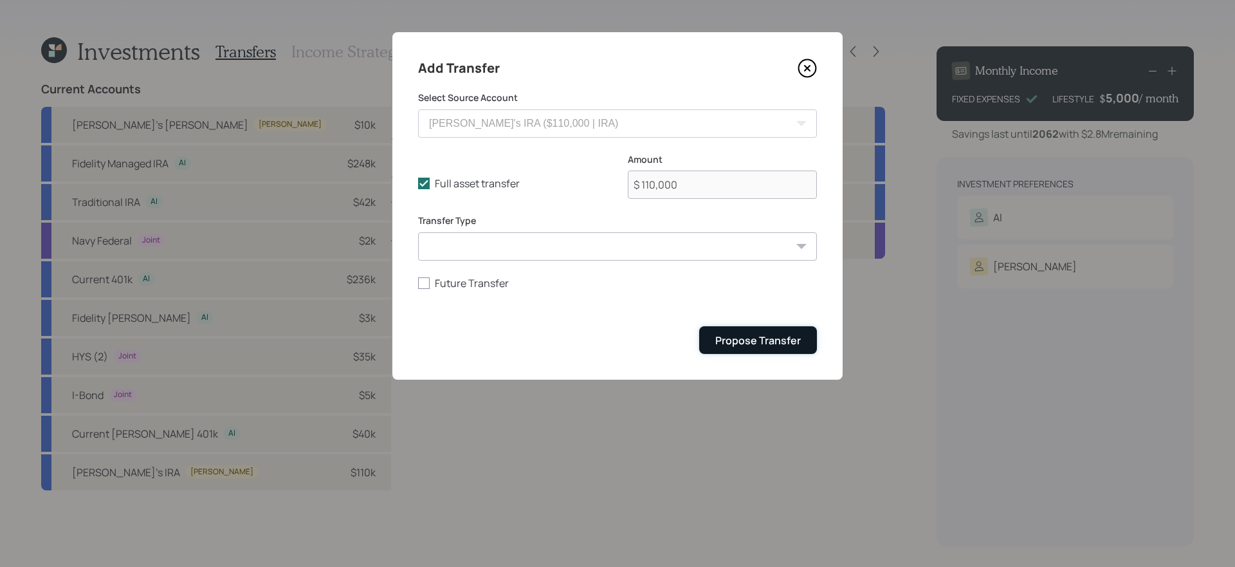
click at [768, 333] on div "Propose Transfer" at bounding box center [758, 340] width 86 height 14
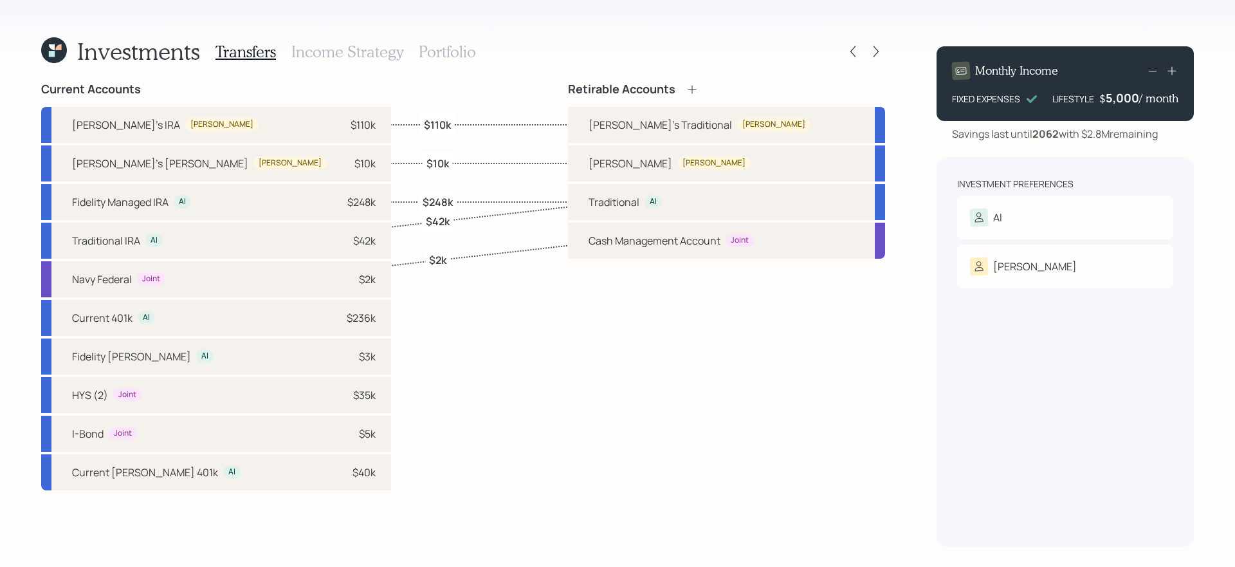
click at [382, 52] on h3 "Income Strategy" at bounding box center [347, 51] width 112 height 19
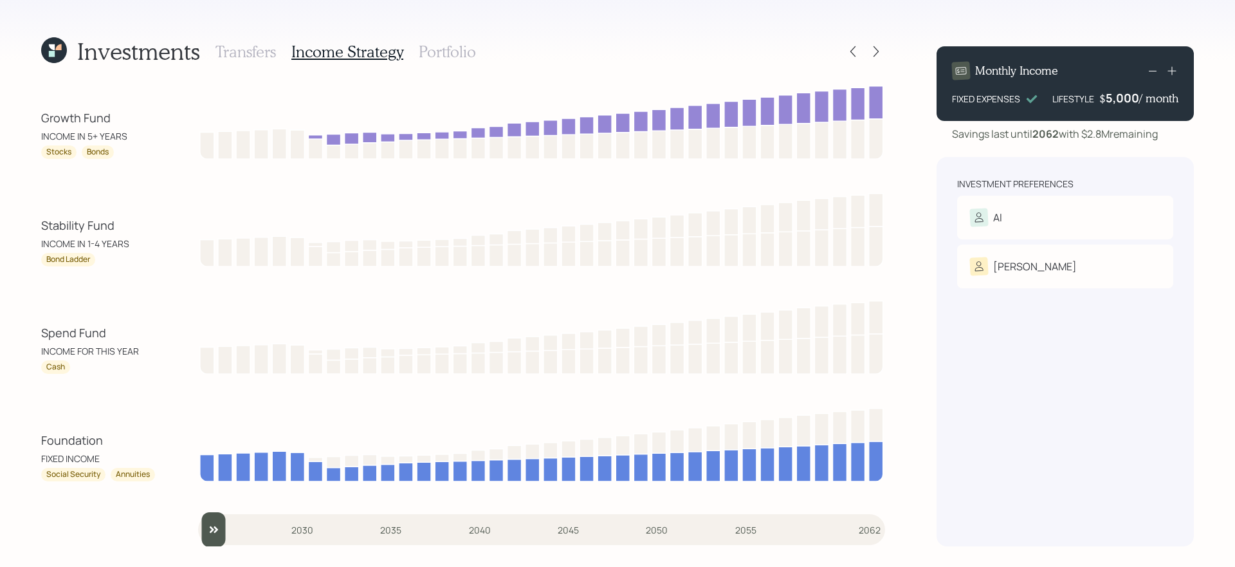
click at [60, 334] on div "Spend Fund" at bounding box center [99, 332] width 116 height 17
click at [75, 320] on div "Spend Fund INCOME FOR THIS YEAR Cash" at bounding box center [463, 335] width 844 height 77
click at [65, 225] on div "Stability Fund" at bounding box center [99, 225] width 116 height 17
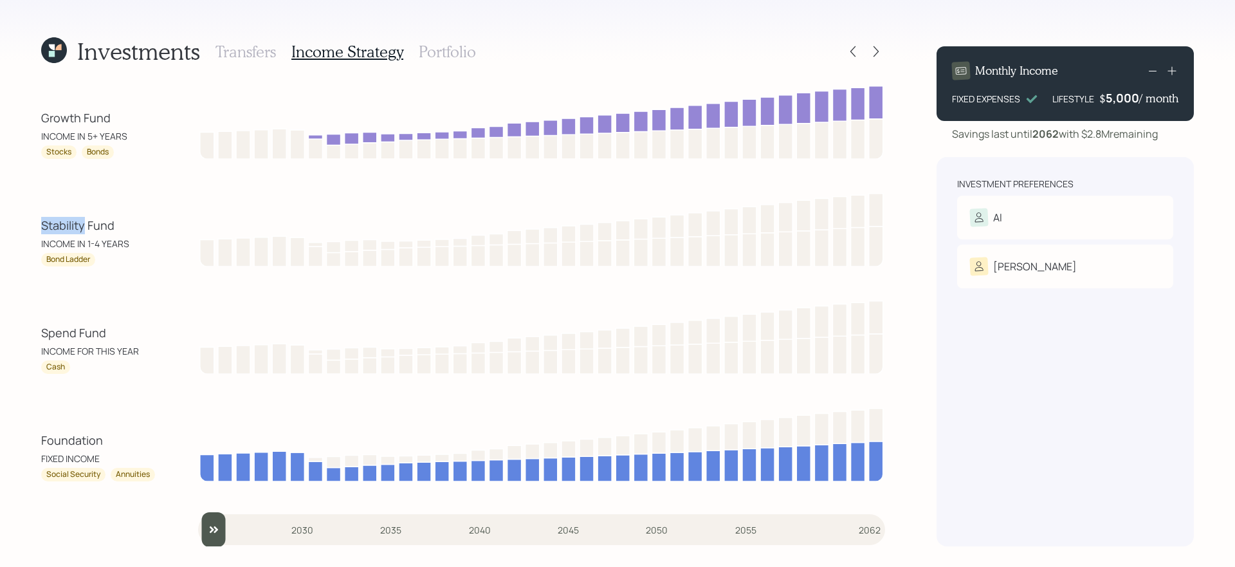
click at [65, 225] on div "Stability Fund" at bounding box center [99, 225] width 116 height 17
click at [114, 213] on div "Stability Fund INCOME IN 1-4 YEARS Bond Ladder" at bounding box center [463, 228] width 844 height 77
drag, startPoint x: 37, startPoint y: 338, endPoint x: 122, endPoint y: 338, distance: 84.9
click at [122, 338] on div "Investments Transfers Income Strategy Portfolio Growth Fund INCOME IN 5+ YEARS …" at bounding box center [617, 283] width 1235 height 567
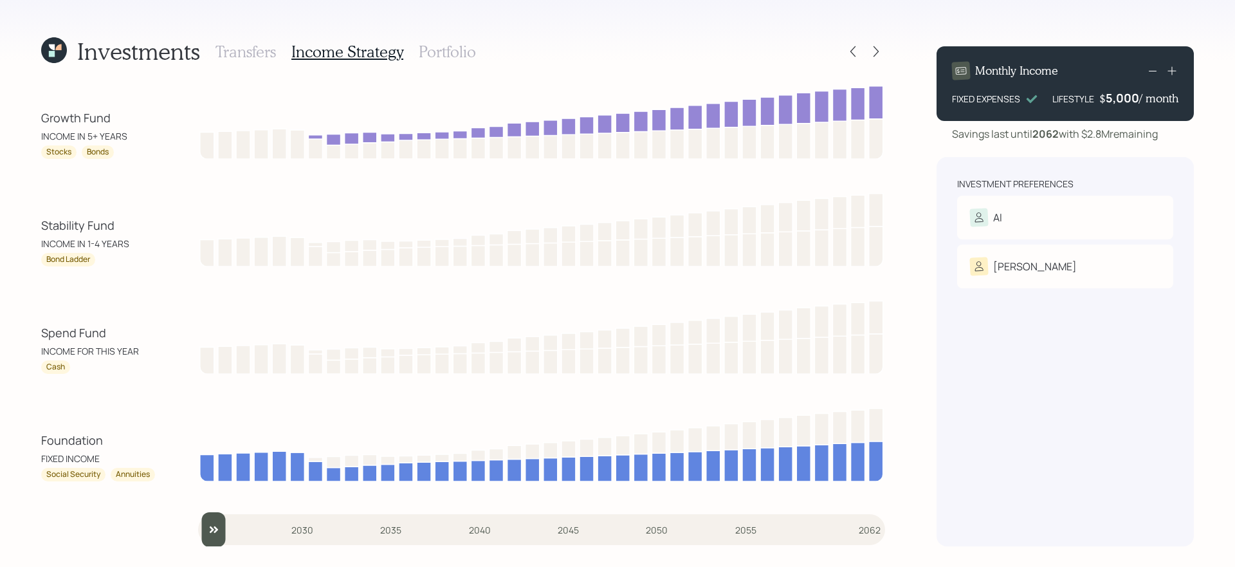
click at [35, 226] on div "Investments Transfers Income Strategy Portfolio Growth Fund INCOME IN 5+ YEARS …" at bounding box center [617, 283] width 1235 height 567
drag, startPoint x: 35, startPoint y: 118, endPoint x: 140, endPoint y: 118, distance: 105.5
click at [140, 118] on div "Investments Transfers Income Strategy Portfolio Growth Fund INCOME IN 5+ YEARS …" at bounding box center [617, 283] width 1235 height 567
click at [433, 48] on h3 "Portfolio" at bounding box center [447, 51] width 57 height 19
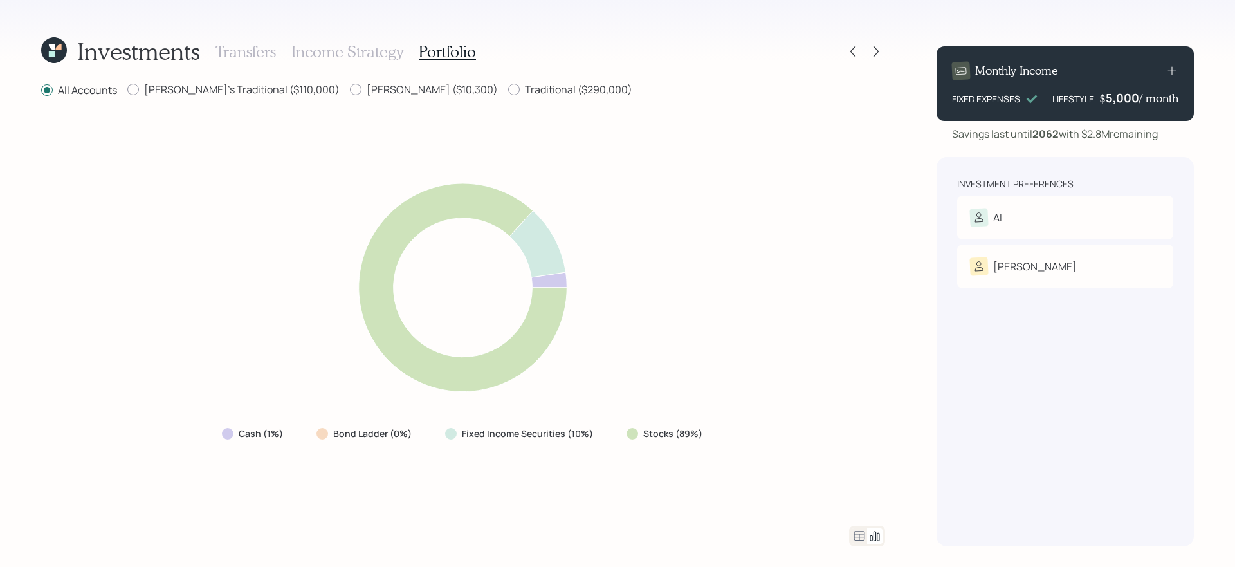
drag, startPoint x: 629, startPoint y: 434, endPoint x: 746, endPoint y: 422, distance: 117.1
click at [746, 422] on div "Cash (1%) Bond Ladder (0%) Fixed Income Securities (10%) Stocks (89%)" at bounding box center [463, 312] width 844 height 396
click at [631, 478] on div "Cash (1%) Bond Ladder (0%) Fixed Income Securities (10%) Stocks (89%)" at bounding box center [463, 312] width 844 height 396
drag, startPoint x: 612, startPoint y: 445, endPoint x: 434, endPoint y: 443, distance: 177.6
click at [434, 443] on div "Cash (1%) Bond Ladder (0%) Fixed Income Securities (10%) Stocks (89%)" at bounding box center [463, 312] width 844 height 396
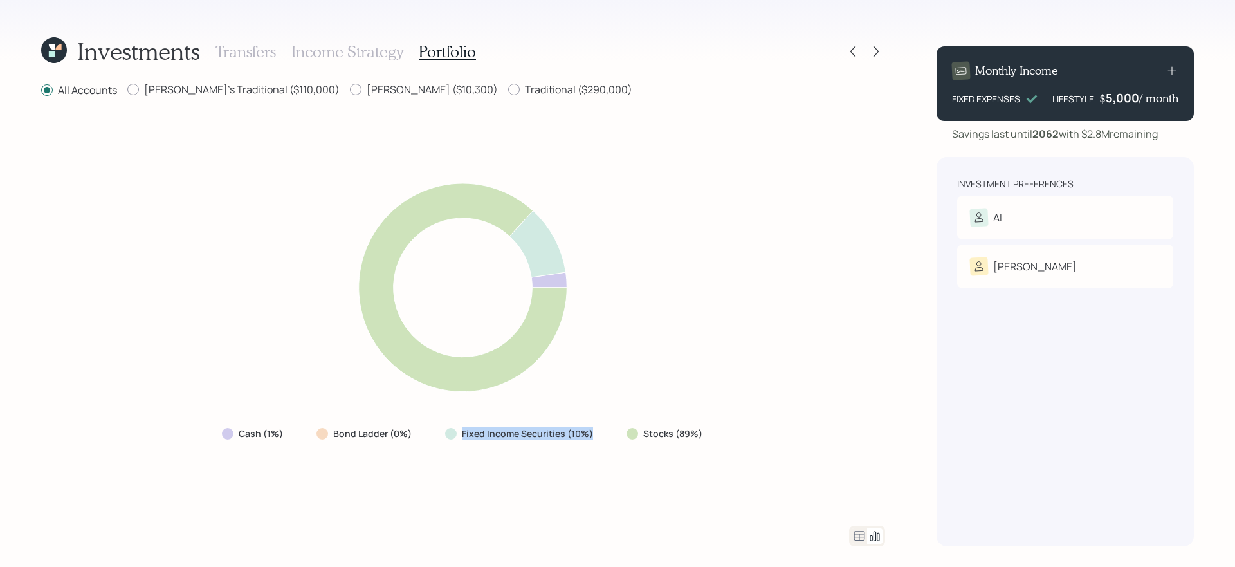
click at [419, 478] on div "Cash (1%) Bond Ladder (0%) Fixed Income Securities (10%) Stocks (89%)" at bounding box center [463, 312] width 844 height 396
drag, startPoint x: 225, startPoint y: 439, endPoint x: 292, endPoint y: 439, distance: 67.6
click at [292, 439] on div "Cash (1%)" at bounding box center [254, 433] width 84 height 23
click at [376, 478] on div "Cash (1%) Bond Ladder (0%) Fixed Income Securities (10%) Stocks (89%)" at bounding box center [463, 312] width 844 height 396
drag, startPoint x: 618, startPoint y: 434, endPoint x: 738, endPoint y: 425, distance: 120.0
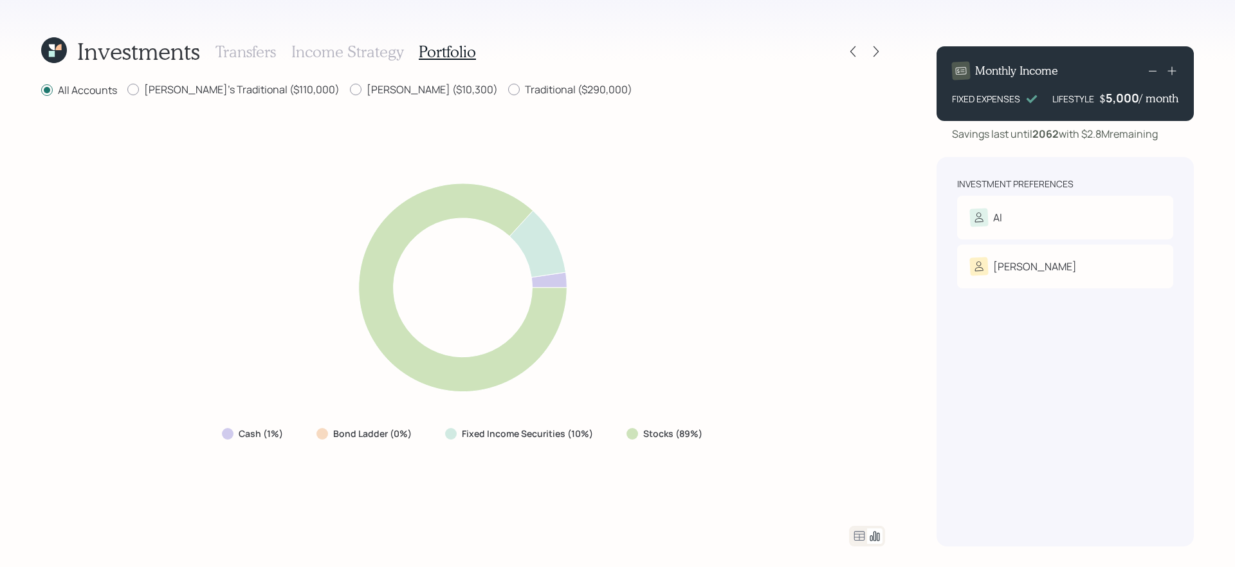
click at [738, 425] on div "Cash (1%) Bond Ladder (0%) Fixed Income Securities (10%) Stocks (89%)" at bounding box center [463, 312] width 844 height 396
click at [723, 464] on div "Cash (1%) Bond Ladder (0%) Fixed Income Securities (10%) Stocks (89%)" at bounding box center [463, 312] width 844 height 396
click at [863, 478] on icon at bounding box center [859, 535] width 15 height 15
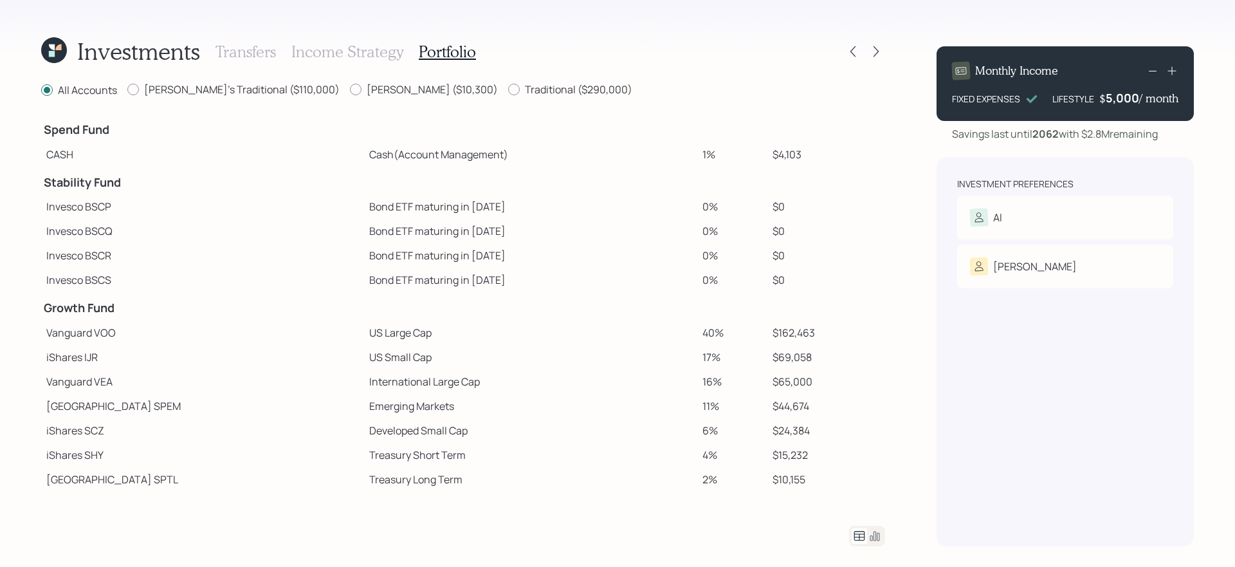
scroll to position [75, 0]
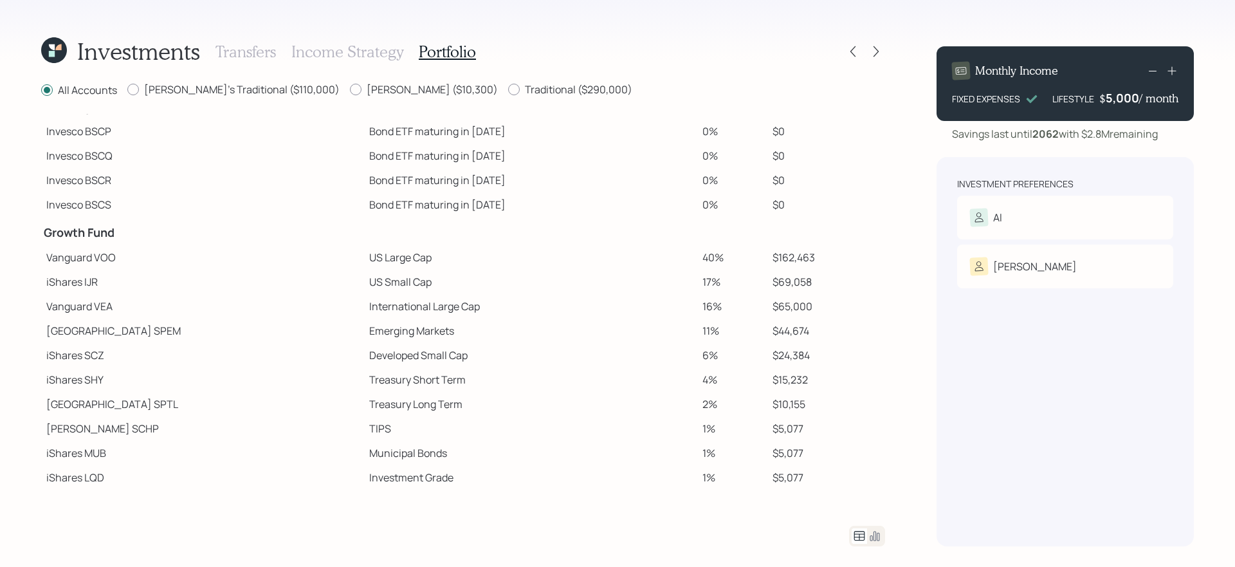
click at [486, 333] on td "Emerging Markets" at bounding box center [530, 330] width 333 height 24
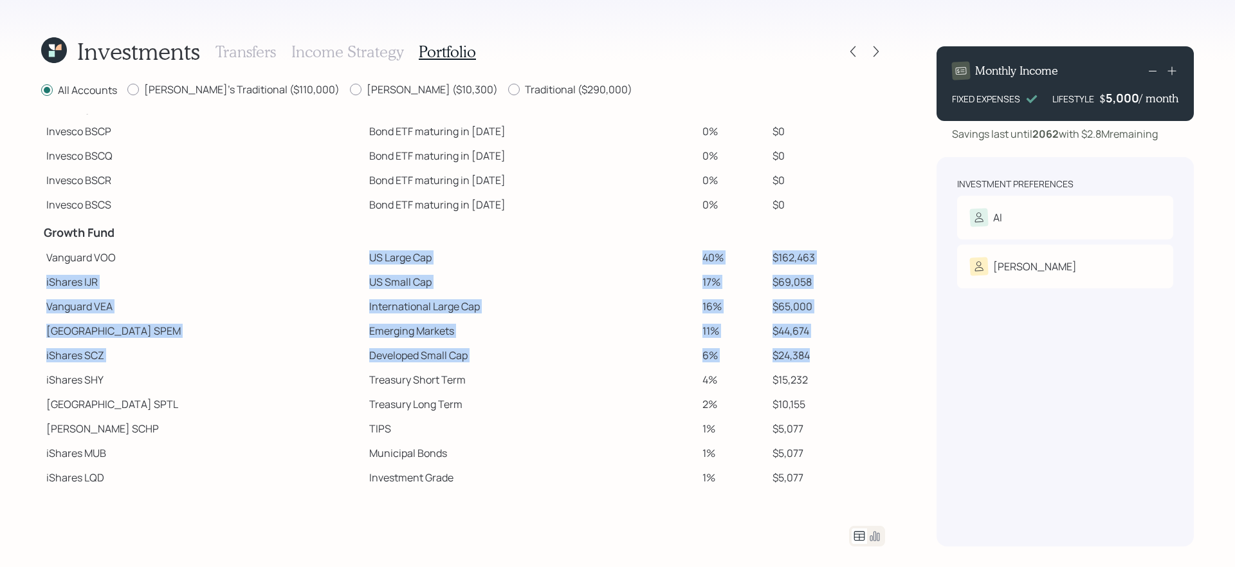
drag, startPoint x: 286, startPoint y: 256, endPoint x: 822, endPoint y: 361, distance: 545.5
click at [822, 361] on tbody "Spend Fund CASH Cash (Account Management) 1% $4,103 Stability Fund Invesco BSCP…" at bounding box center [463, 264] width 844 height 451
click at [284, 304] on td "Vanguard VEA" at bounding box center [202, 306] width 323 height 24
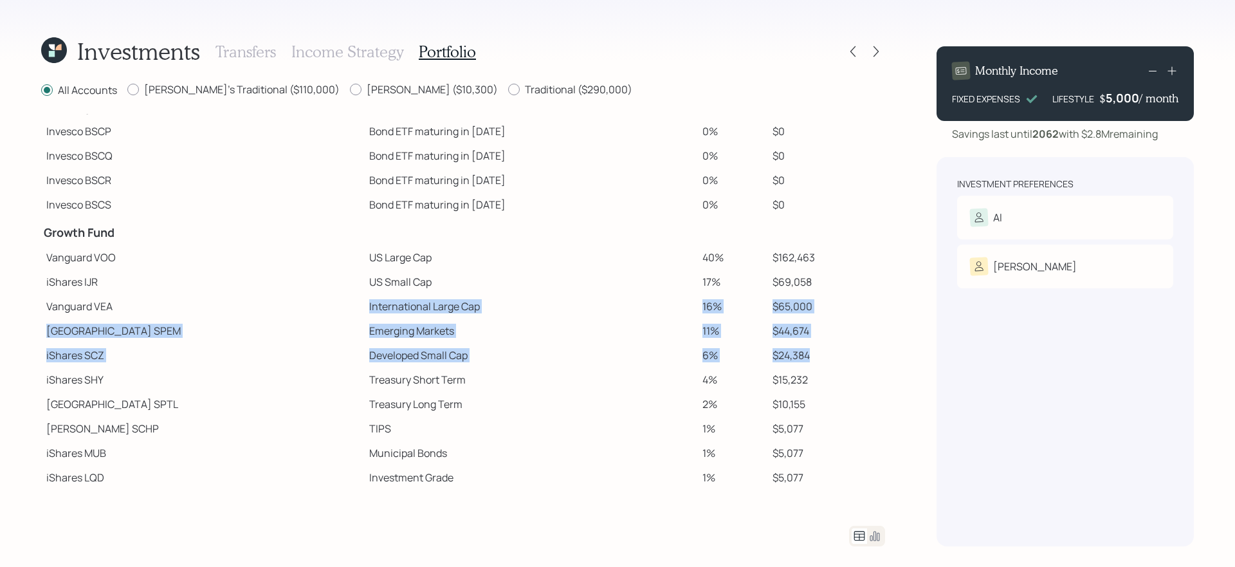
drag, startPoint x: 284, startPoint y: 304, endPoint x: 822, endPoint y: 361, distance: 540.9
click at [822, 361] on tbody "Spend Fund CASH Cash (Account Management) 1% $4,103 Stability Fund Invesco BSCP…" at bounding box center [463, 264] width 844 height 451
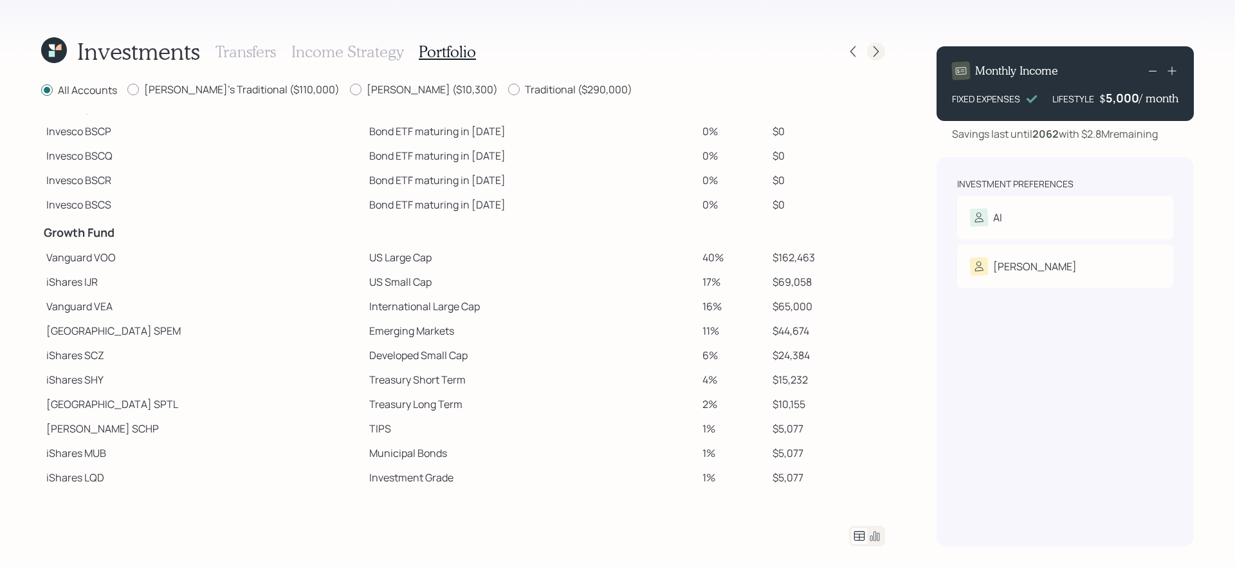
click at [873, 54] on icon at bounding box center [876, 51] width 13 height 13
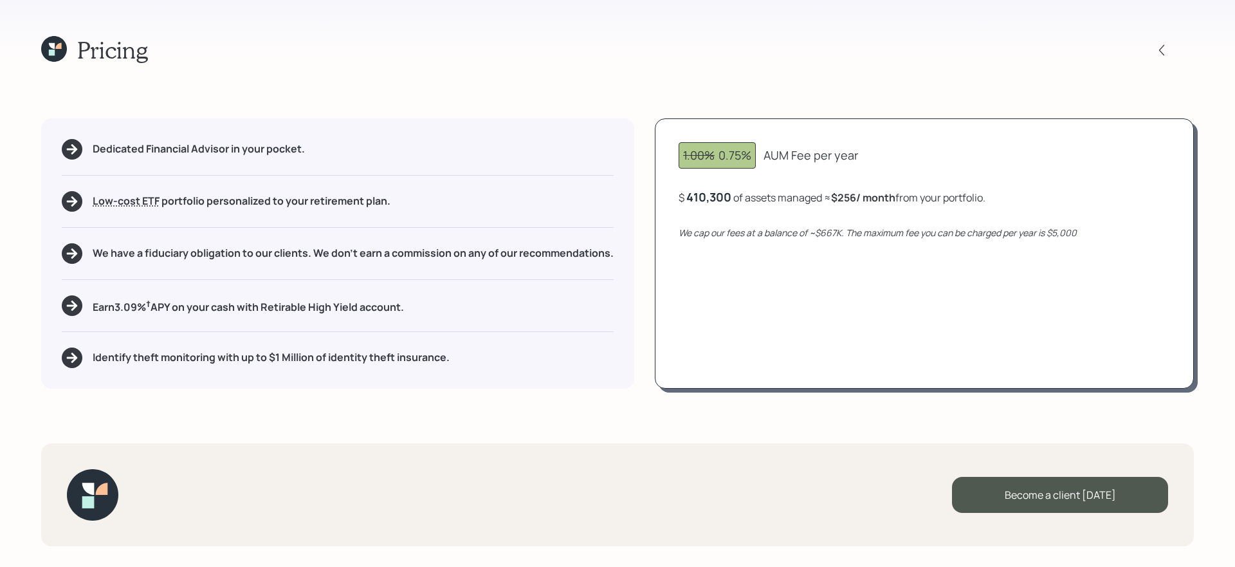
click at [833, 235] on icon "We cap our fees at a balance of ~$667K. The maximum fee you can be charged per …" at bounding box center [878, 232] width 398 height 12
click at [719, 201] on div "410300" at bounding box center [708, 196] width 42 height 15
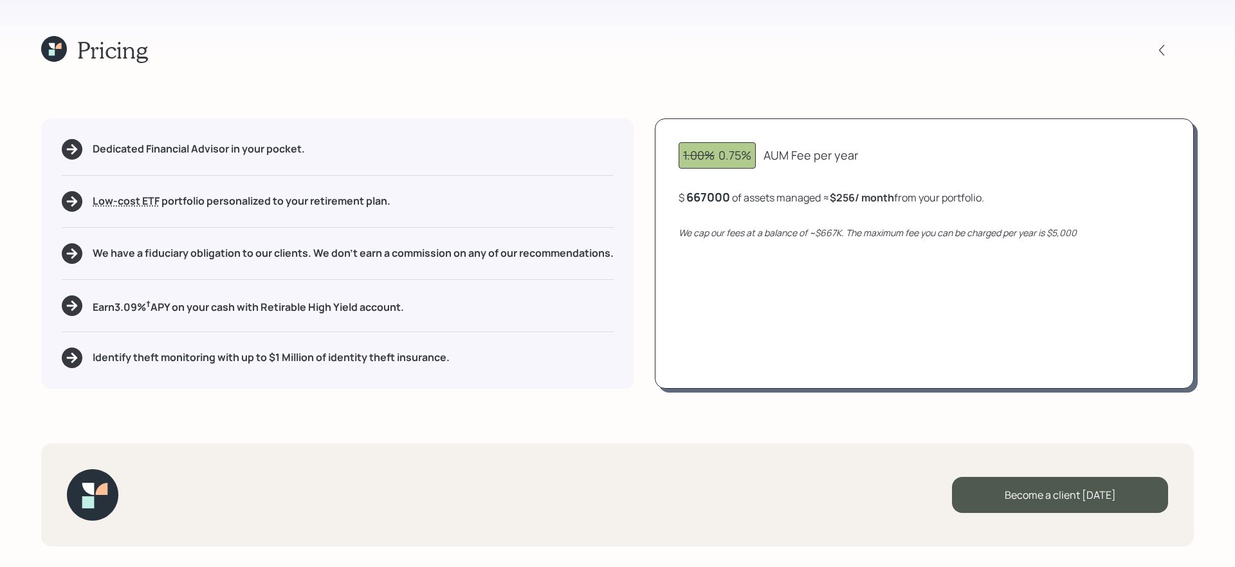
click at [739, 309] on div "1.00% 0.75% AUM Fee per year $ 667000 of assets managed ≈ $256 / month from you…" at bounding box center [924, 253] width 539 height 270
click at [729, 199] on div "667,000" at bounding box center [710, 196] width 47 height 15
click at [729, 199] on div "667000" at bounding box center [709, 196] width 44 height 15
click at [750, 294] on div "1.00% 0.75% AUM Fee per year $ 1500000 of assets managed ≈ $417 / month from yo…" at bounding box center [924, 253] width 539 height 270
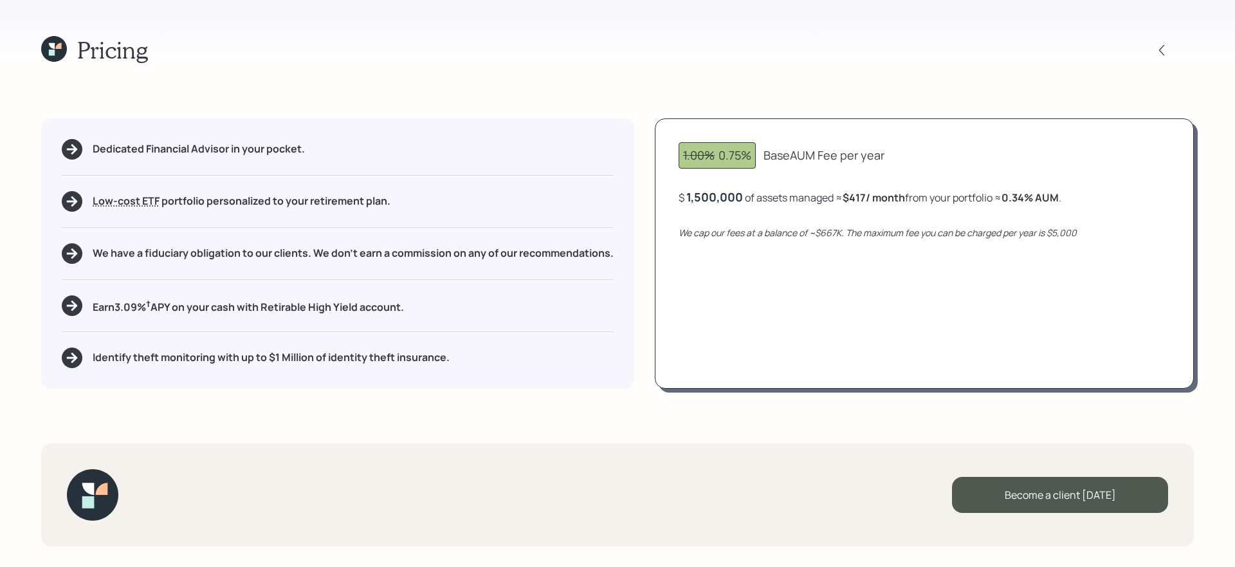
click at [835, 361] on div "1.00% 0.75% Base AUM Fee per year $ 1,500,000 of assets managed ≈ $417 / month …" at bounding box center [924, 253] width 539 height 270
click at [736, 205] on div "$ 1,500,000 of assets managed ≈ $417 / month from your portfolio ≈ 0.34 % AUM ." at bounding box center [870, 197] width 383 height 16
click at [736, 205] on div "$ 1500000 of assets managed ≈ $417 / month from your portfolio ≈ 0.34 % AUM ." at bounding box center [867, 197] width 377 height 16
click at [726, 194] on div "1500000" at bounding box center [712, 196] width 51 height 15
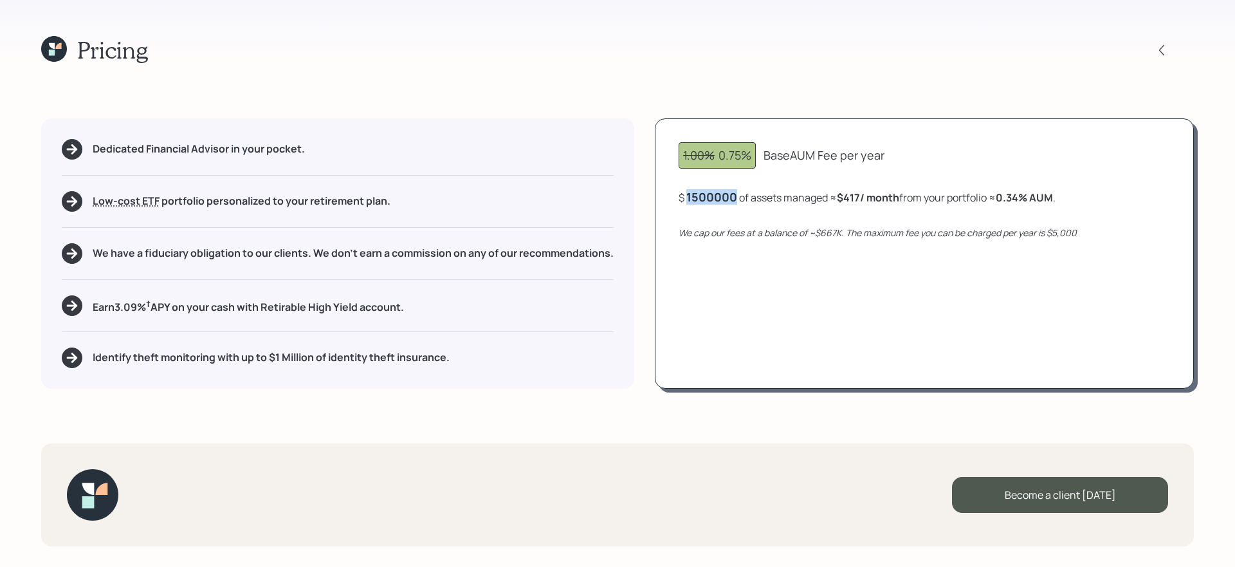
click at [726, 194] on div "1500000" at bounding box center [712, 196] width 51 height 15
click at [777, 327] on div "1.00% 0.75% Base AUM Fee per year $ 400000 of assets managed ≈ $417 / month fro…" at bounding box center [924, 253] width 539 height 270
click at [282, 311] on h5 "Earn 3.09 % † APY on your cash with Retirable High Yield account." at bounding box center [248, 306] width 311 height 16
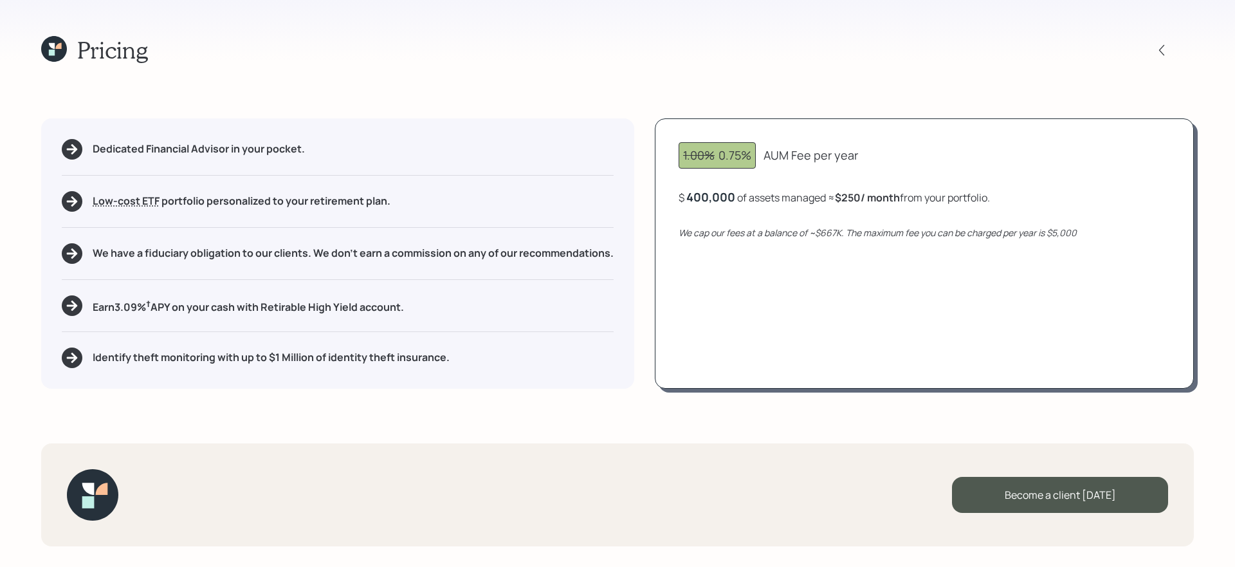
click at [257, 348] on div "Identify theft monitoring with up to $1 Million of identity theft insurance." at bounding box center [338, 357] width 552 height 21
click at [250, 355] on h5 "Identify theft monitoring with up to $1 Million of identity theft insurance." at bounding box center [271, 357] width 357 height 12
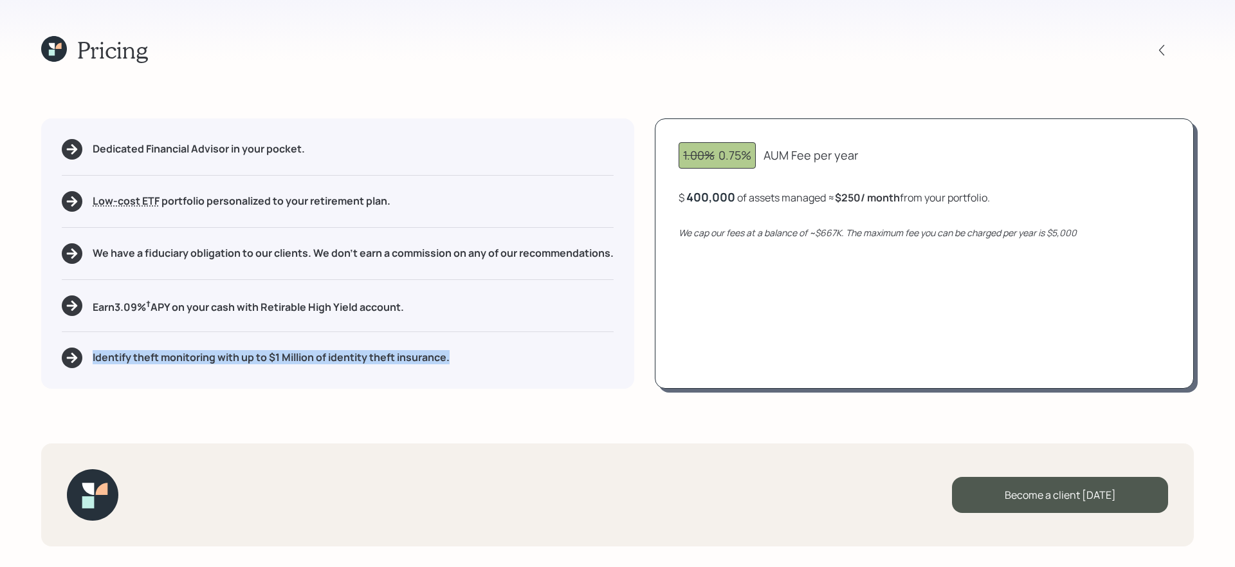
click at [297, 412] on div "Pricing Dedicated Financial Advisor in your pocket. Low-cost ETF Retirable uses…" at bounding box center [617, 283] width 1235 height 567
click at [65, 55] on icon at bounding box center [54, 49] width 26 height 26
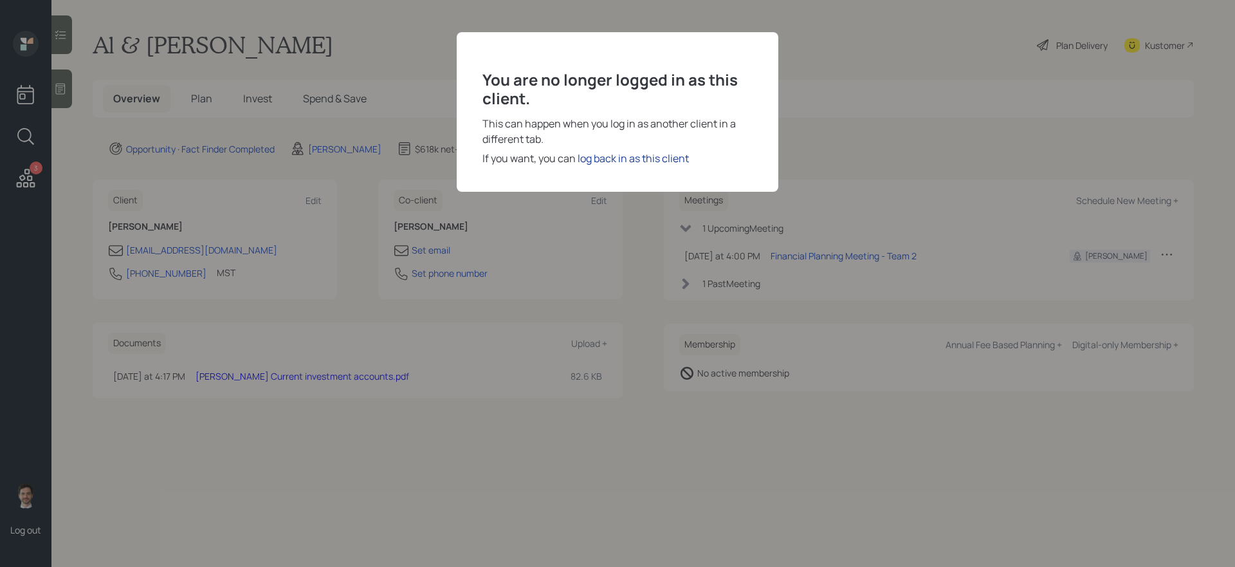
click at [603, 165] on div "log back in as this client" at bounding box center [633, 158] width 111 height 15
